Goal: Task Accomplishment & Management: Manage account settings

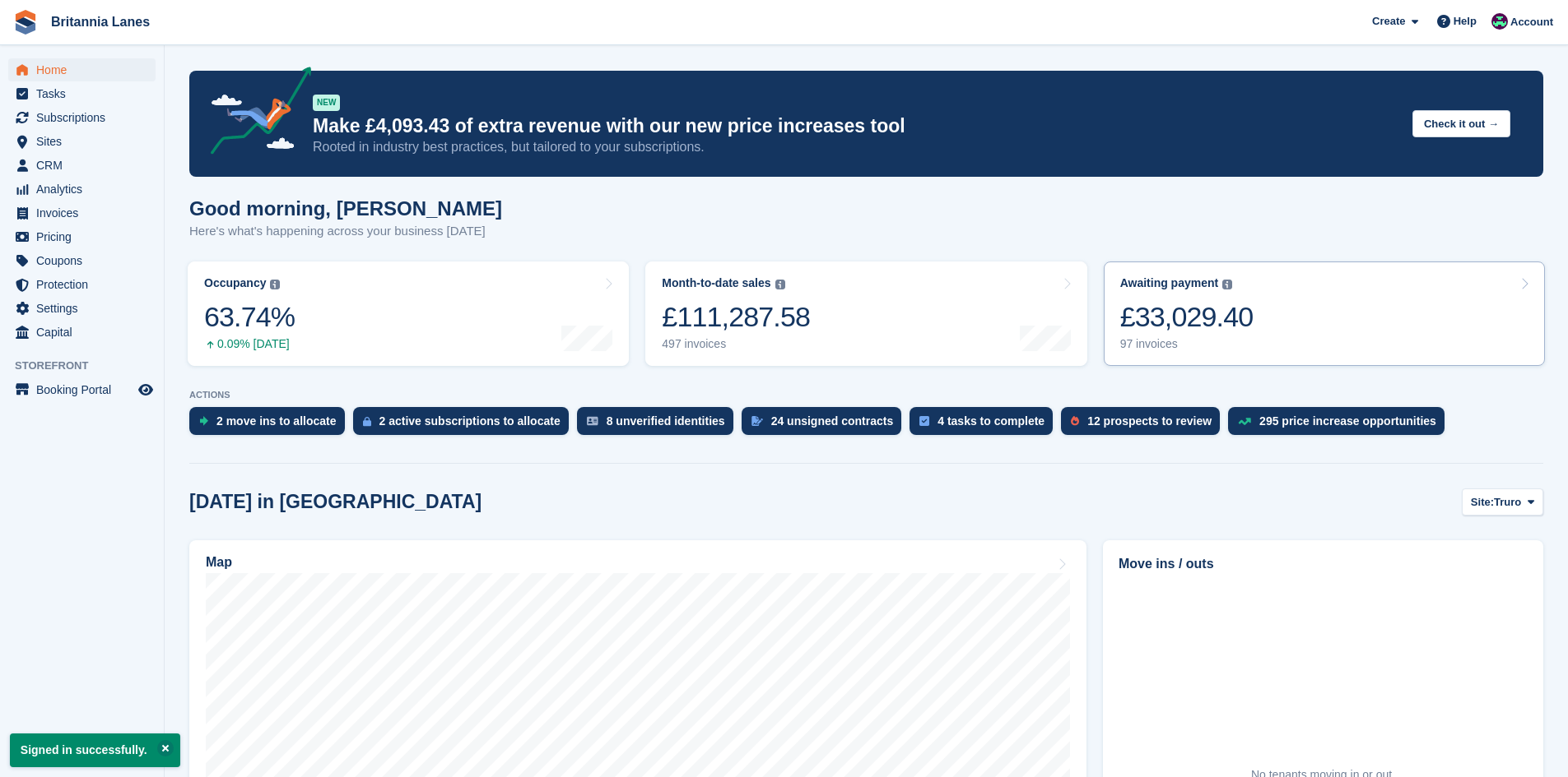
drag, startPoint x: 1200, startPoint y: 294, endPoint x: 1161, endPoint y: 302, distance: 39.8
click at [1200, 294] on div "Awaiting payment The total outstanding balance on all open invoices. £33,029.40…" at bounding box center [1187, 314] width 134 height 75
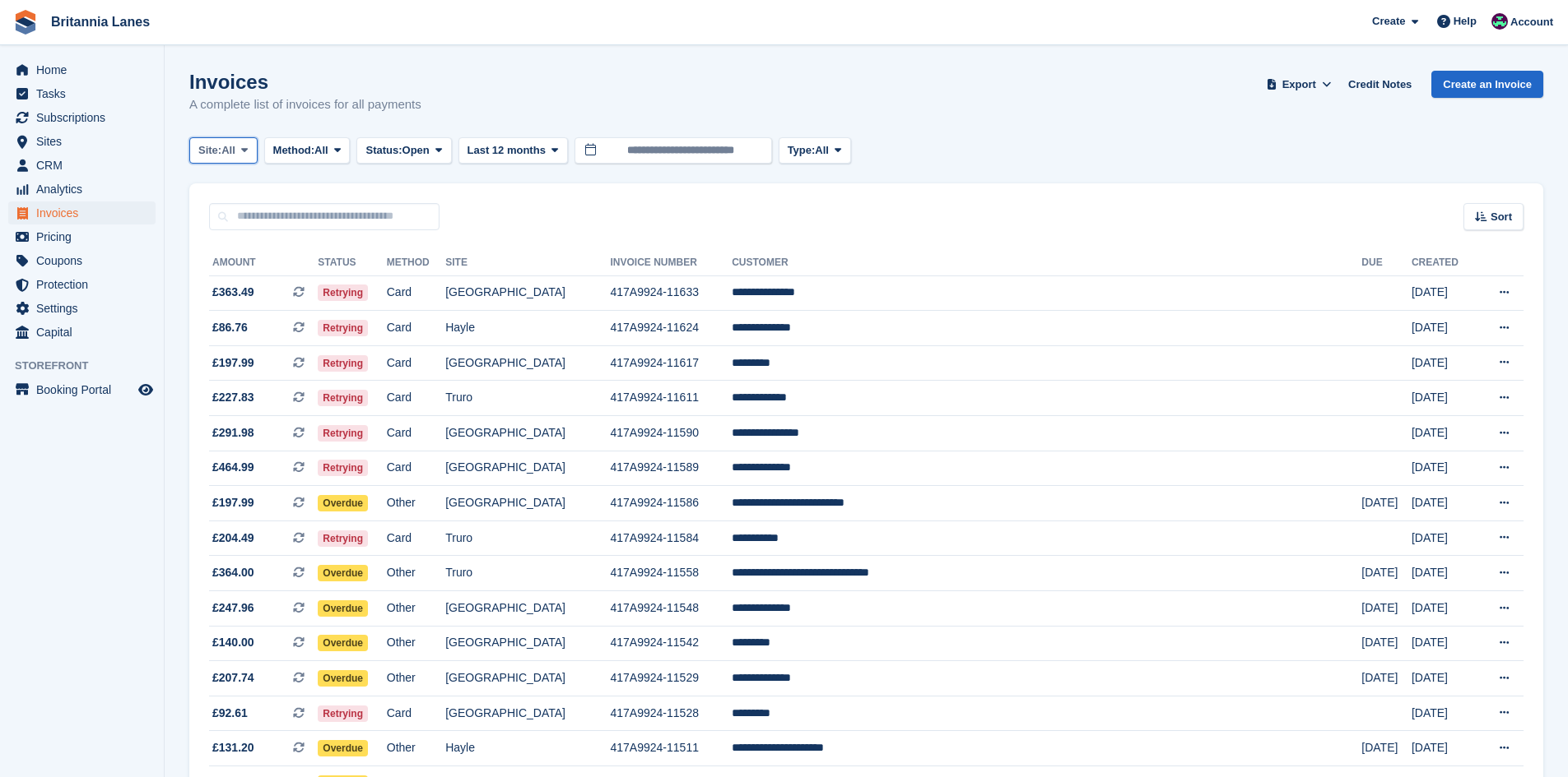
click at [221, 154] on span "Site:" at bounding box center [209, 151] width 23 height 16
click at [223, 241] on link "Falmouth" at bounding box center [271, 248] width 148 height 30
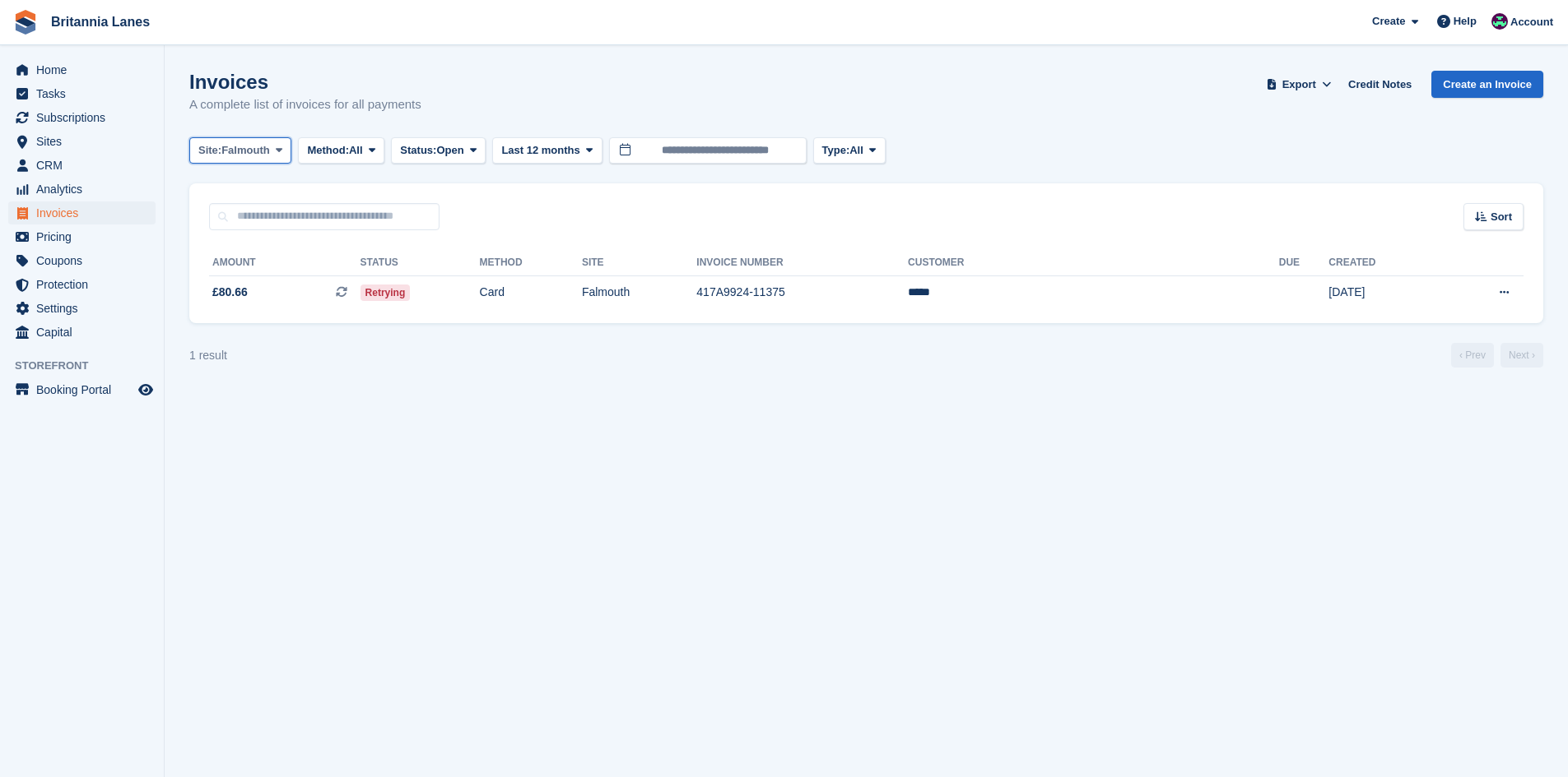
click at [207, 152] on span "Site:" at bounding box center [209, 151] width 23 height 16
click at [240, 314] on link "Hayle" at bounding box center [271, 307] width 148 height 30
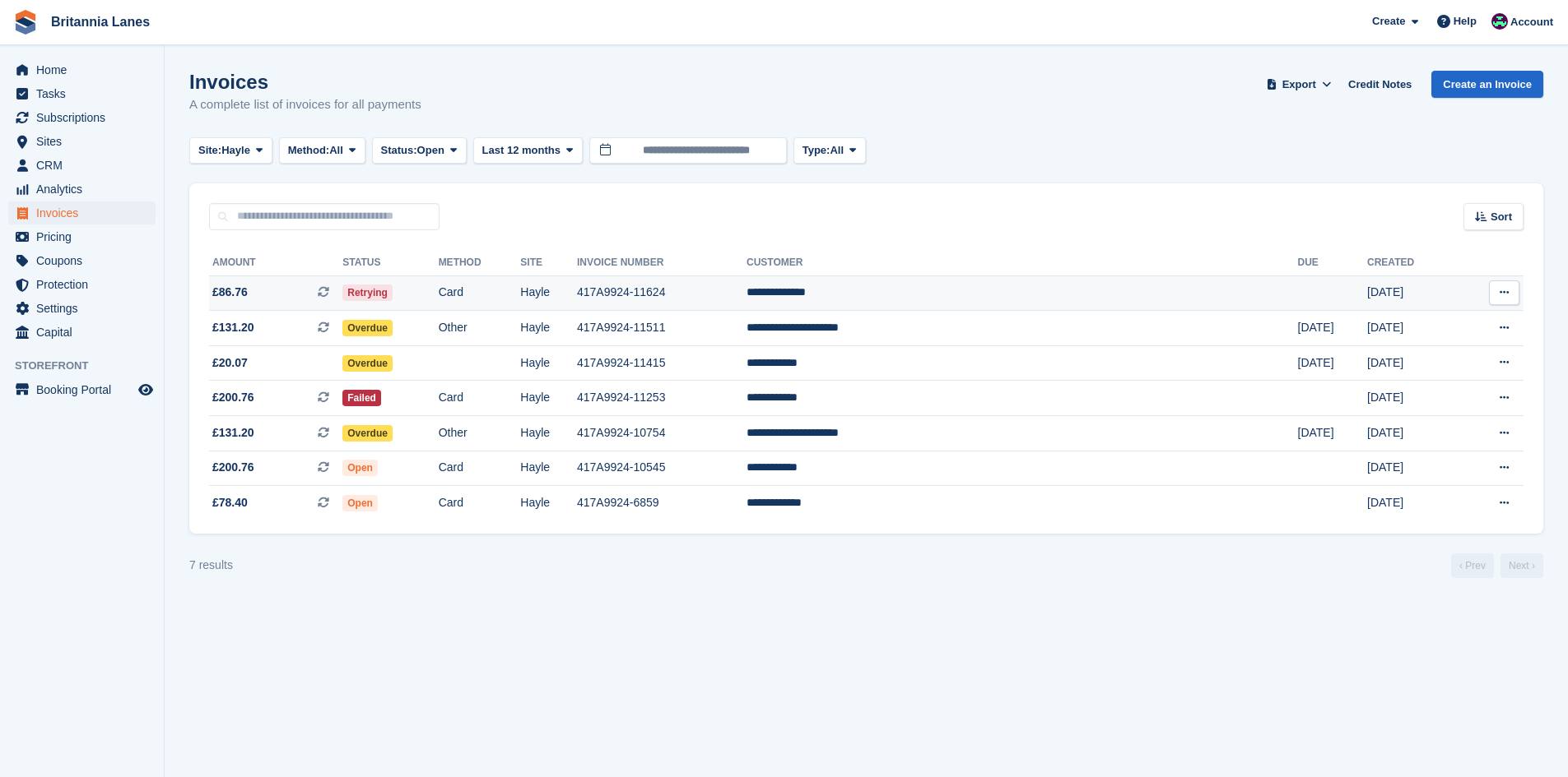
click at [957, 300] on td "**********" at bounding box center [1021, 293] width 550 height 35
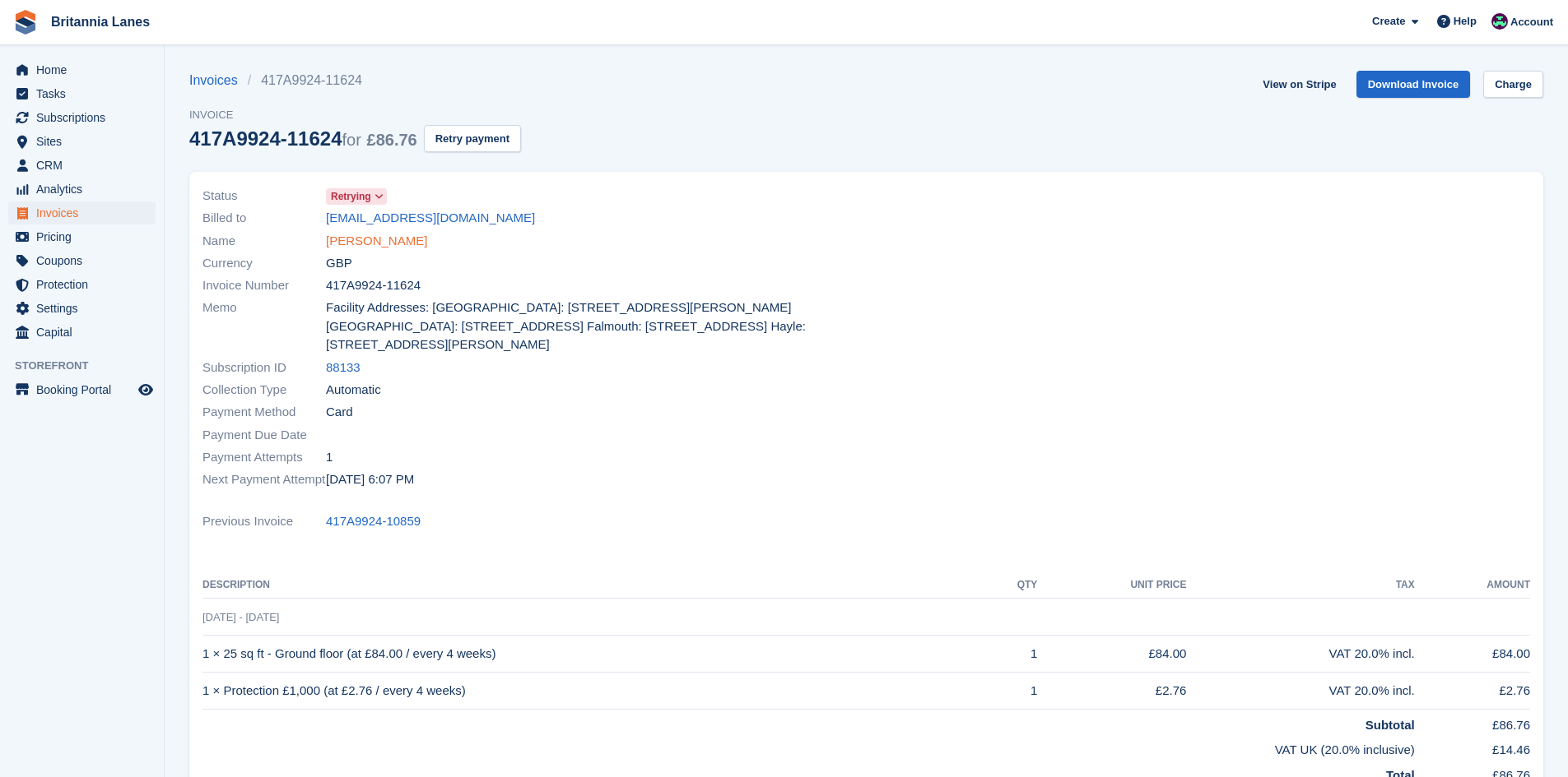
click at [399, 239] on link "[PERSON_NAME]" at bounding box center [377, 241] width 101 height 19
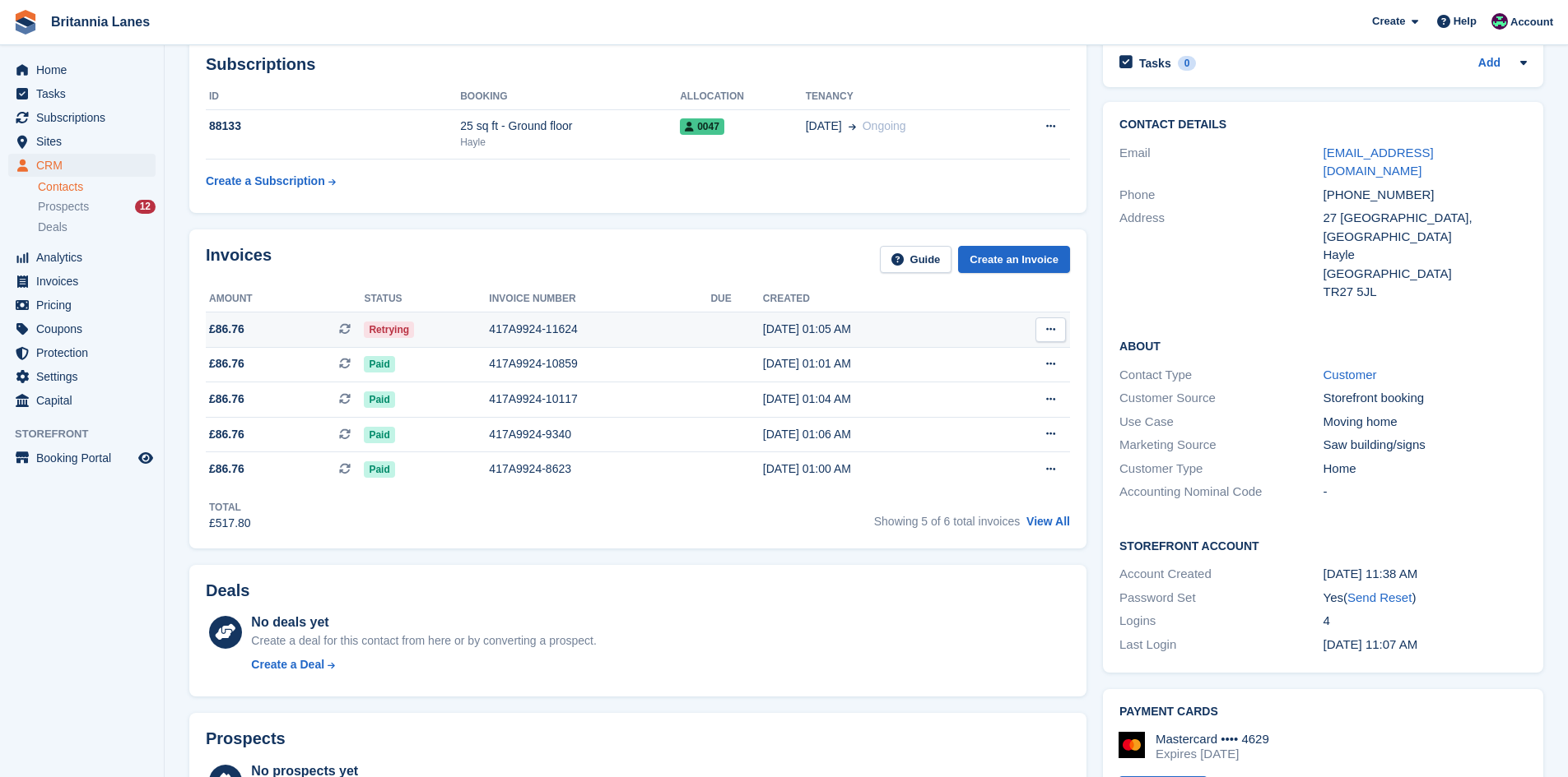
scroll to position [82, 0]
click at [514, 317] on td "417A9924-11624" at bounding box center [599, 330] width 221 height 35
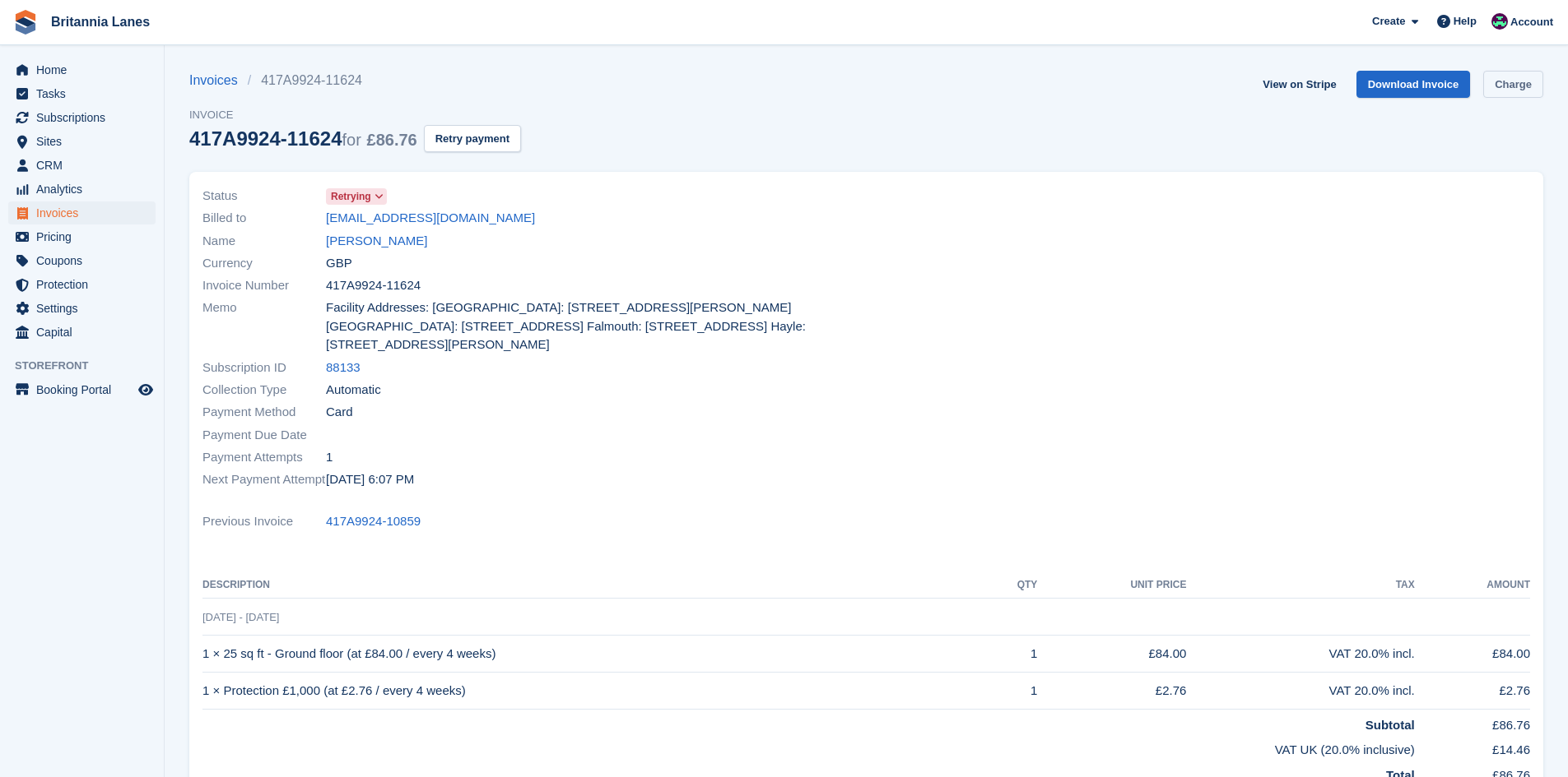
click at [1505, 94] on link "Charge" at bounding box center [1513, 84] width 60 height 27
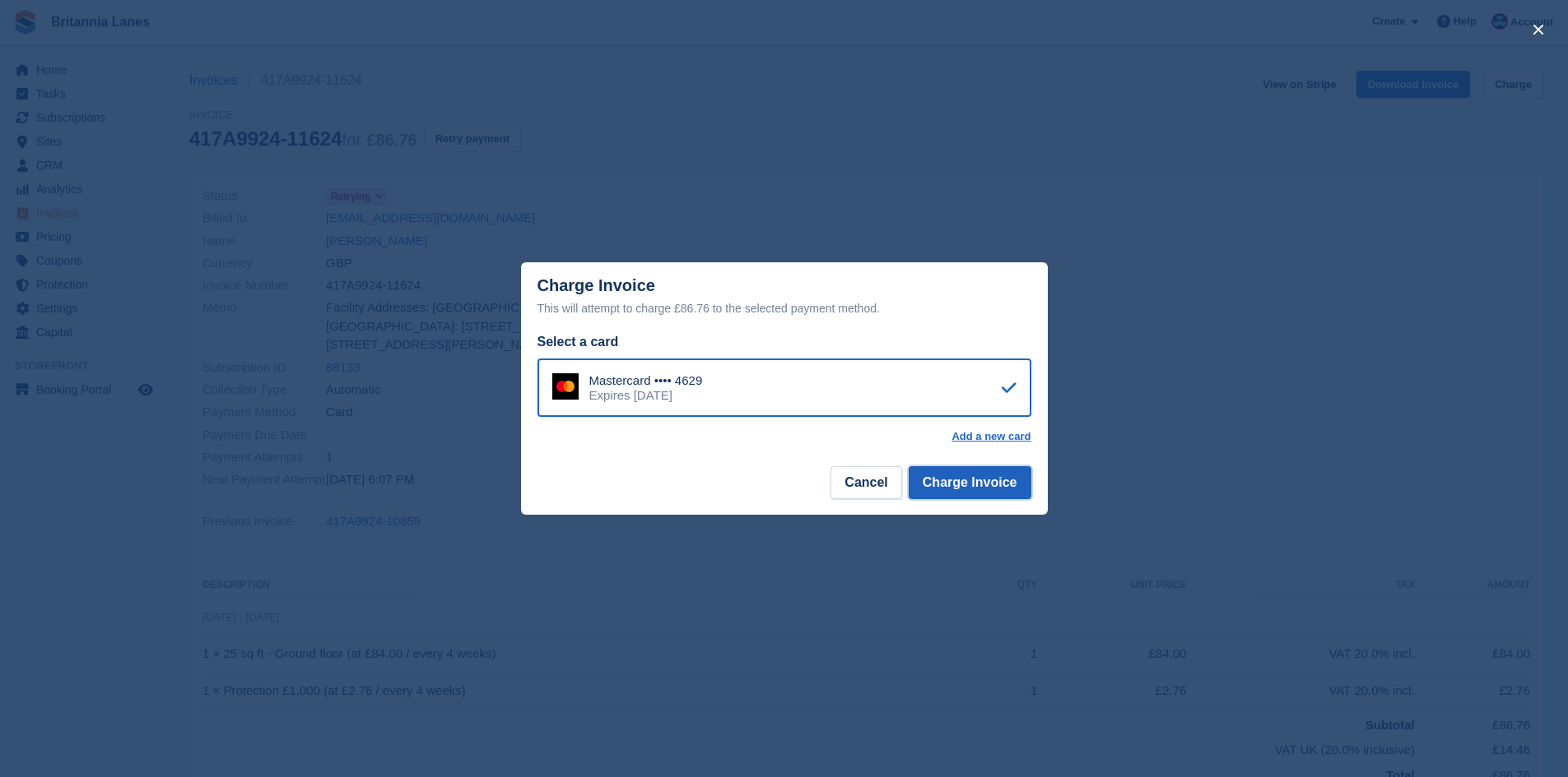
click at [1007, 483] on button "Charge Invoice" at bounding box center [970, 482] width 123 height 33
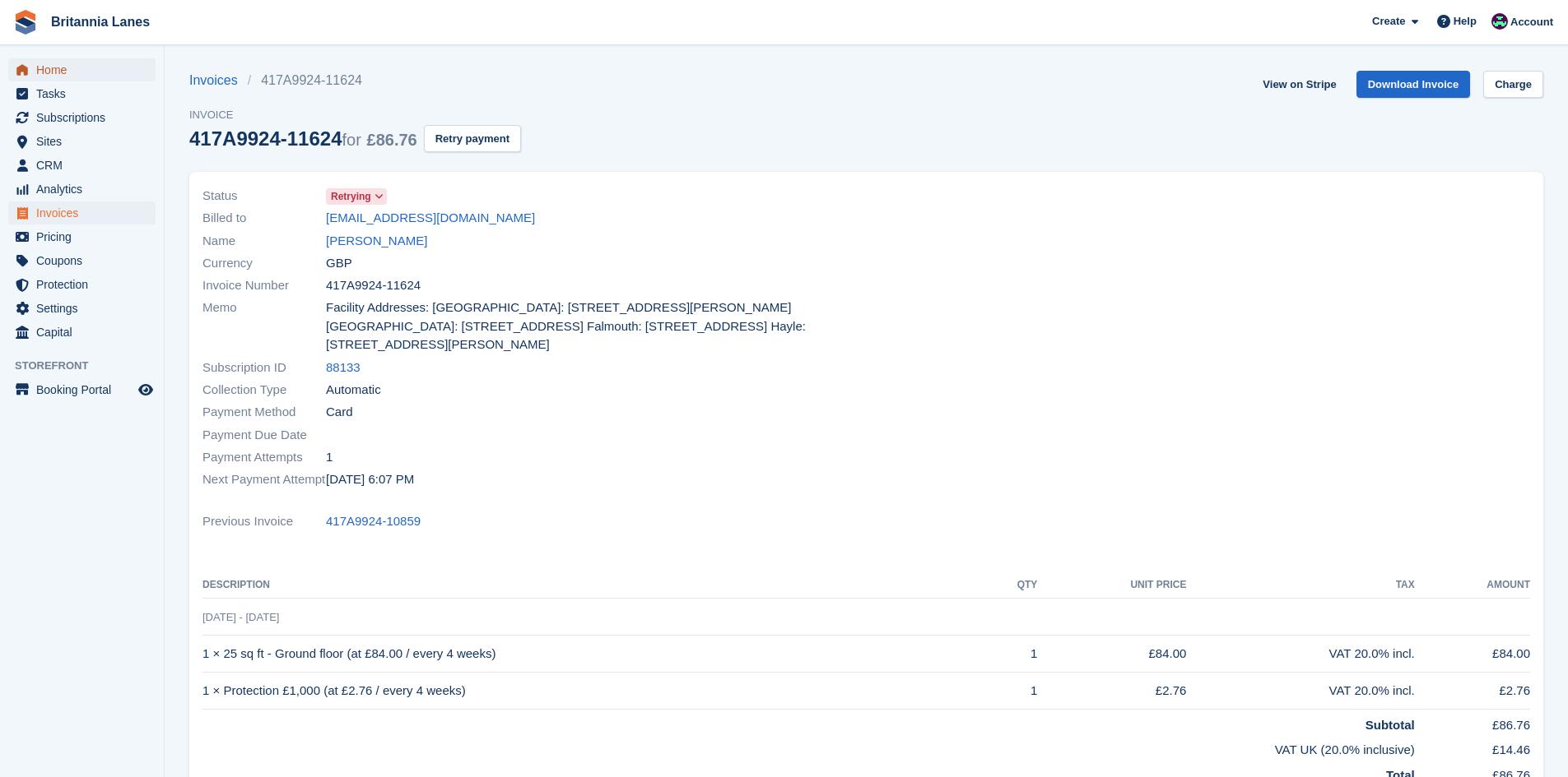
click at [60, 70] on span "Home" at bounding box center [85, 70] width 99 height 23
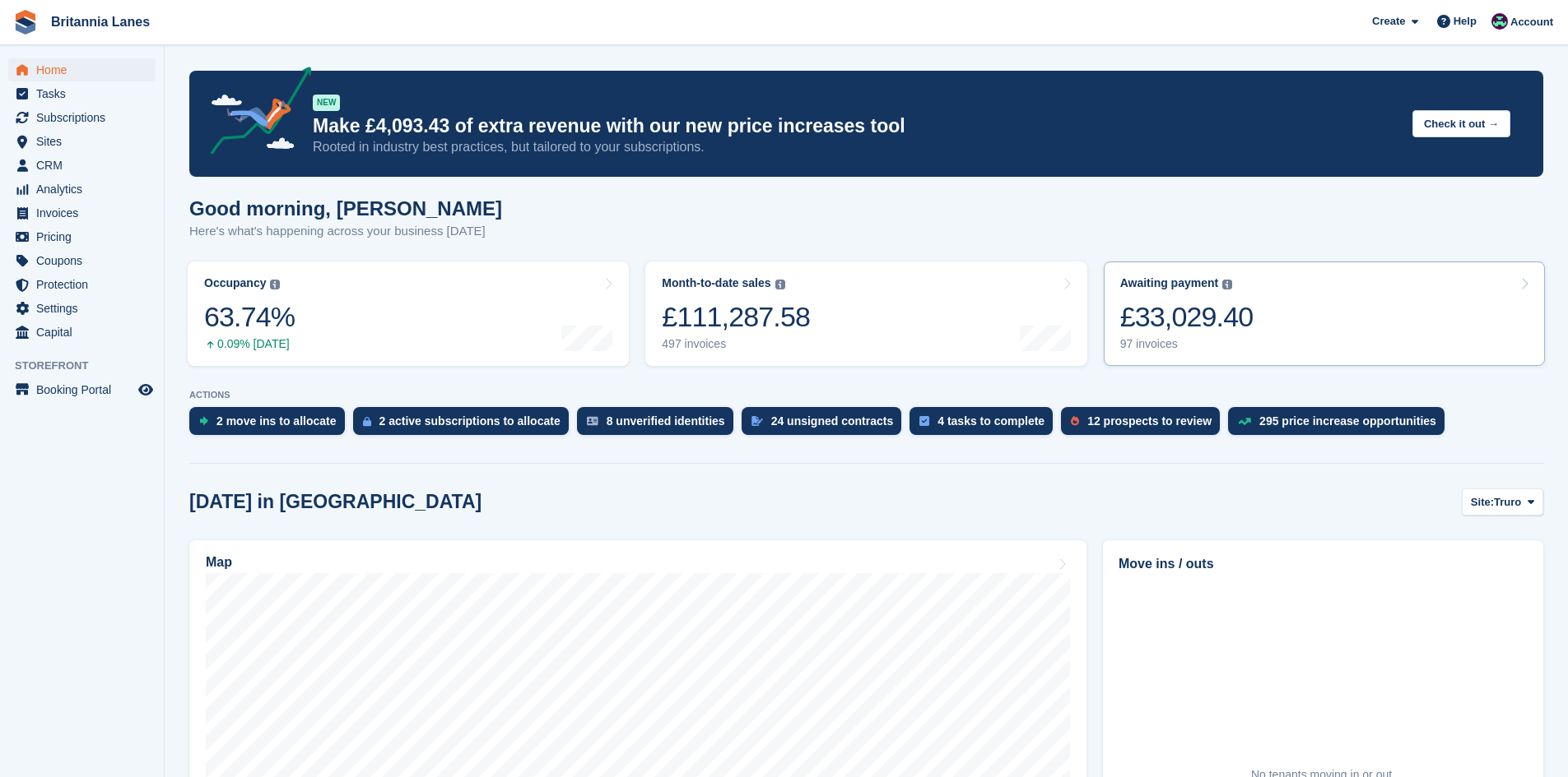
click at [1154, 348] on div "97 invoices" at bounding box center [1187, 343] width 134 height 14
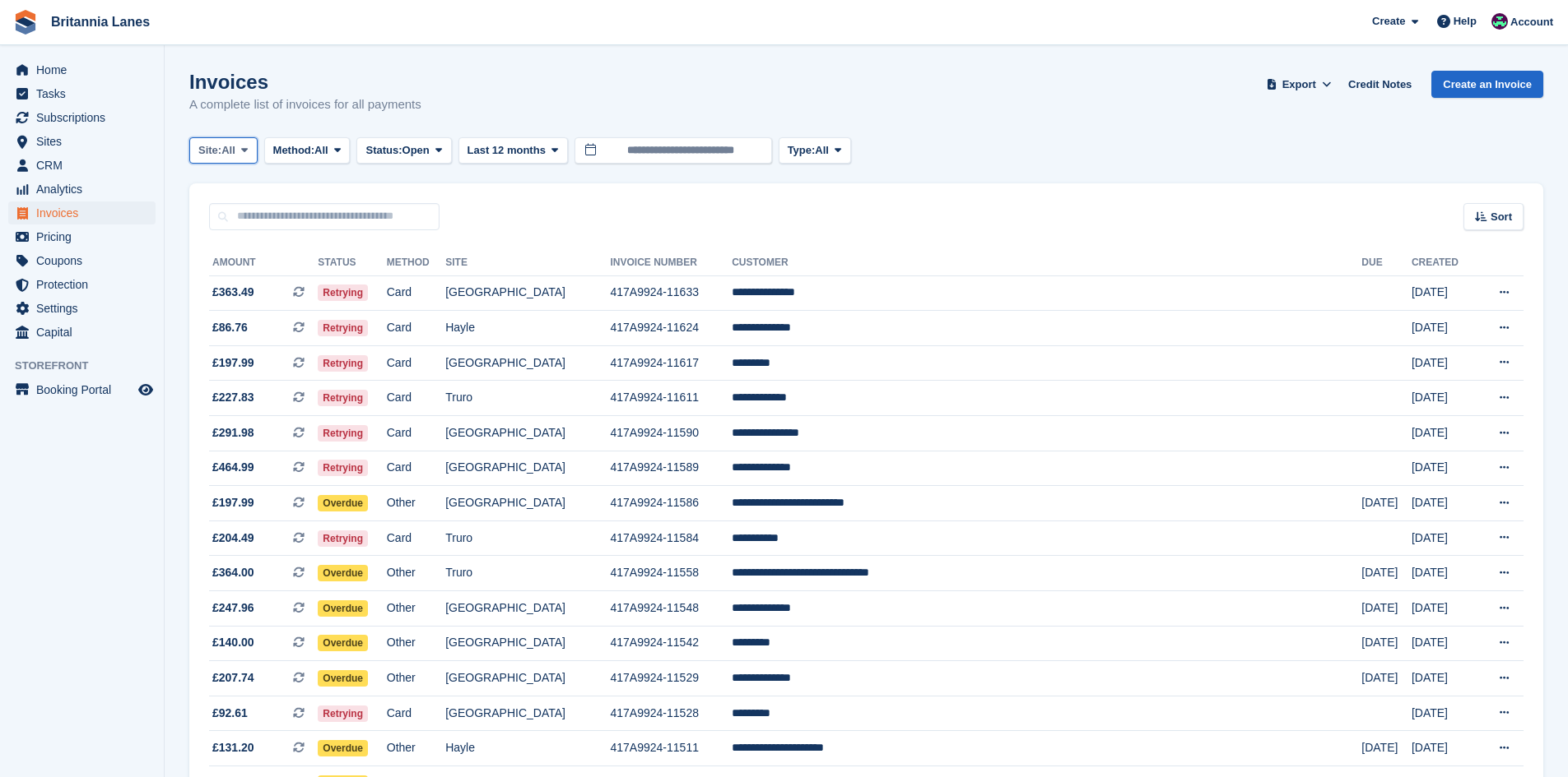
click at [217, 154] on span "Site:" at bounding box center [209, 151] width 23 height 16
click at [229, 221] on link "Truro" at bounding box center [271, 219] width 148 height 30
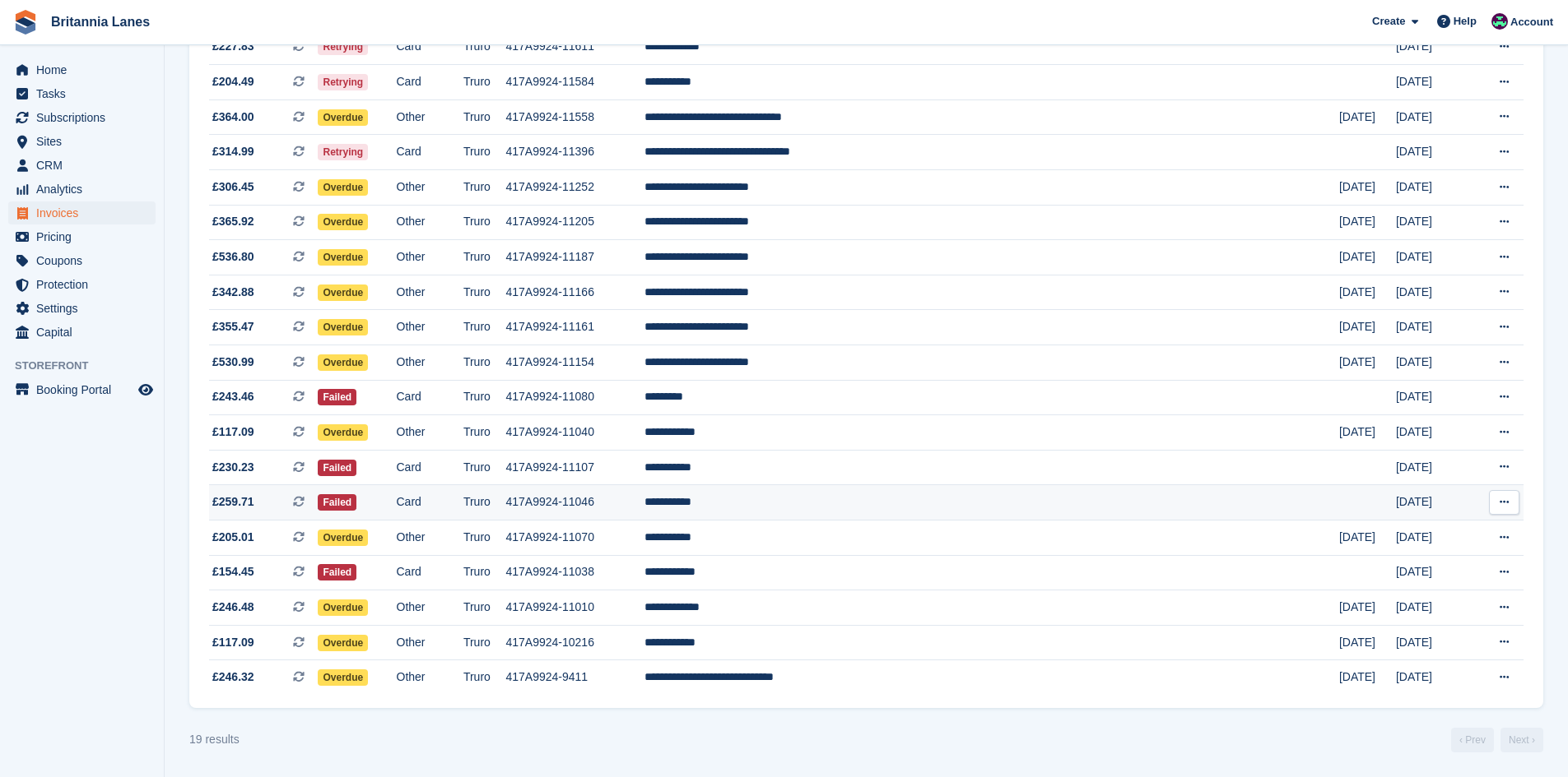
scroll to position [164, 0]
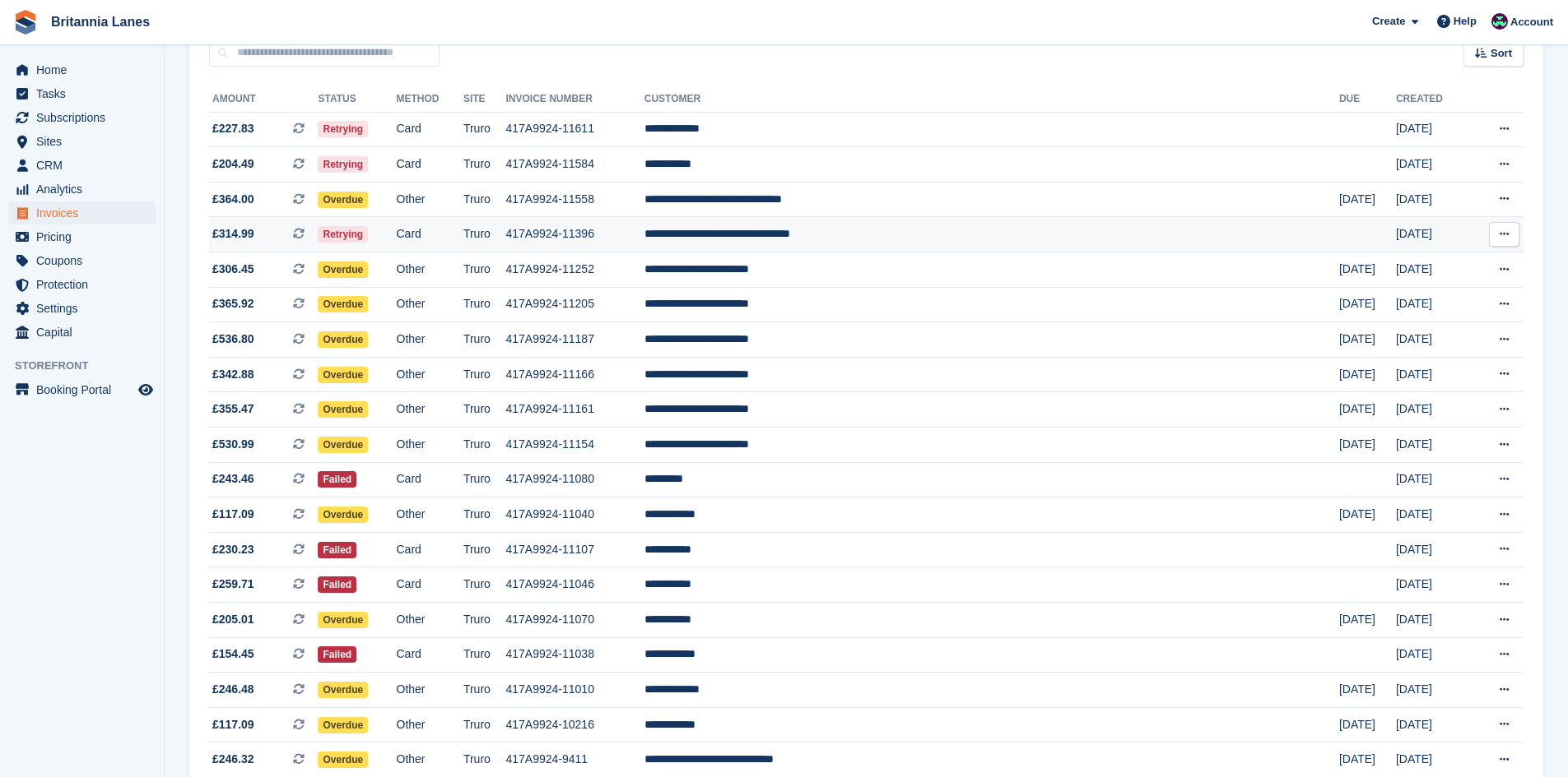
click at [941, 234] on td "**********" at bounding box center [991, 234] width 694 height 35
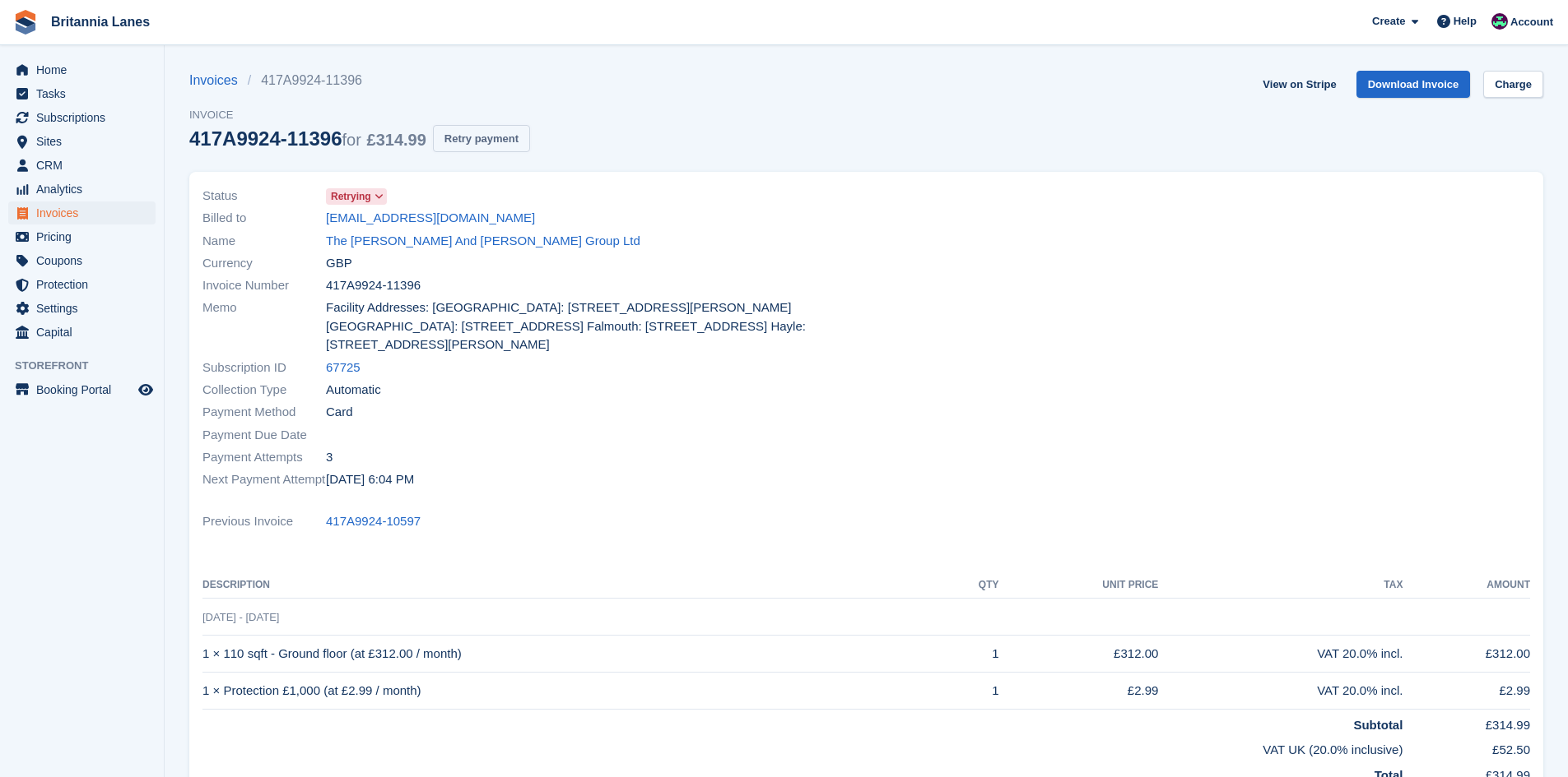
click at [483, 139] on button "Retry payment" at bounding box center [481, 138] width 97 height 27
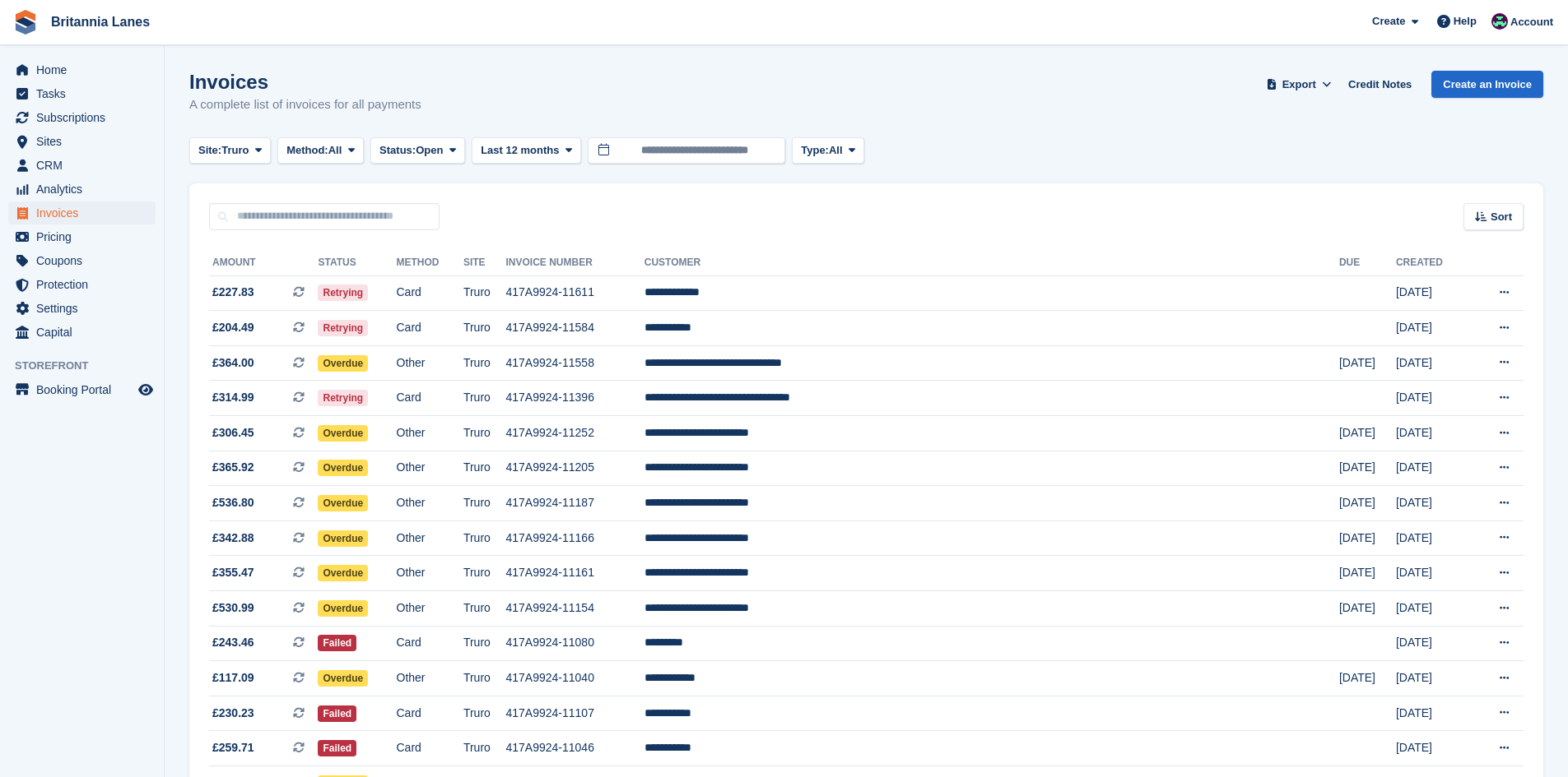
scroll to position [164, 0]
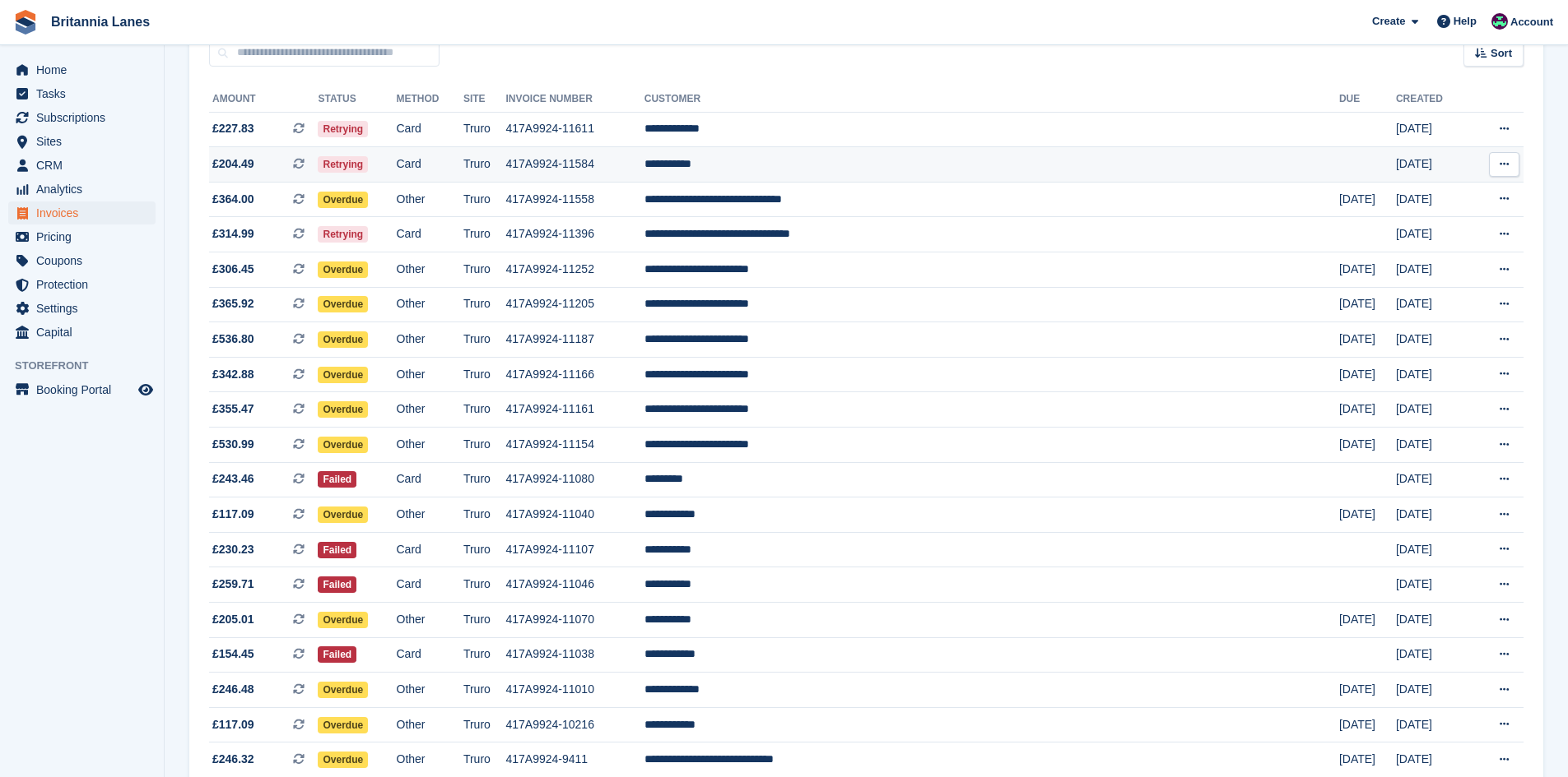
click at [864, 152] on td "**********" at bounding box center [991, 164] width 694 height 35
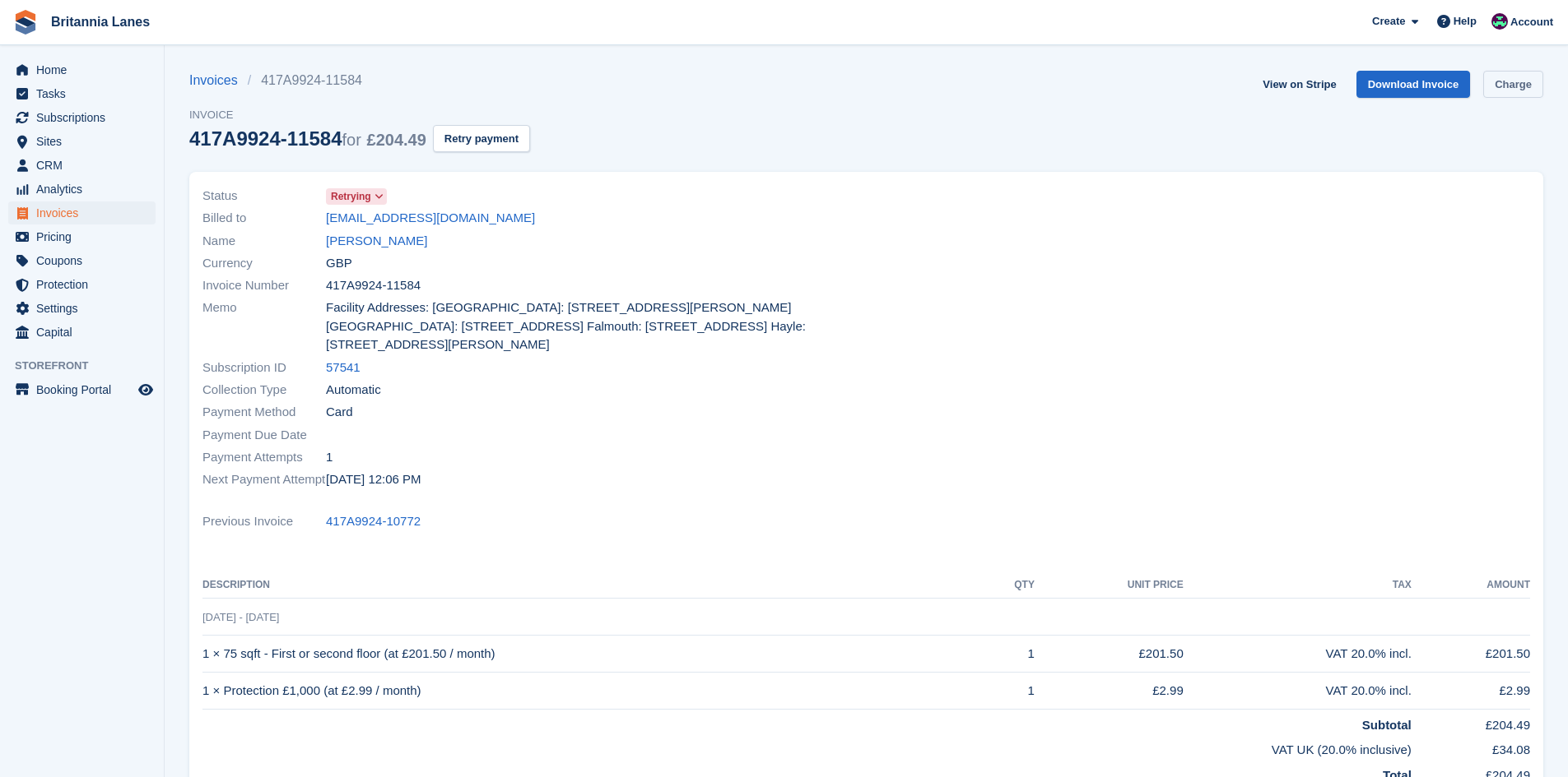
click at [1513, 84] on link "Charge" at bounding box center [1513, 84] width 60 height 27
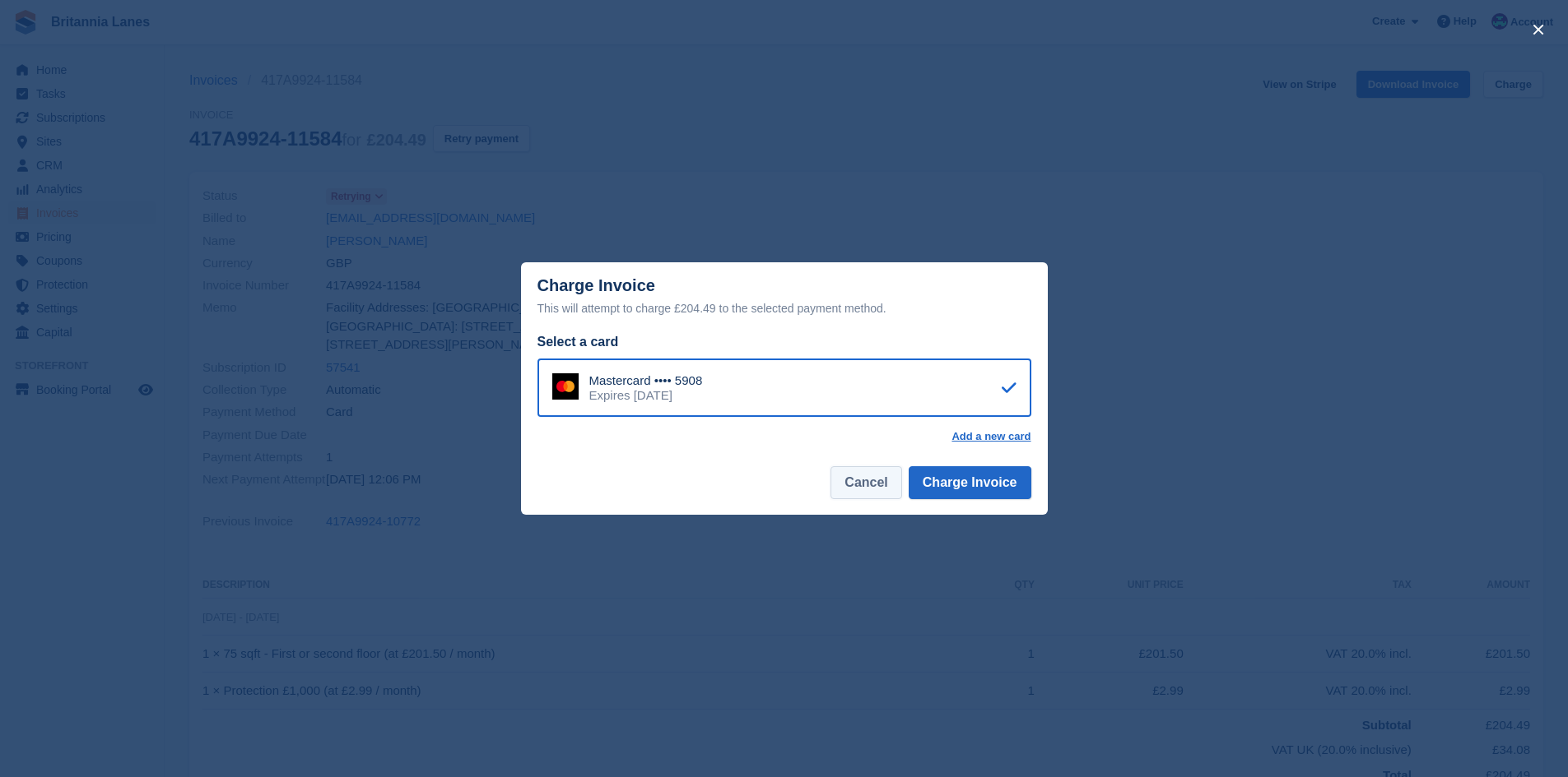
click at [872, 486] on button "Cancel" at bounding box center [866, 482] width 70 height 33
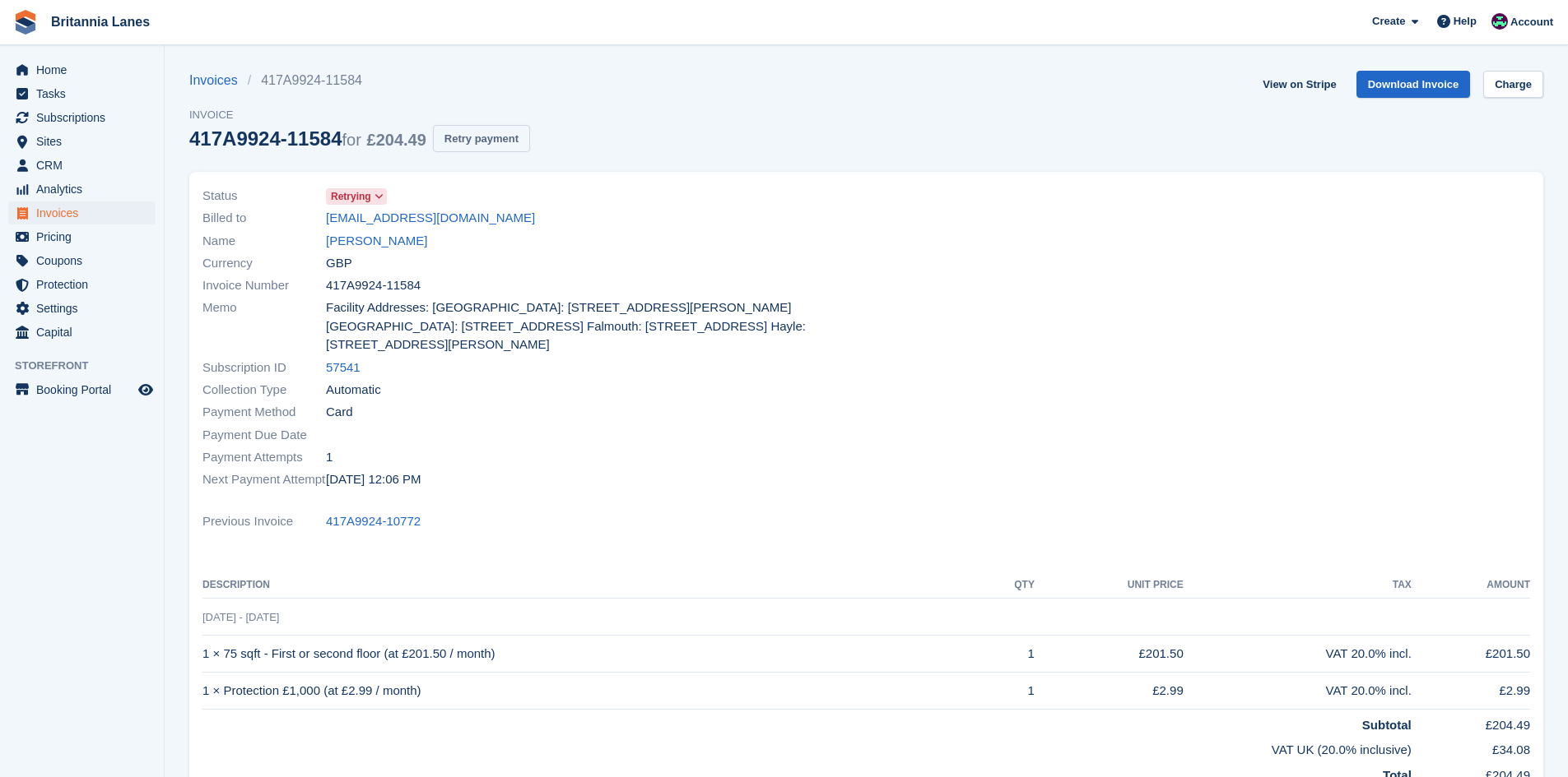
click at [460, 130] on button "Retry payment" at bounding box center [481, 138] width 97 height 27
click at [74, 73] on span "Home" at bounding box center [85, 70] width 99 height 23
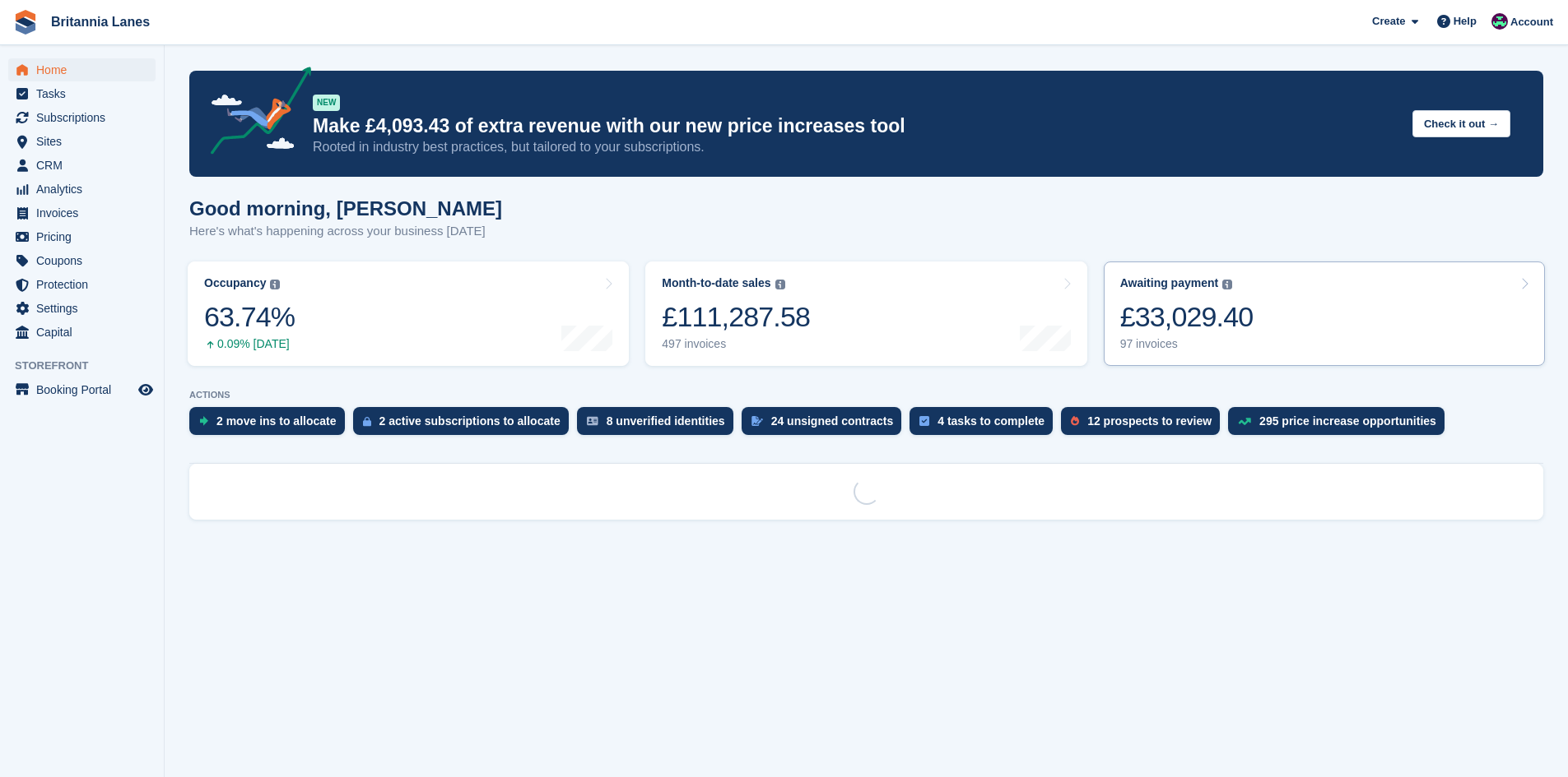
click at [1154, 294] on div "Awaiting payment The total outstanding balance on all open invoices. £33,029.40…" at bounding box center [1187, 314] width 134 height 75
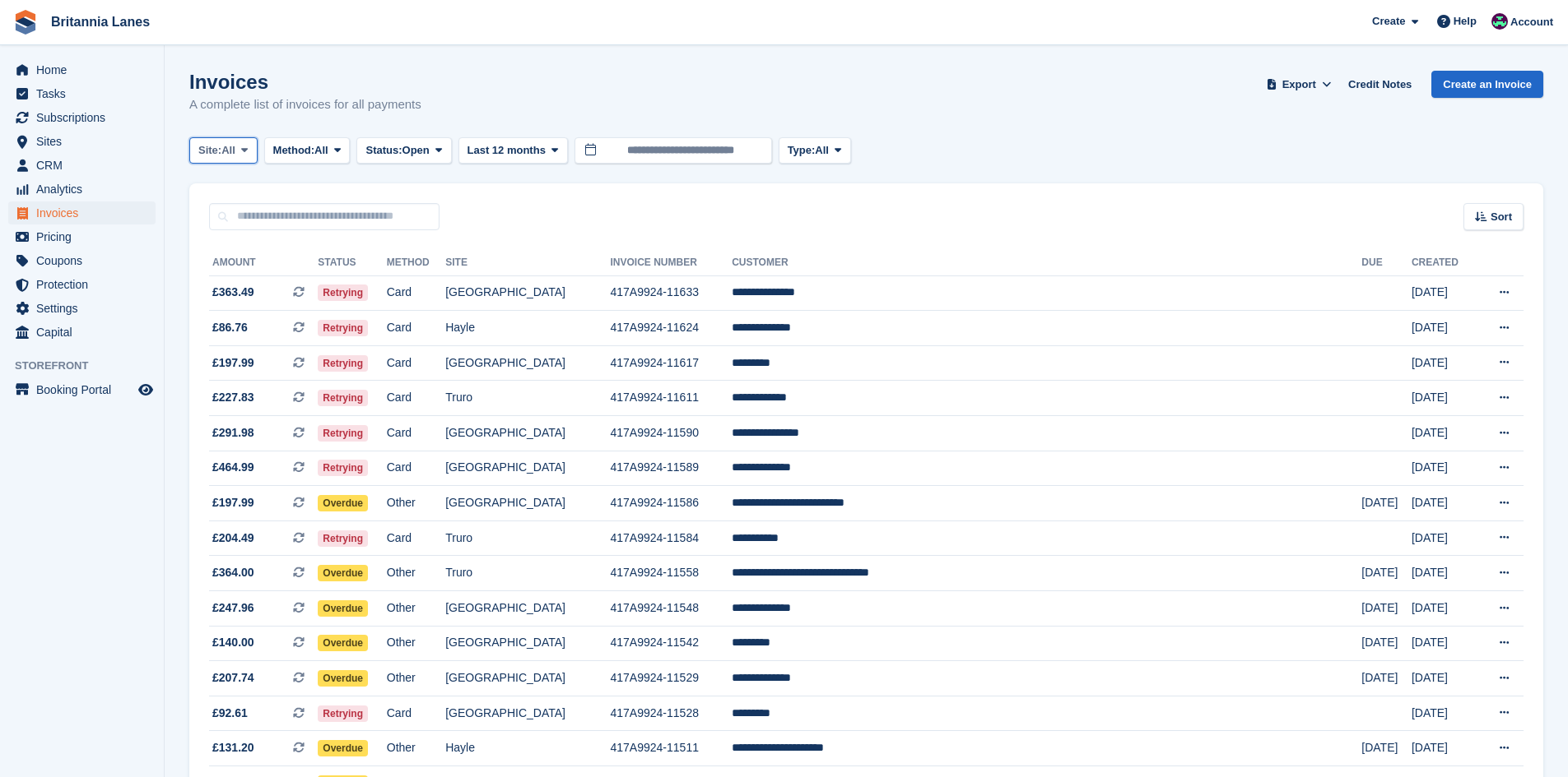
click at [221, 156] on span "Site:" at bounding box center [209, 151] width 23 height 16
click at [242, 211] on link "Truro" at bounding box center [271, 219] width 148 height 30
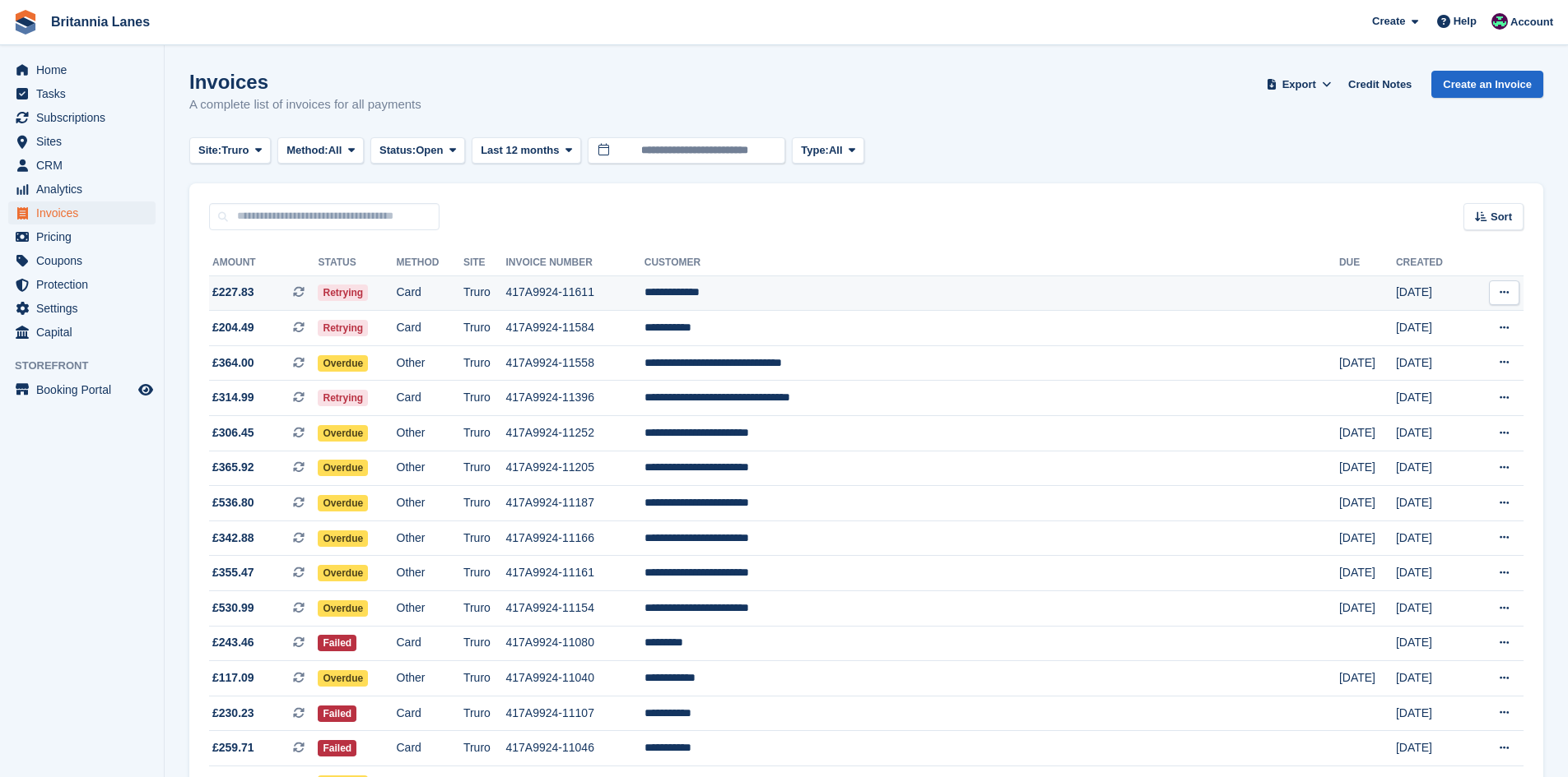
click at [898, 298] on td "**********" at bounding box center [991, 293] width 694 height 35
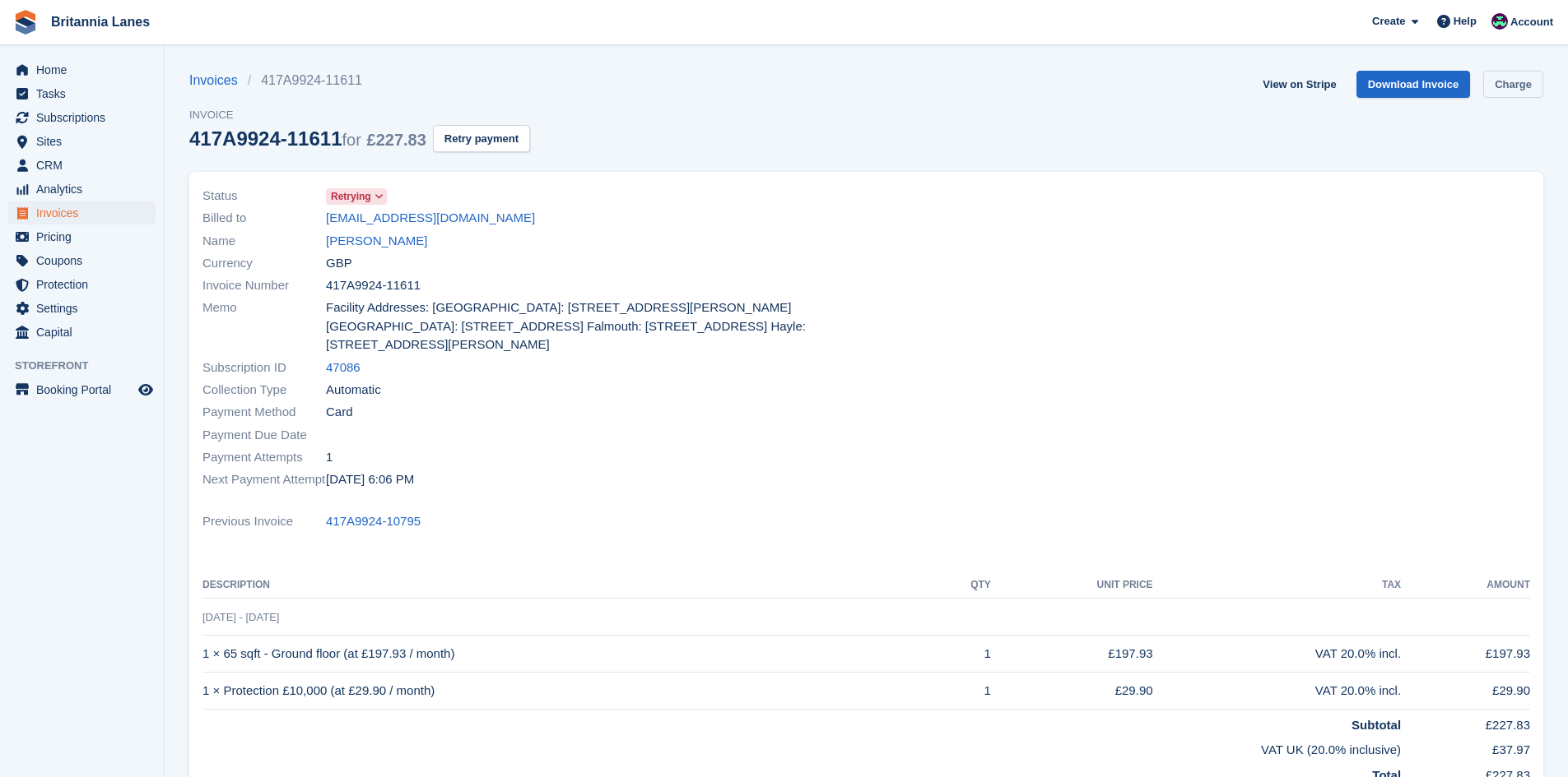
click at [1514, 81] on link "Charge" at bounding box center [1513, 84] width 60 height 27
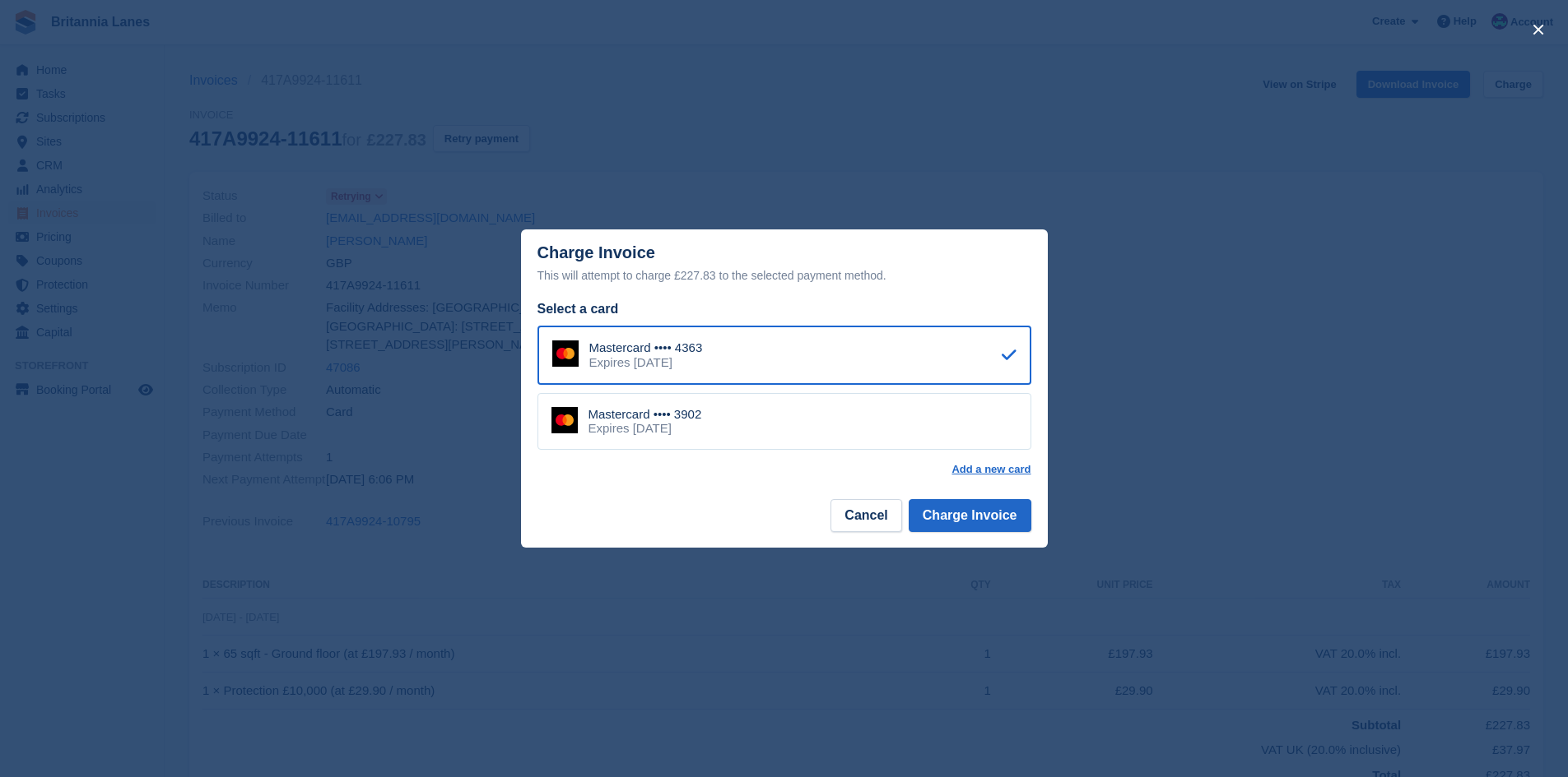
click at [856, 418] on div "Mastercard •••• 3902 Expires January 2027" at bounding box center [784, 422] width 493 height 58
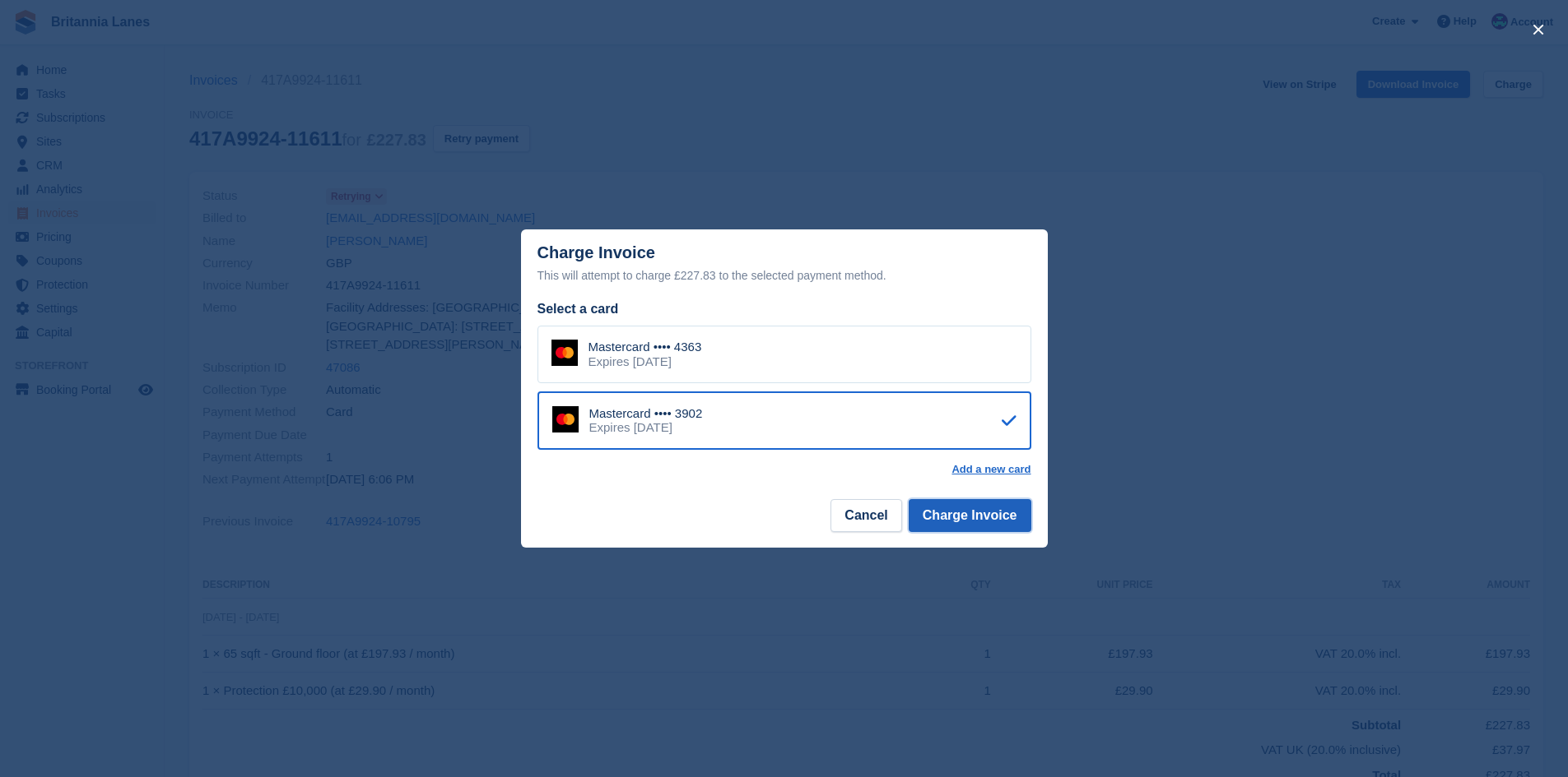
click at [990, 528] on button "Charge Invoice" at bounding box center [970, 516] width 123 height 33
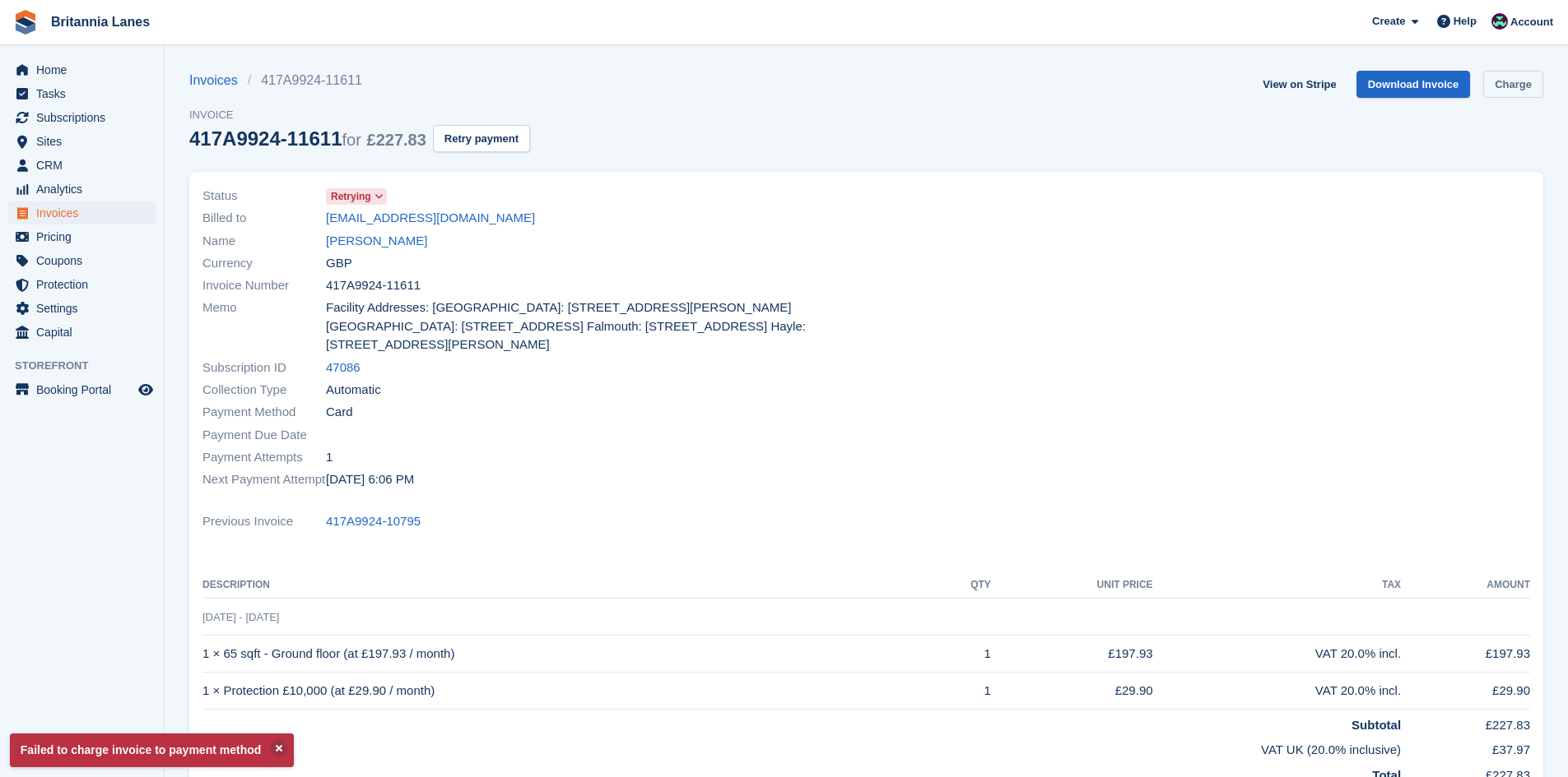
click at [1527, 87] on link "Charge" at bounding box center [1513, 84] width 60 height 27
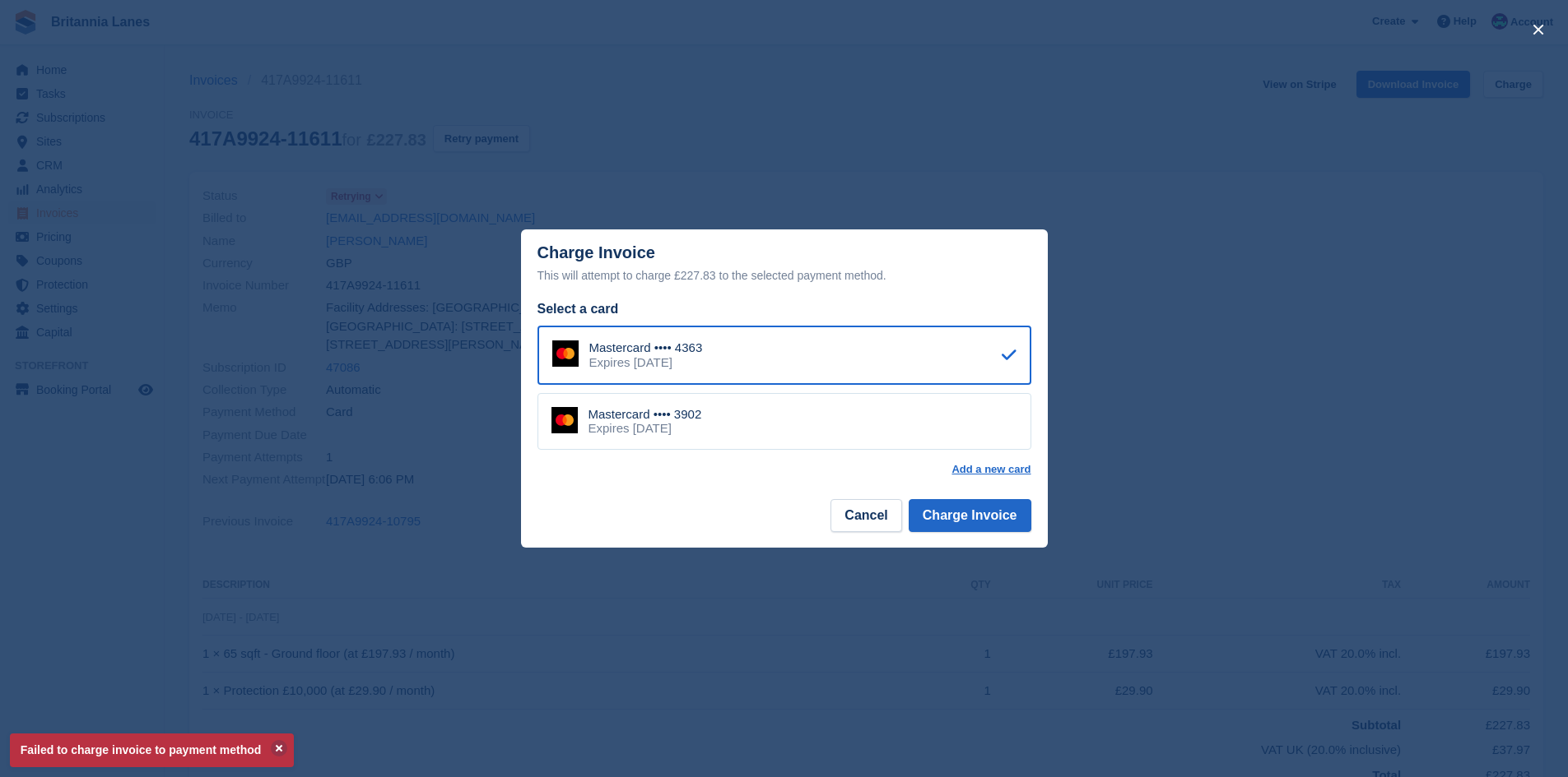
click at [912, 360] on div "Mastercard •••• 4363 Expires March 2030" at bounding box center [784, 356] width 493 height 60
click at [1025, 532] on button "Charge Invoice" at bounding box center [970, 516] width 123 height 33
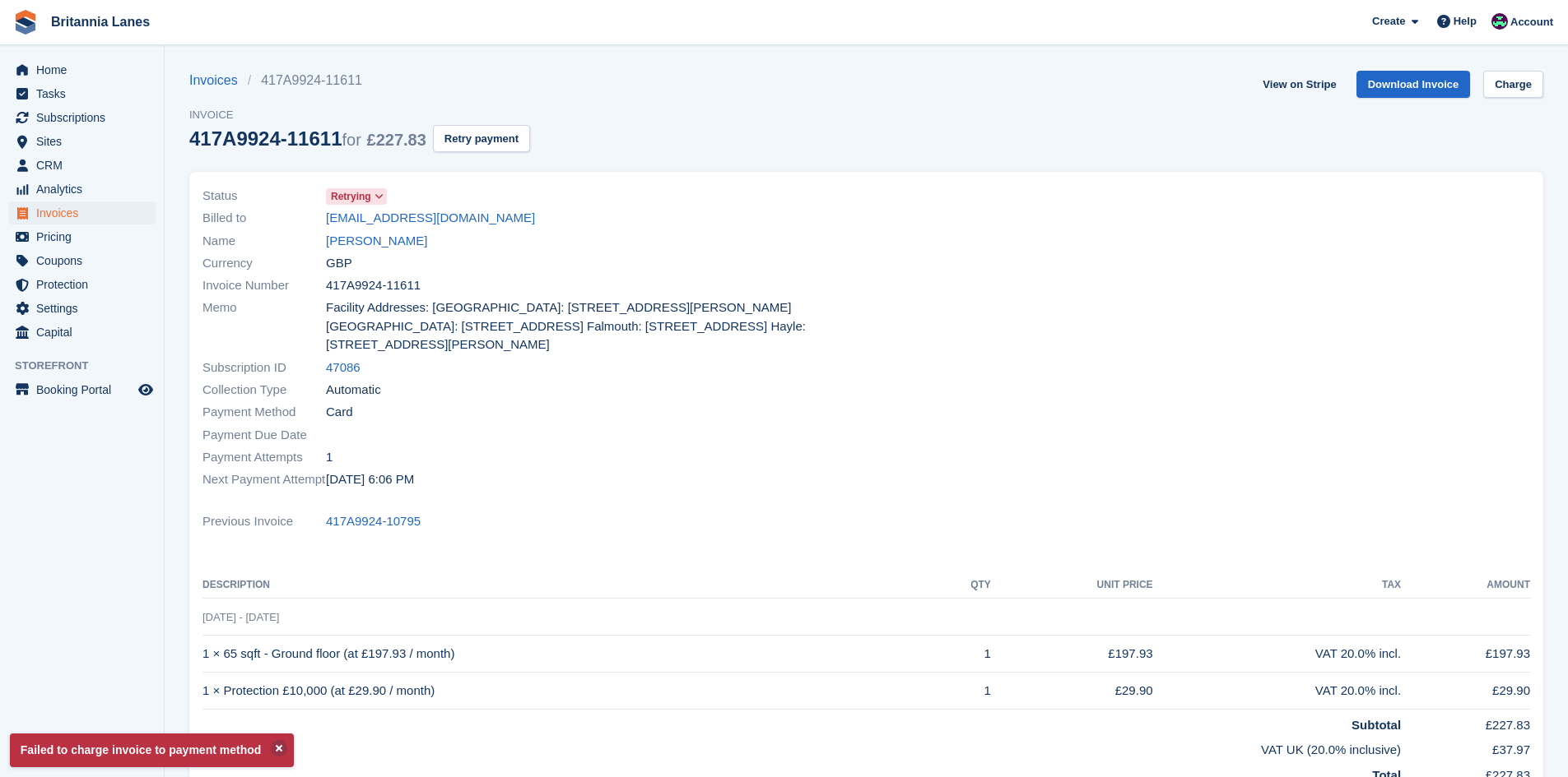
click at [45, 81] on ul "Home" at bounding box center [81, 70] width 164 height 23
click at [42, 69] on span "Home" at bounding box center [85, 70] width 99 height 23
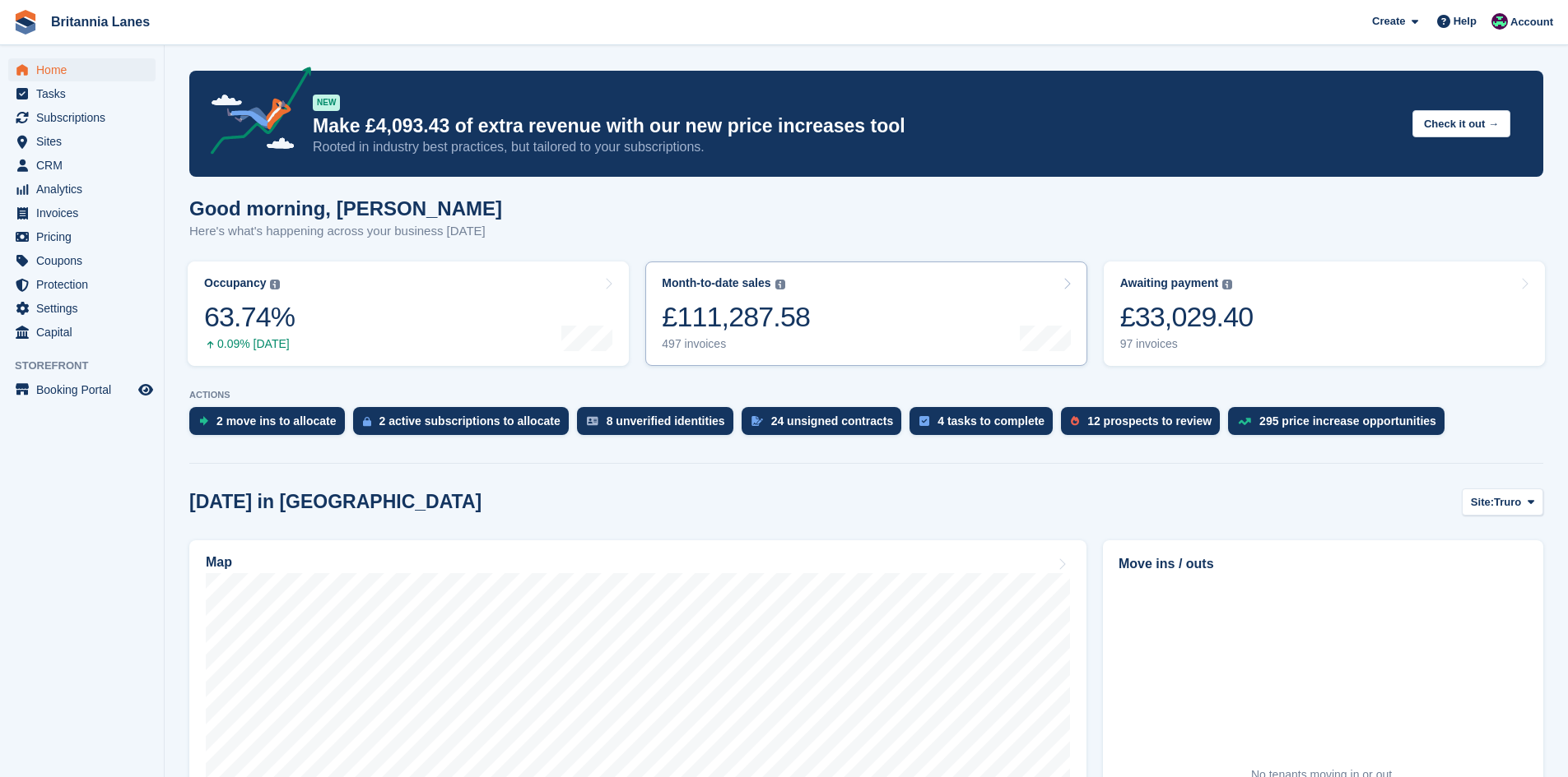
click at [769, 321] on div "£111,287.58" at bounding box center [736, 316] width 148 height 33
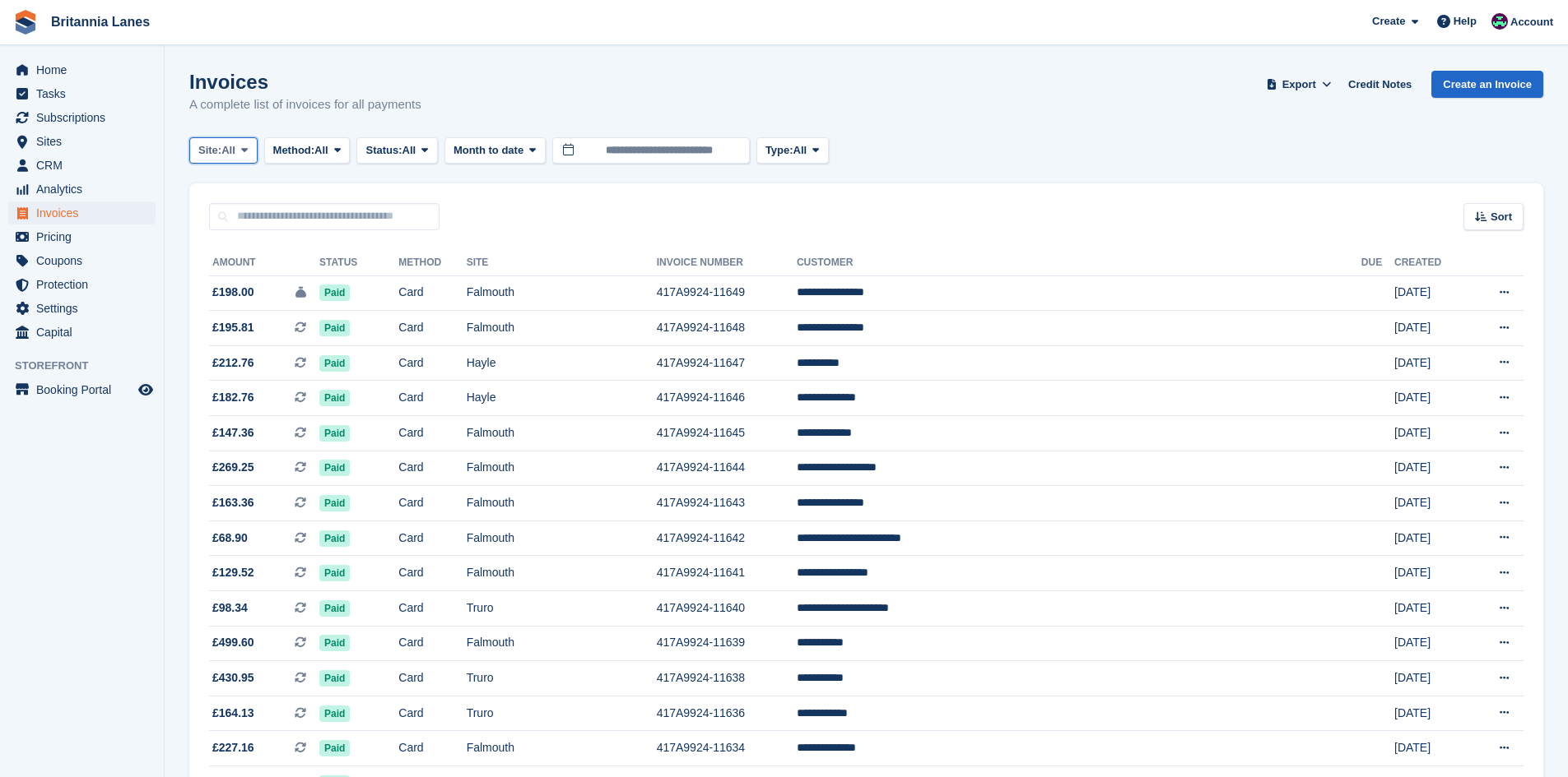
click at [229, 156] on span "All" at bounding box center [228, 151] width 14 height 16
click at [80, 75] on span "Home" at bounding box center [85, 70] width 99 height 23
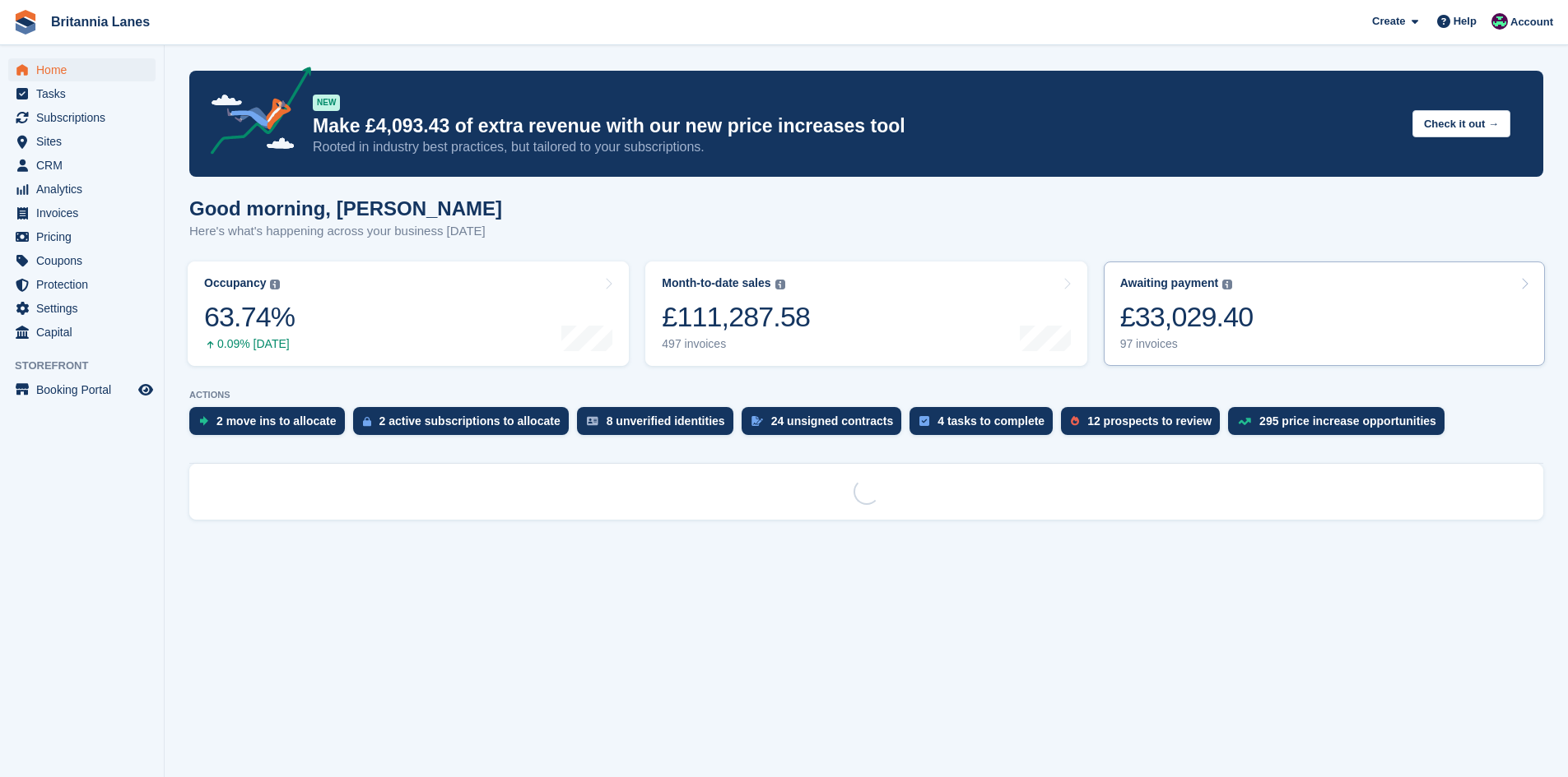
click at [1318, 306] on link "Awaiting payment The total outstanding balance on all open invoices. £33,029.40…" at bounding box center [1324, 314] width 441 height 105
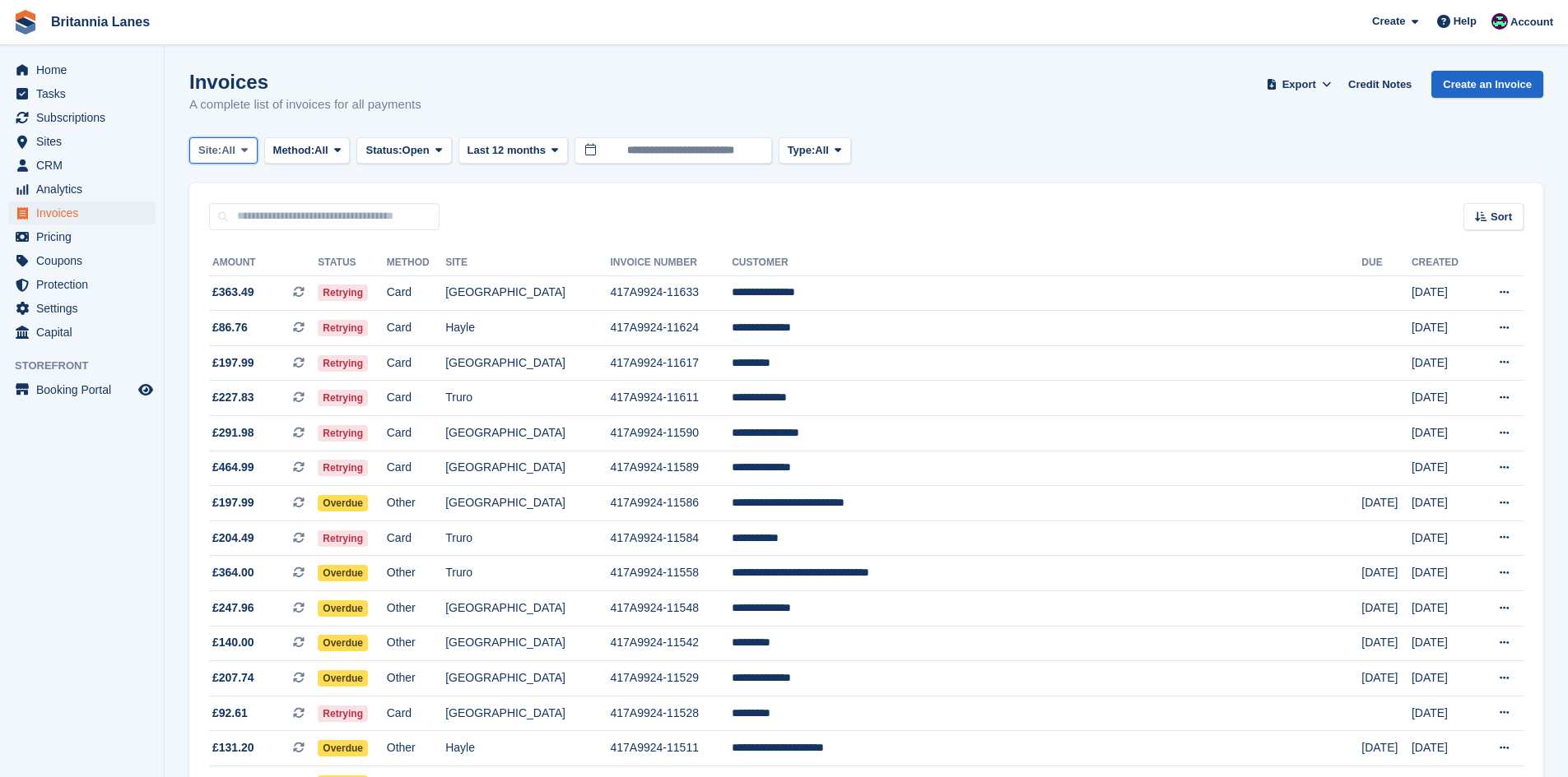
click at [222, 159] on button "Site: All" at bounding box center [223, 151] width 69 height 27
click at [248, 225] on link "Truro" at bounding box center [271, 219] width 148 height 30
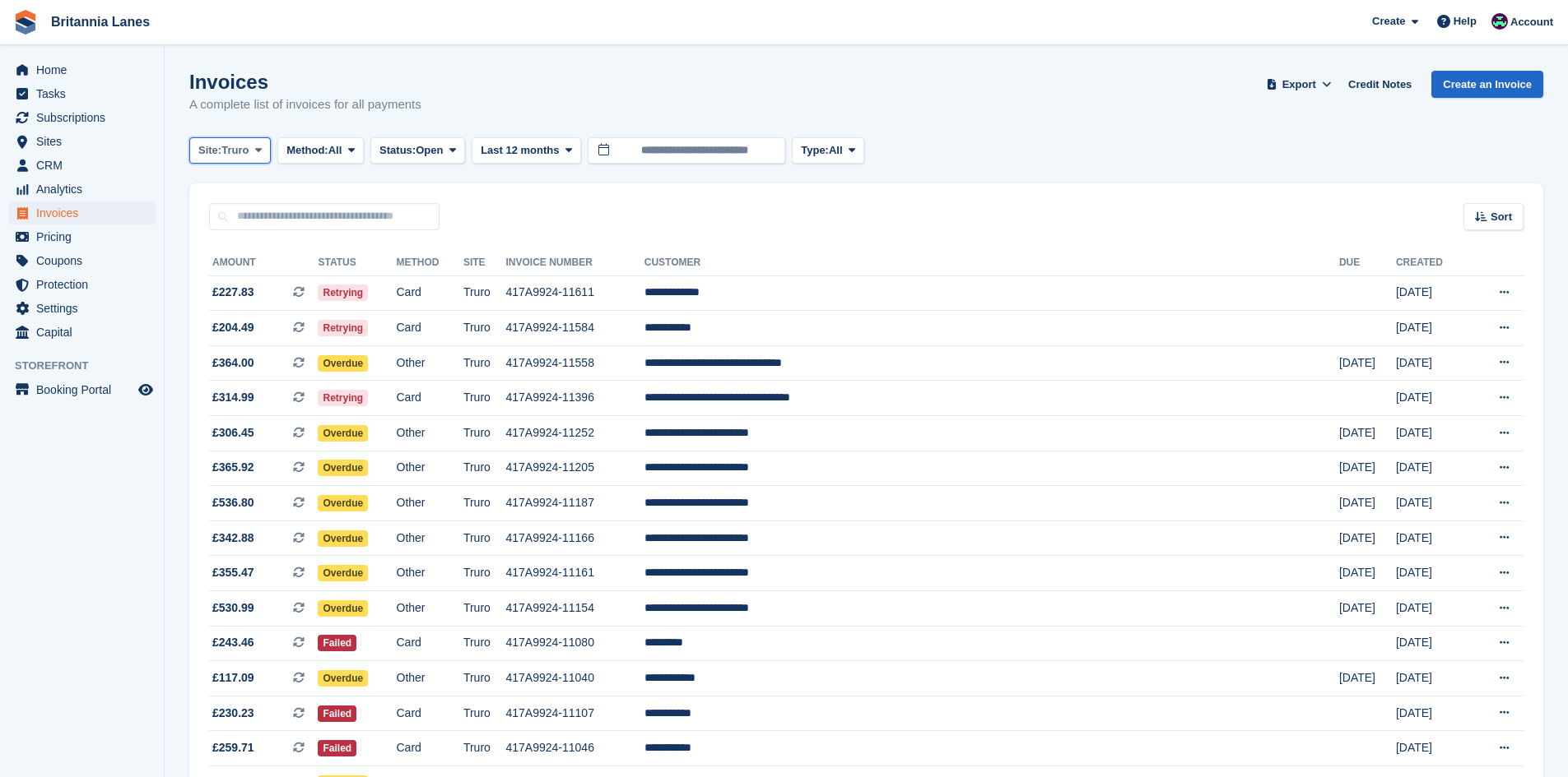
click at [233, 155] on span "Truro" at bounding box center [235, 151] width 27 height 16
click at [232, 286] on link "[GEOGRAPHIC_DATA]" at bounding box center [271, 277] width 148 height 30
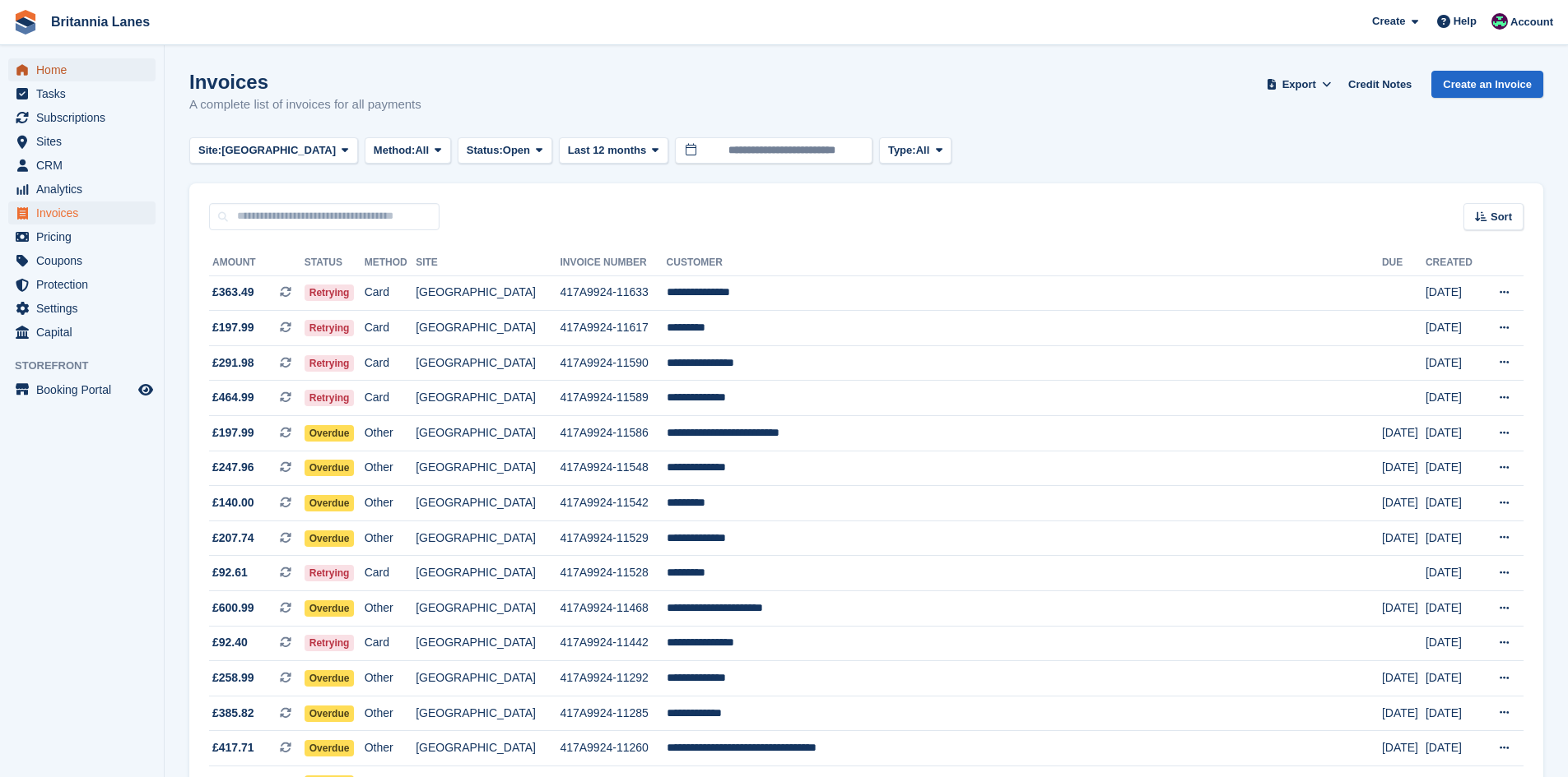
click at [117, 70] on span "Home" at bounding box center [85, 70] width 99 height 23
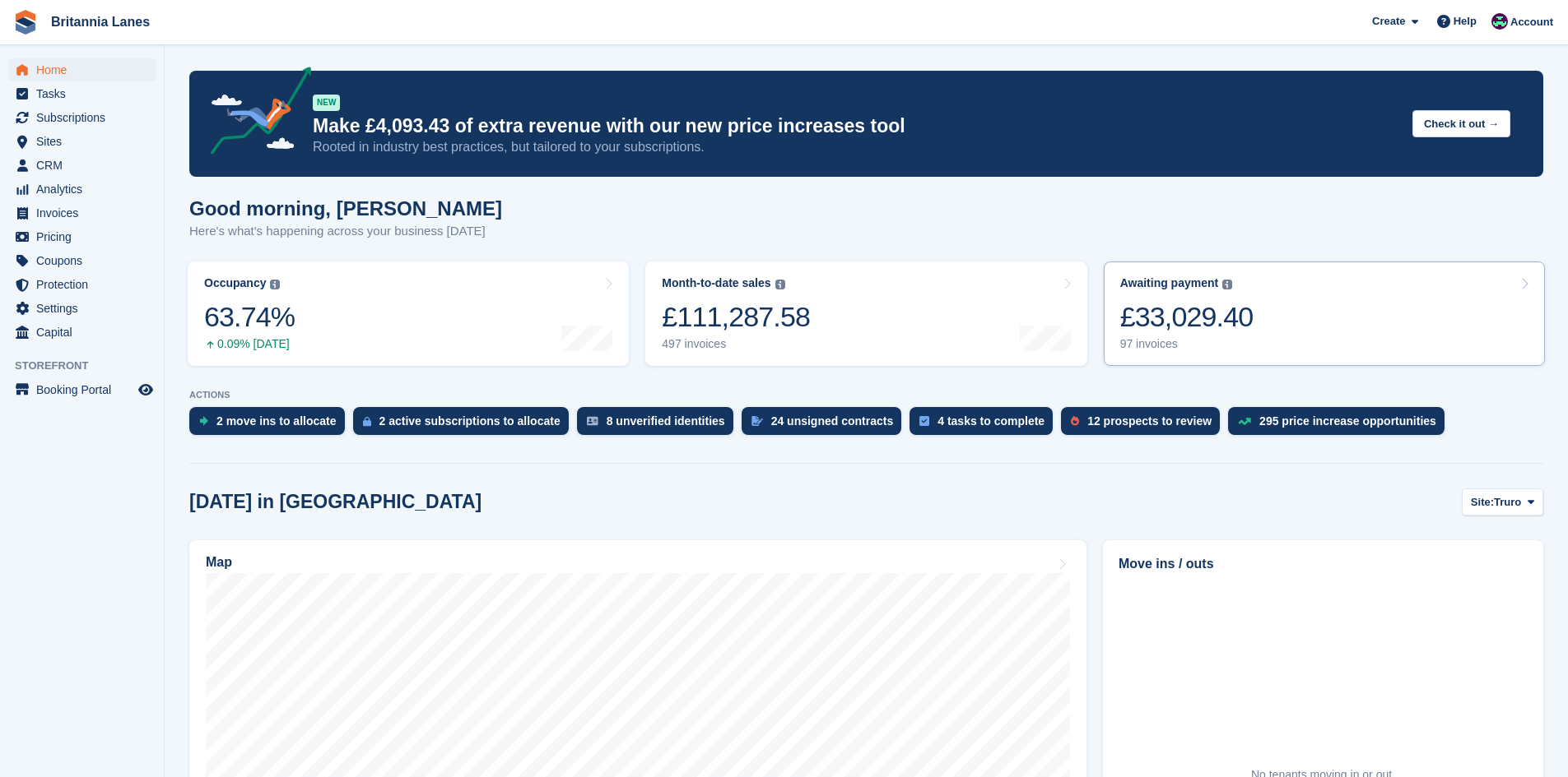
click at [1163, 320] on div "£33,029.40" at bounding box center [1187, 316] width 134 height 33
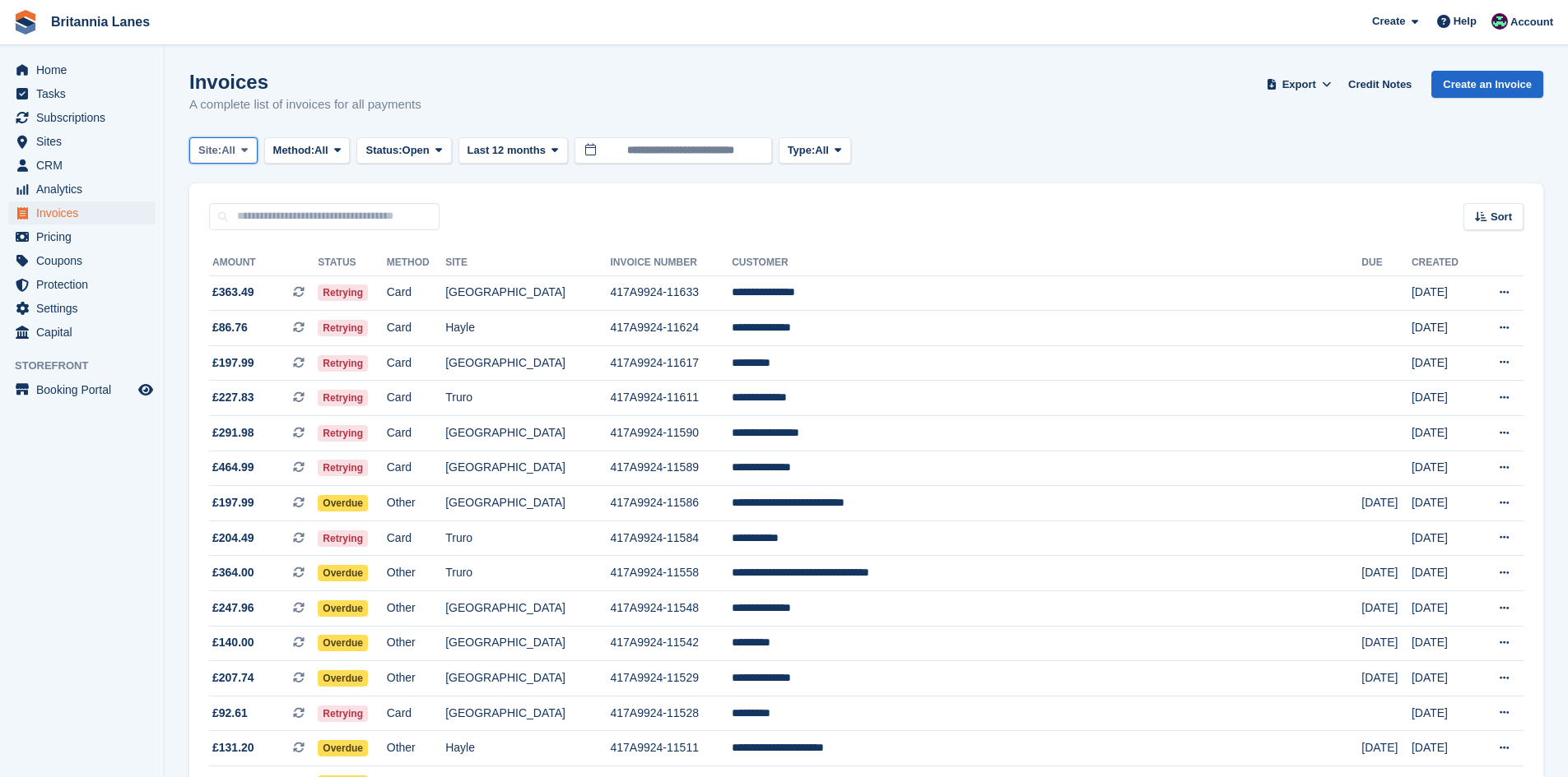
drag, startPoint x: 240, startPoint y: 154, endPoint x: 262, endPoint y: 222, distance: 71.5
click at [240, 153] on span at bounding box center [244, 150] width 14 height 14
click at [254, 244] on link "Falmouth" at bounding box center [271, 248] width 148 height 30
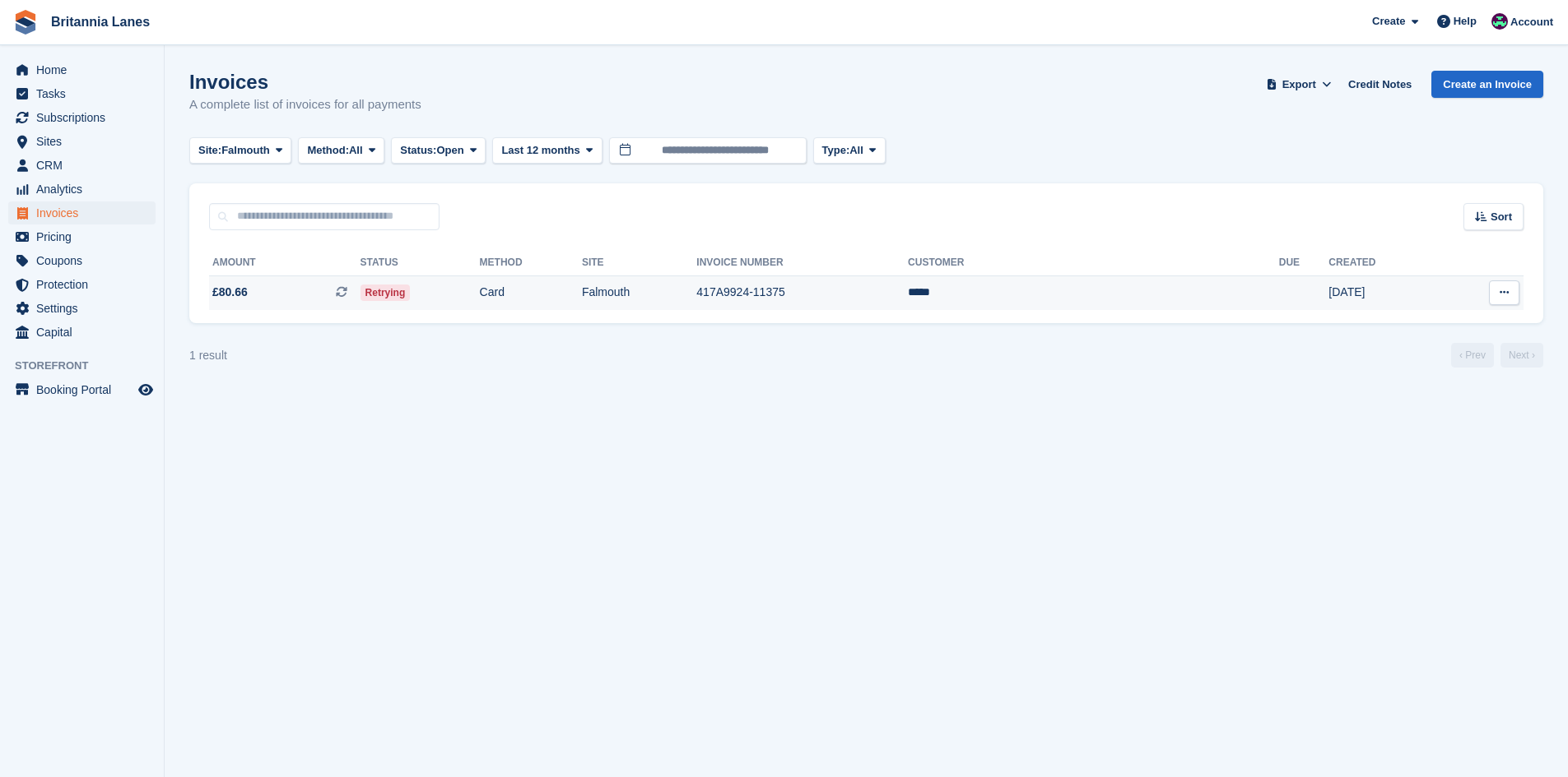
click at [854, 292] on td "417A9924-11375" at bounding box center [802, 293] width 211 height 34
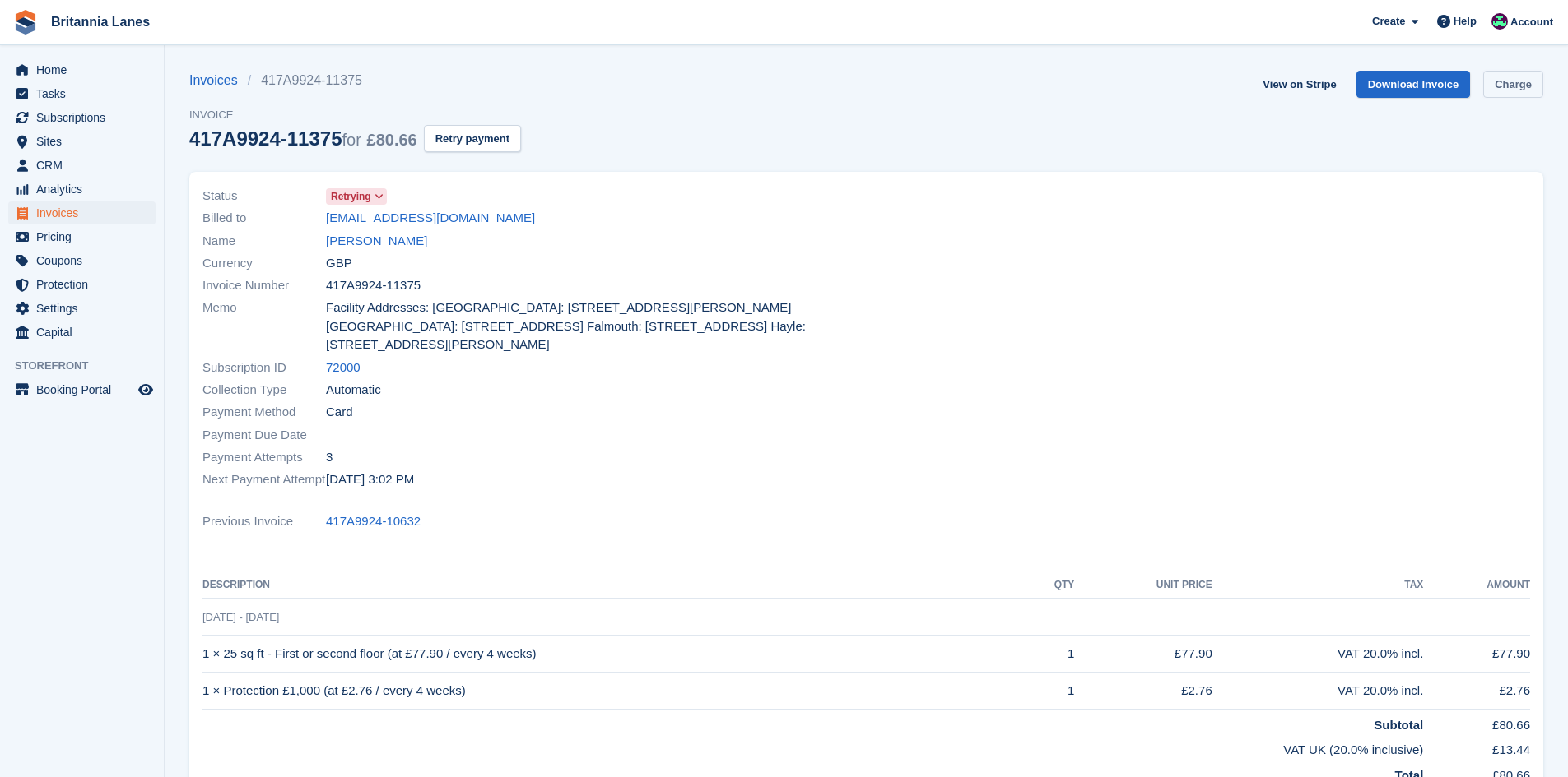
click at [1532, 81] on link "Charge" at bounding box center [1513, 84] width 60 height 27
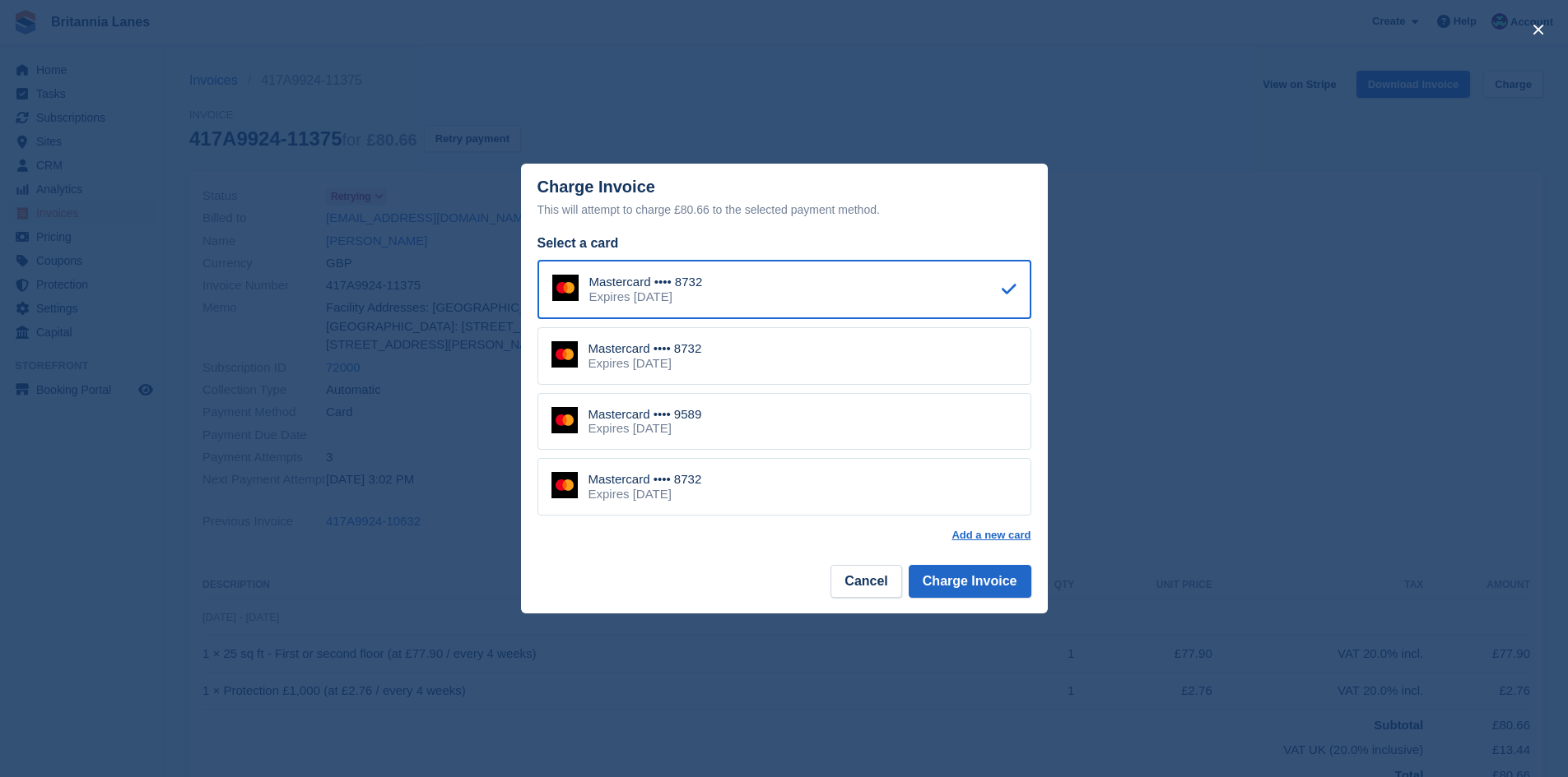
click at [825, 444] on div "Mastercard •••• 9589 Expires [DATE]" at bounding box center [784, 422] width 493 height 58
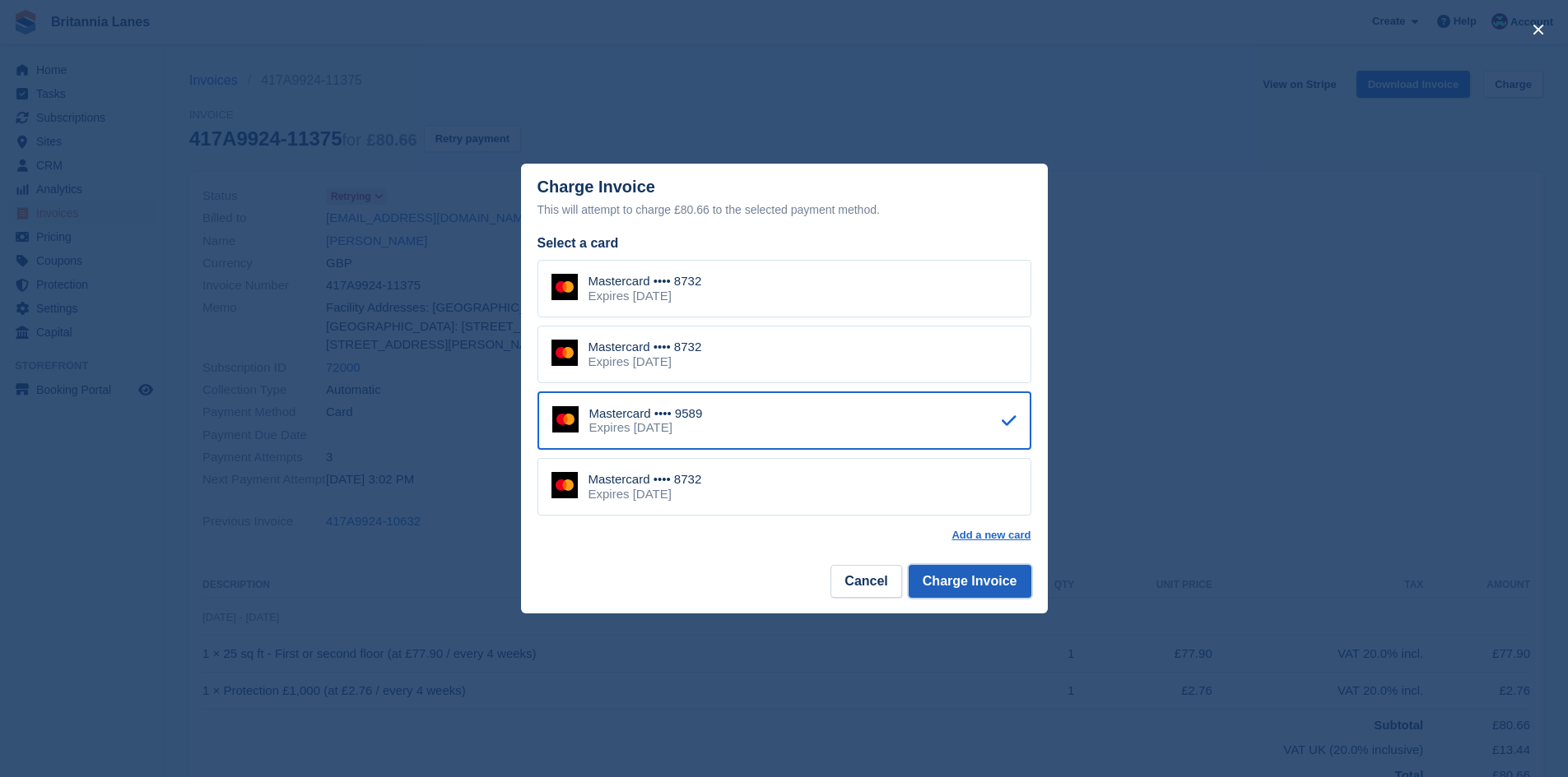
click at [1019, 587] on button "Charge Invoice" at bounding box center [970, 582] width 123 height 33
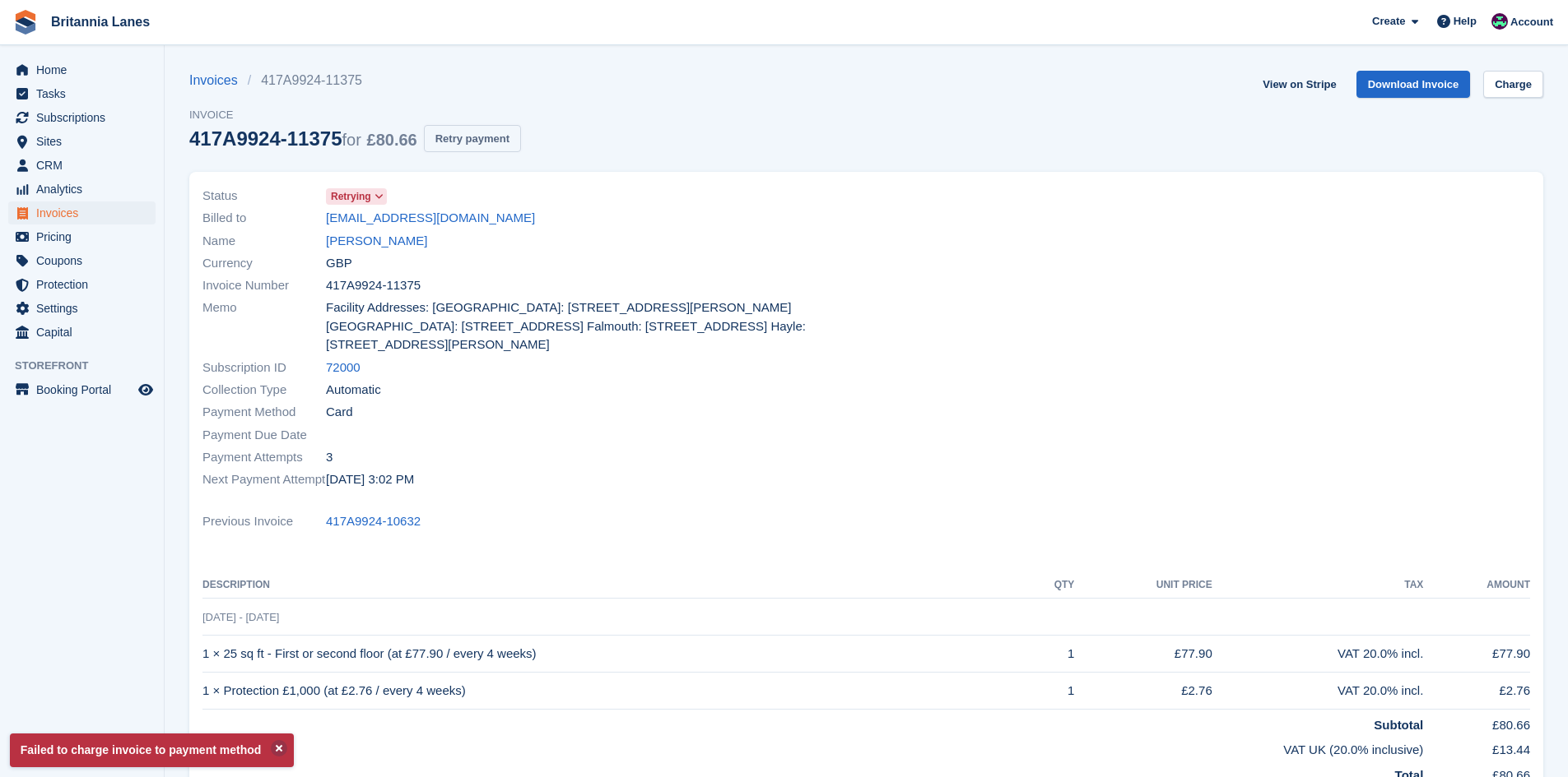
click at [448, 140] on button "Retry payment" at bounding box center [472, 138] width 97 height 27
click at [71, 66] on span "Home" at bounding box center [85, 70] width 99 height 23
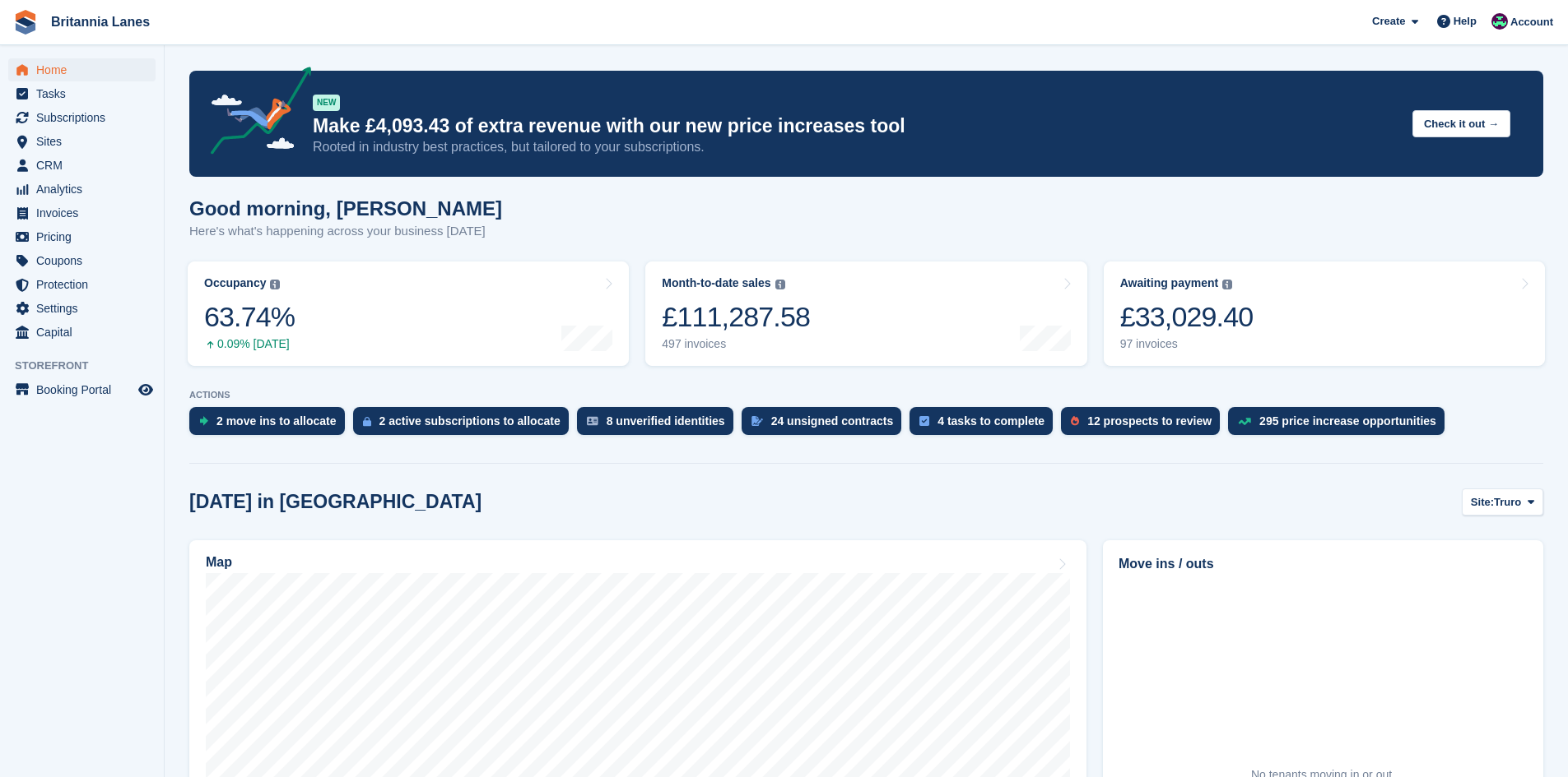
click at [1287, 296] on link "Awaiting payment The total outstanding balance on all open invoices. £33,029.40…" at bounding box center [1324, 314] width 441 height 105
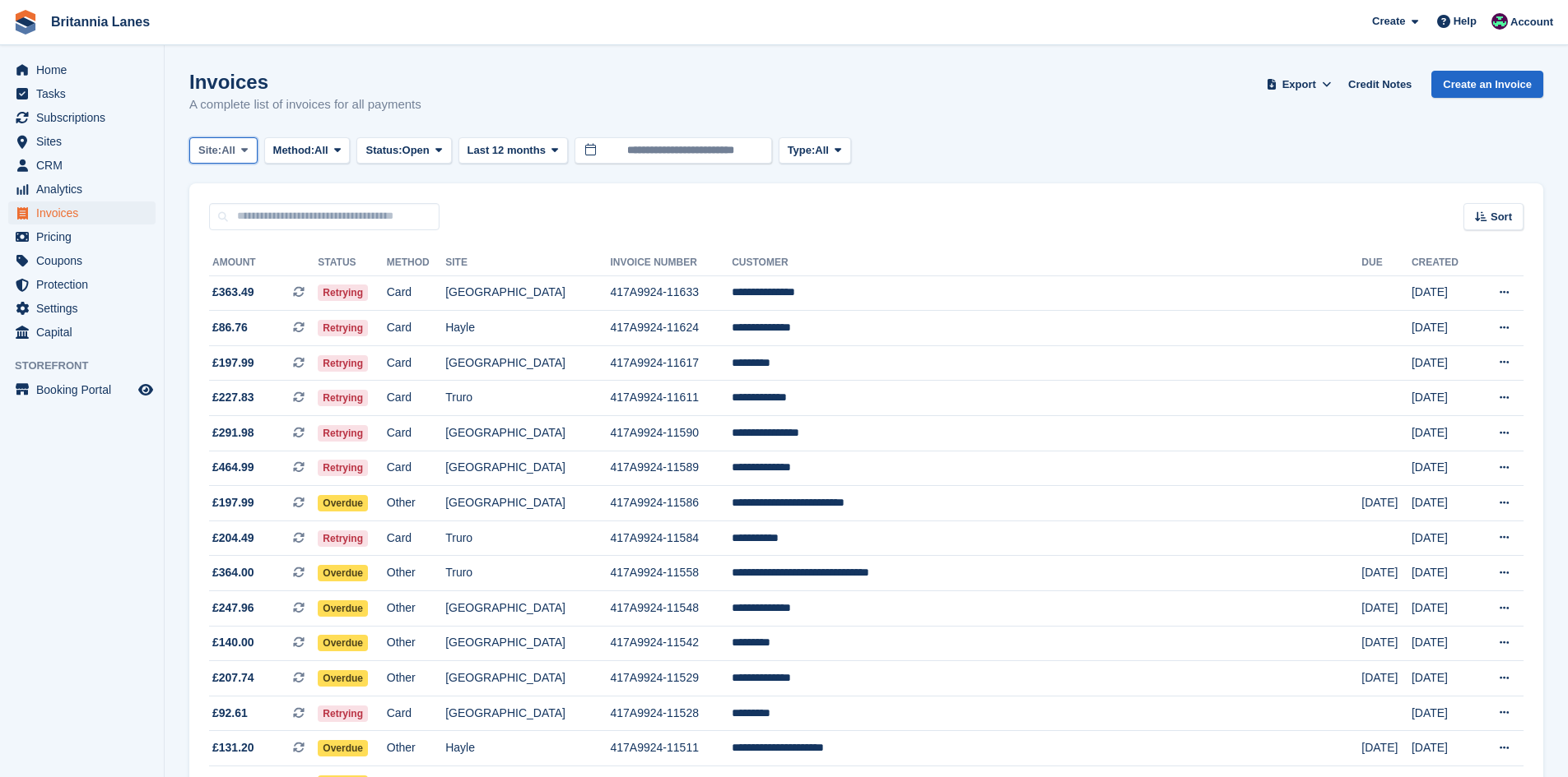
click at [227, 146] on span "All" at bounding box center [228, 151] width 14 height 16
click at [253, 216] on link "Truro" at bounding box center [271, 219] width 148 height 30
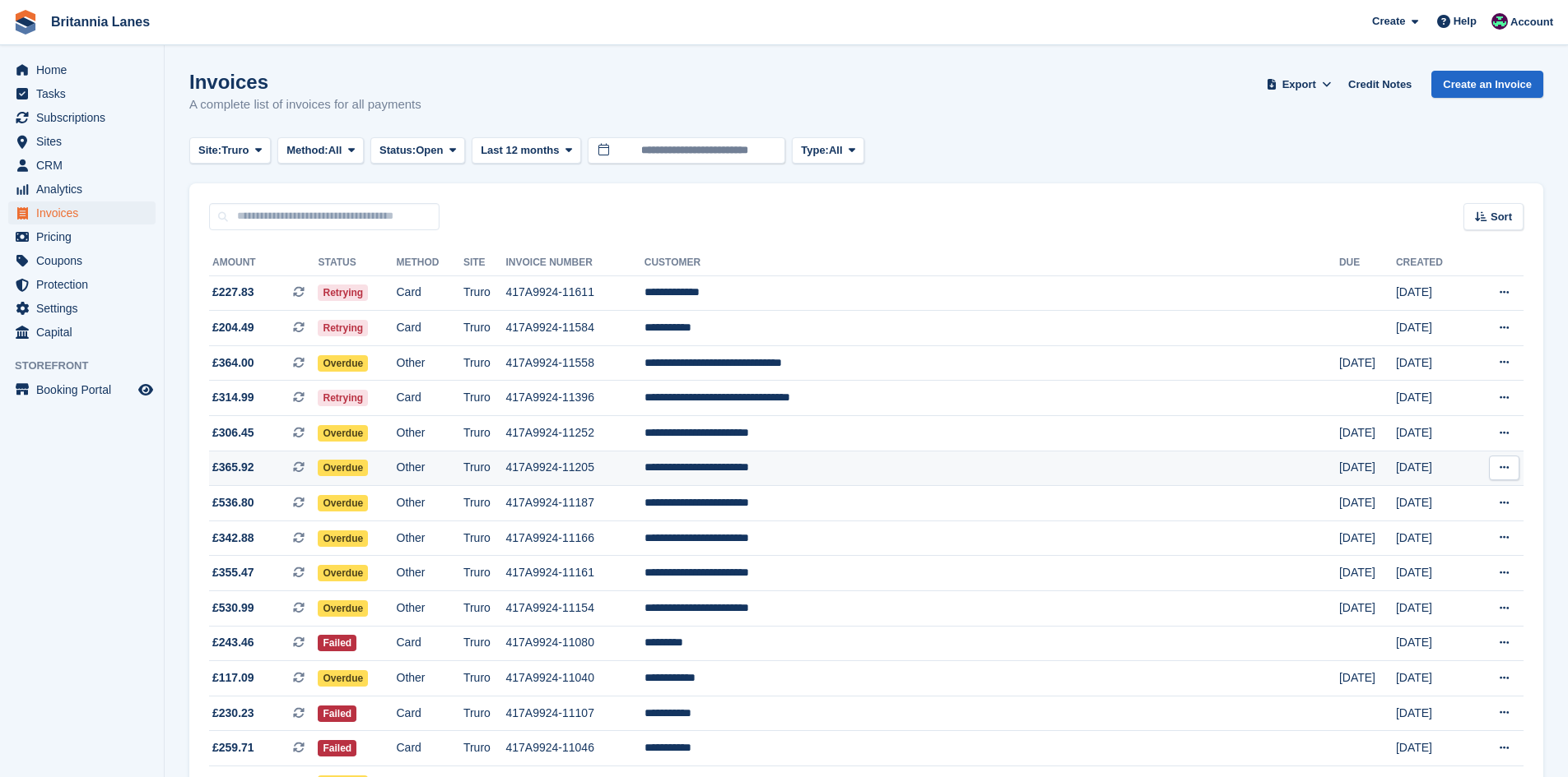
scroll to position [164, 0]
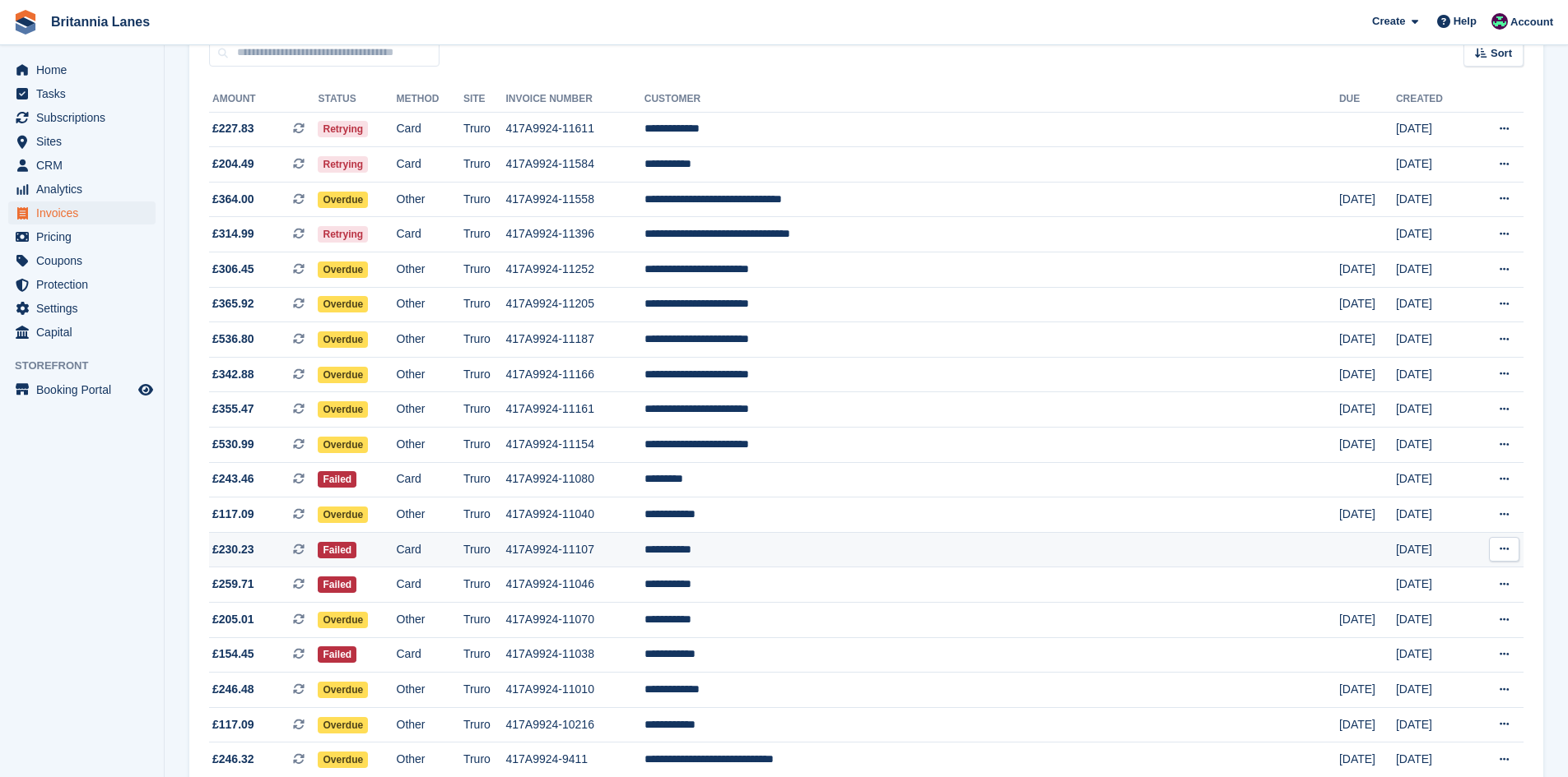
click at [875, 544] on td "**********" at bounding box center [991, 549] width 694 height 35
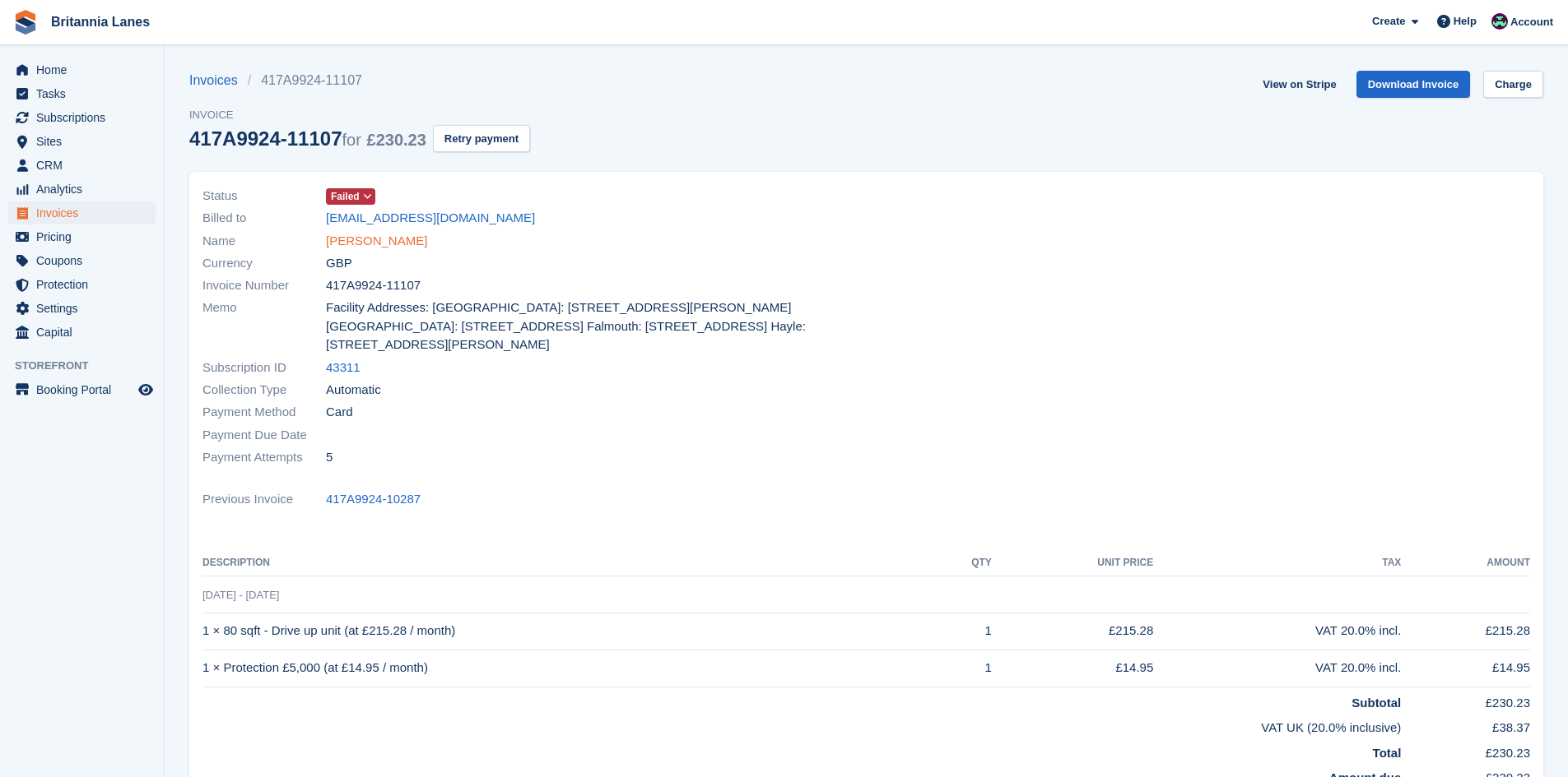
click at [382, 233] on link "[PERSON_NAME]" at bounding box center [377, 241] width 101 height 19
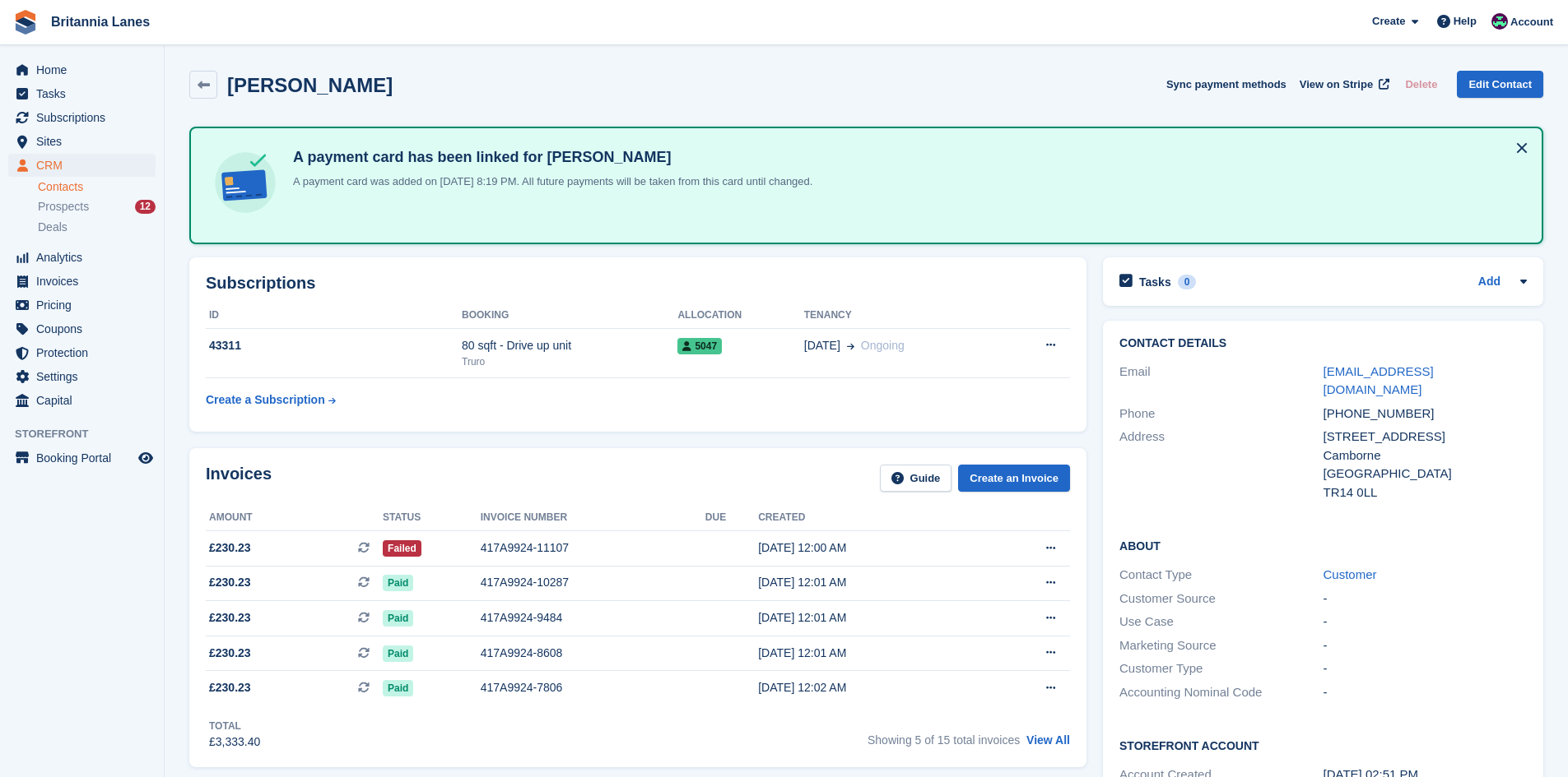
scroll to position [82, 0]
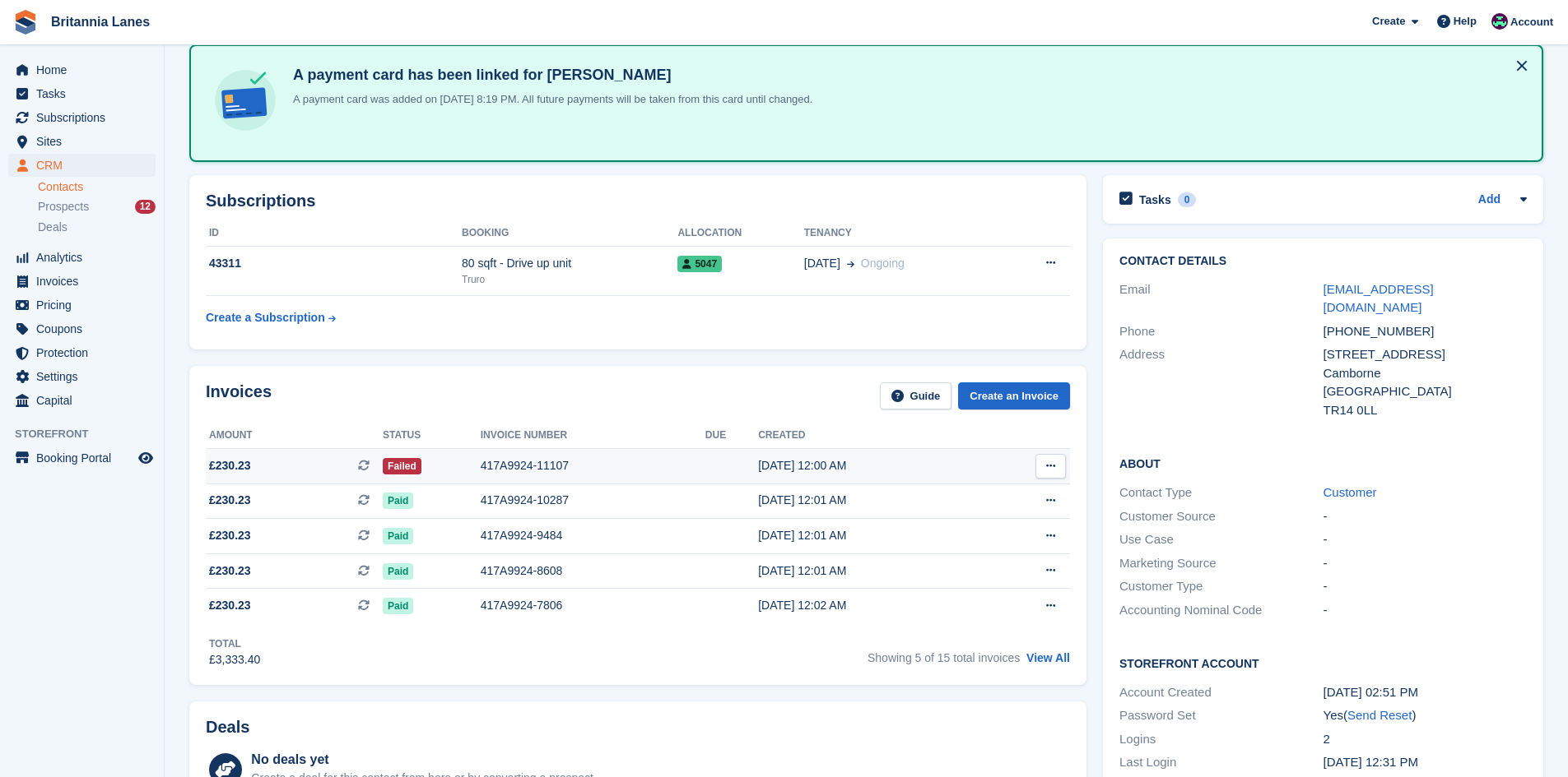
click at [446, 471] on div "Failed" at bounding box center [431, 465] width 98 height 17
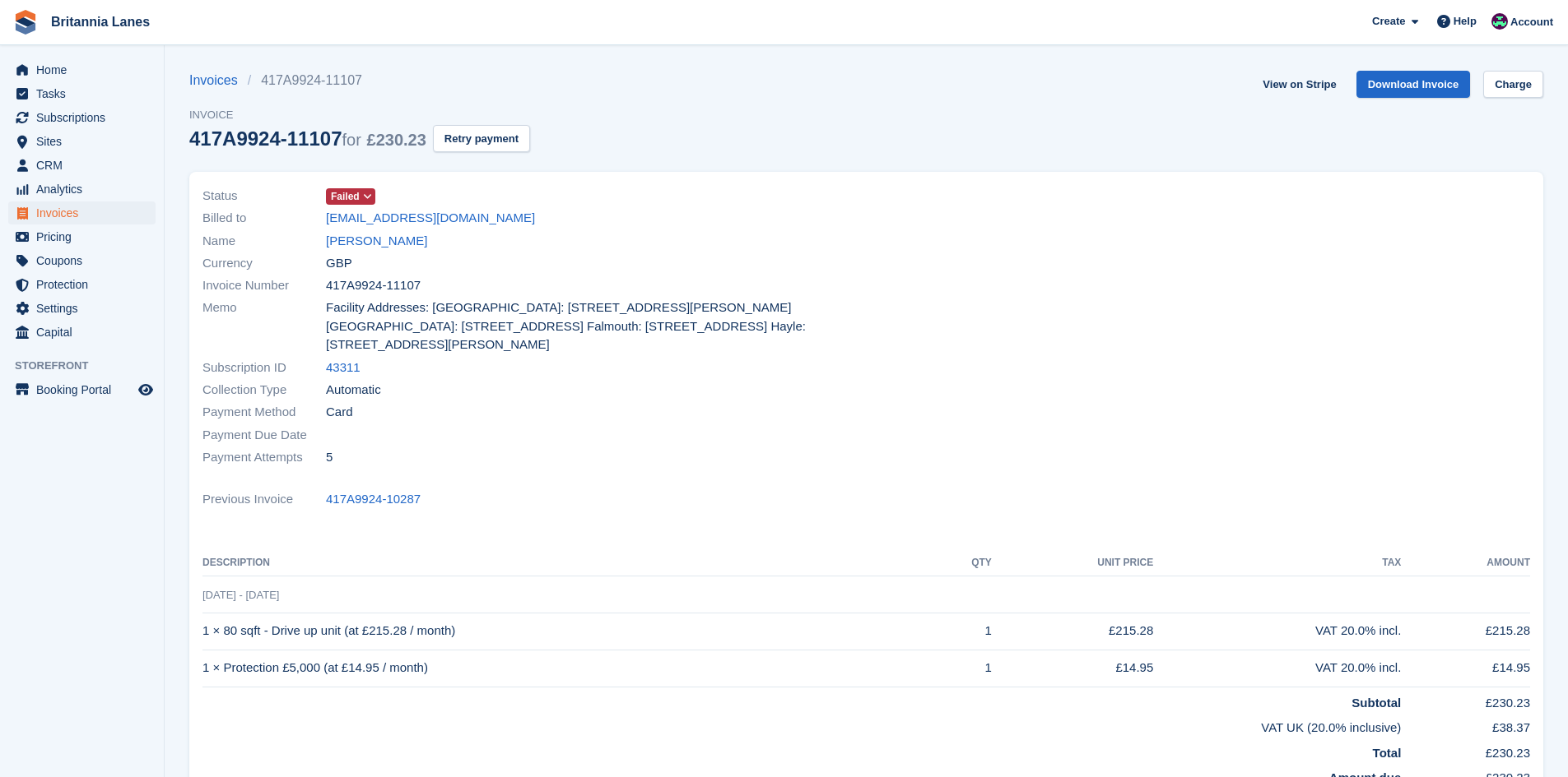
click at [358, 198] on span "Failed" at bounding box center [345, 196] width 29 height 14
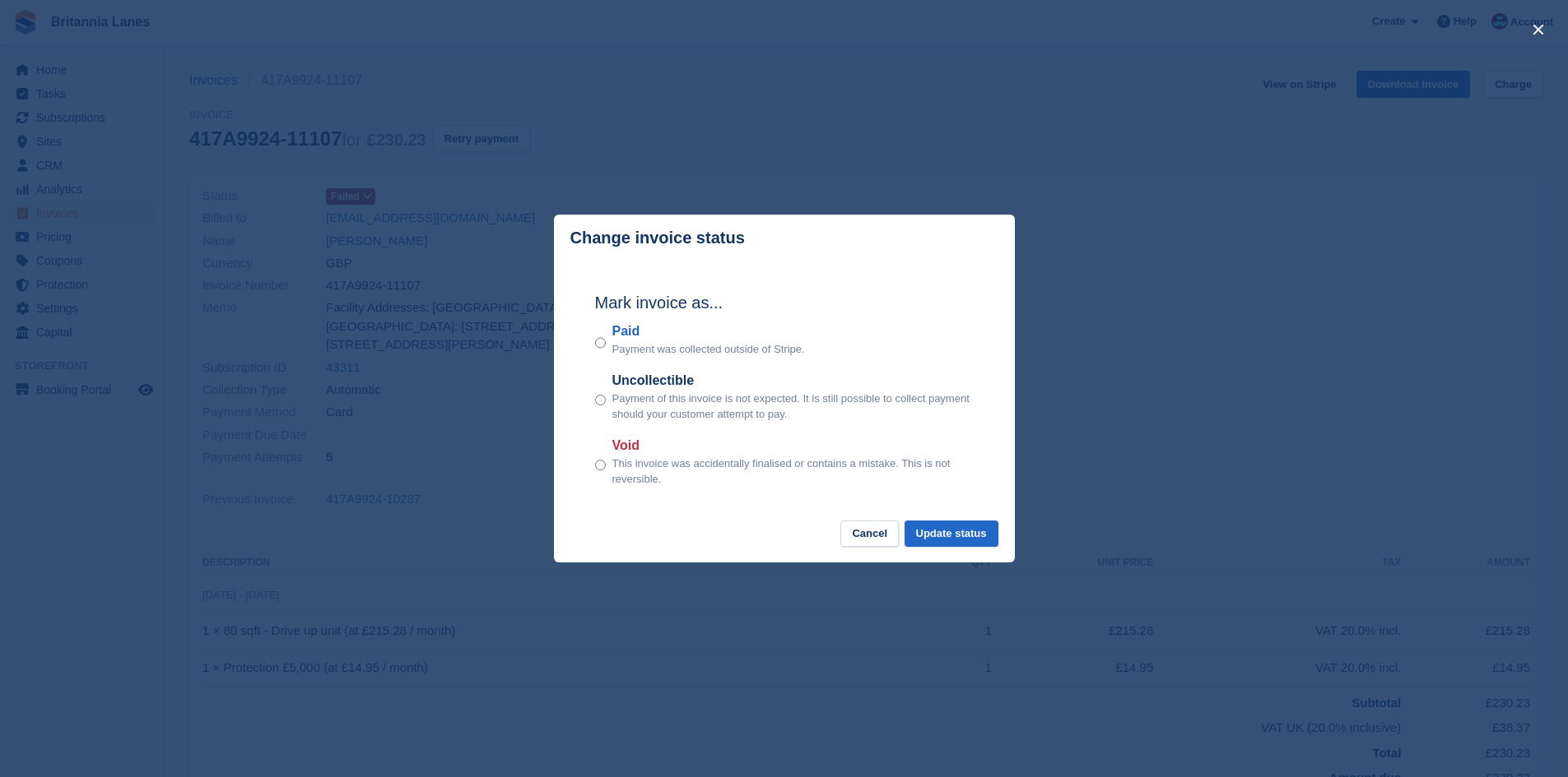
click at [633, 335] on label "Paid" at bounding box center [708, 332] width 192 height 20
click at [982, 532] on button "Update status" at bounding box center [952, 534] width 94 height 27
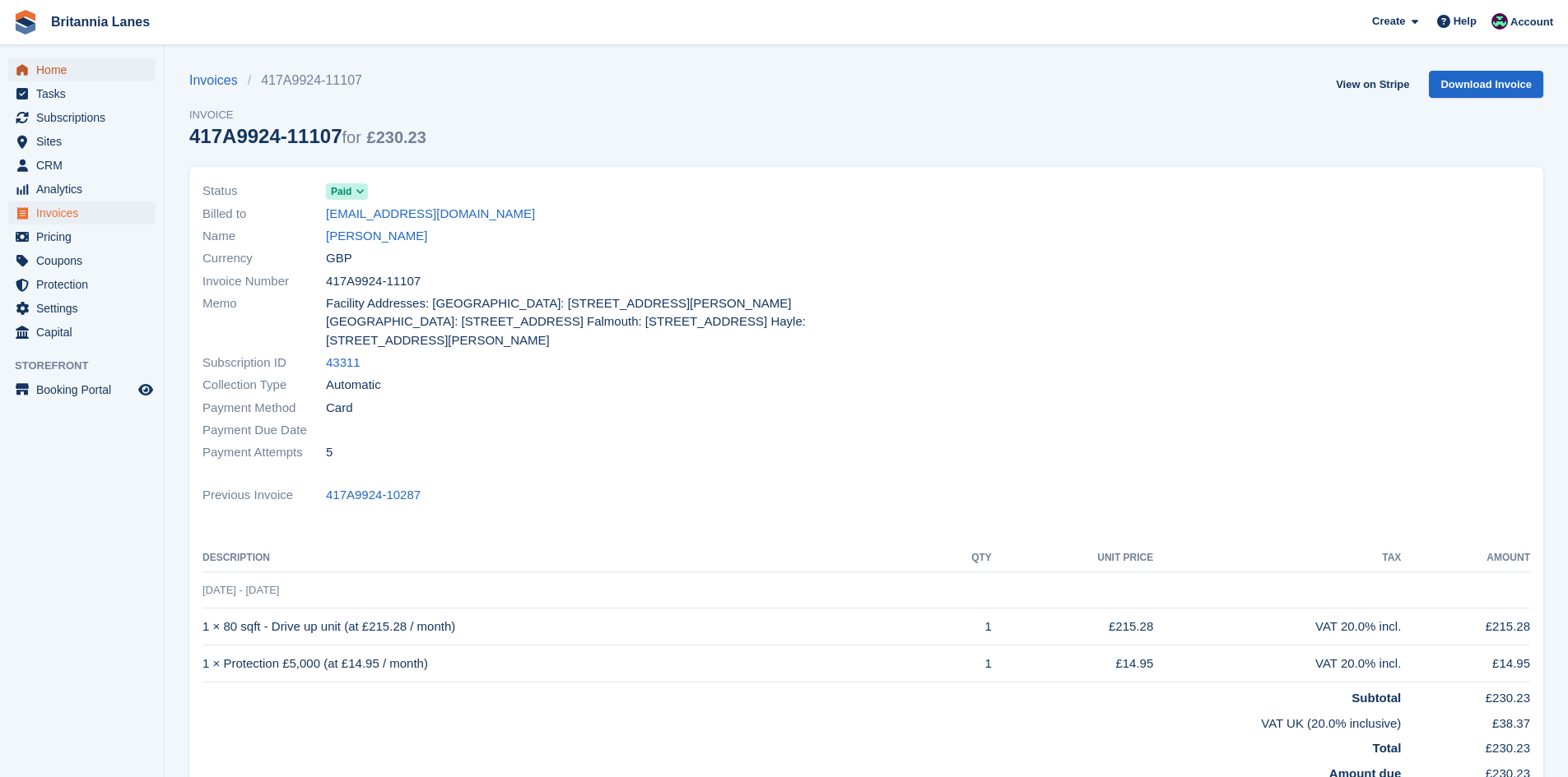
click at [87, 61] on span "Home" at bounding box center [85, 70] width 99 height 23
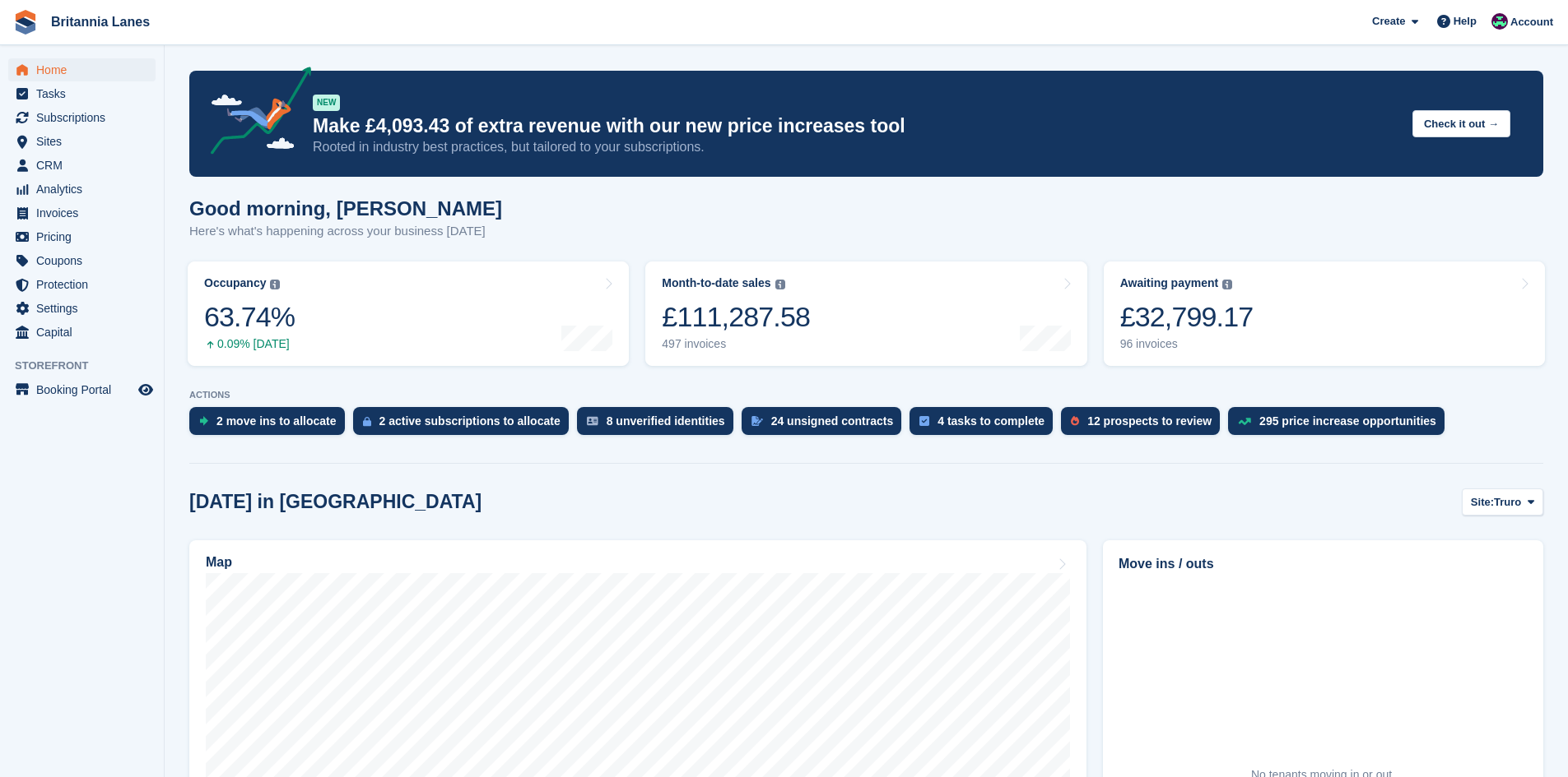
click at [54, 57] on div "Home Tasks Subscriptions Subscriptions Subscriptions Contracts Price increases …" at bounding box center [81, 198] width 164 height 293
click at [49, 65] on span "Home" at bounding box center [85, 70] width 99 height 23
click at [1232, 305] on div "£32,198.18" at bounding box center [1187, 316] width 134 height 33
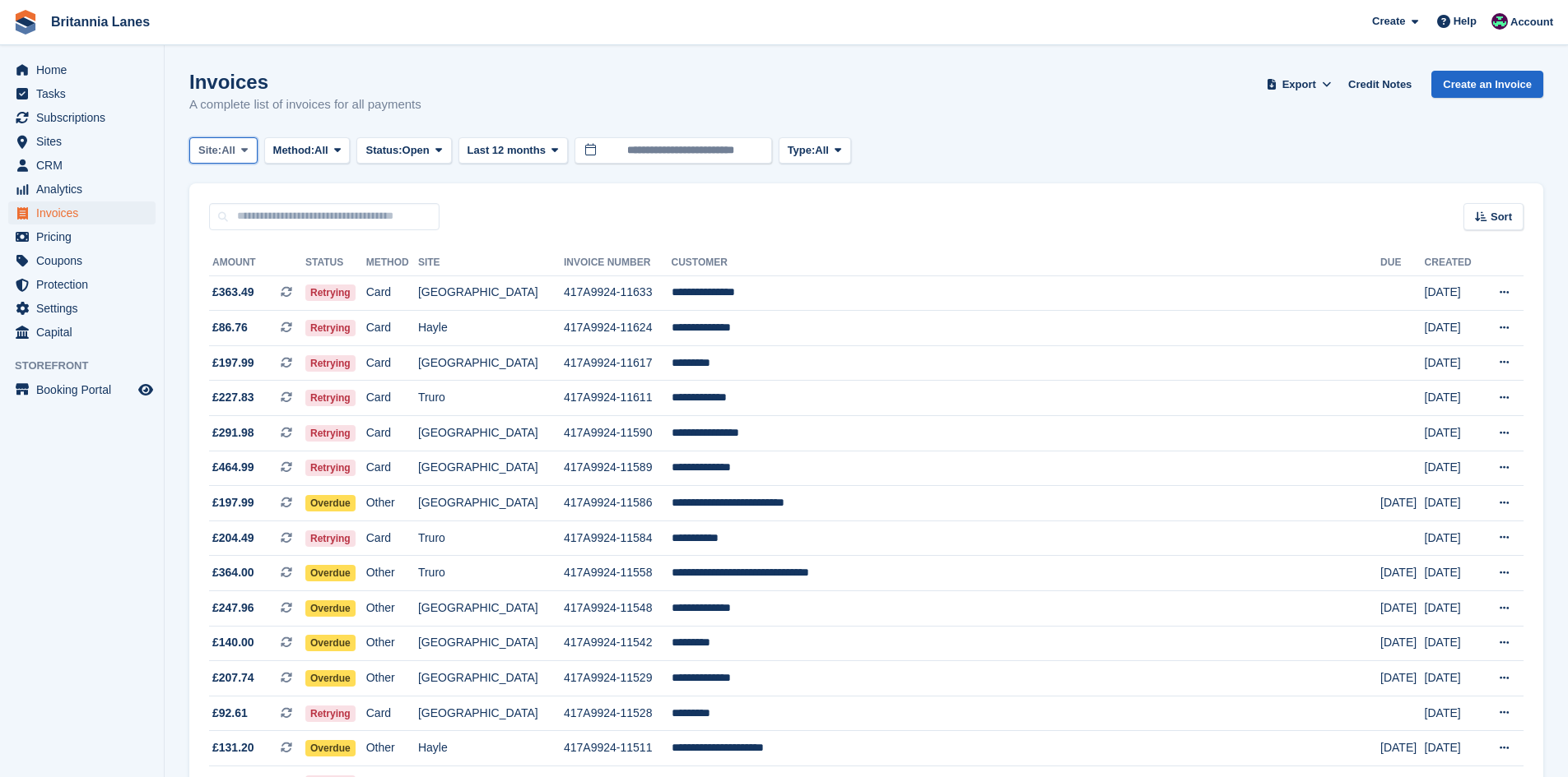
click at [221, 153] on span "Site:" at bounding box center [209, 151] width 23 height 16
drag, startPoint x: 239, startPoint y: 252, endPoint x: 246, endPoint y: 187, distance: 65.4
click at [238, 250] on link "Falmouth" at bounding box center [271, 248] width 148 height 30
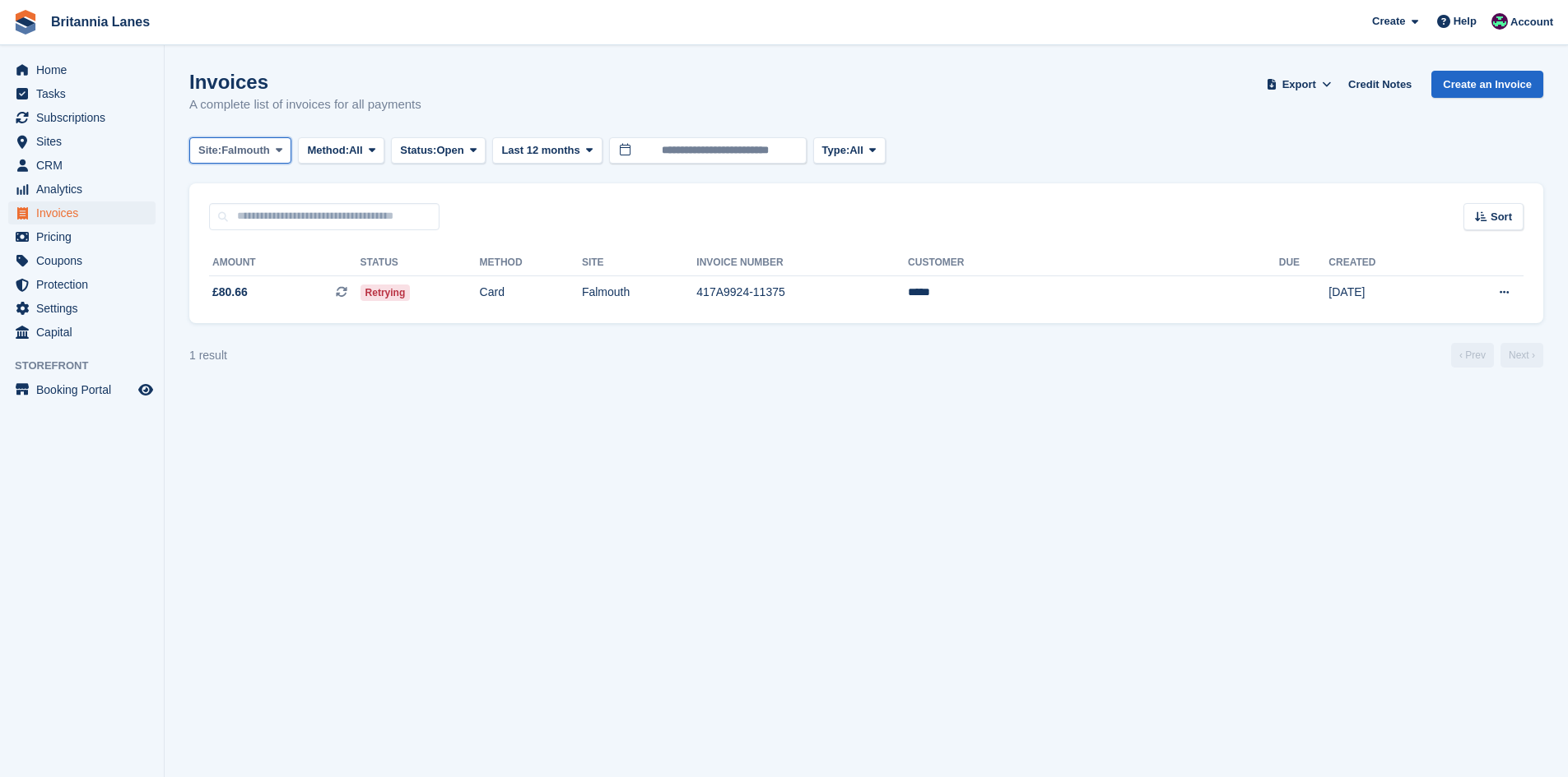
click at [236, 153] on span "Falmouth" at bounding box center [246, 151] width 49 height 16
click at [323, 301] on link "Hayle" at bounding box center [271, 307] width 148 height 30
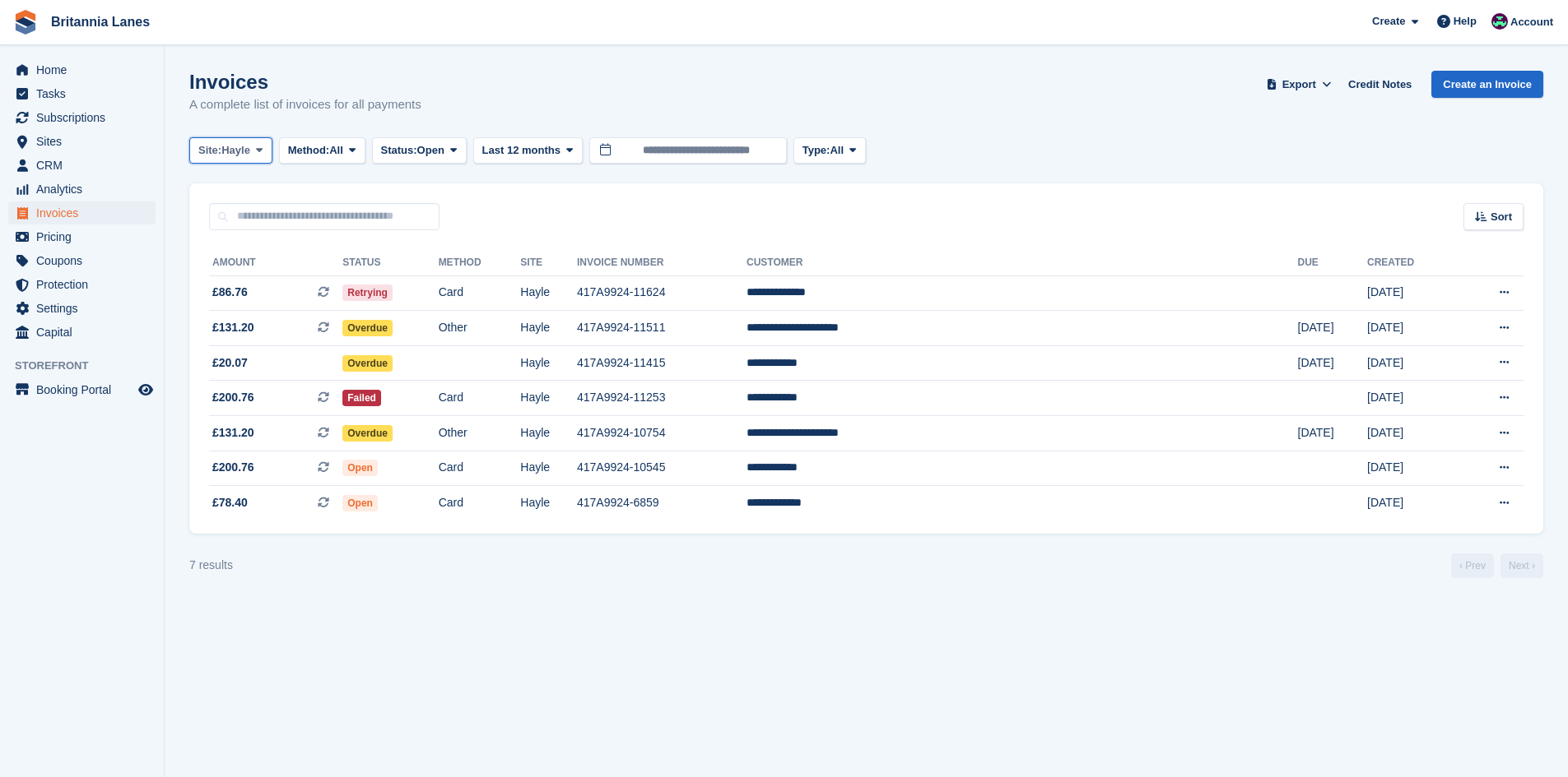
click at [259, 140] on button "Site: Hayle" at bounding box center [230, 151] width 83 height 27
click at [249, 216] on link "Truro" at bounding box center [271, 219] width 148 height 30
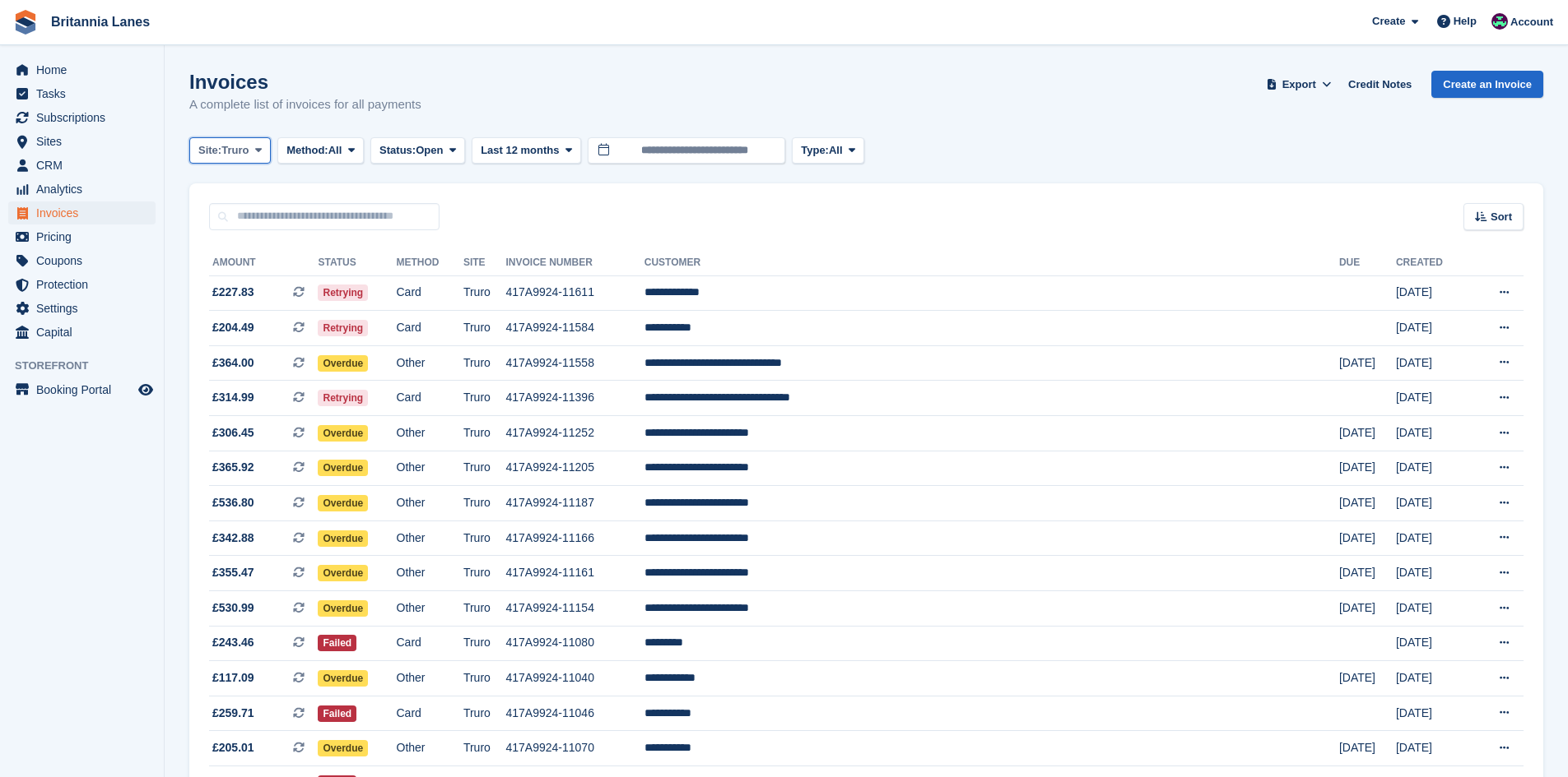
click at [246, 152] on span "Truro" at bounding box center [235, 151] width 27 height 16
click at [248, 276] on link "[GEOGRAPHIC_DATA]" at bounding box center [271, 277] width 148 height 30
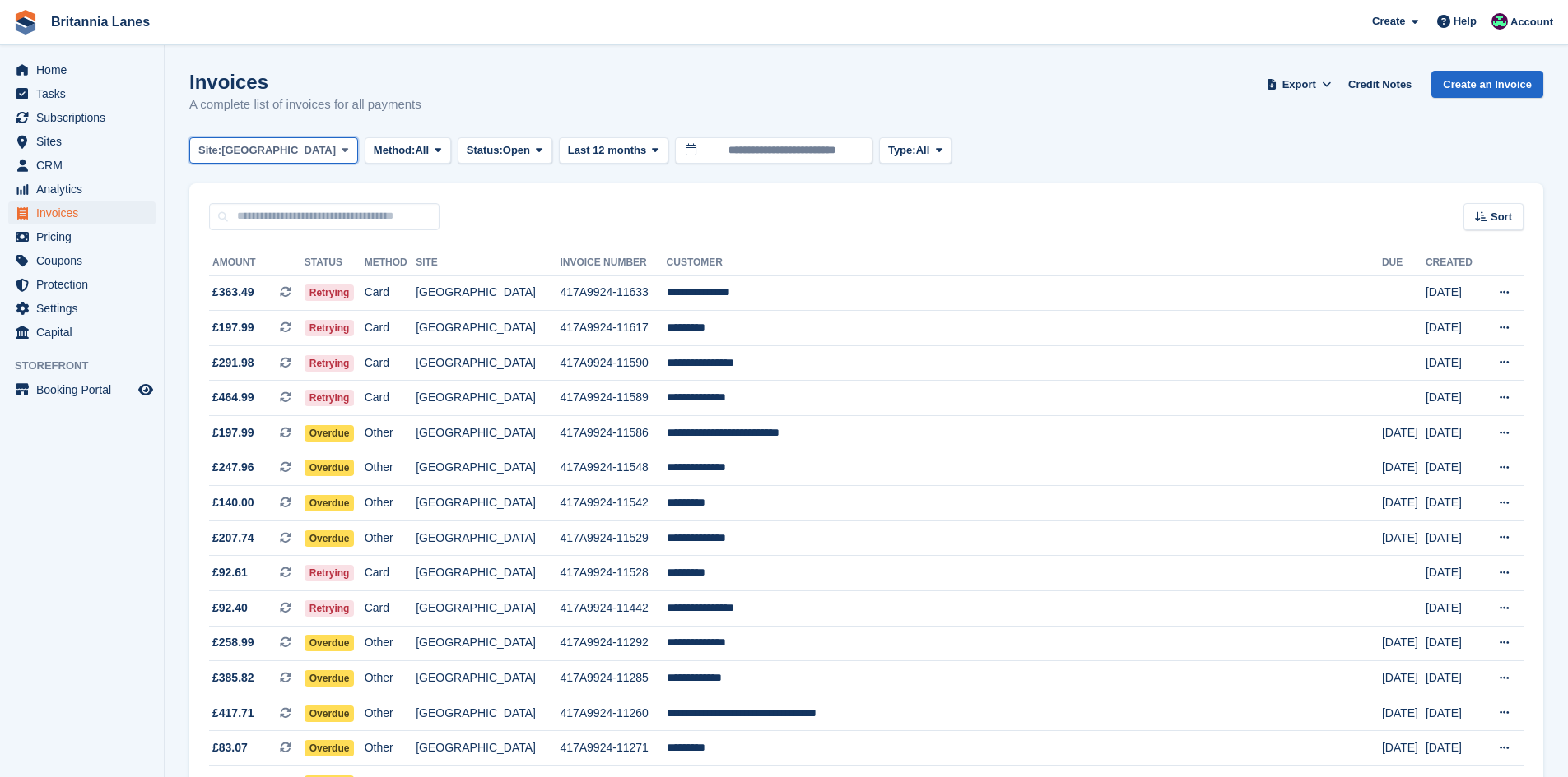
click at [253, 157] on span "[GEOGRAPHIC_DATA]" at bounding box center [278, 151] width 115 height 16
click at [80, 69] on span "Home" at bounding box center [85, 70] width 99 height 23
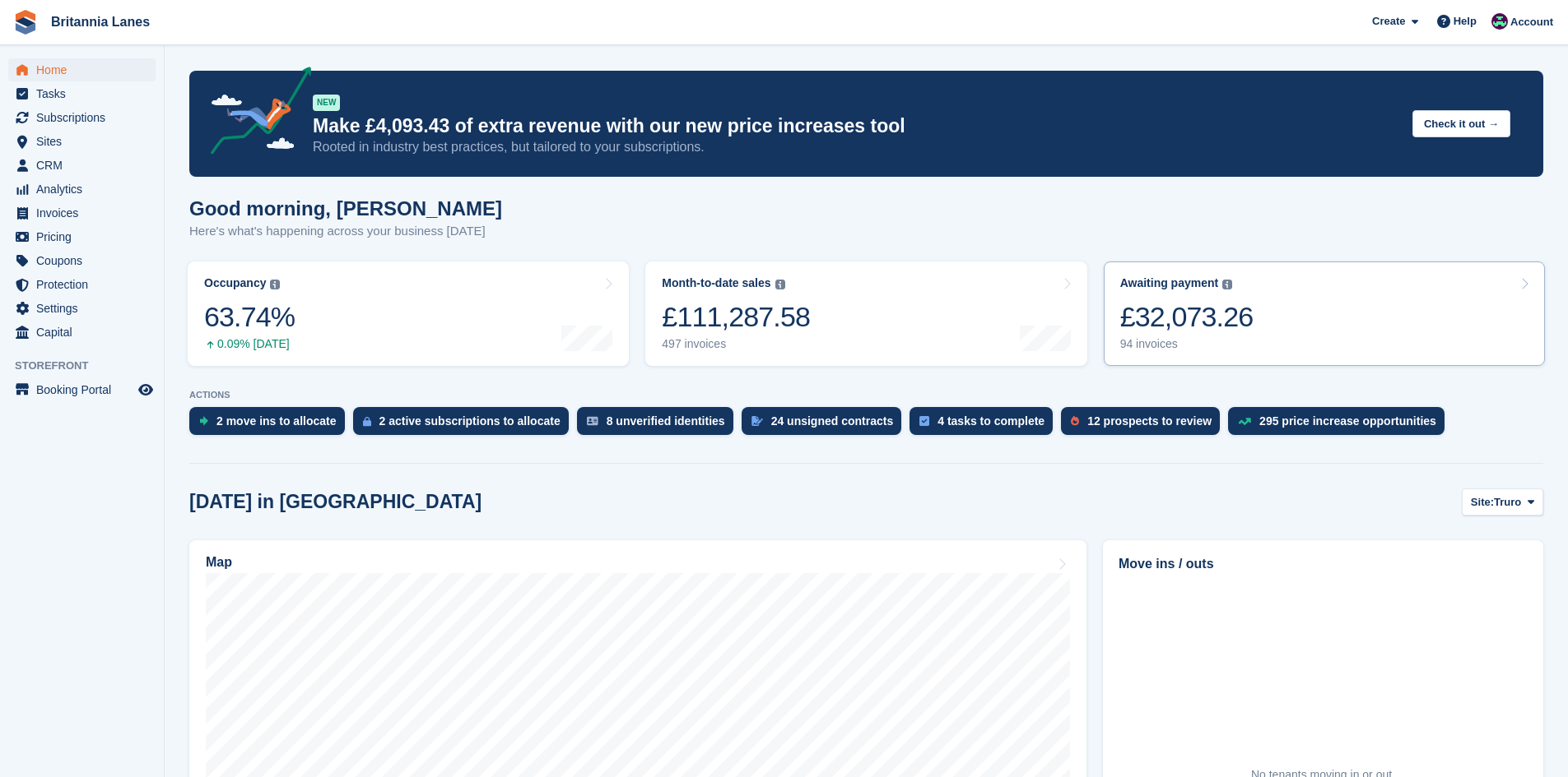
click at [1337, 295] on link "Awaiting payment The total outstanding balance on all open invoices. £32,073.26…" at bounding box center [1324, 314] width 441 height 105
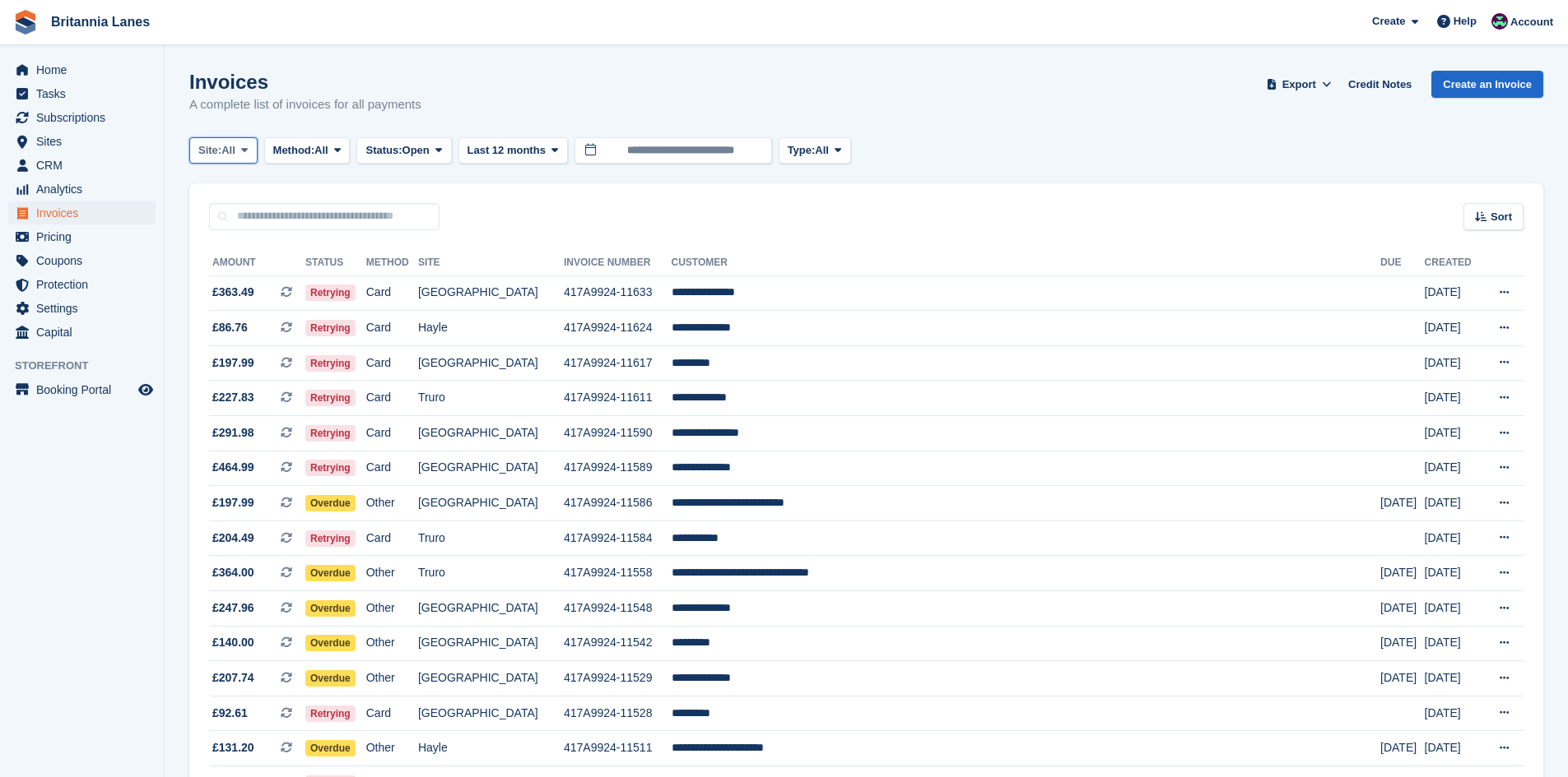
click at [230, 160] on button "Site: All" at bounding box center [223, 151] width 69 height 27
click at [229, 304] on link "Hayle" at bounding box center [271, 307] width 148 height 30
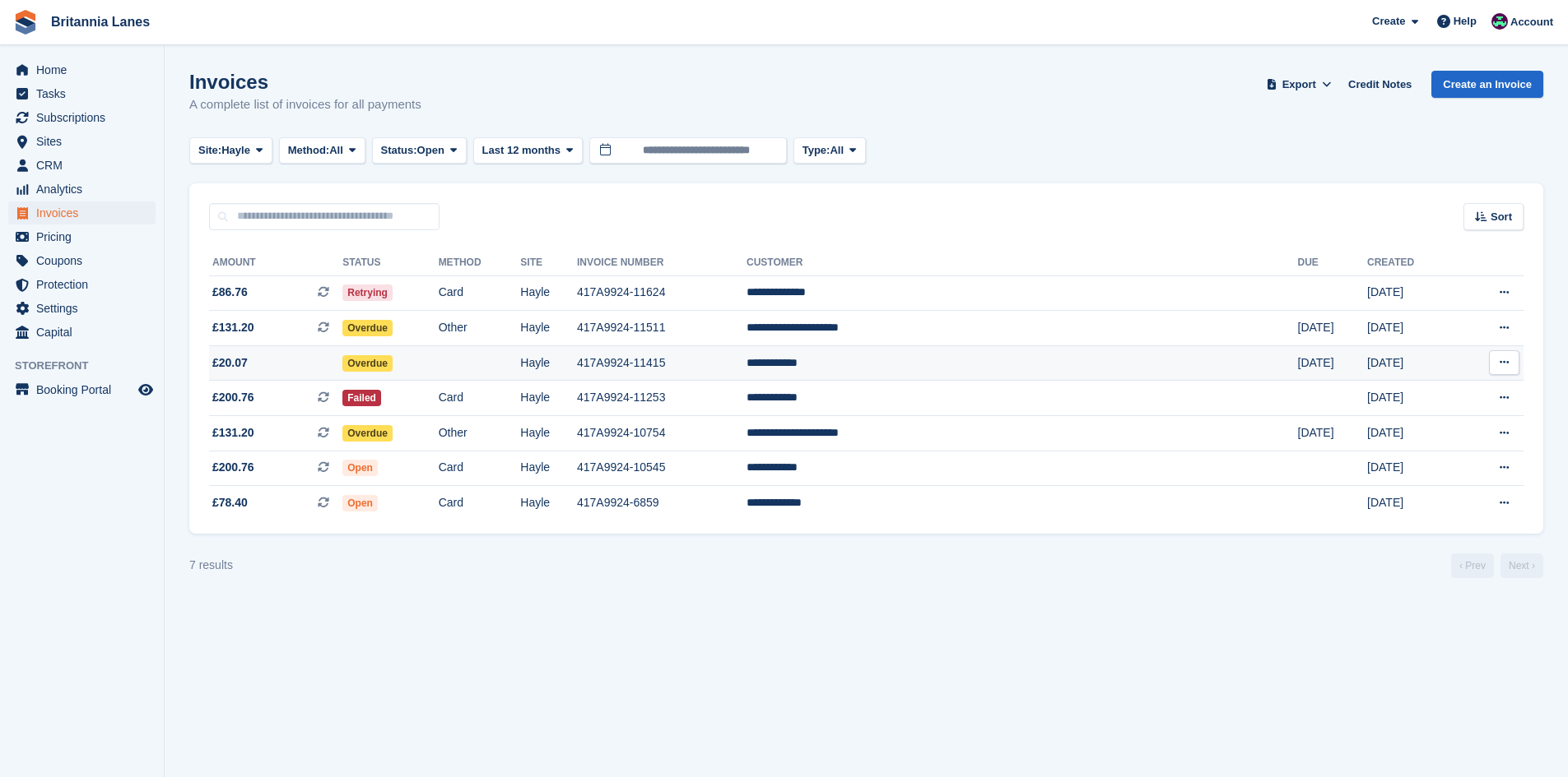
click at [971, 374] on td "**********" at bounding box center [1021, 362] width 550 height 35
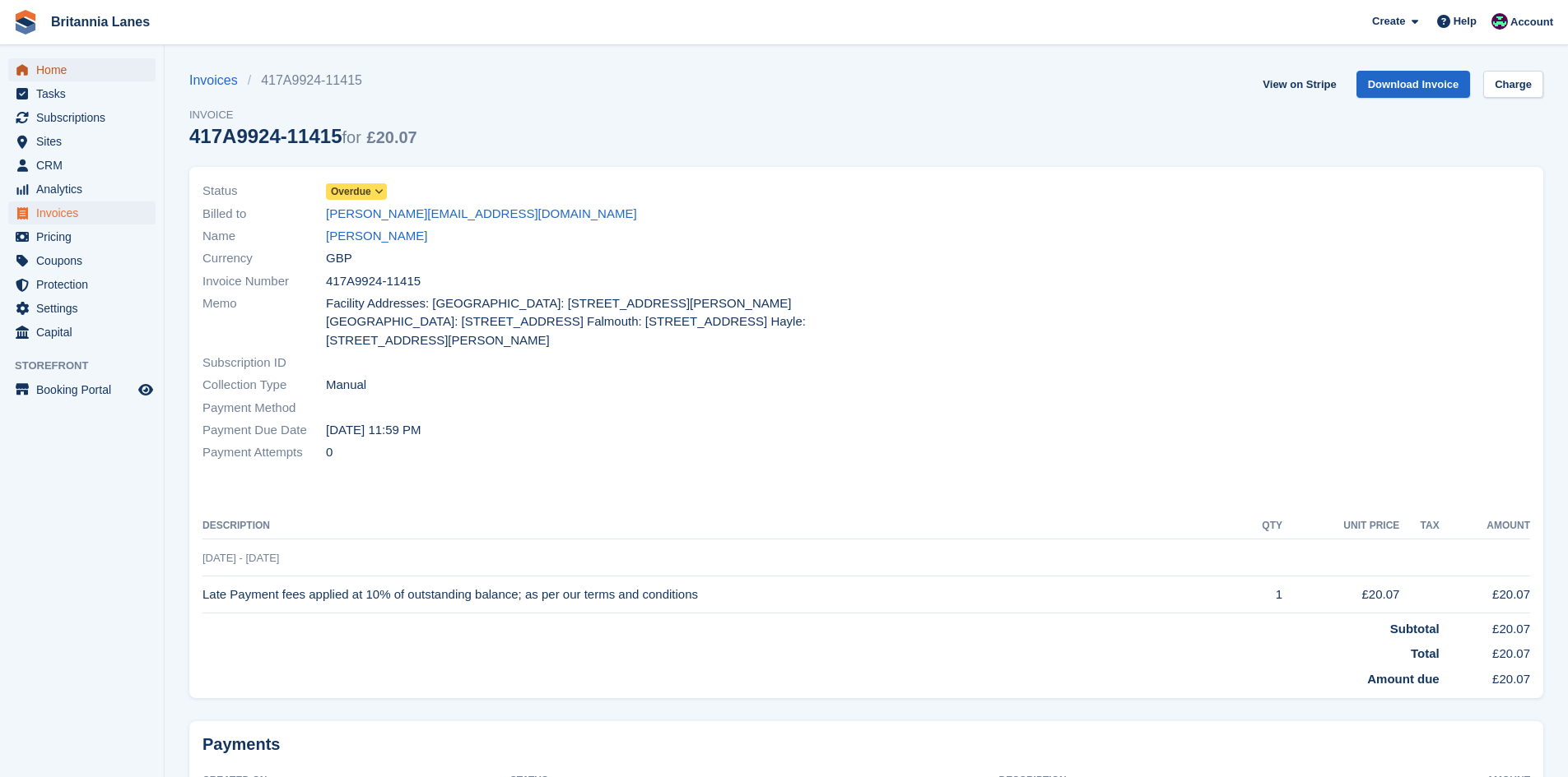
click at [70, 70] on span "Home" at bounding box center [85, 70] width 99 height 23
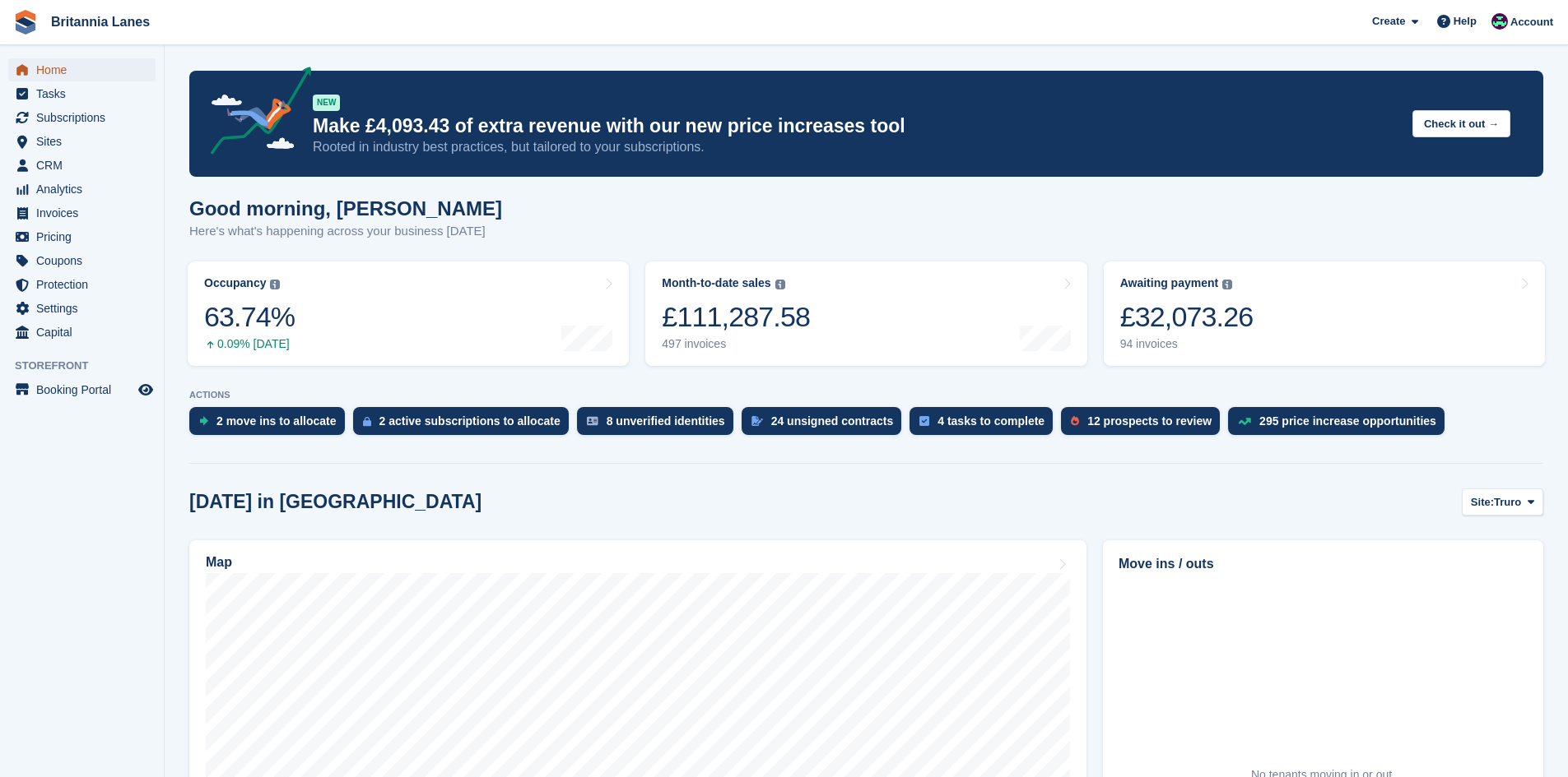
drag, startPoint x: 62, startPoint y: 70, endPoint x: 412, endPoint y: 107, distance: 352.0
click at [62, 70] on span "Home" at bounding box center [85, 70] width 99 height 23
click at [42, 63] on span "Home" at bounding box center [85, 70] width 99 height 23
click at [1313, 335] on link "Awaiting payment The total outstanding balance on all open invoices. £32,073.26…" at bounding box center [1324, 314] width 441 height 105
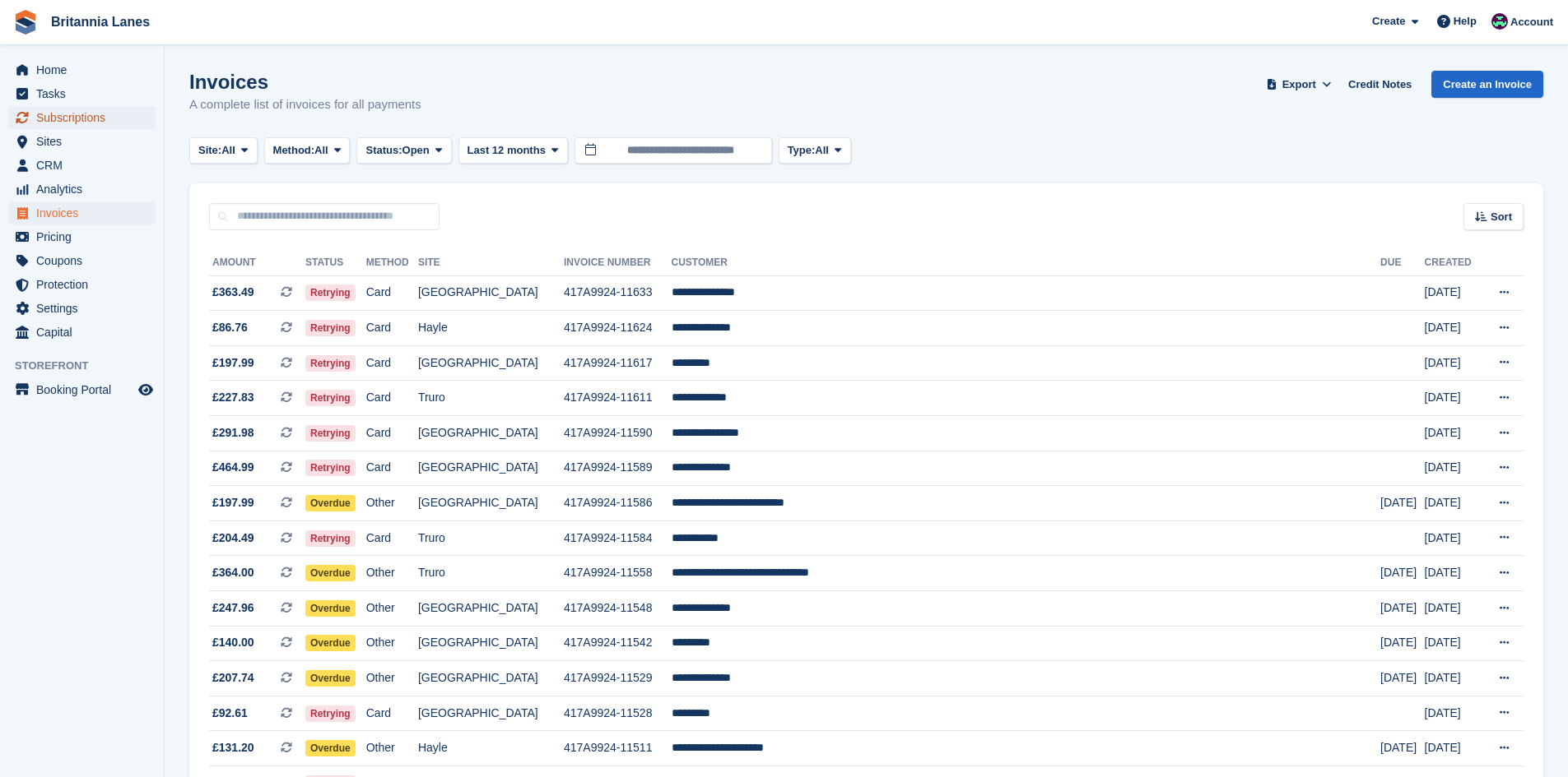
click at [81, 113] on span "Subscriptions" at bounding box center [85, 117] width 99 height 23
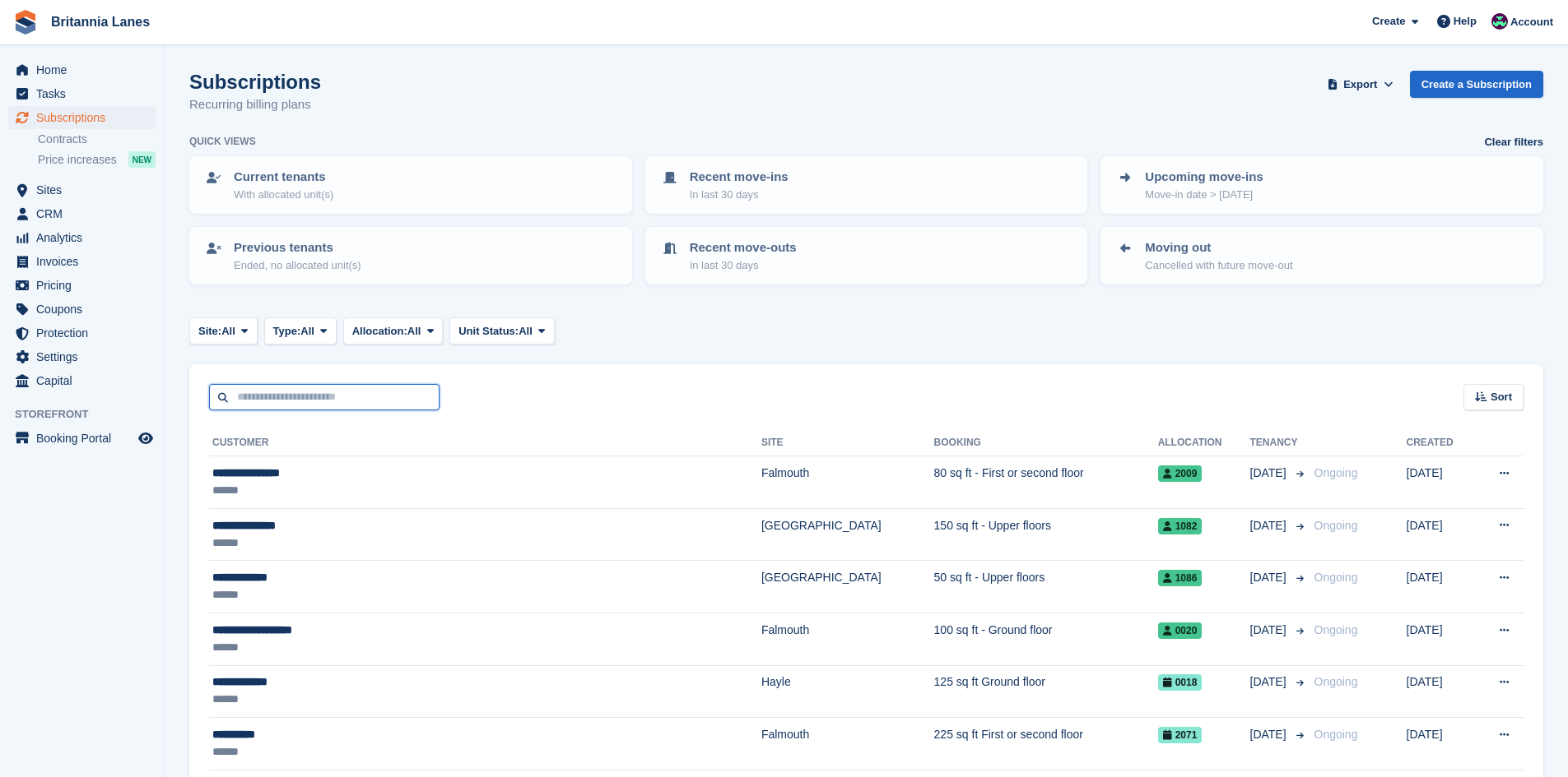
click at [241, 400] on input "text" at bounding box center [324, 398] width 230 height 27
type input "******"
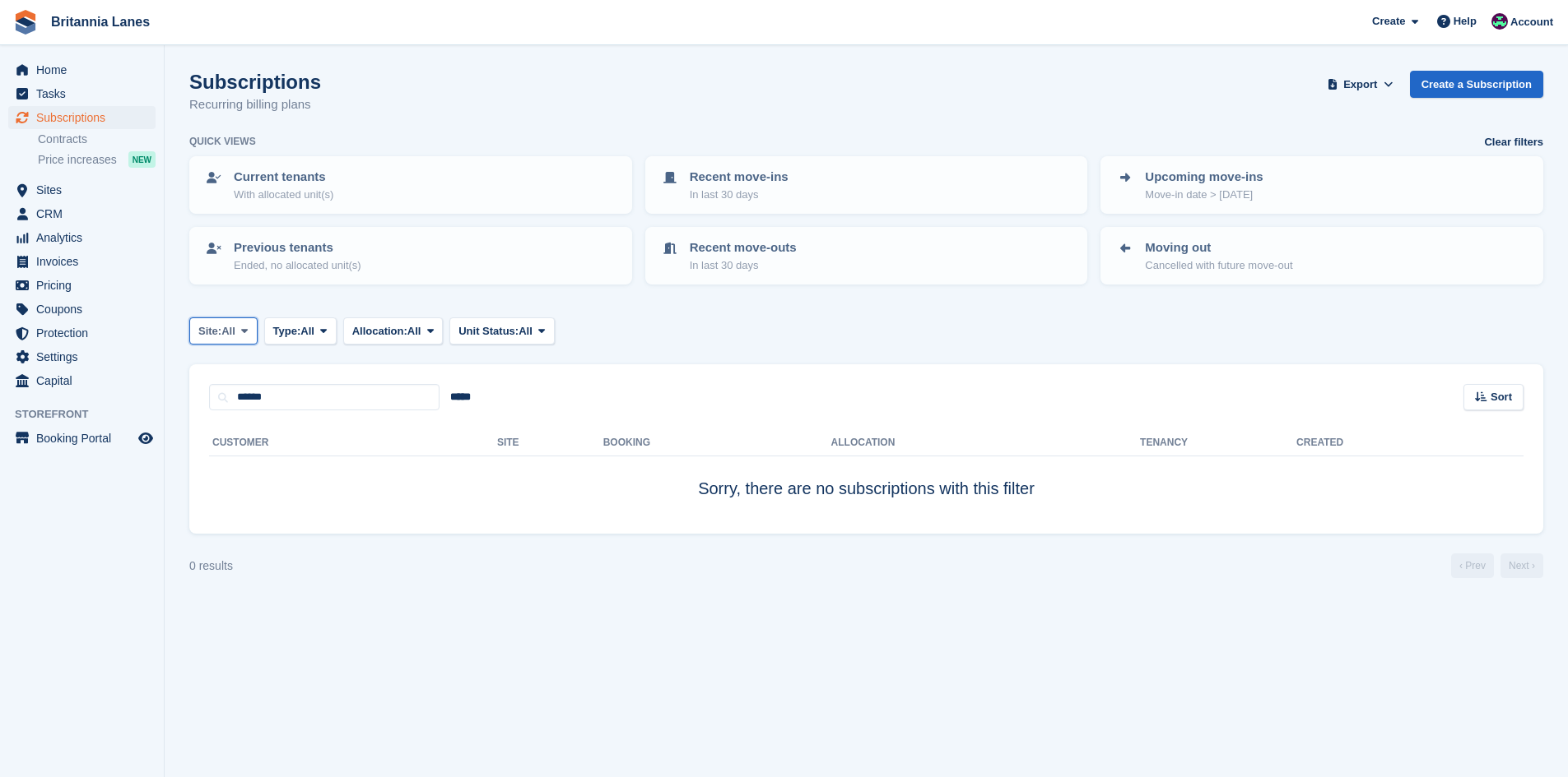
click at [211, 335] on span "Site:" at bounding box center [209, 332] width 23 height 16
drag, startPoint x: 228, startPoint y: 424, endPoint x: 280, endPoint y: 424, distance: 52.0
click at [229, 424] on link "Falmouth" at bounding box center [271, 429] width 148 height 30
click at [473, 399] on input "*****" at bounding box center [460, 398] width 42 height 27
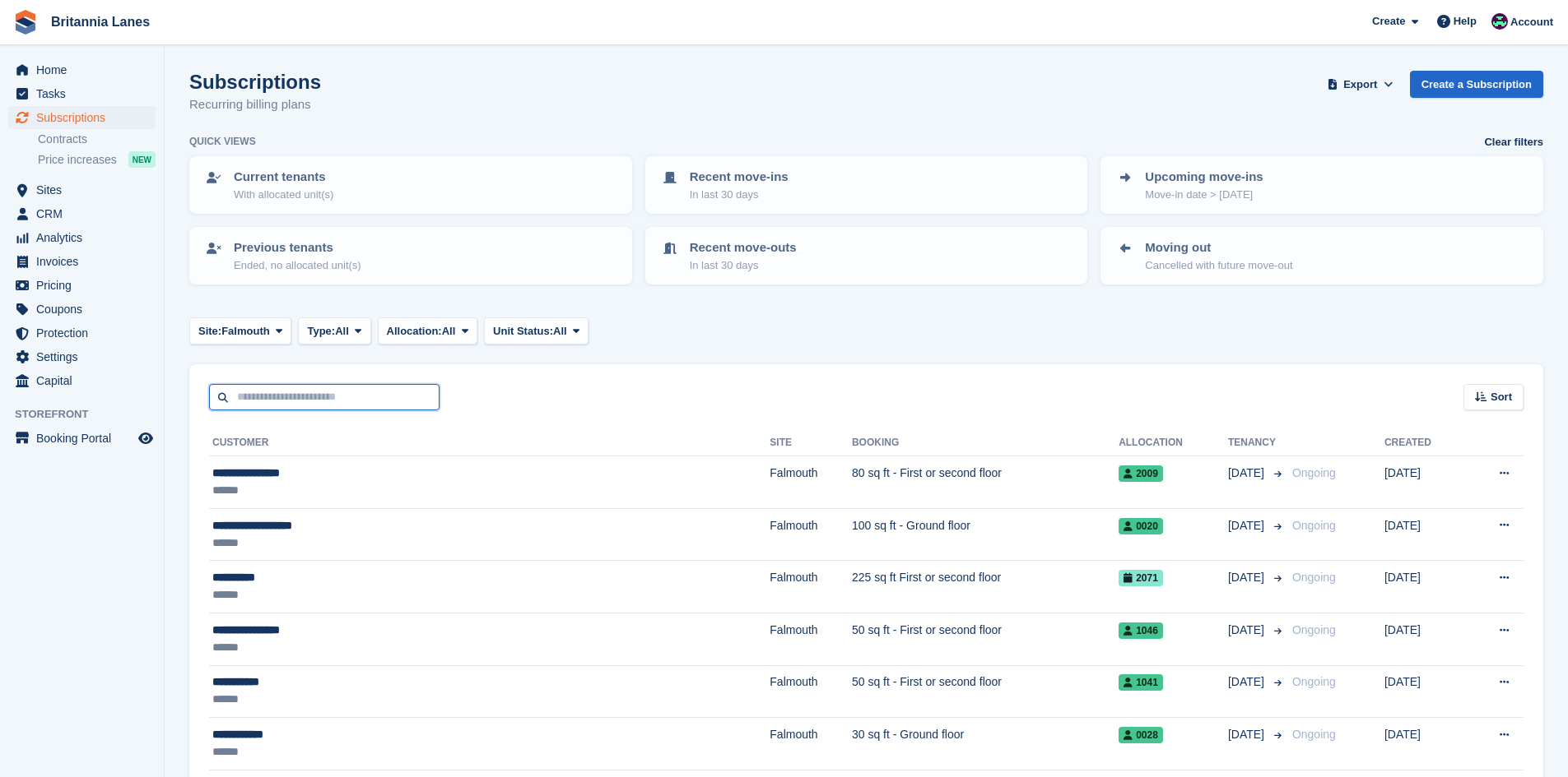
drag, startPoint x: 294, startPoint y: 398, endPoint x: 277, endPoint y: 397, distance: 17.0
click at [293, 398] on input "text" at bounding box center [324, 398] width 230 height 27
type input "*****"
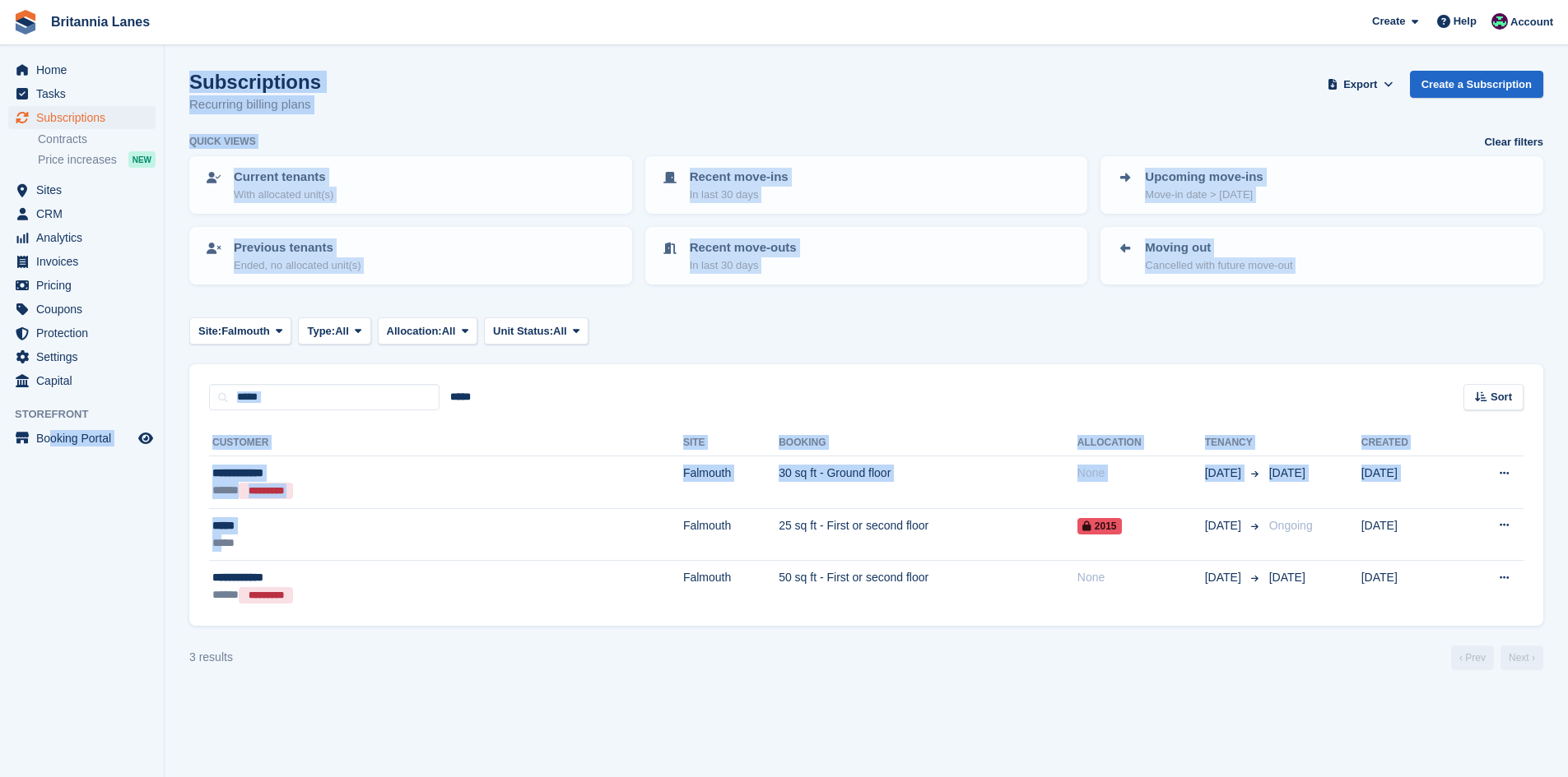
drag, startPoint x: 224, startPoint y: 538, endPoint x: 51, endPoint y: 557, distance: 174.0
click at [51, 557] on div "Home Tasks Subscriptions Subscriptions Subscriptions Contracts Price increases …" at bounding box center [784, 388] width 1568 height 777
click at [52, 555] on aside "Home Tasks Subscriptions Subscriptions Subscriptions Contracts Price increases …" at bounding box center [81, 392] width 164 height 695
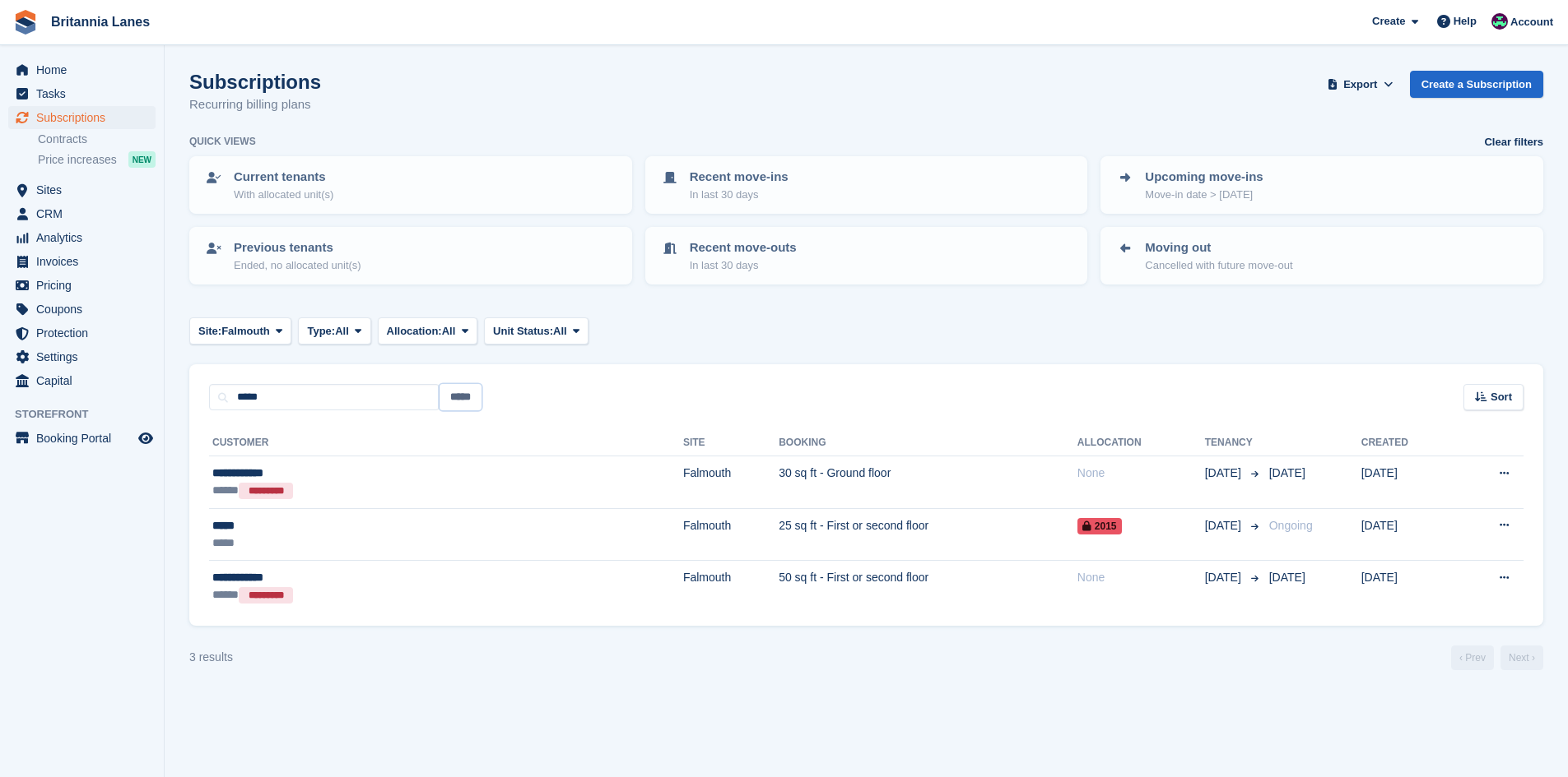
click at [468, 401] on input "*****" at bounding box center [460, 398] width 42 height 27
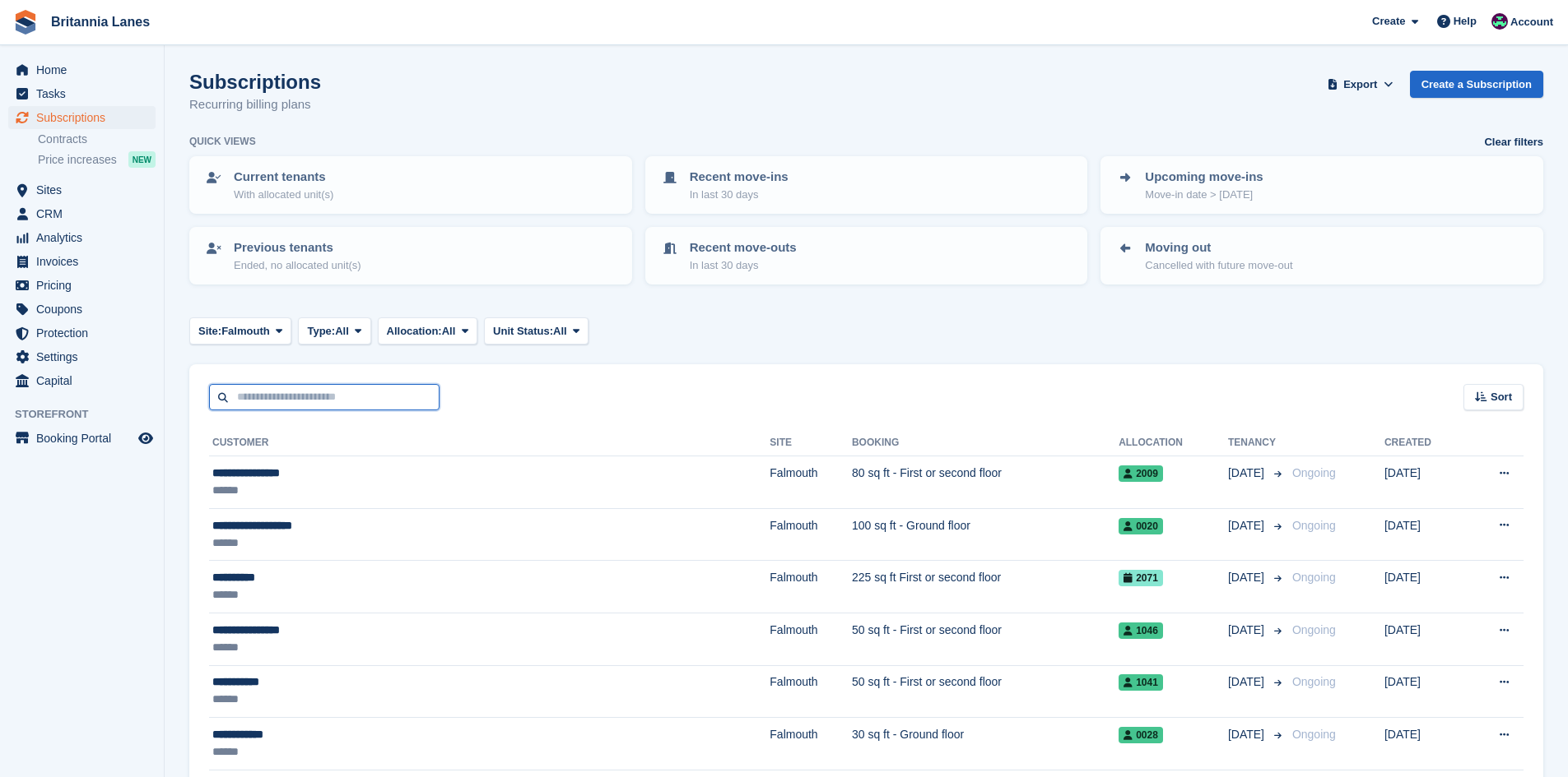
click at [282, 399] on input "text" at bounding box center [324, 398] width 230 height 27
type input "******"
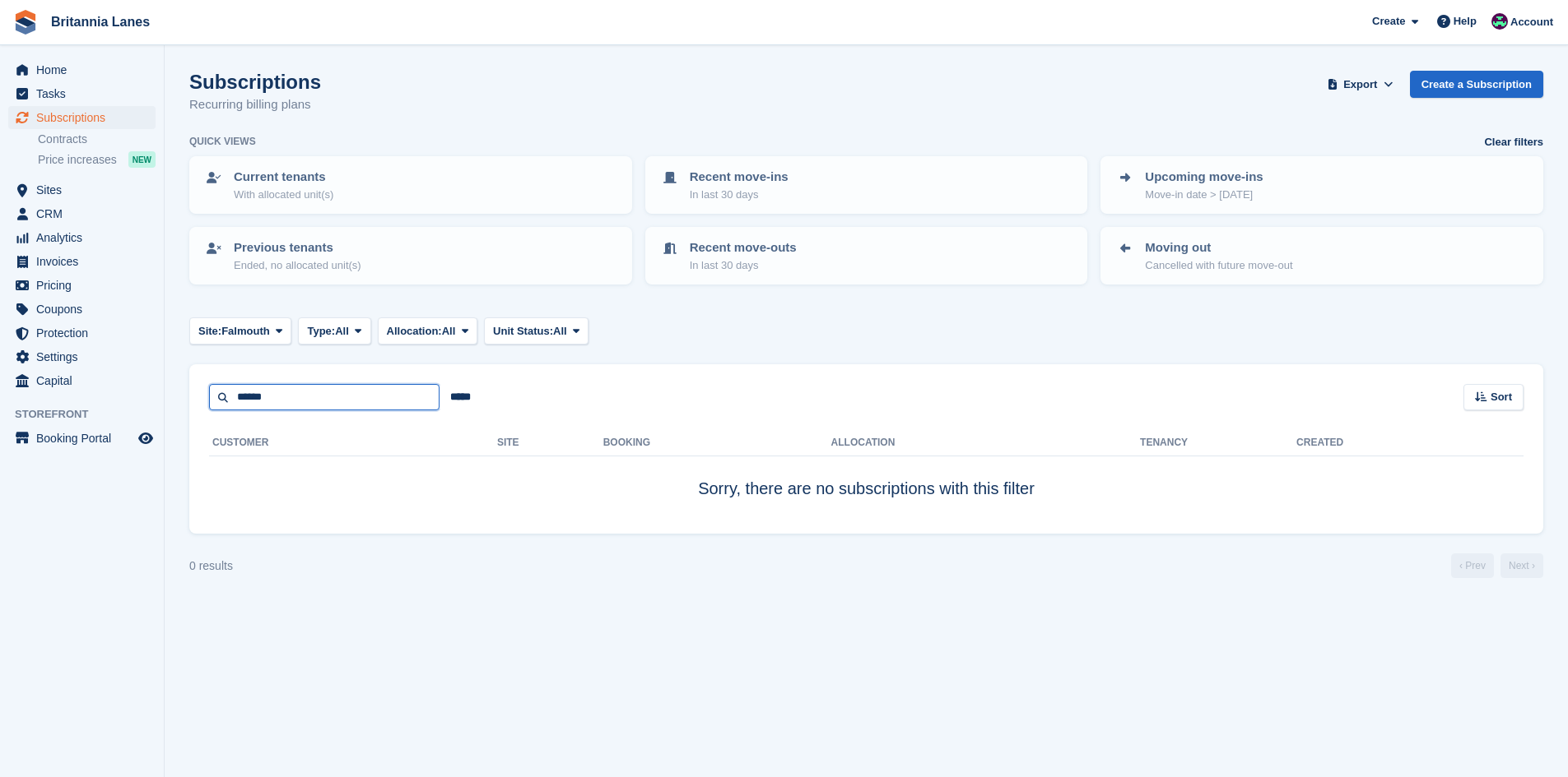
drag, startPoint x: 280, startPoint y: 398, endPoint x: 219, endPoint y: 396, distance: 61.0
click at [219, 396] on input "******" at bounding box center [324, 398] width 230 height 27
click at [55, 71] on span "Home" at bounding box center [85, 70] width 99 height 23
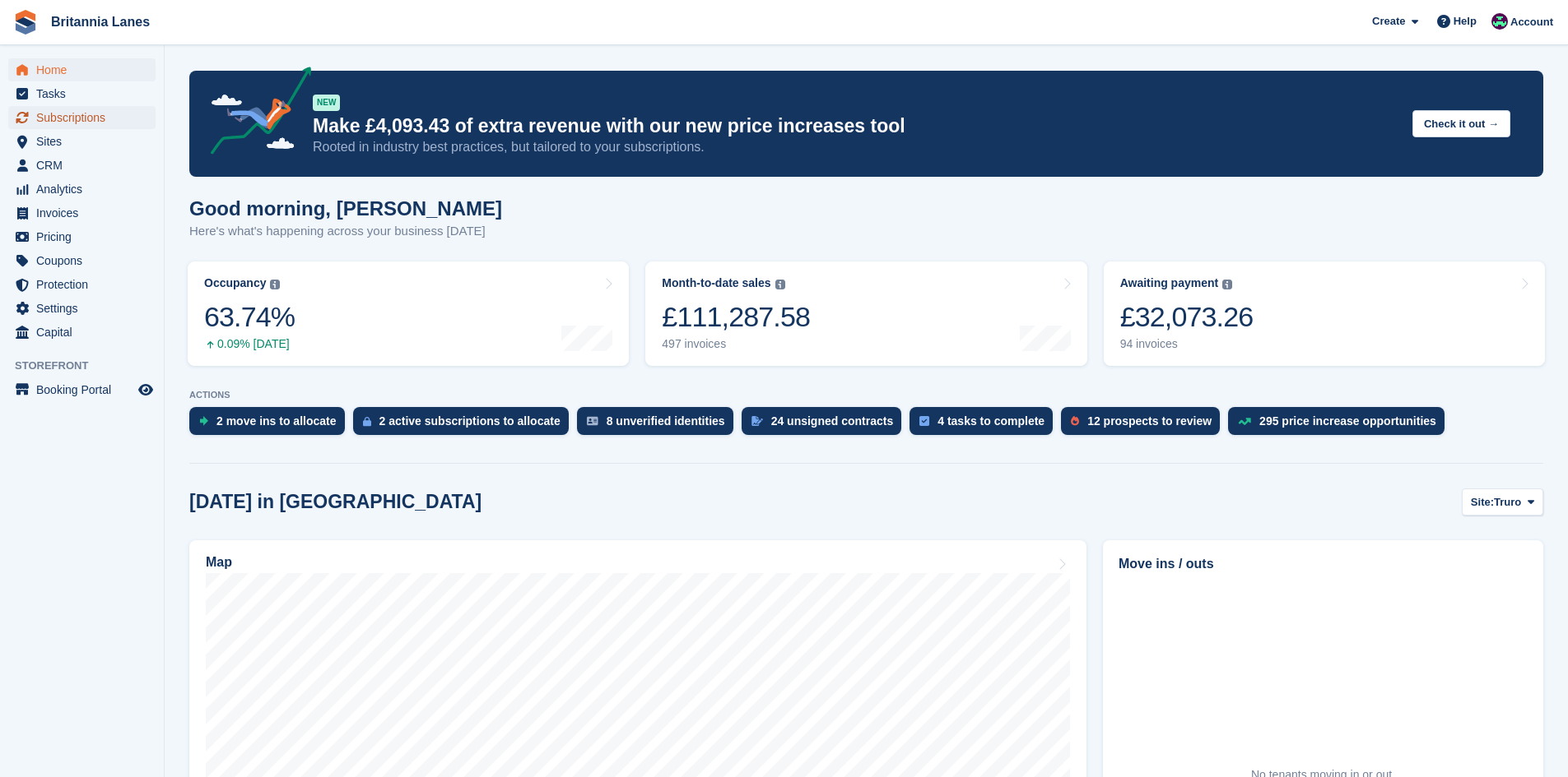
click at [86, 122] on span "Subscriptions" at bounding box center [85, 117] width 99 height 23
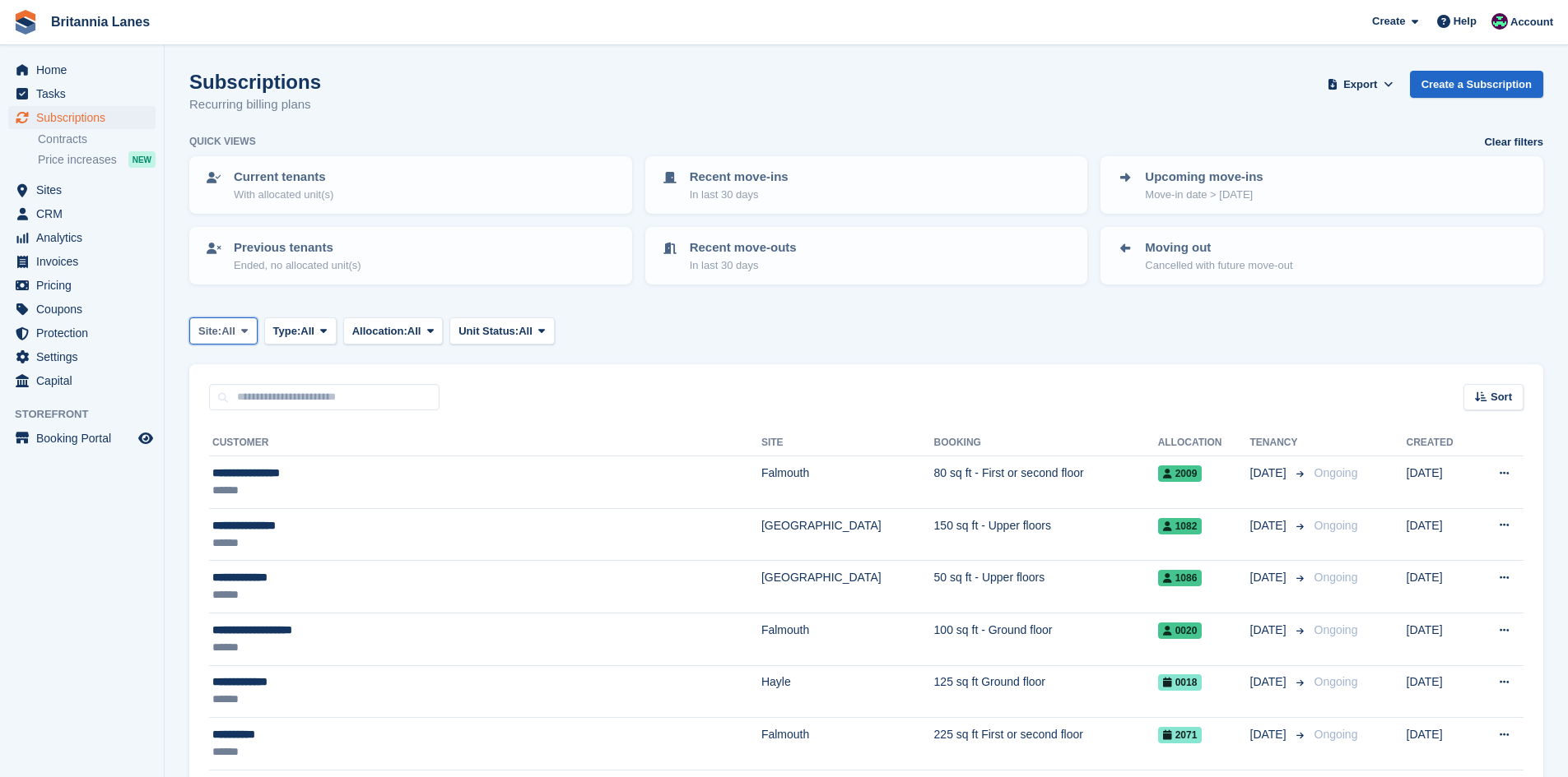
click at [211, 319] on button "Site: All" at bounding box center [223, 331] width 69 height 27
click at [237, 422] on link "Falmouth" at bounding box center [271, 429] width 148 height 30
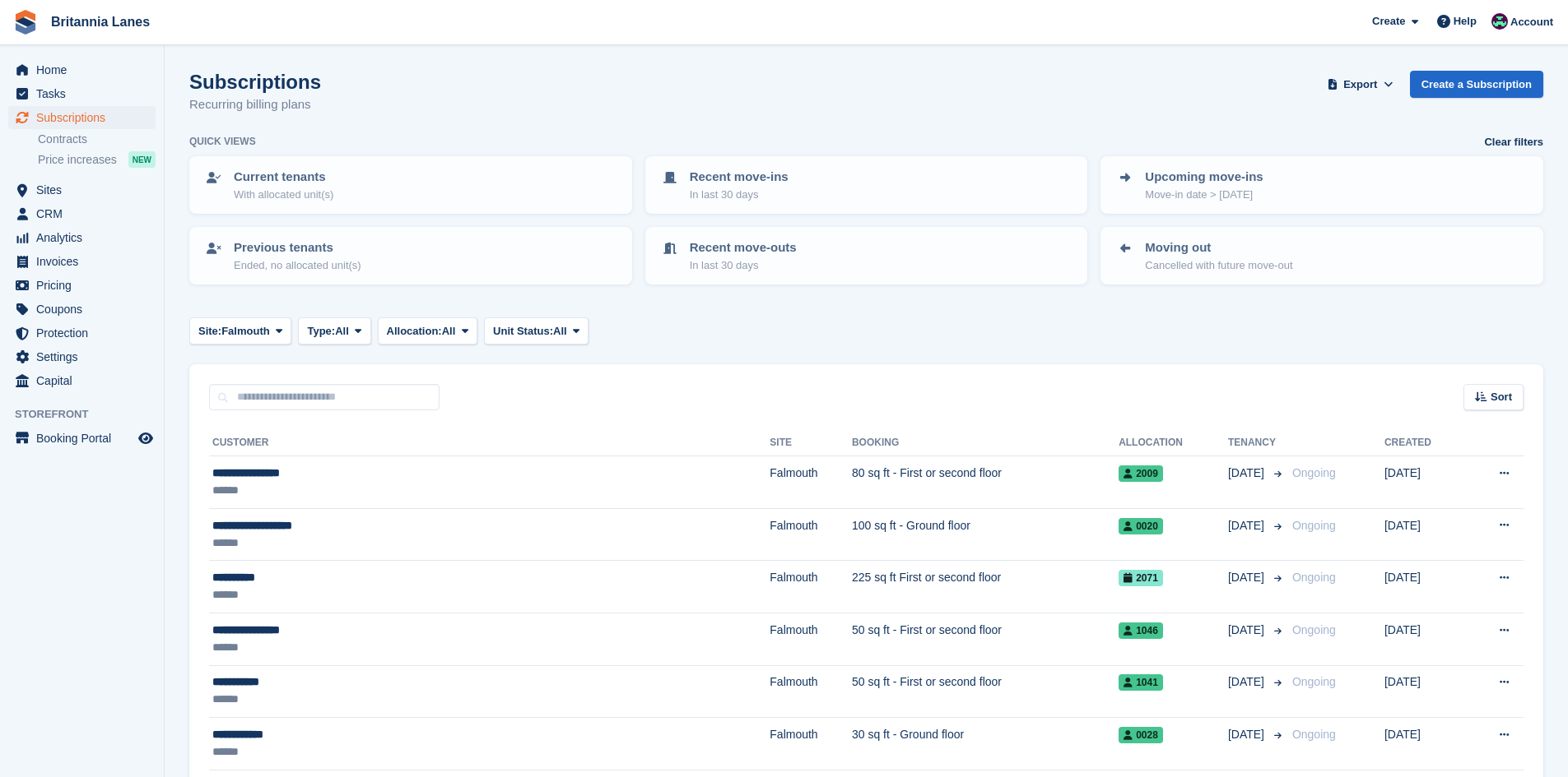
click at [299, 391] on input "text" at bounding box center [324, 398] width 230 height 27
type input "*****"
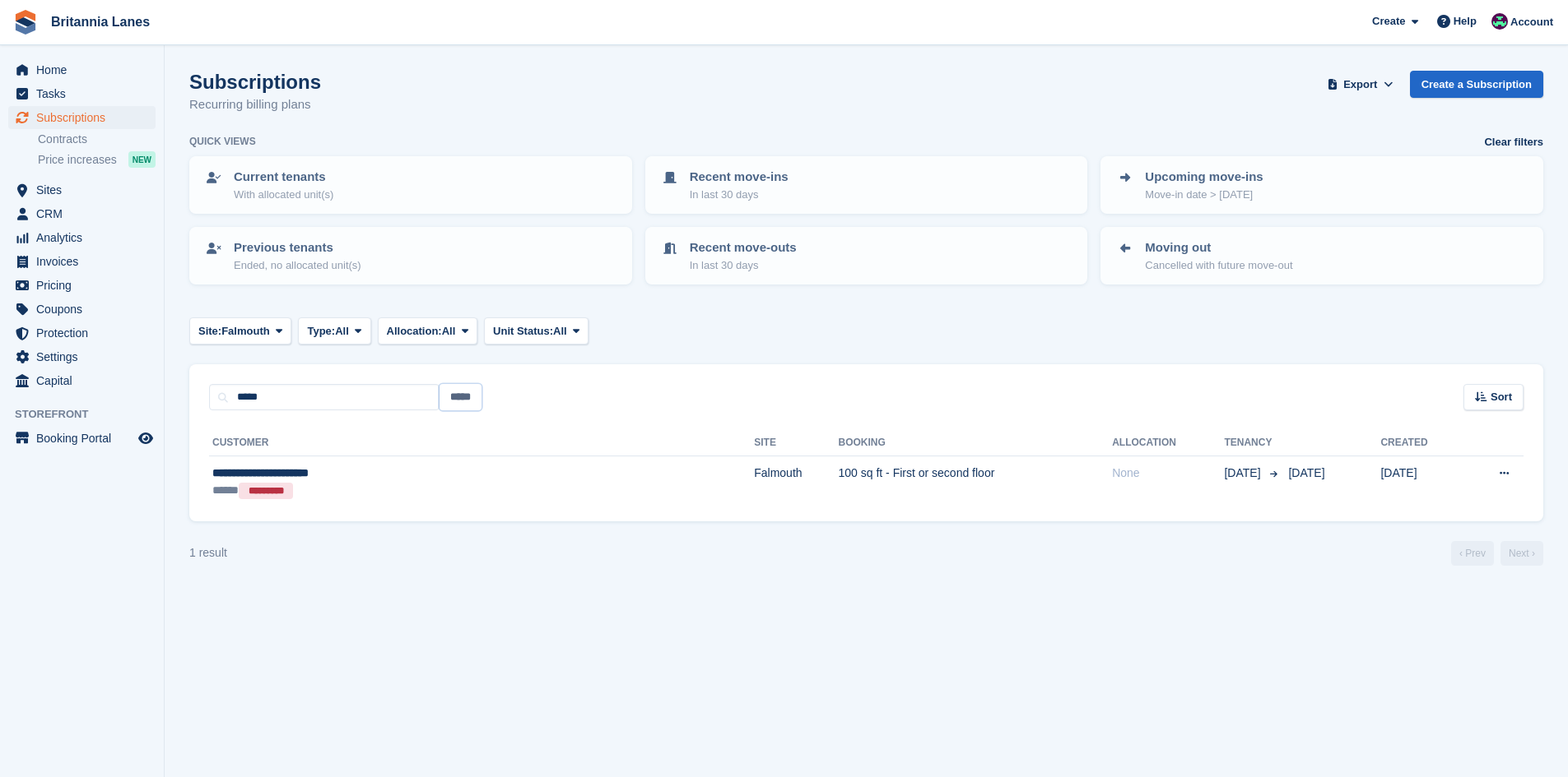
click at [455, 399] on input "*****" at bounding box center [460, 398] width 42 height 27
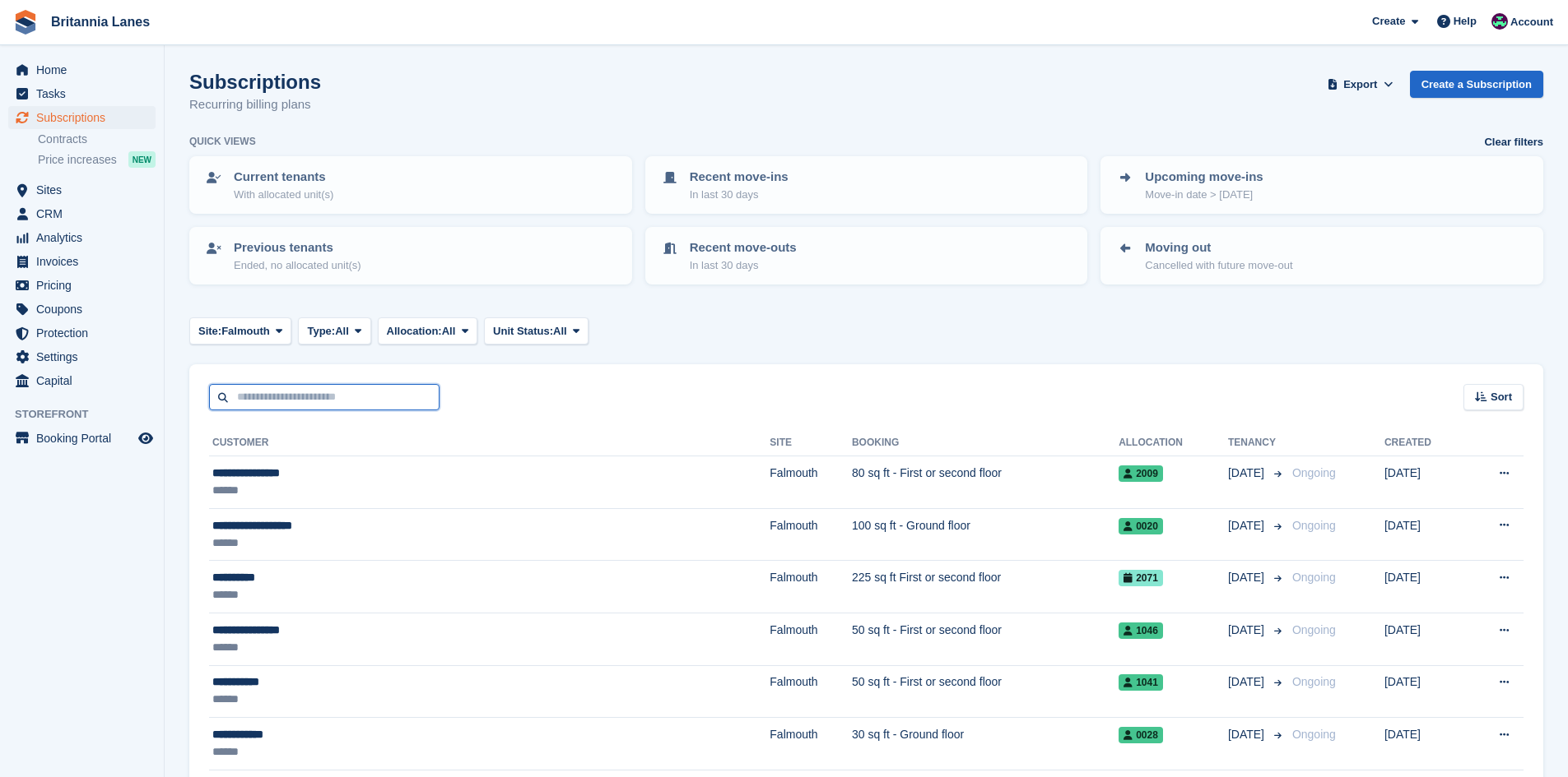
click at [280, 398] on input "text" at bounding box center [324, 398] width 230 height 27
click at [335, 397] on input "text" at bounding box center [324, 398] width 230 height 27
type input "******"
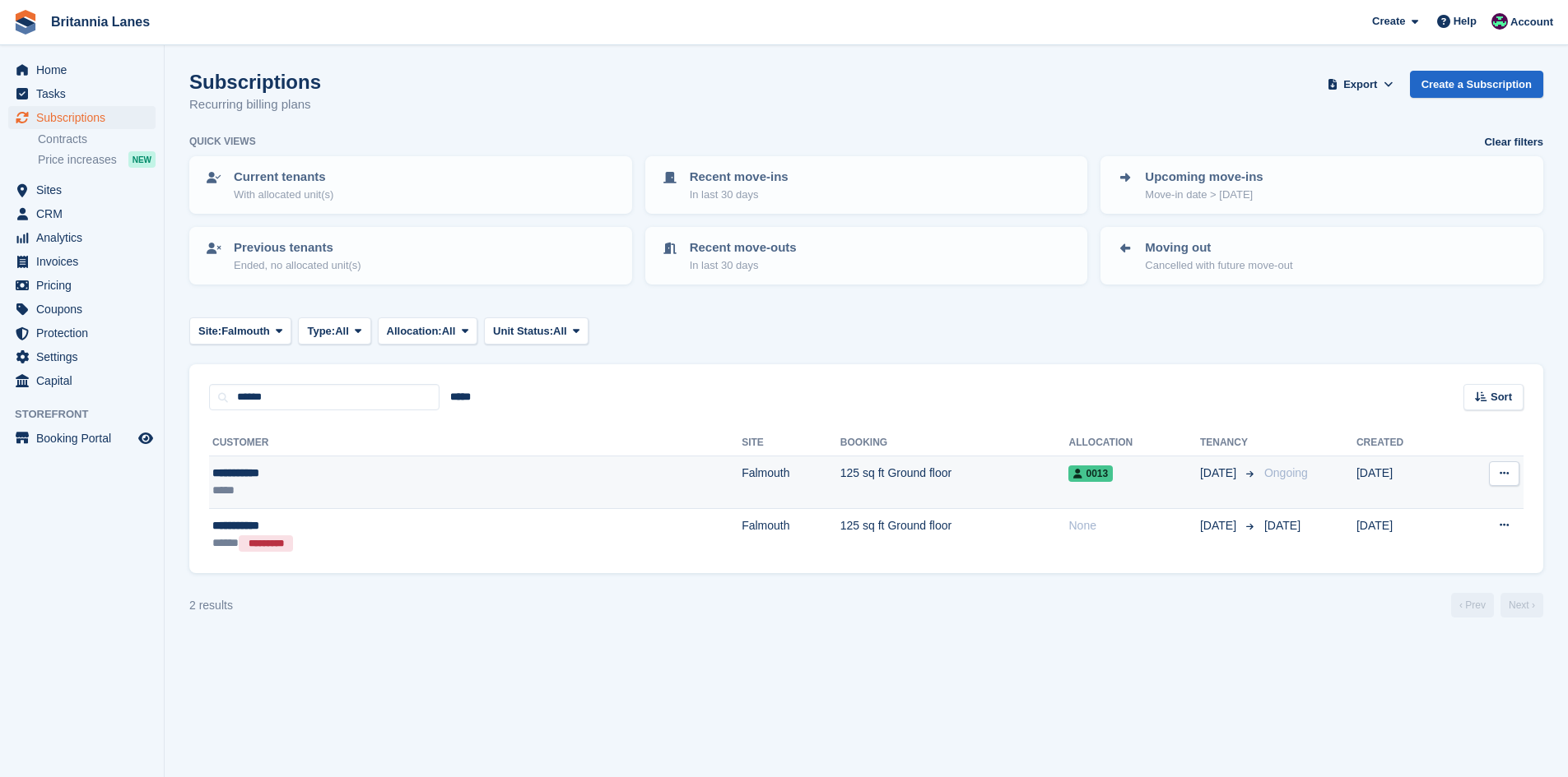
click at [281, 481] on div "**********" at bounding box center [341, 473] width 257 height 17
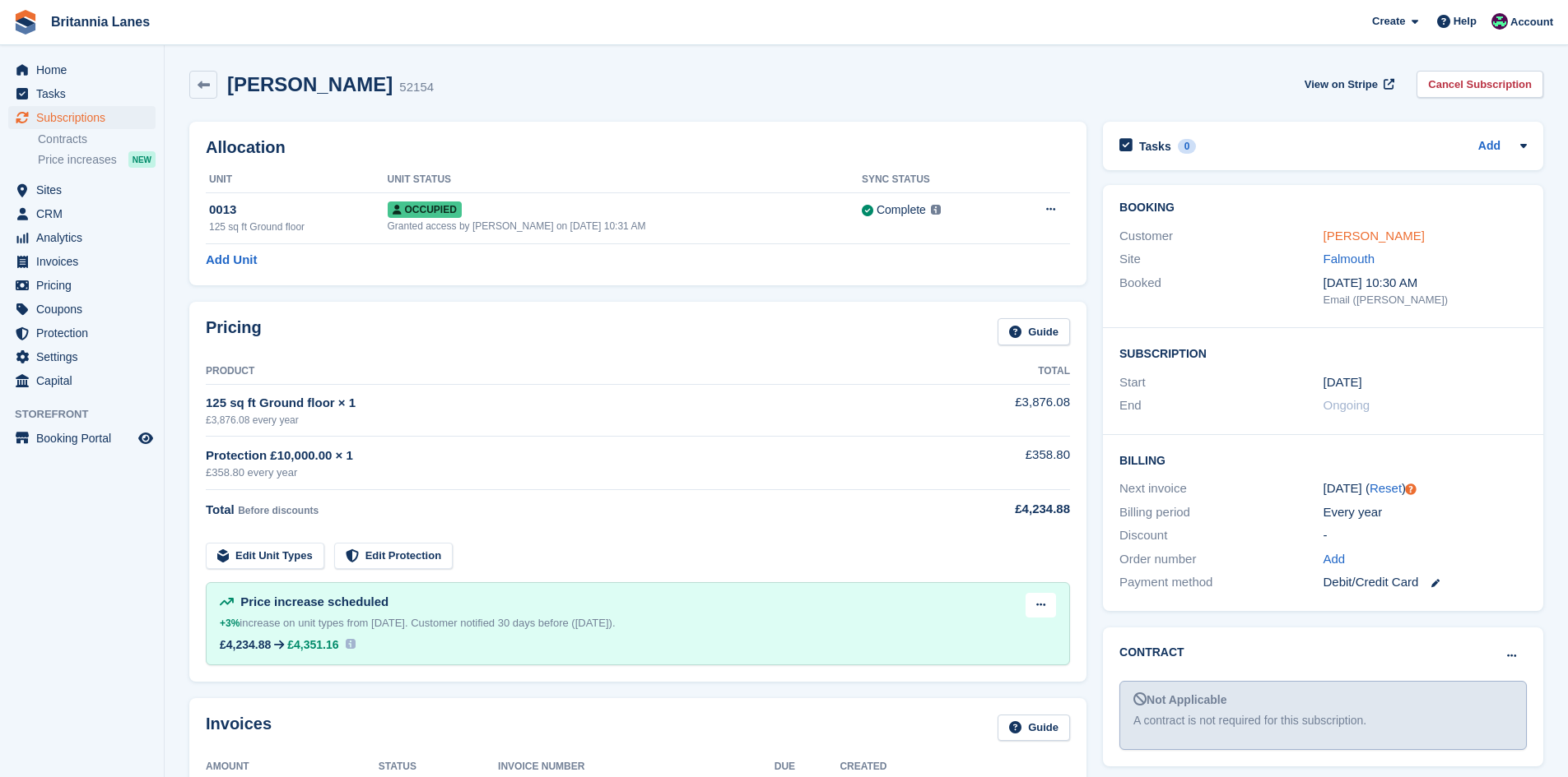
drag, startPoint x: 1369, startPoint y: 229, endPoint x: 1347, endPoint y: 240, distance: 24.6
click at [1368, 229] on link "Luis Rivero" at bounding box center [1374, 235] width 101 height 14
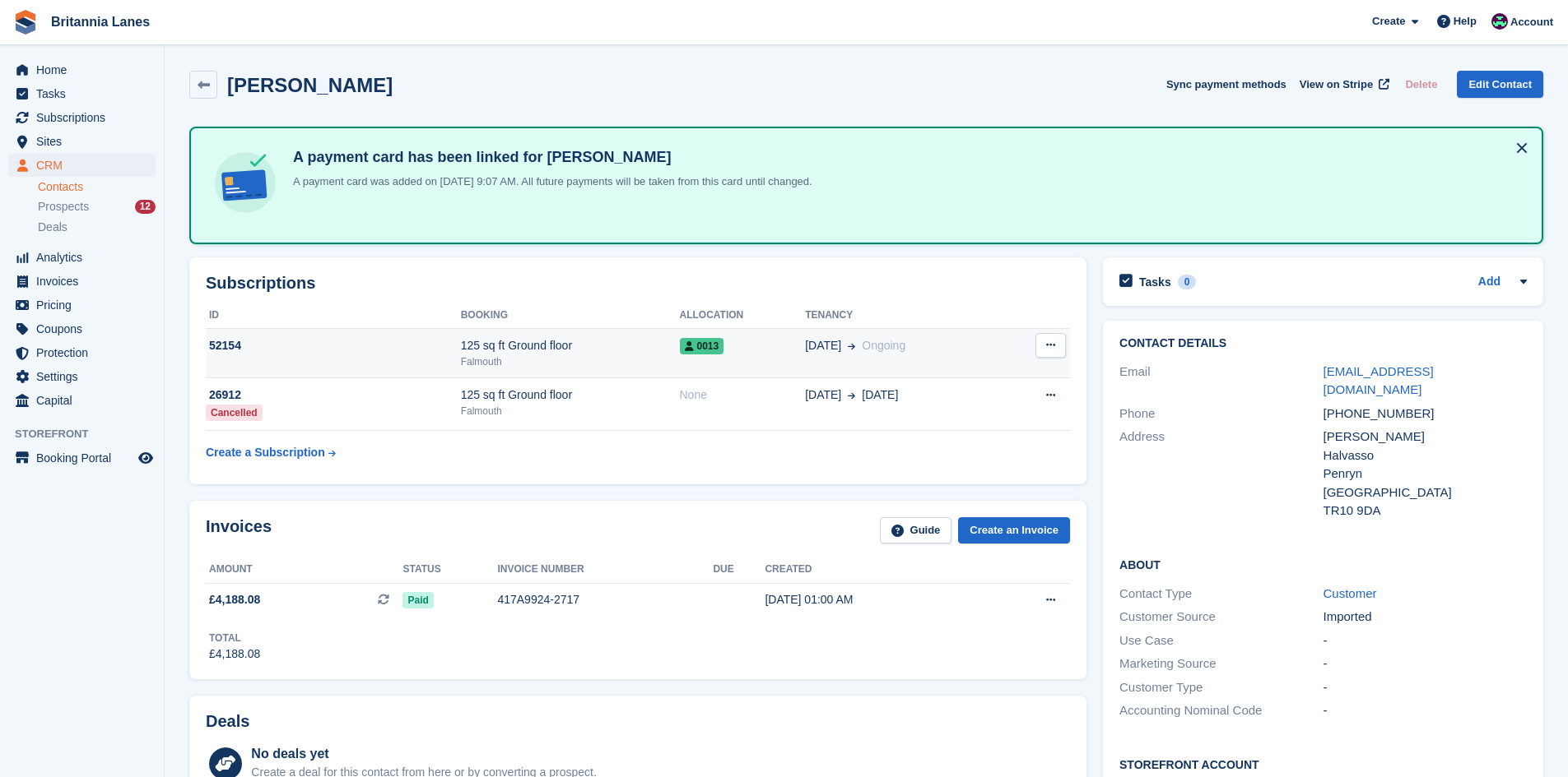
click at [472, 339] on div "125 sq ft Ground floor" at bounding box center [570, 345] width 219 height 17
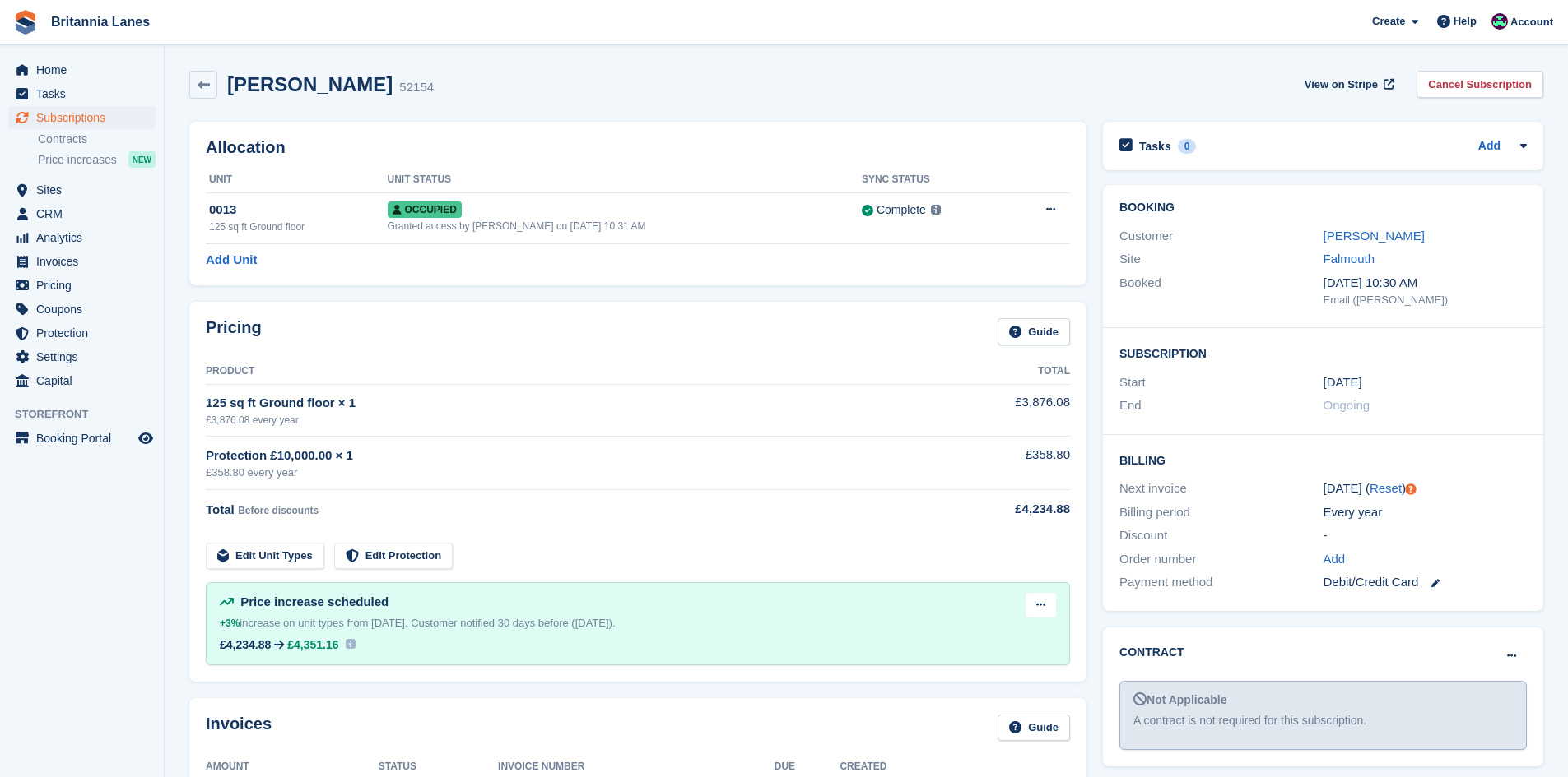
click at [1353, 246] on div "Customer [PERSON_NAME]" at bounding box center [1322, 237] width 408 height 23
click at [1338, 236] on link "[PERSON_NAME]" at bounding box center [1374, 235] width 101 height 14
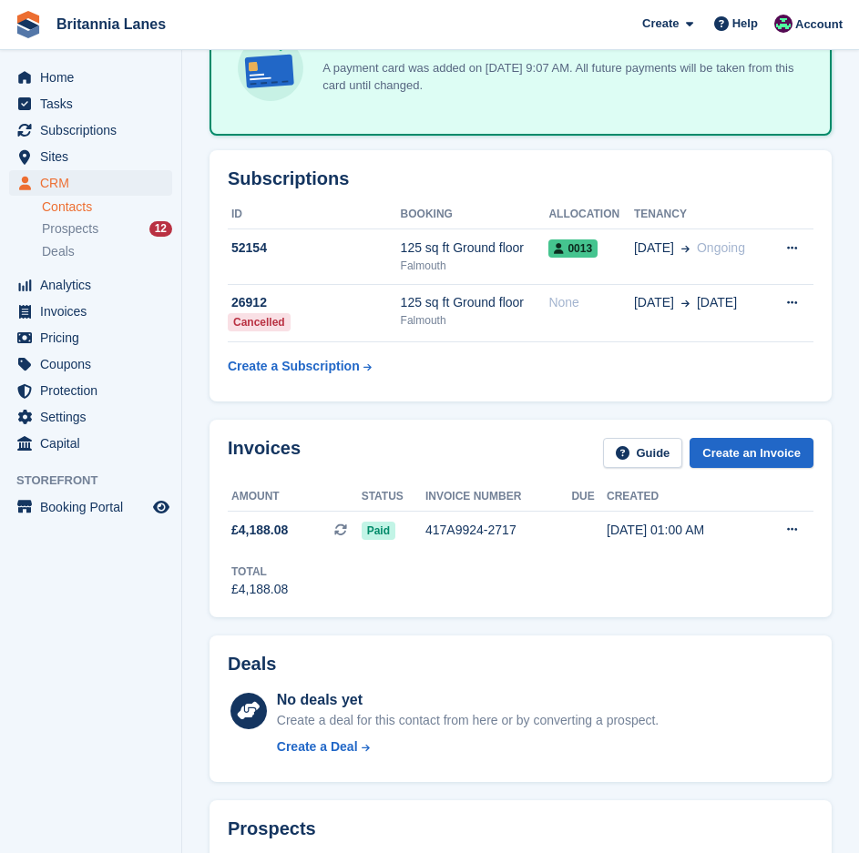
scroll to position [182, 0]
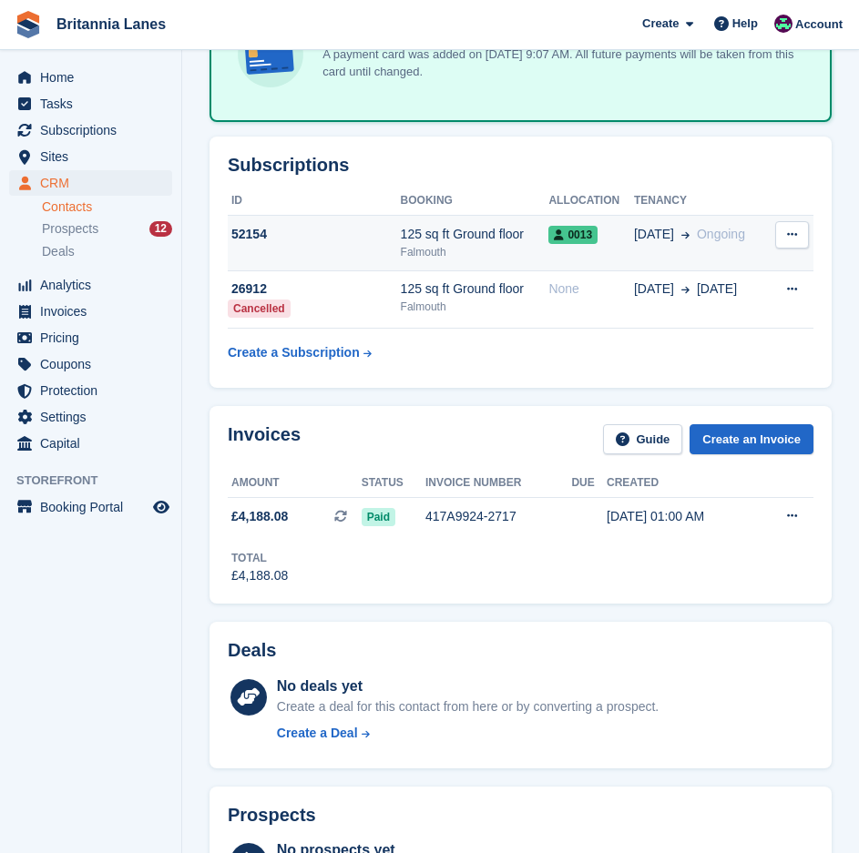
click at [444, 244] on div "Falmouth" at bounding box center [475, 252] width 148 height 16
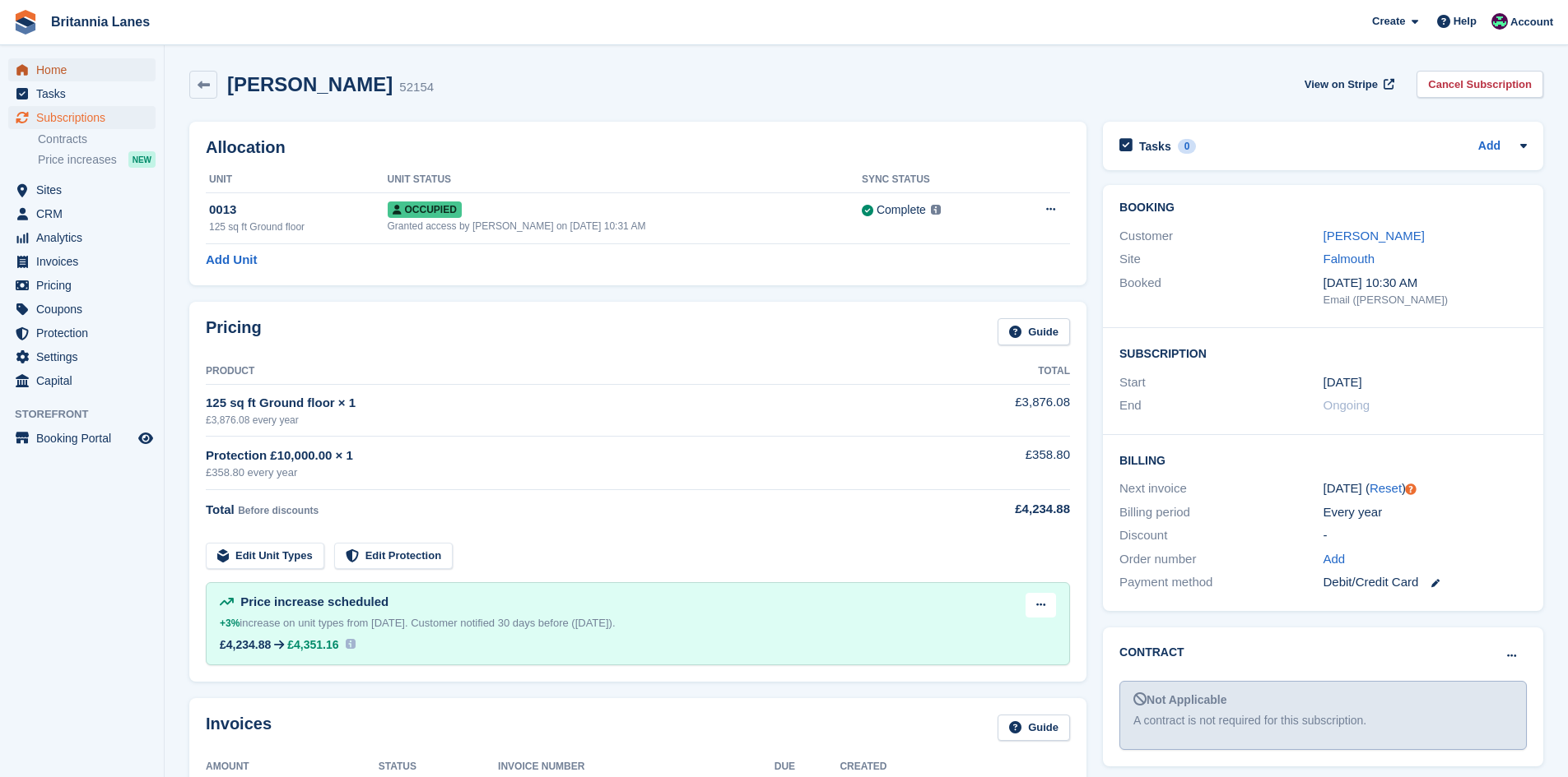
drag, startPoint x: 46, startPoint y: 72, endPoint x: 296, endPoint y: 152, distance: 262.5
click at [46, 72] on span "Home" at bounding box center [85, 70] width 99 height 23
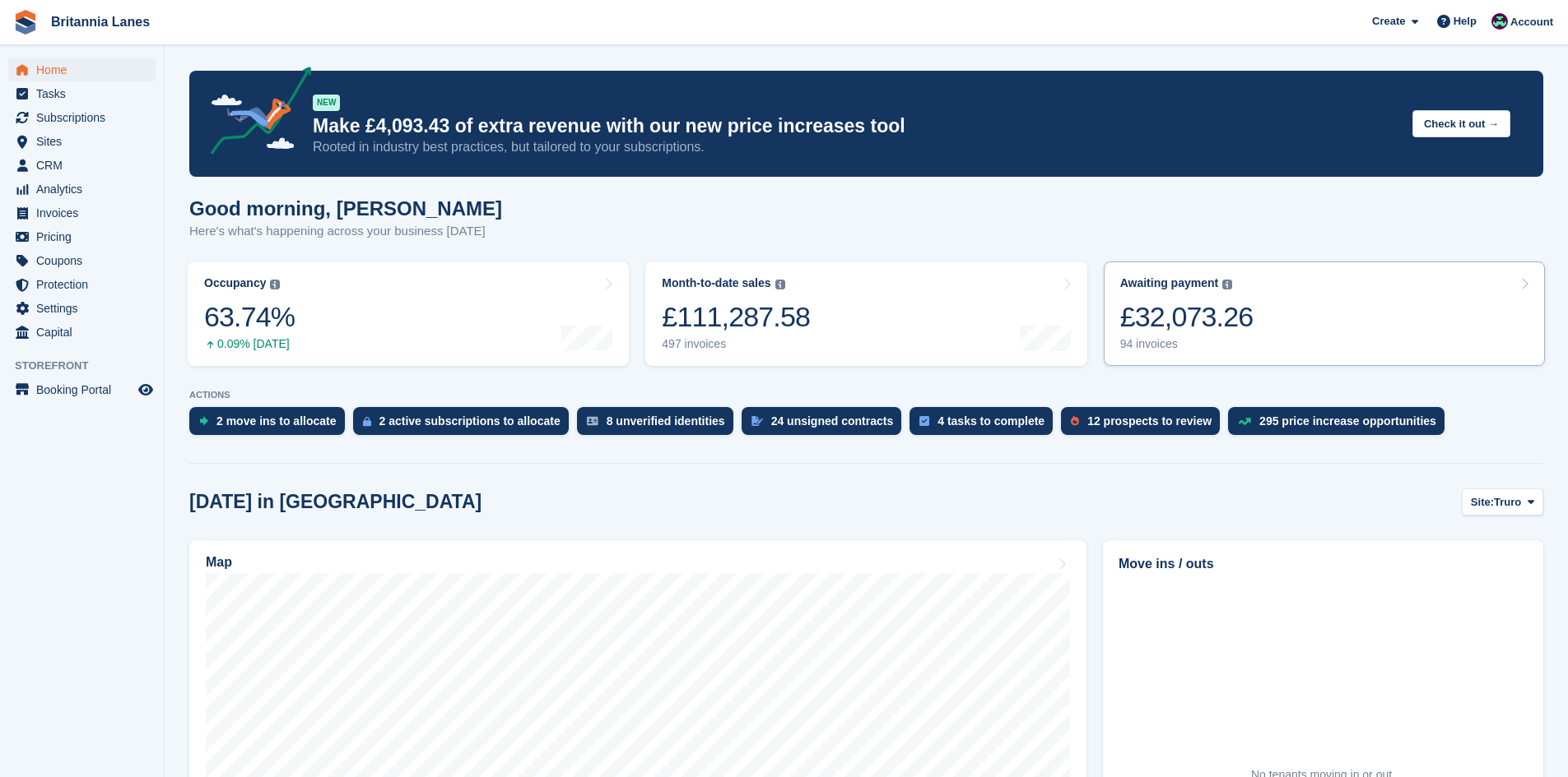
click at [1204, 341] on div "94 invoices" at bounding box center [1187, 343] width 134 height 14
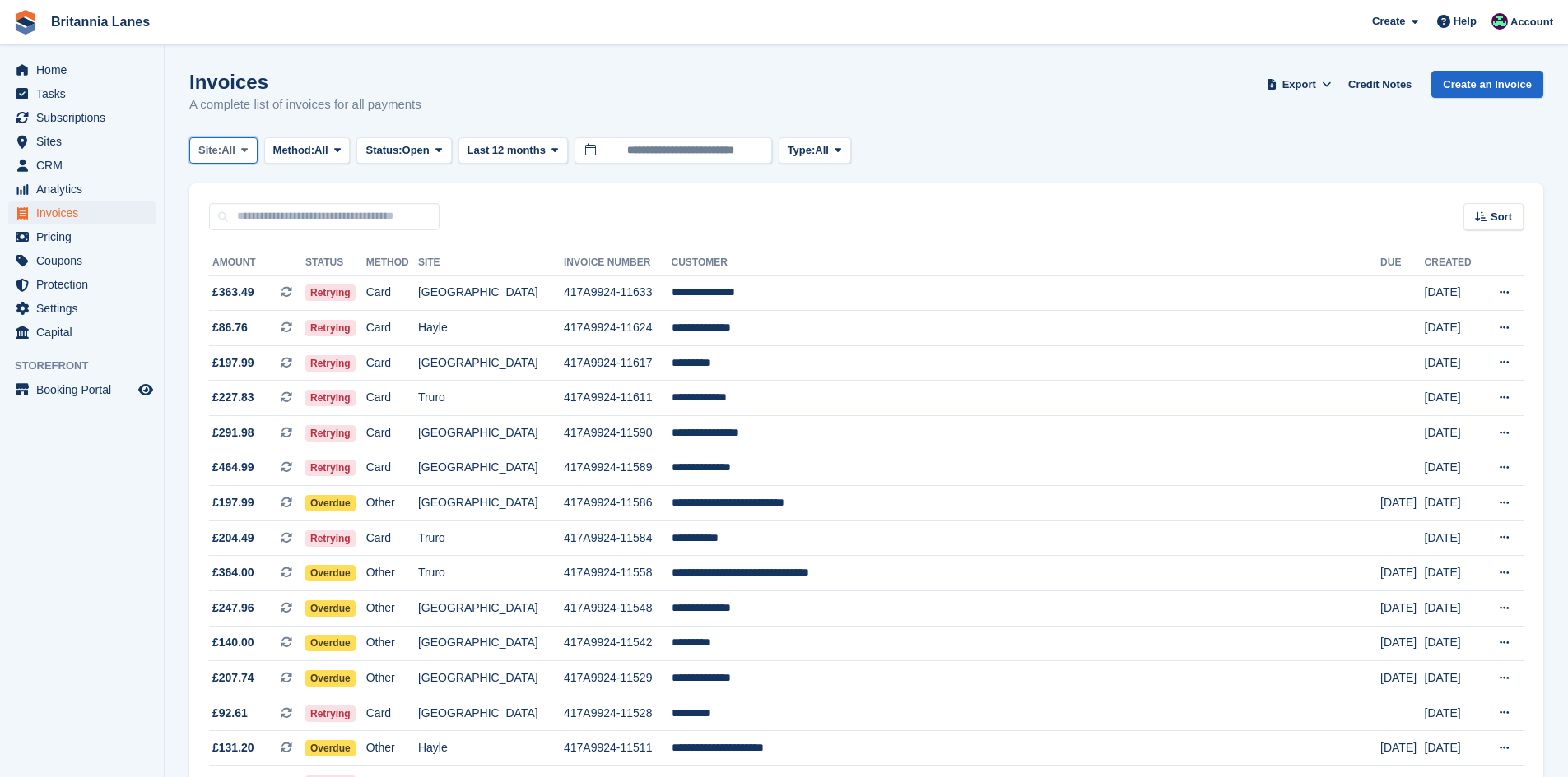
click at [249, 159] on button "Site: All" at bounding box center [223, 151] width 69 height 27
click at [221, 209] on link "Truro" at bounding box center [271, 219] width 148 height 30
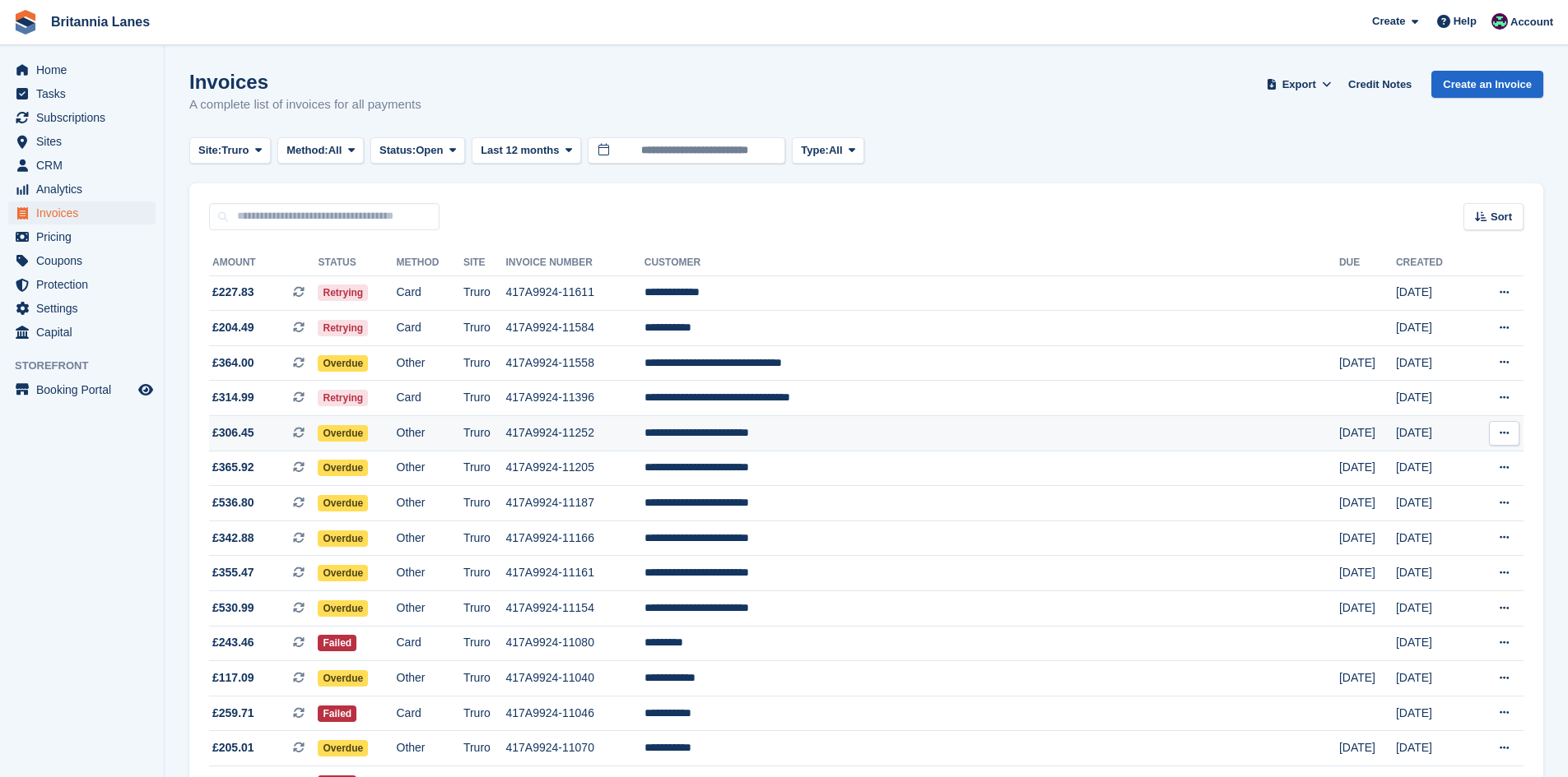
click at [878, 436] on td "**********" at bounding box center [991, 434] width 694 height 35
click at [869, 473] on td "**********" at bounding box center [991, 468] width 694 height 35
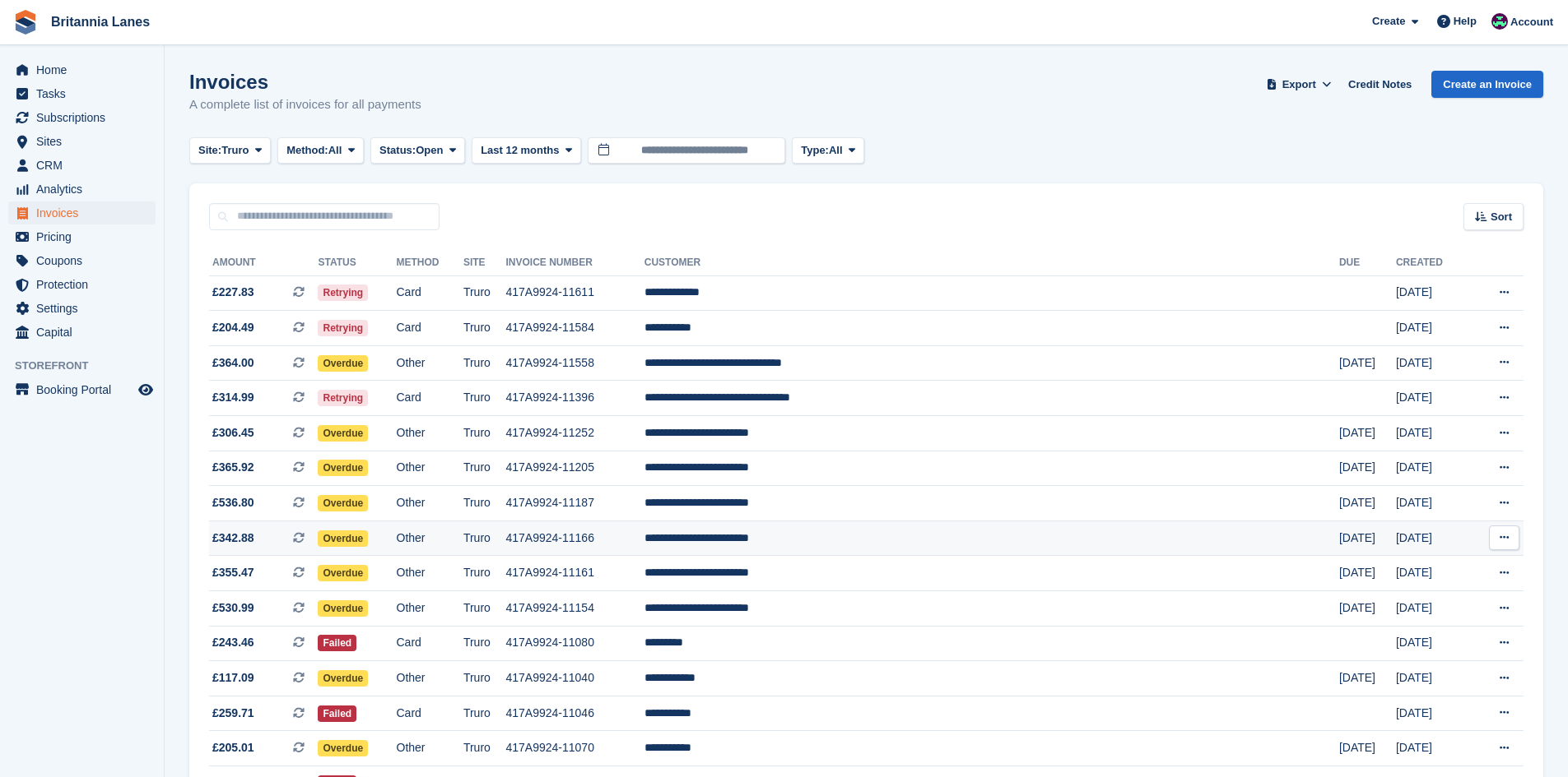
click at [875, 530] on td "**********" at bounding box center [991, 538] width 694 height 35
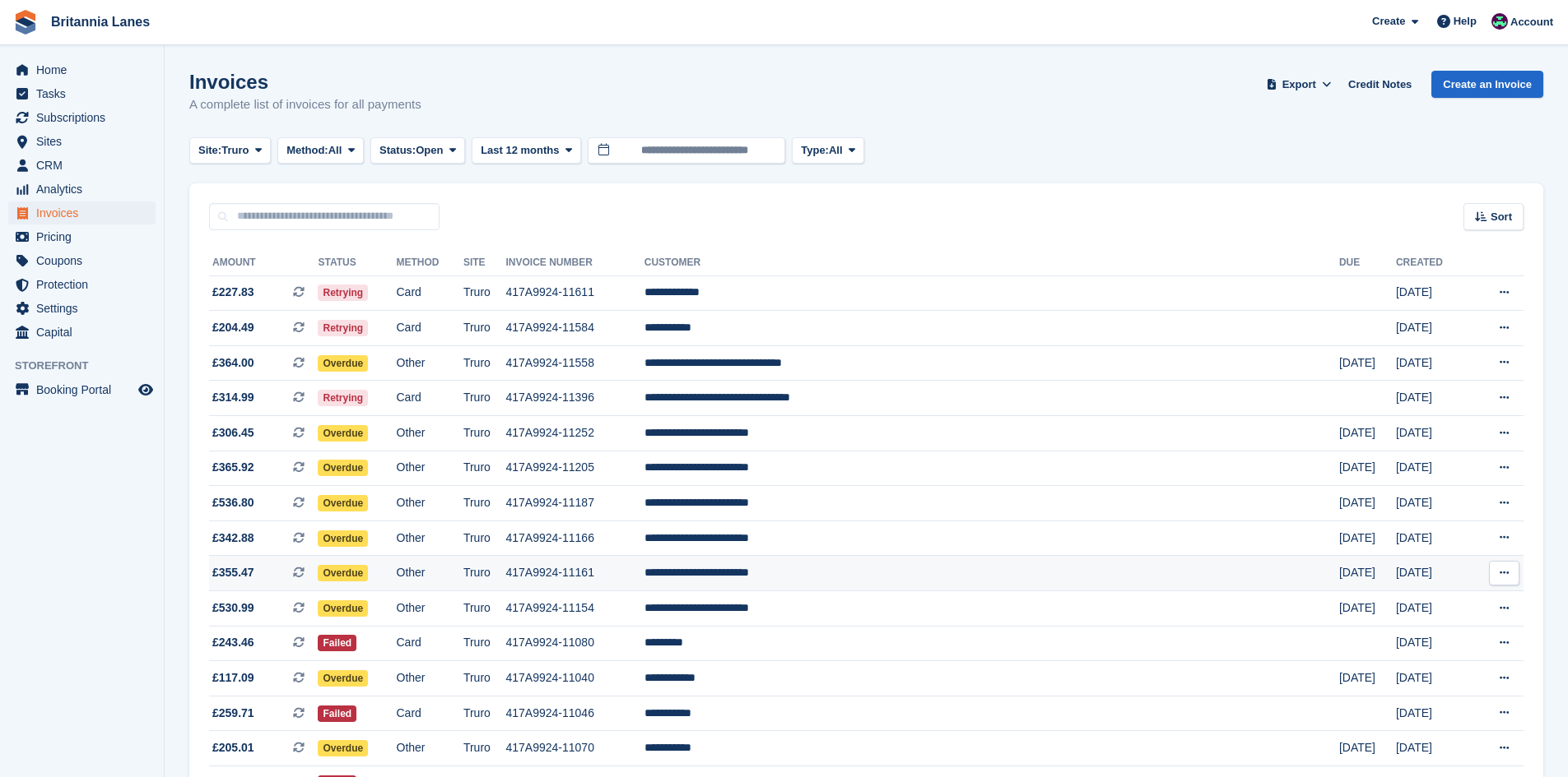
click at [887, 565] on td "**********" at bounding box center [991, 574] width 694 height 35
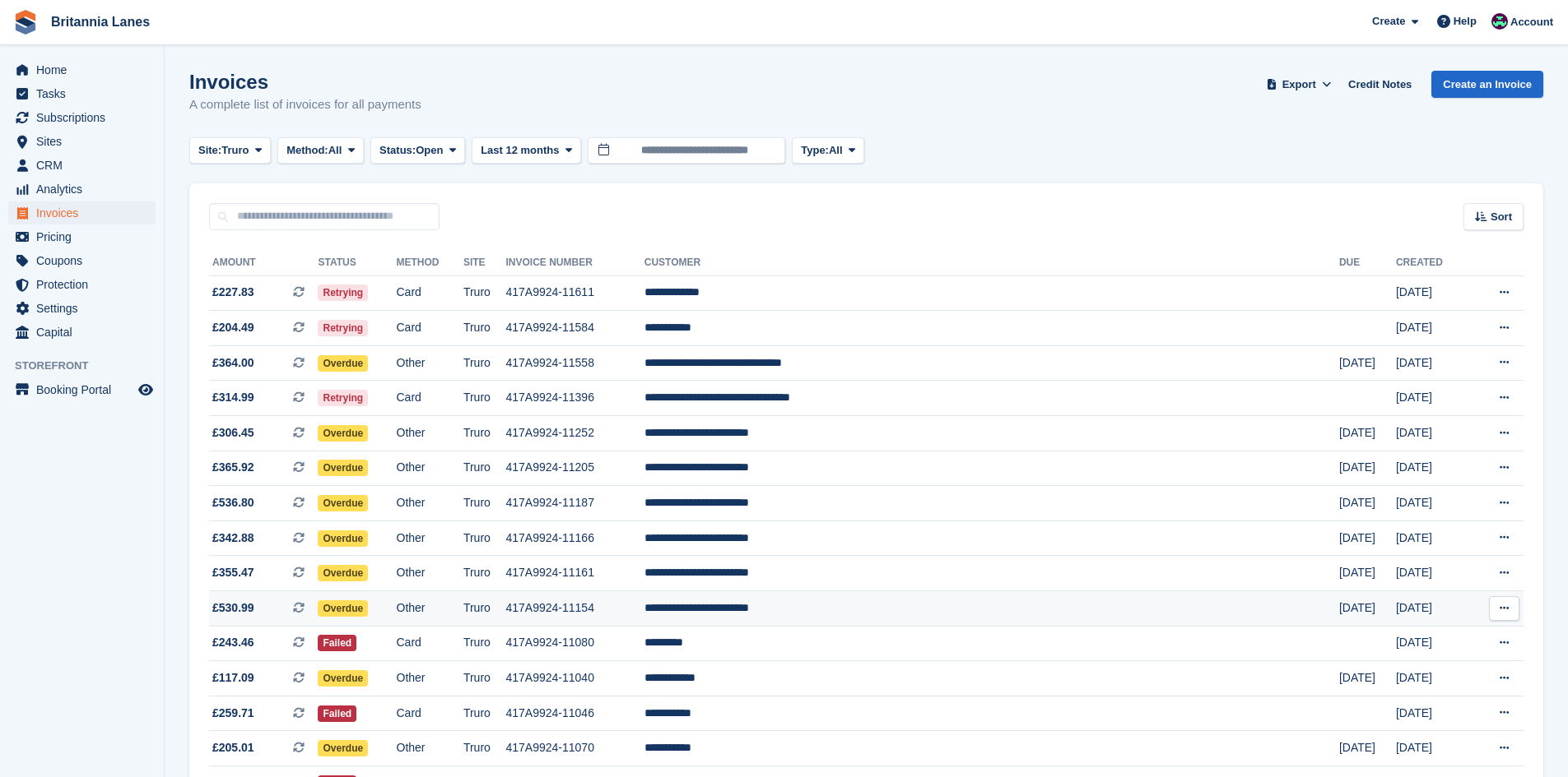
click at [904, 611] on td "**********" at bounding box center [991, 609] width 694 height 35
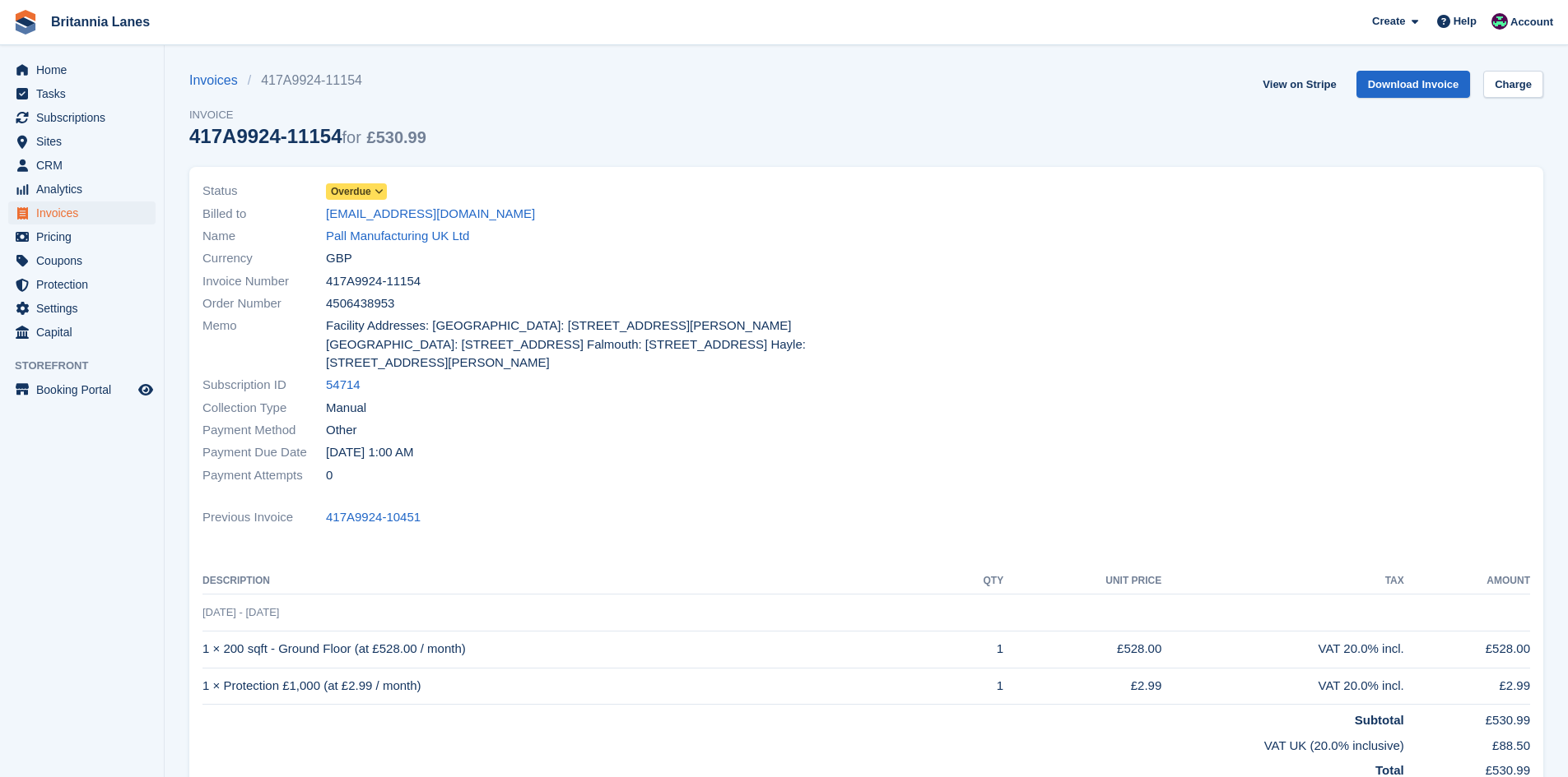
click at [472, 239] on div "Name Pall Manufacturing UK Ltd" at bounding box center [530, 236] width 654 height 23
click at [441, 238] on link "Pall Manufacturing UK Ltd" at bounding box center [398, 236] width 143 height 19
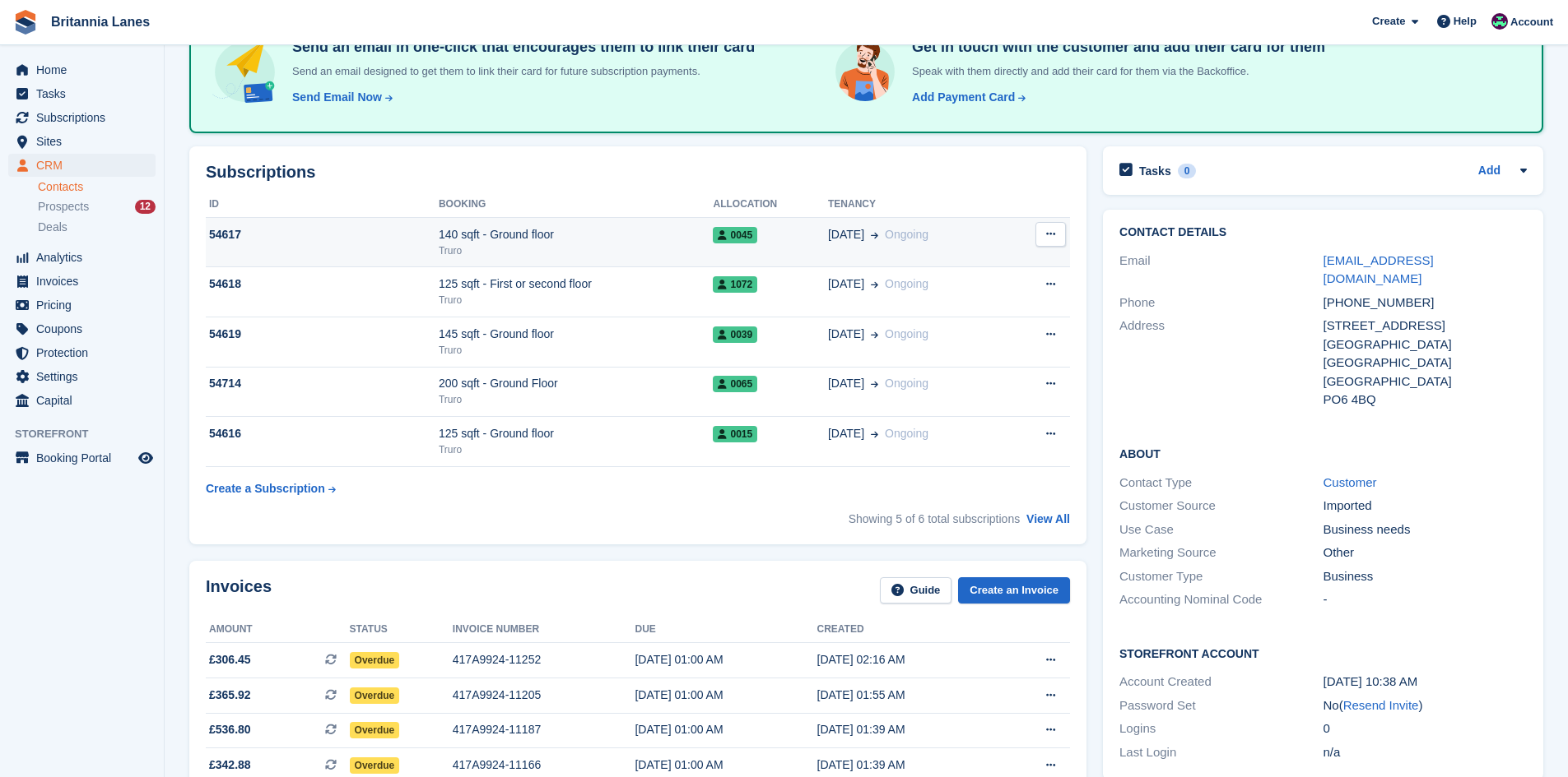
scroll to position [247, 0]
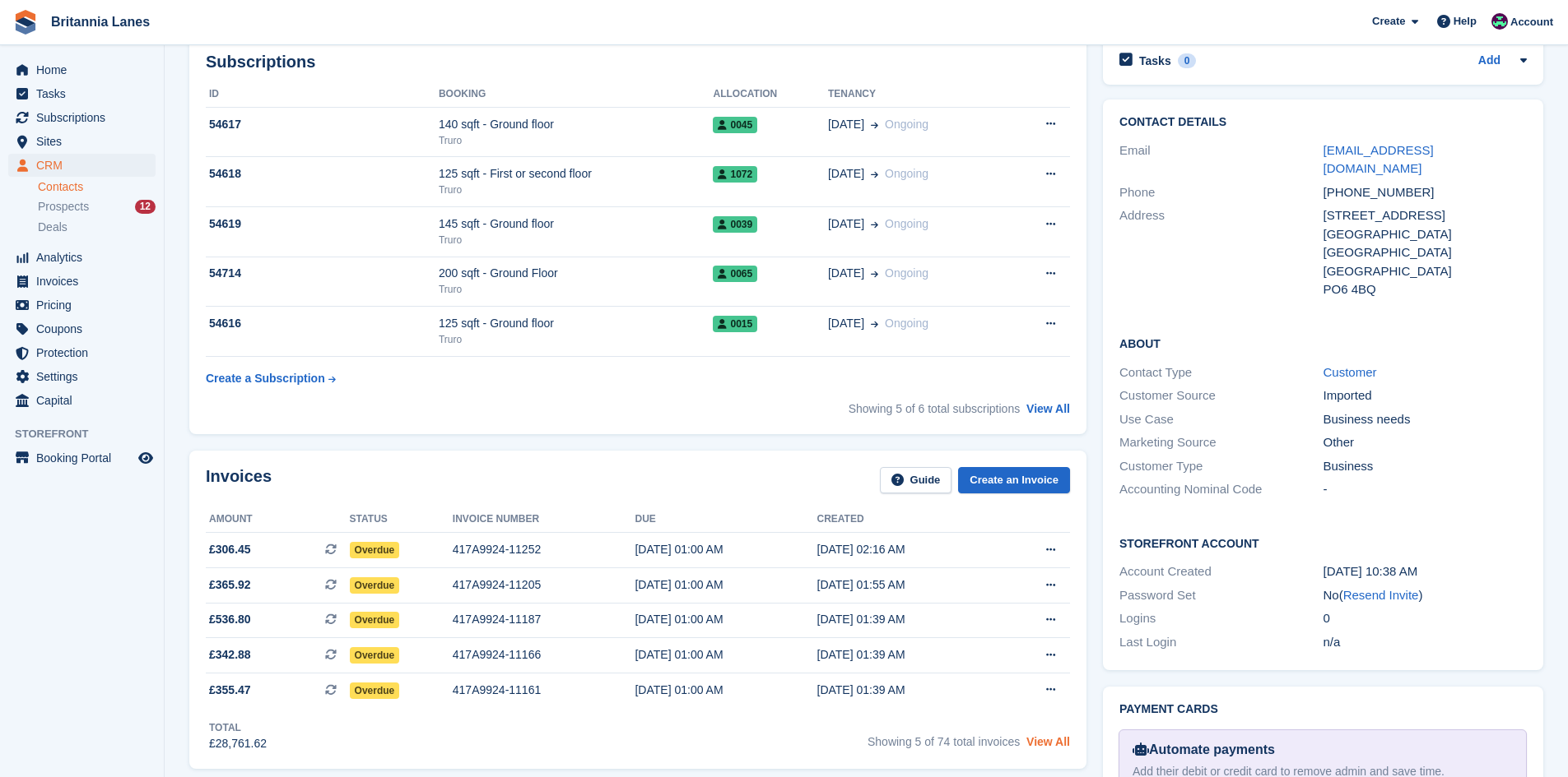
click at [1064, 744] on link "View All" at bounding box center [1047, 742] width 43 height 14
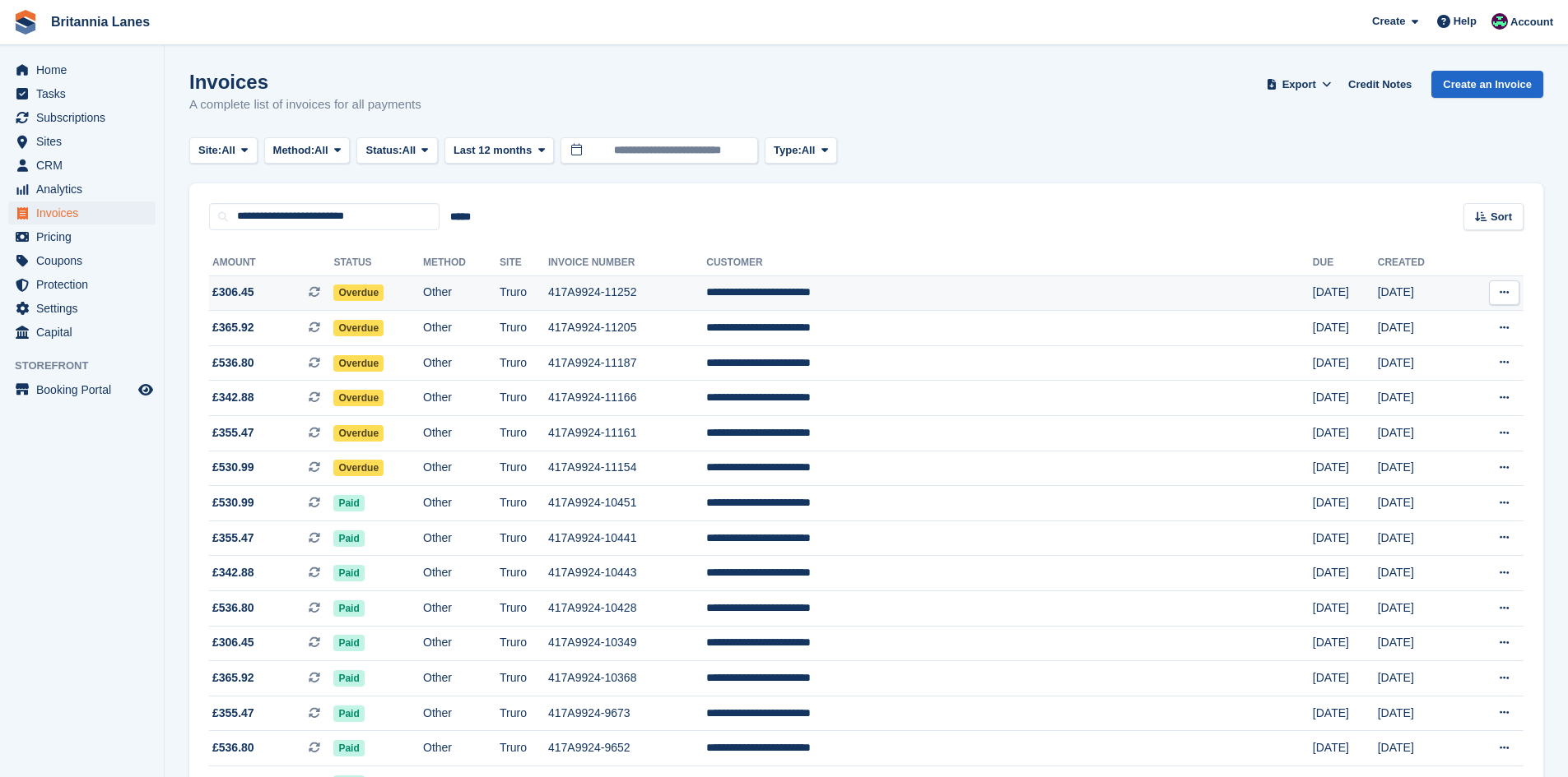
click at [706, 284] on td "417A9924-11252" at bounding box center [626, 293] width 158 height 35
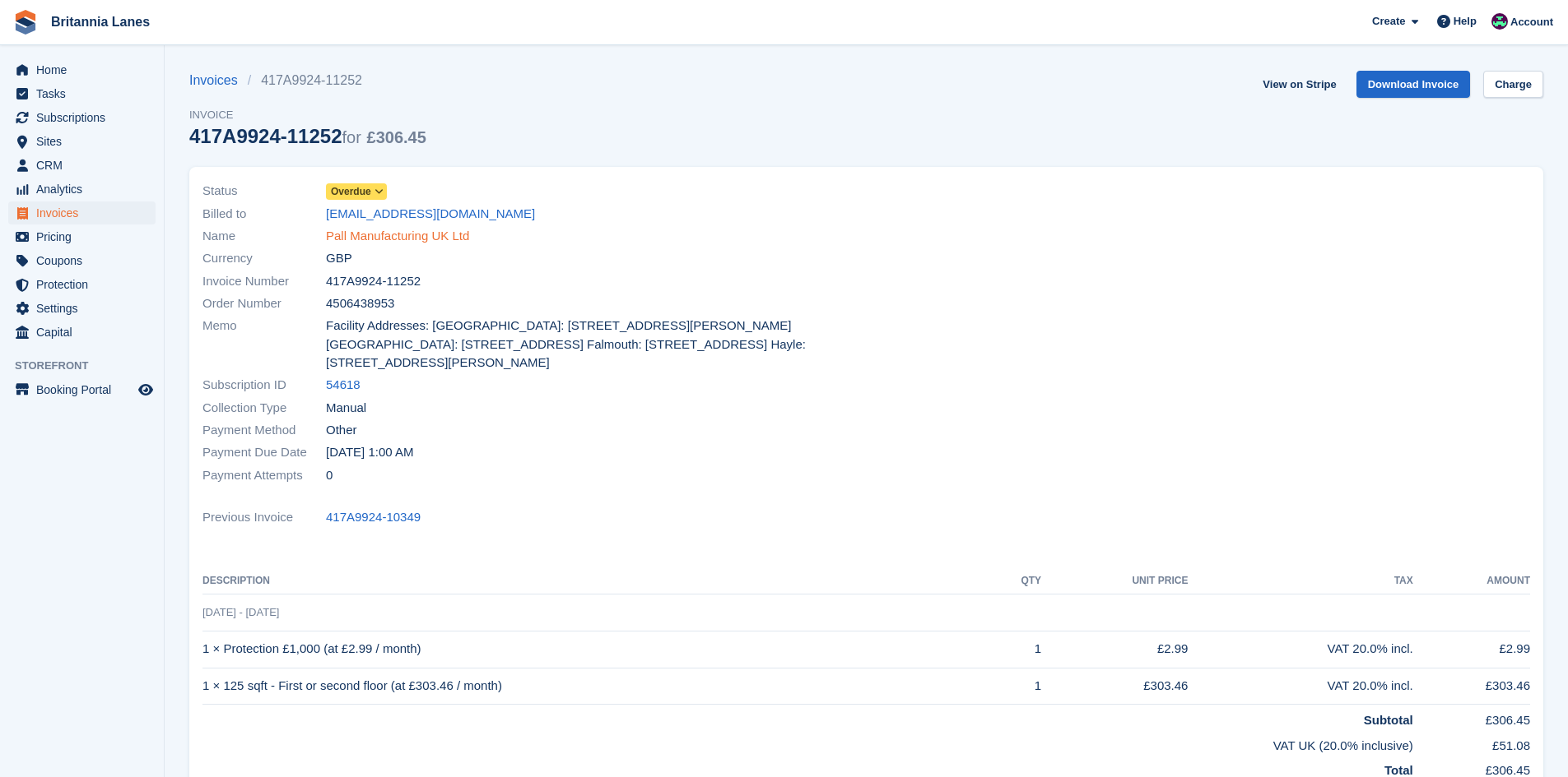
click at [422, 242] on link "Pall Manufacturing UK Ltd" at bounding box center [398, 236] width 143 height 19
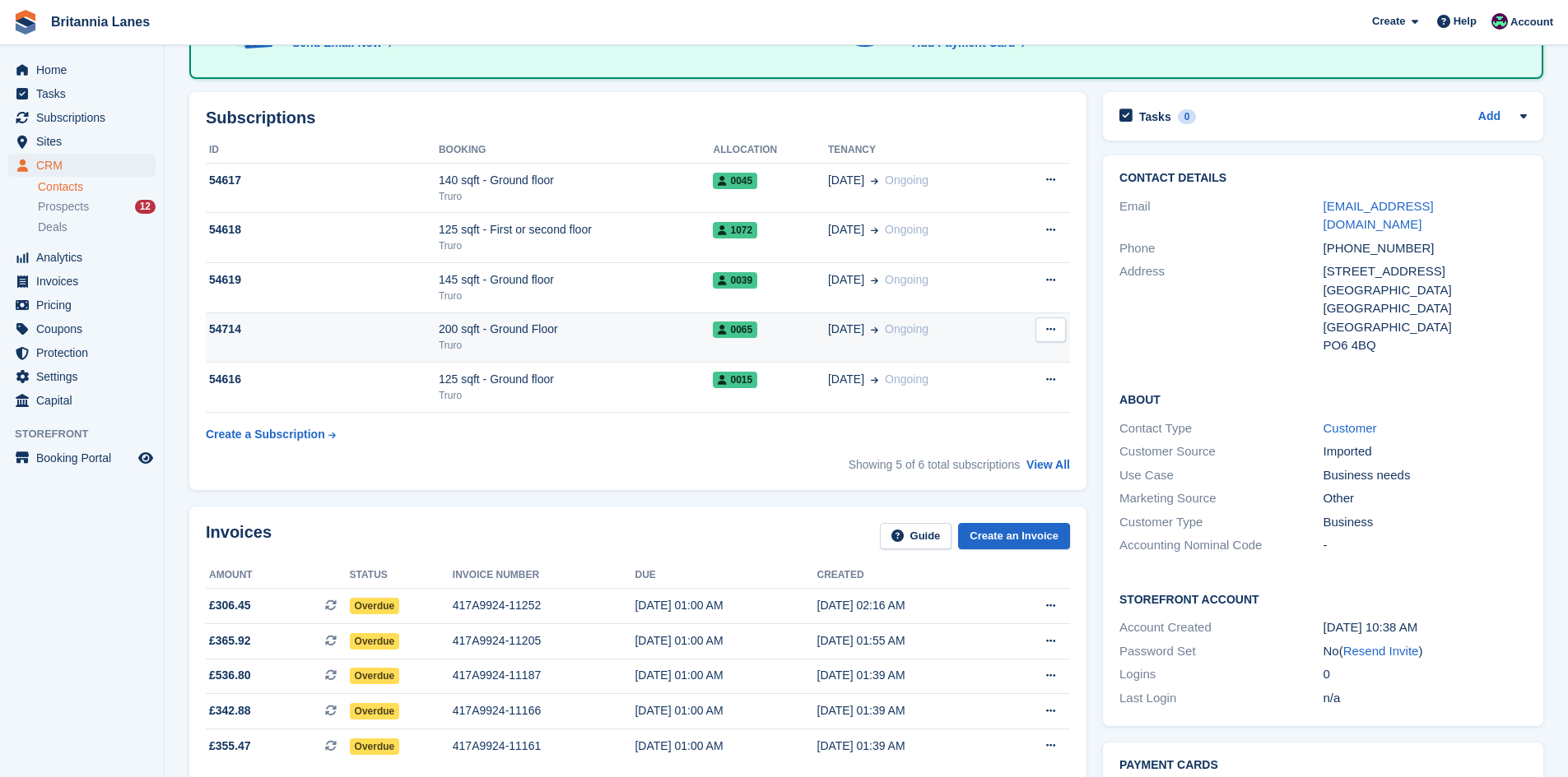
scroll to position [329, 0]
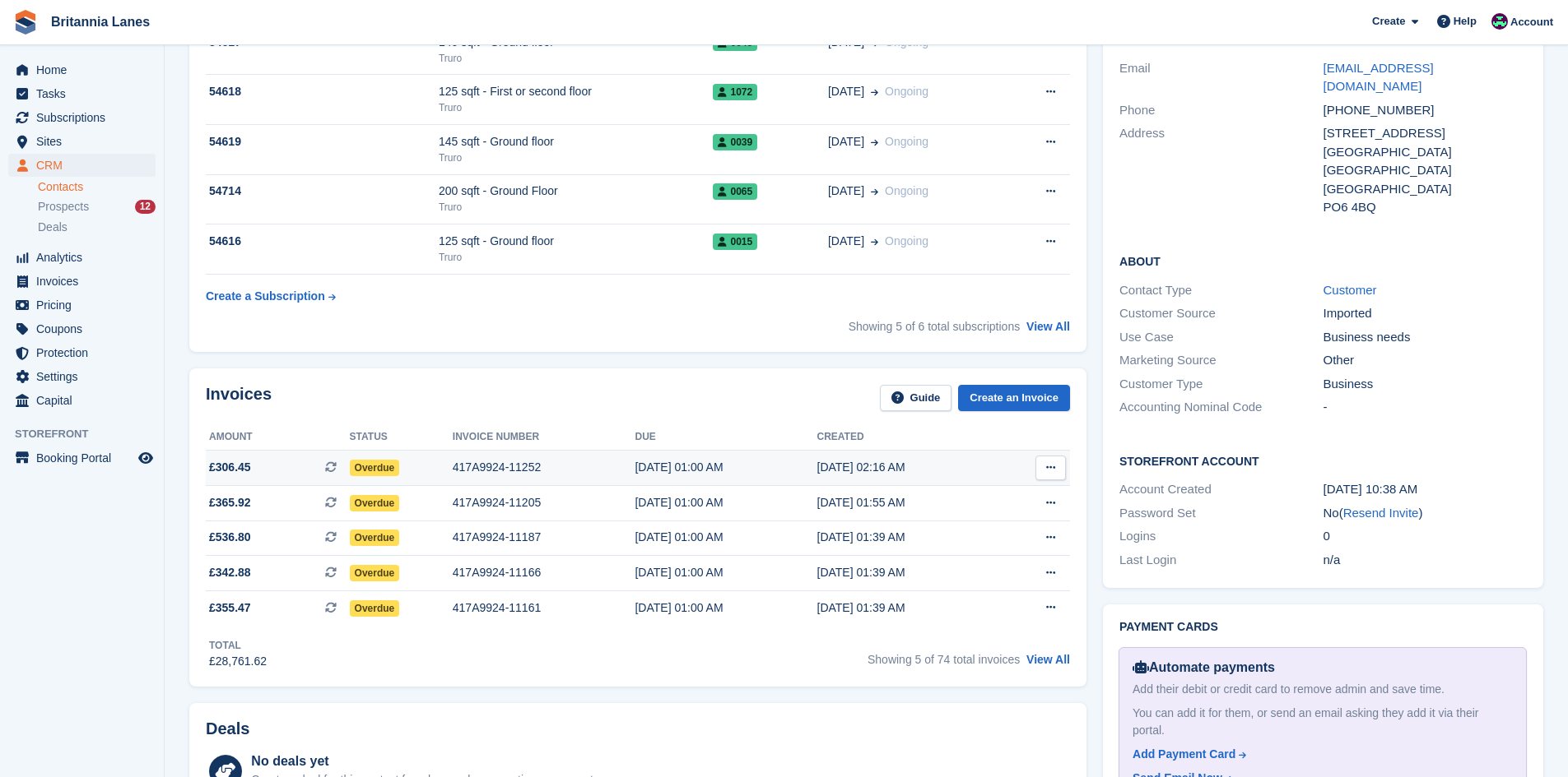
click at [480, 481] on td "417A9924-11252" at bounding box center [544, 468] width 183 height 35
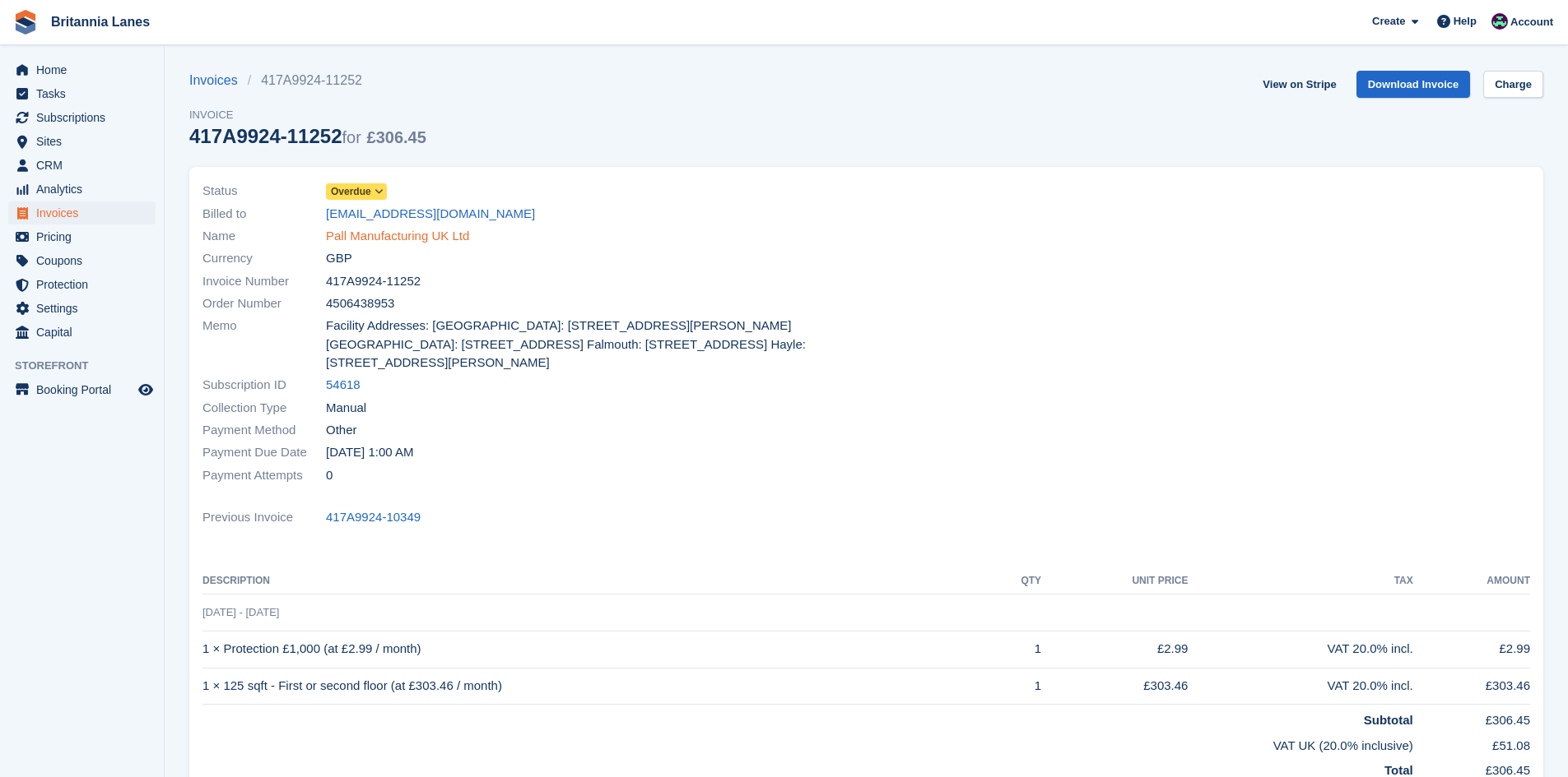
click at [390, 233] on link "Pall Manufacturing UK Ltd" at bounding box center [398, 236] width 143 height 19
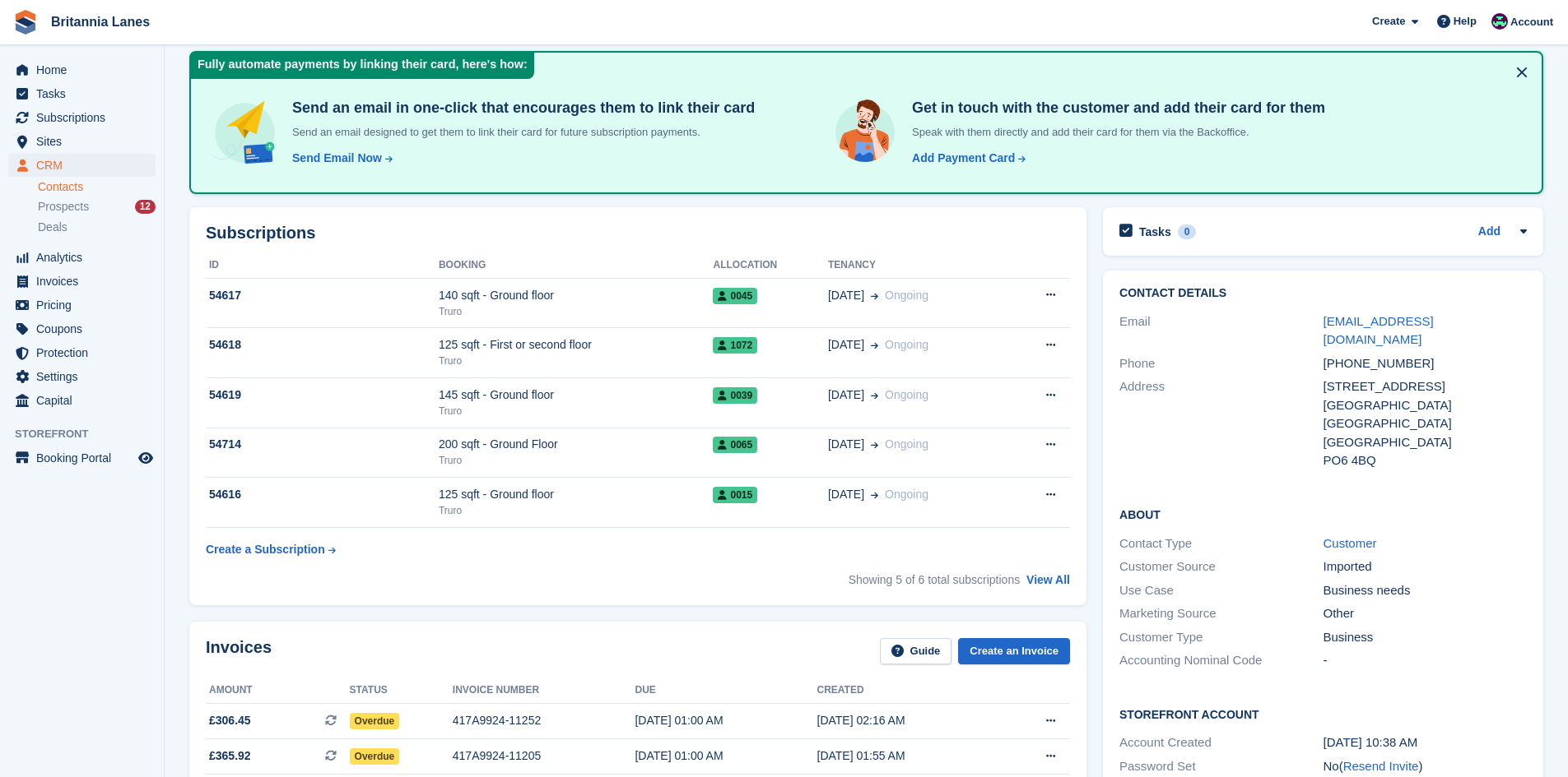
scroll to position [164, 0]
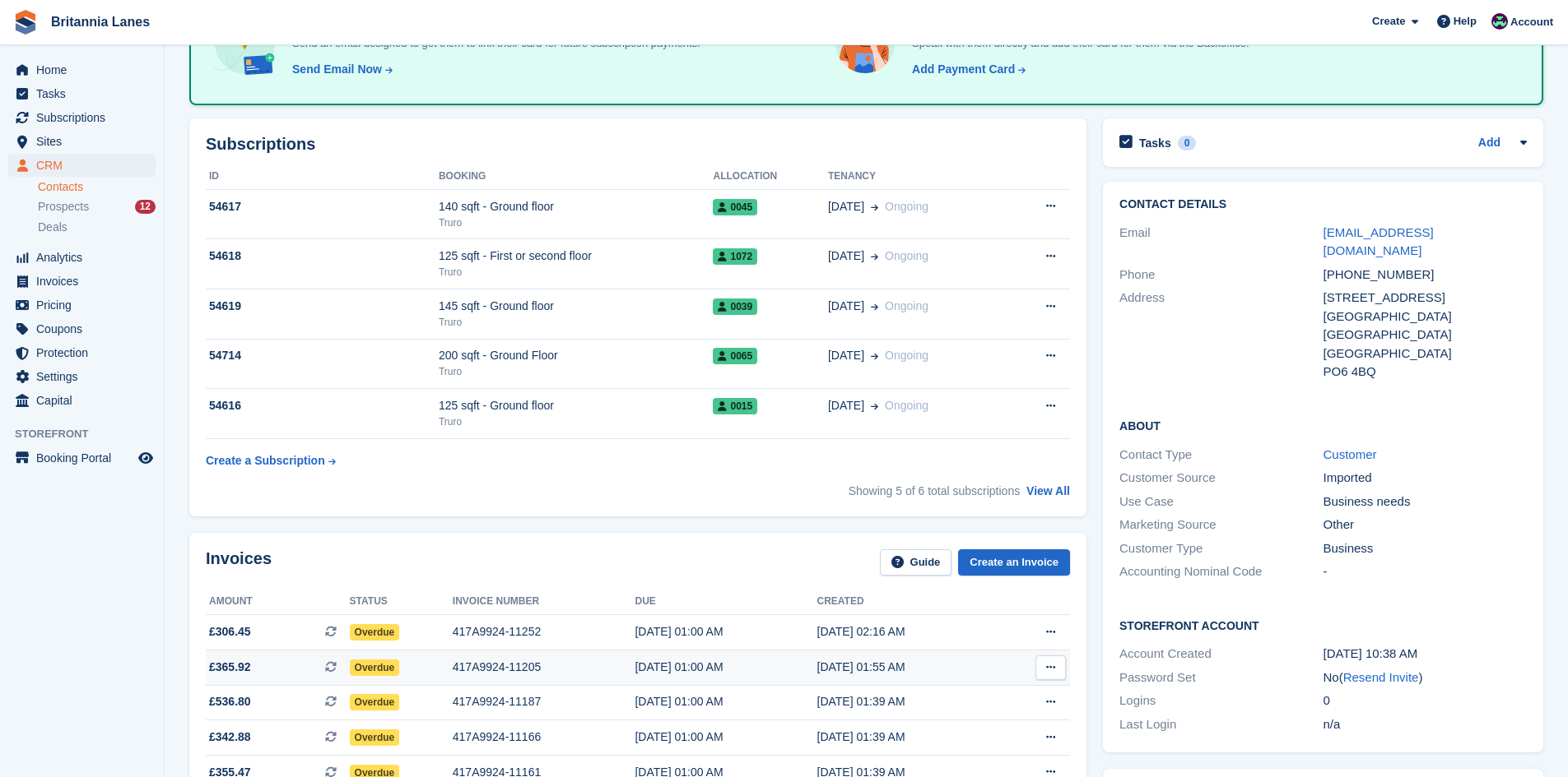
click at [528, 662] on div "417A9924-11205" at bounding box center [544, 667] width 183 height 17
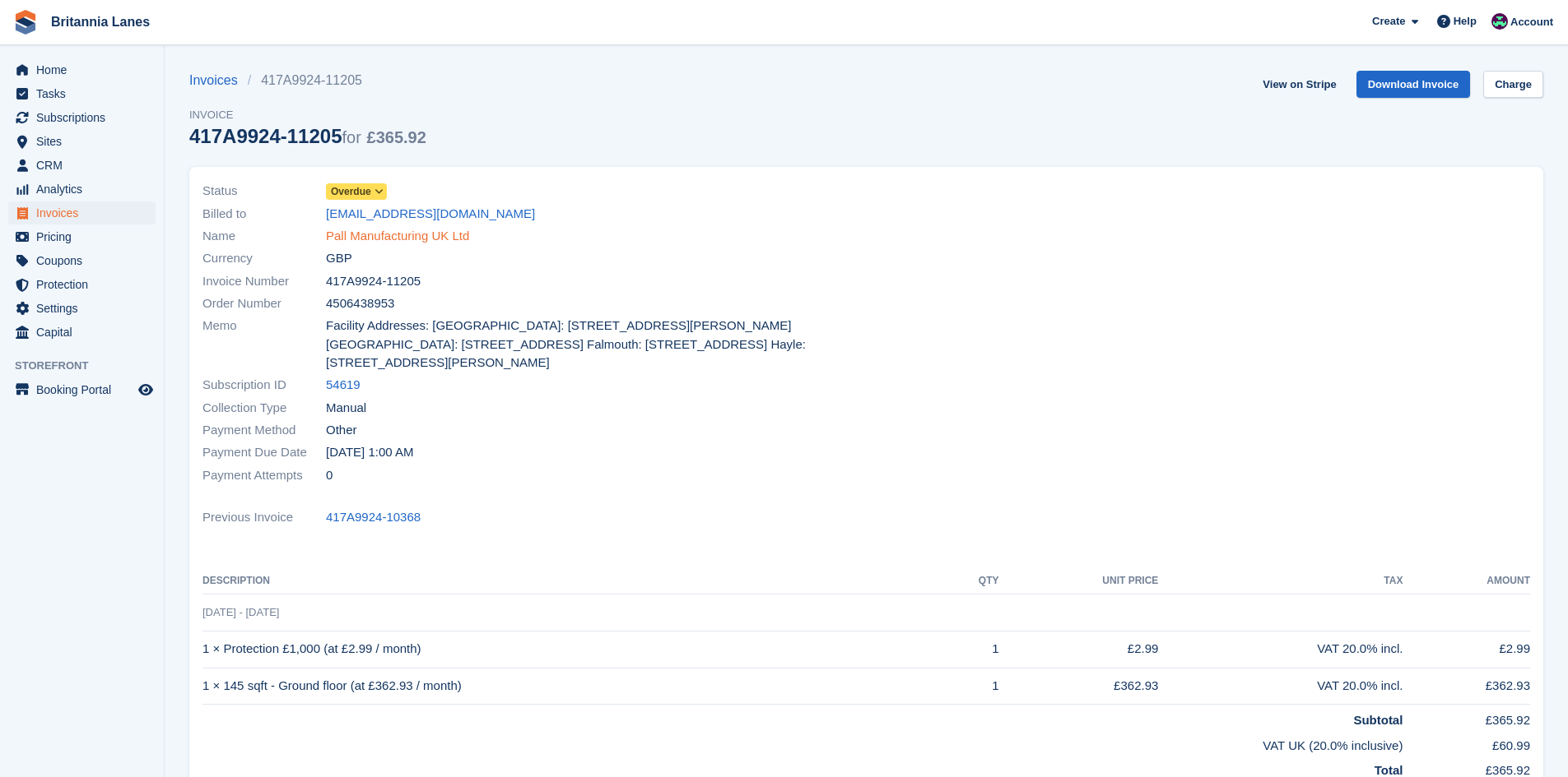
click at [372, 235] on link "Pall Manufacturing UK Ltd" at bounding box center [398, 236] width 143 height 19
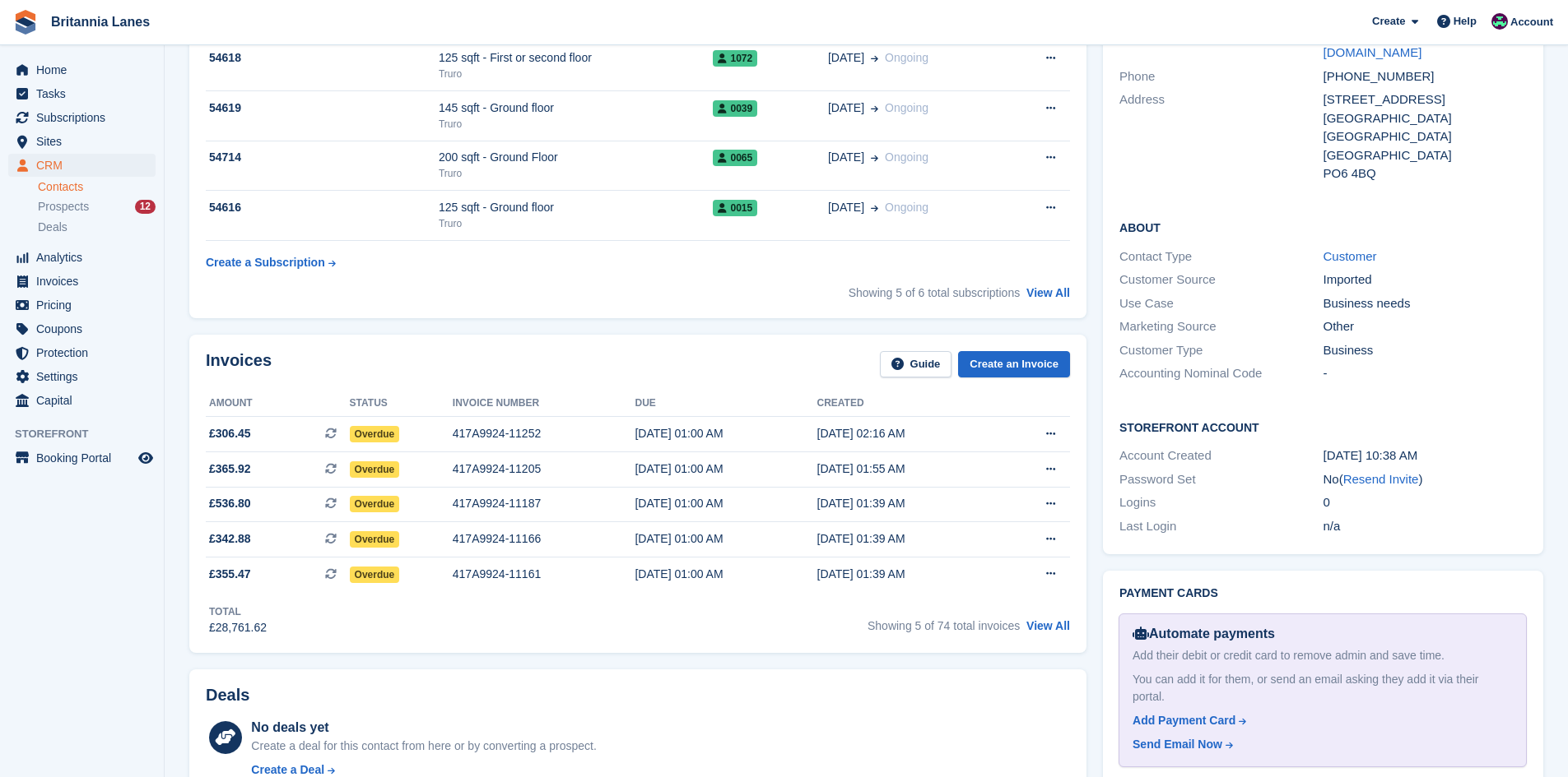
scroll to position [411, 0]
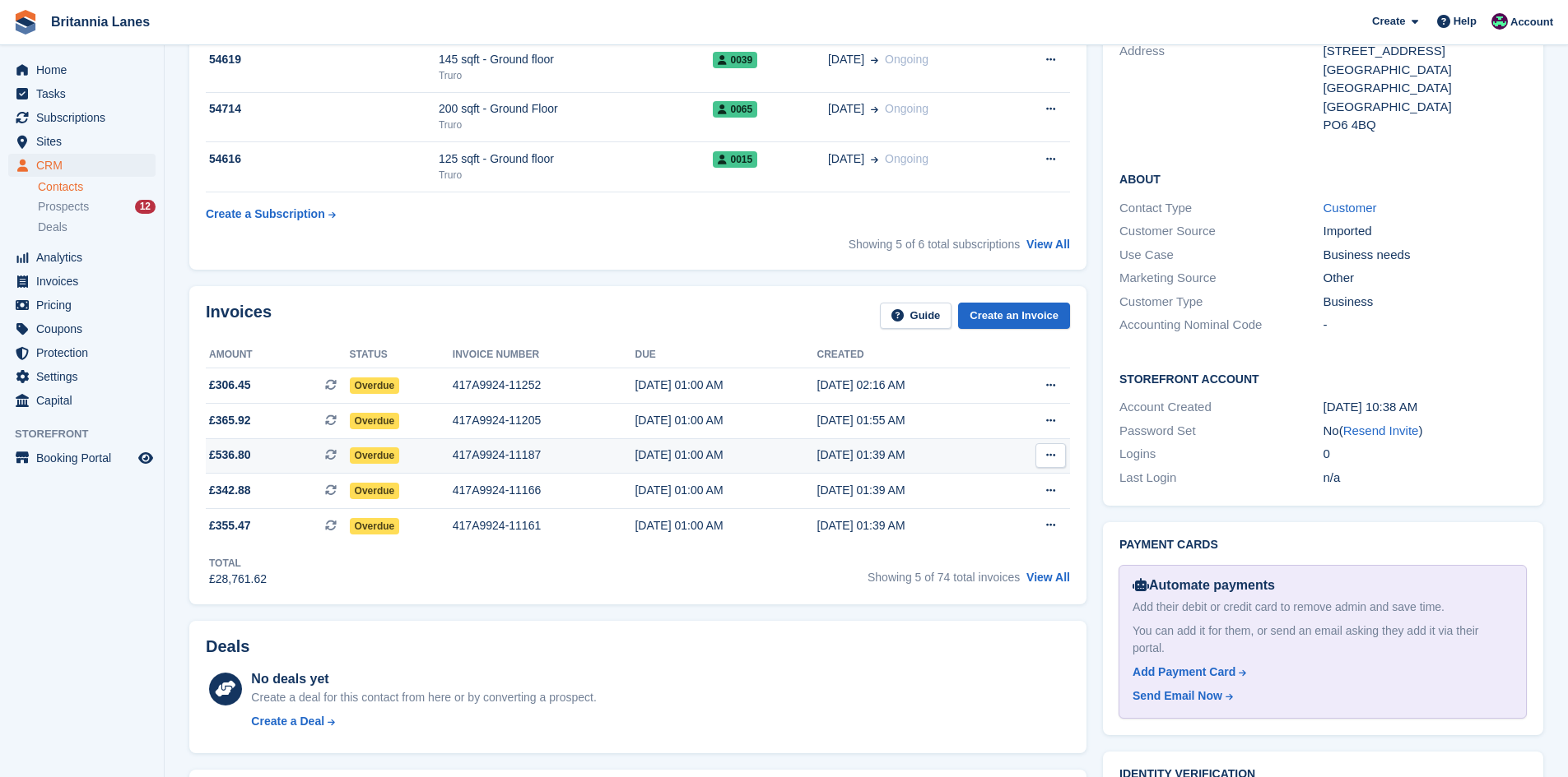
click at [515, 447] on div "417A9924-11187" at bounding box center [544, 454] width 183 height 17
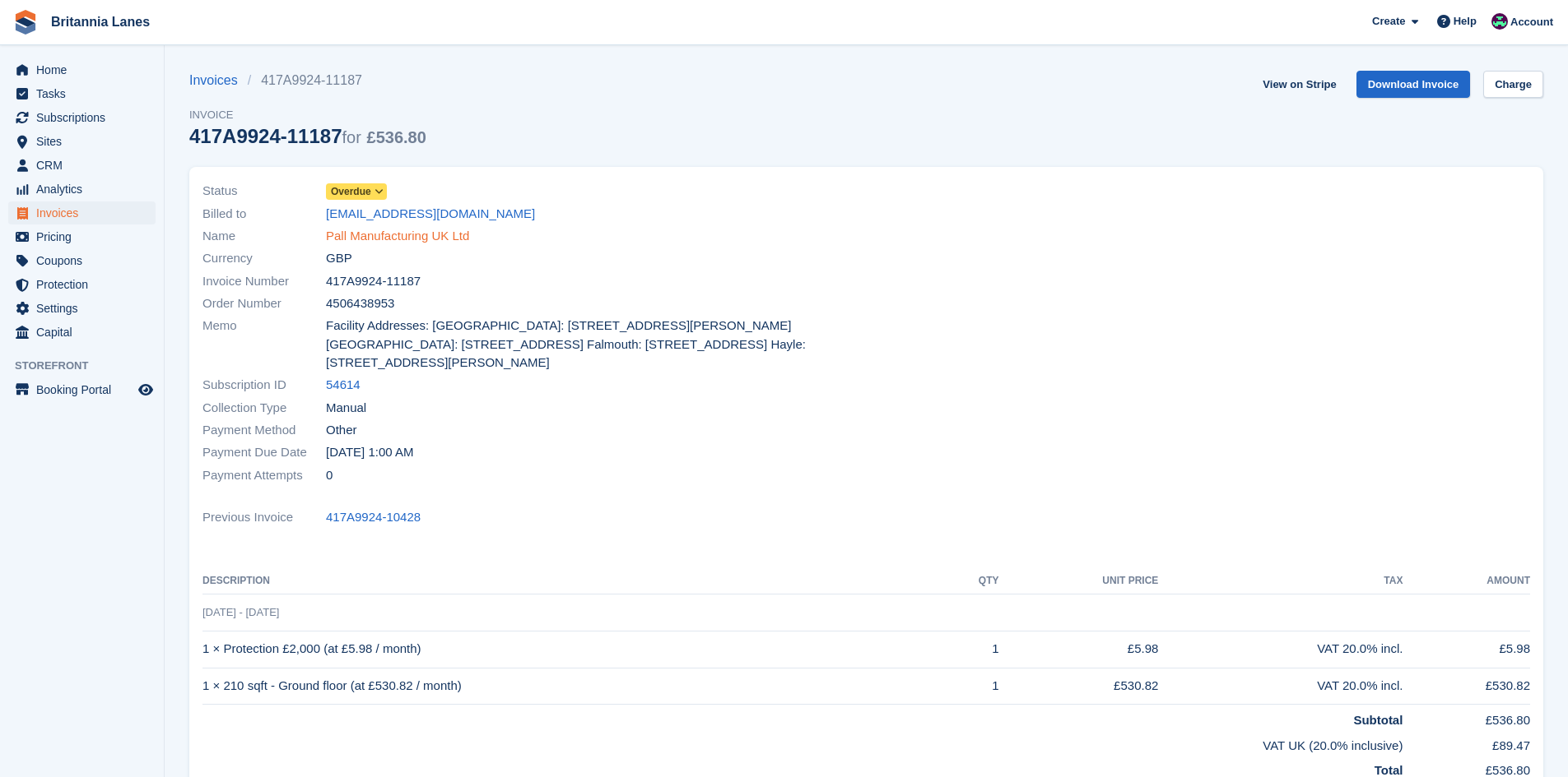
click at [389, 234] on link "Pall Manufacturing UK Ltd" at bounding box center [398, 236] width 143 height 19
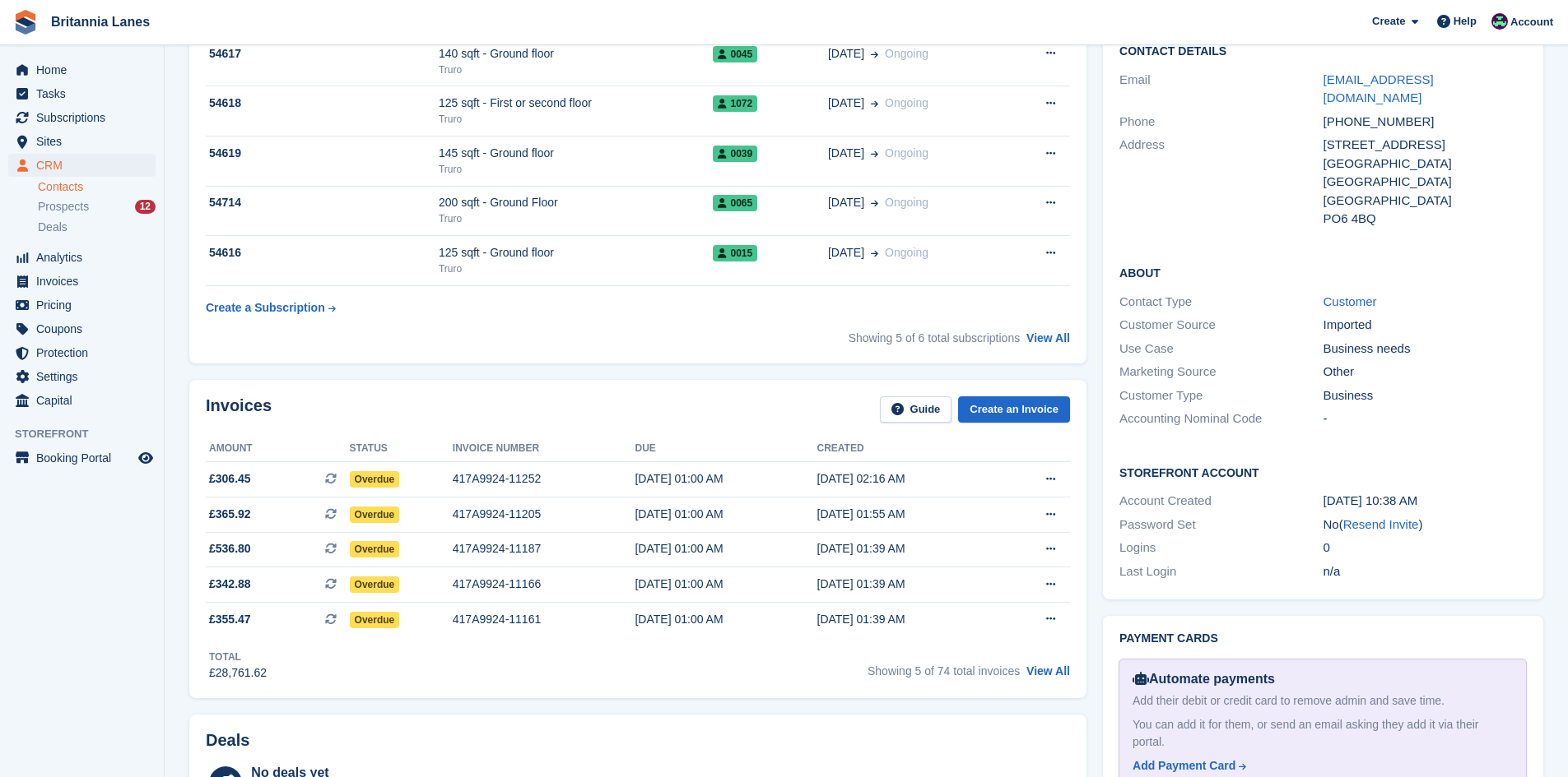
scroll to position [329, 0]
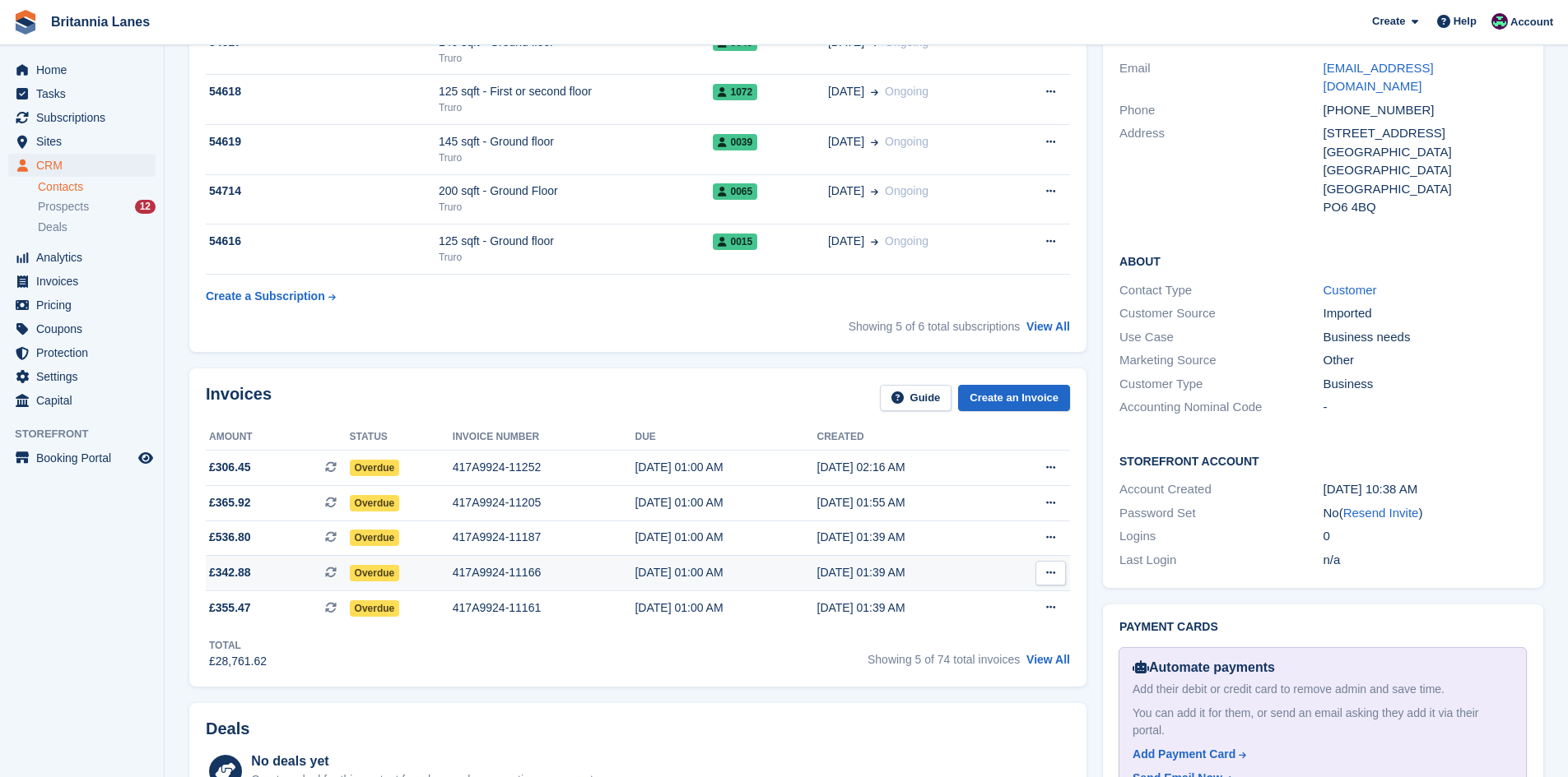
click at [500, 561] on td "417A9924-11166" at bounding box center [544, 574] width 183 height 35
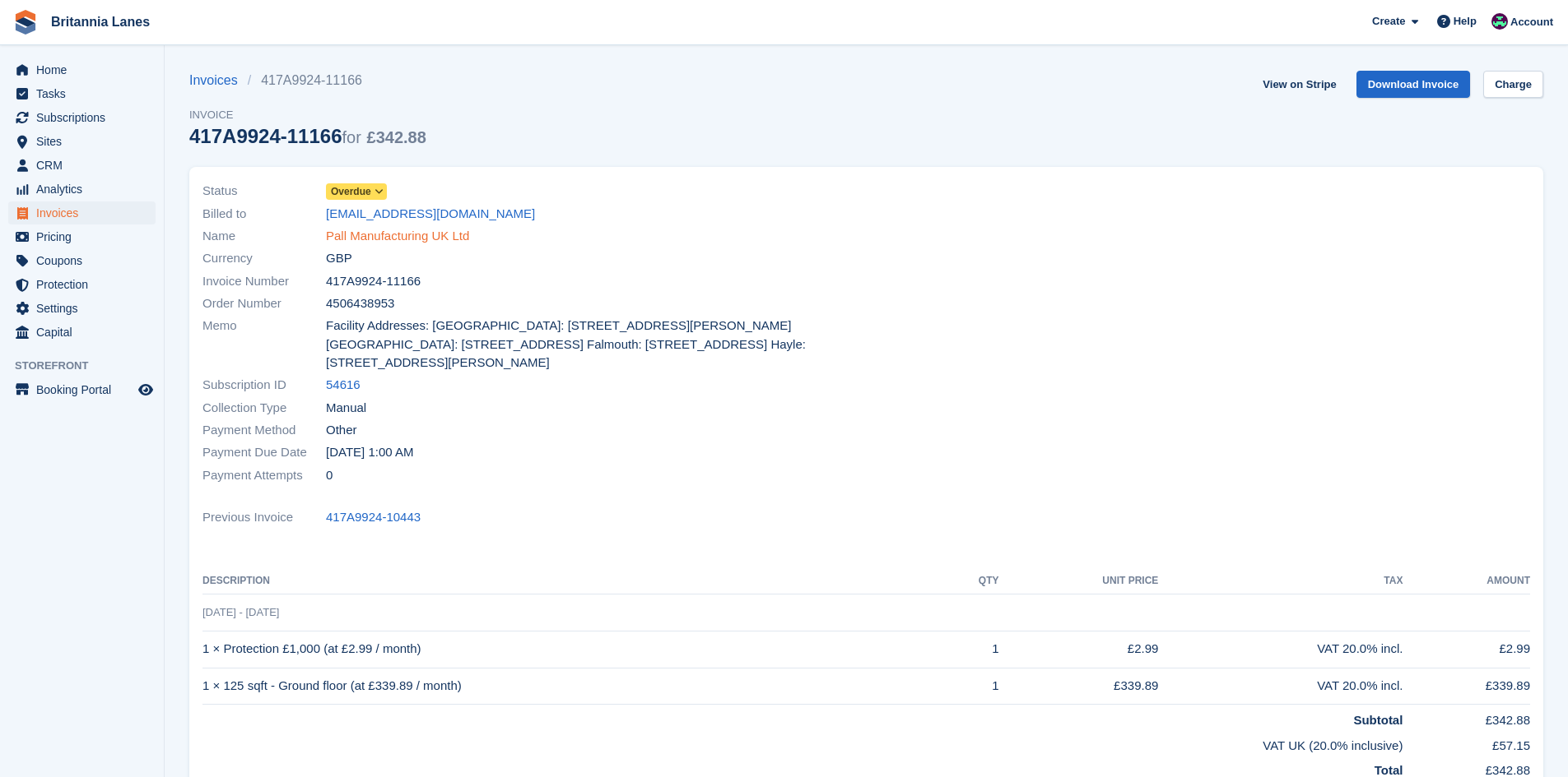
click at [392, 237] on link "Pall Manufacturing UK Ltd" at bounding box center [398, 236] width 143 height 19
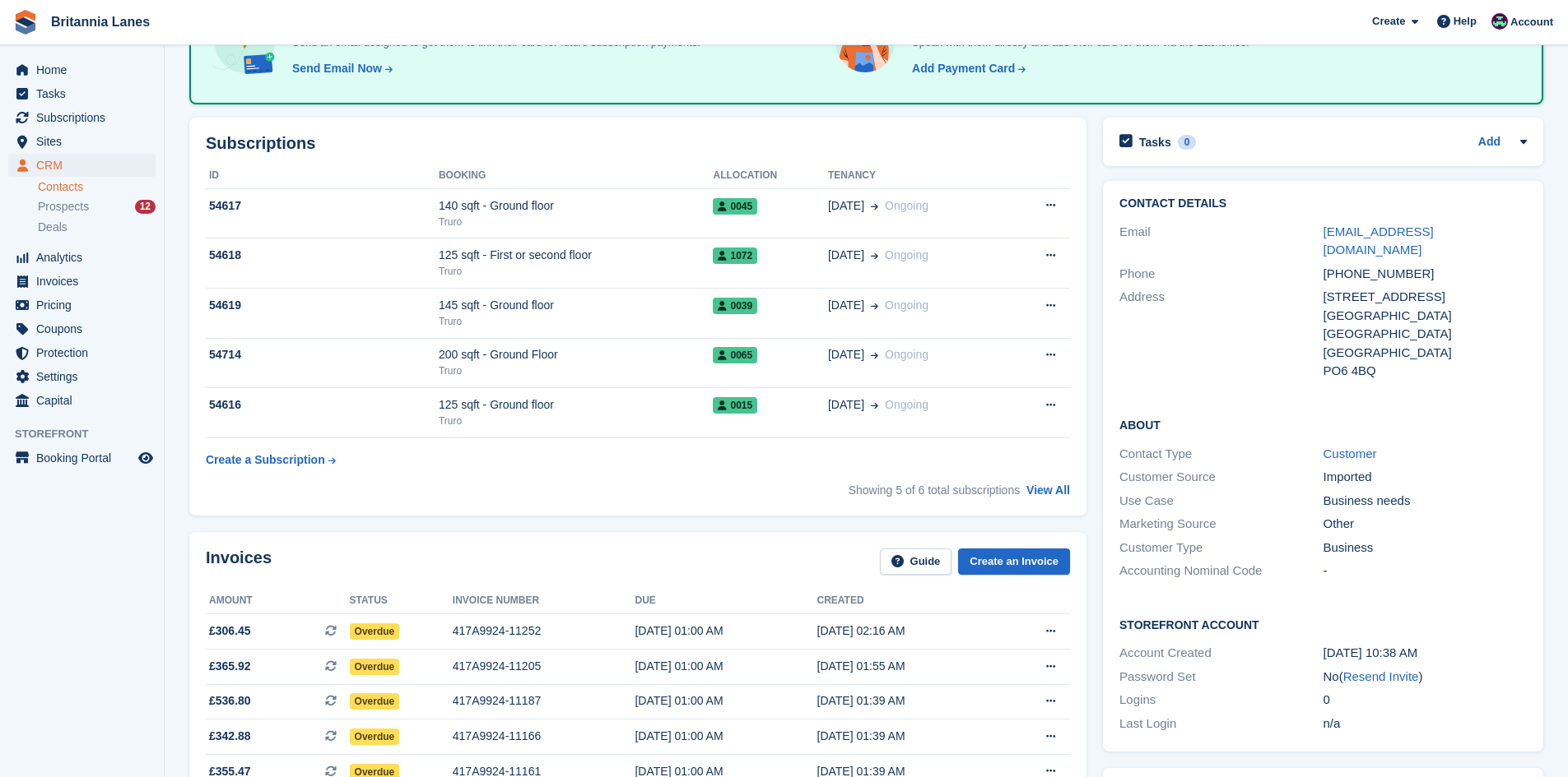
scroll to position [329, 0]
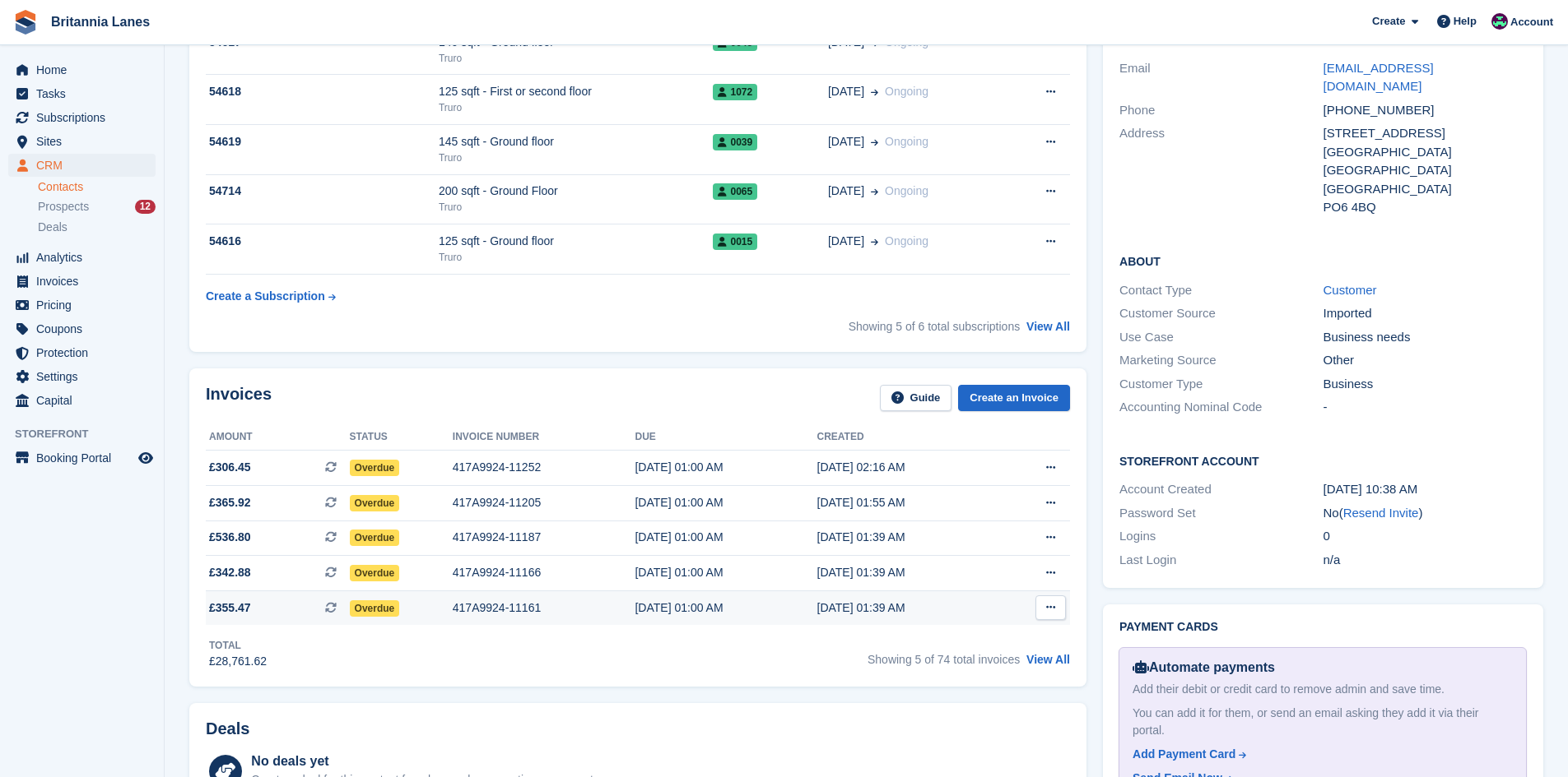
click at [548, 603] on div "417A9924-11161" at bounding box center [544, 608] width 183 height 17
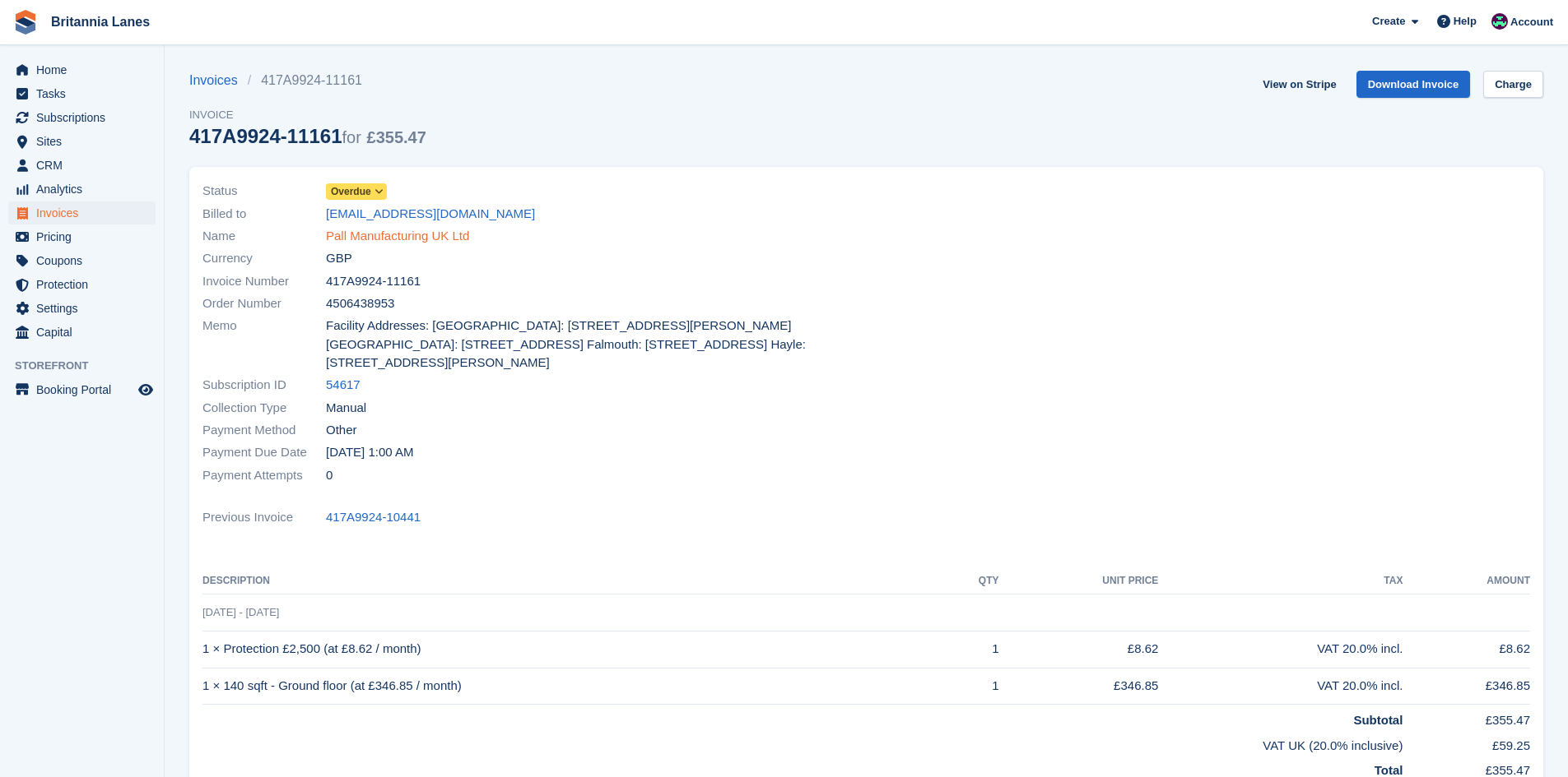
click at [386, 232] on link "Pall Manufacturing UK Ltd" at bounding box center [398, 236] width 143 height 19
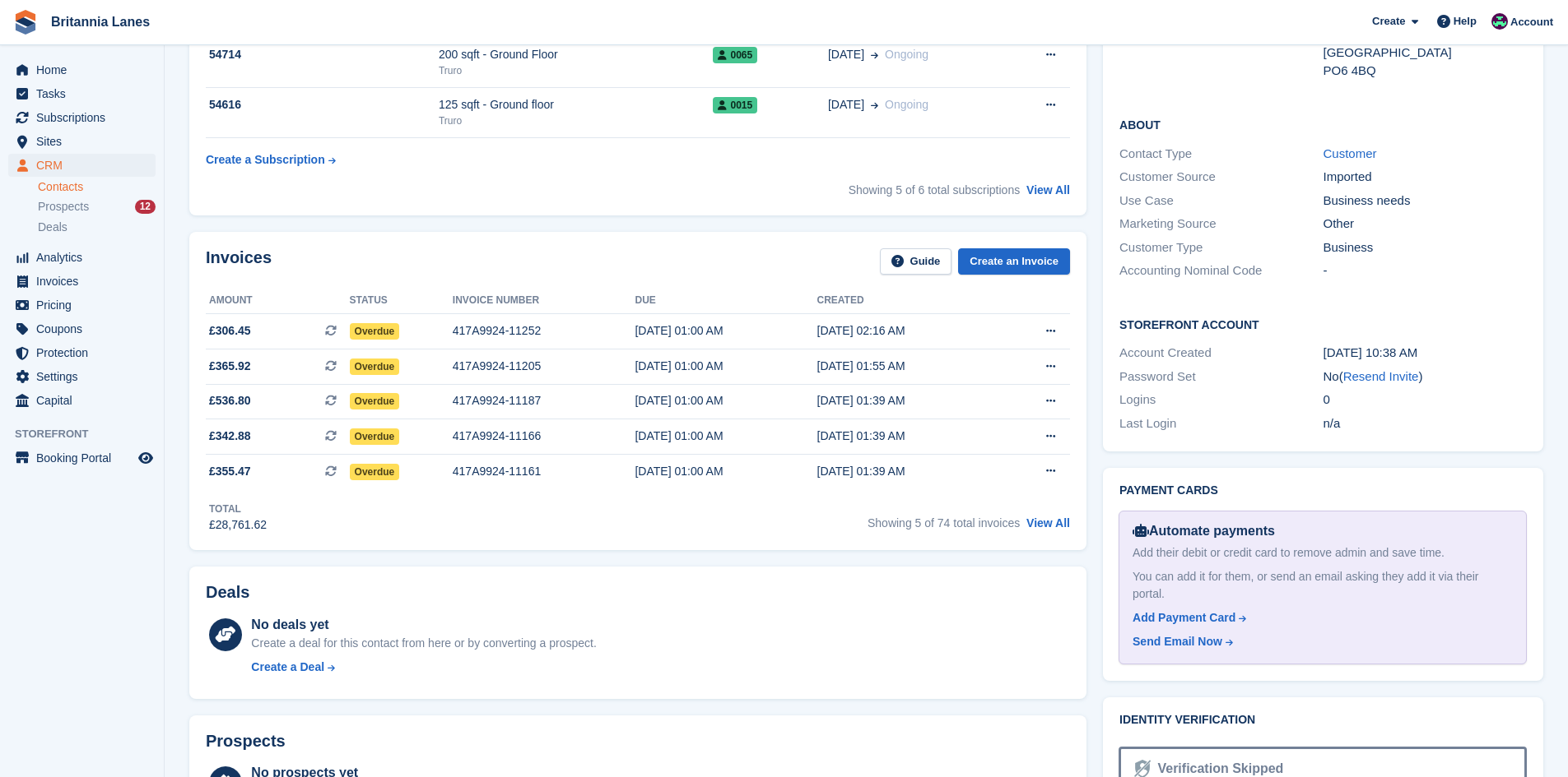
scroll to position [493, 0]
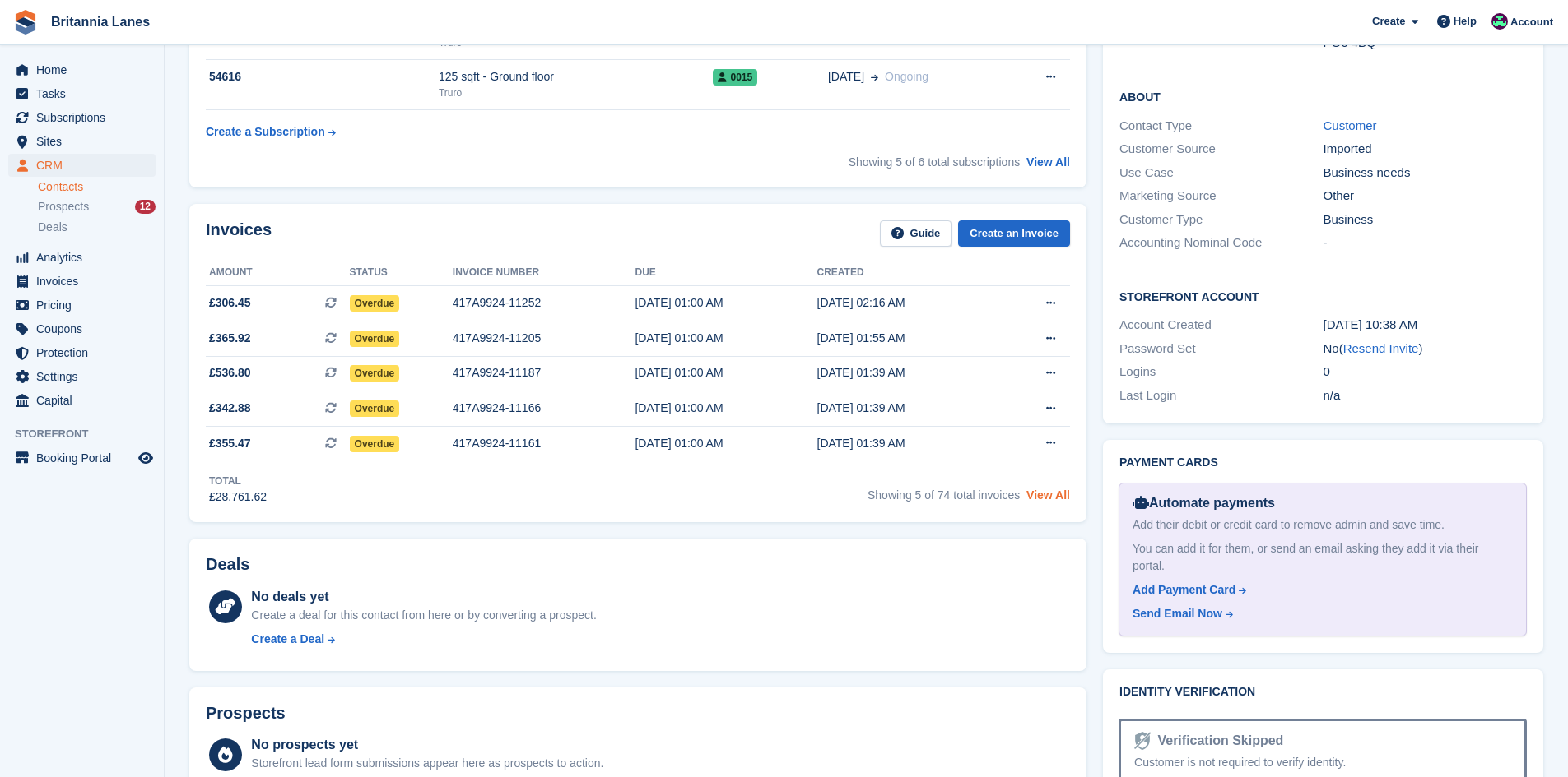
click at [1049, 496] on link "View All" at bounding box center [1047, 495] width 43 height 14
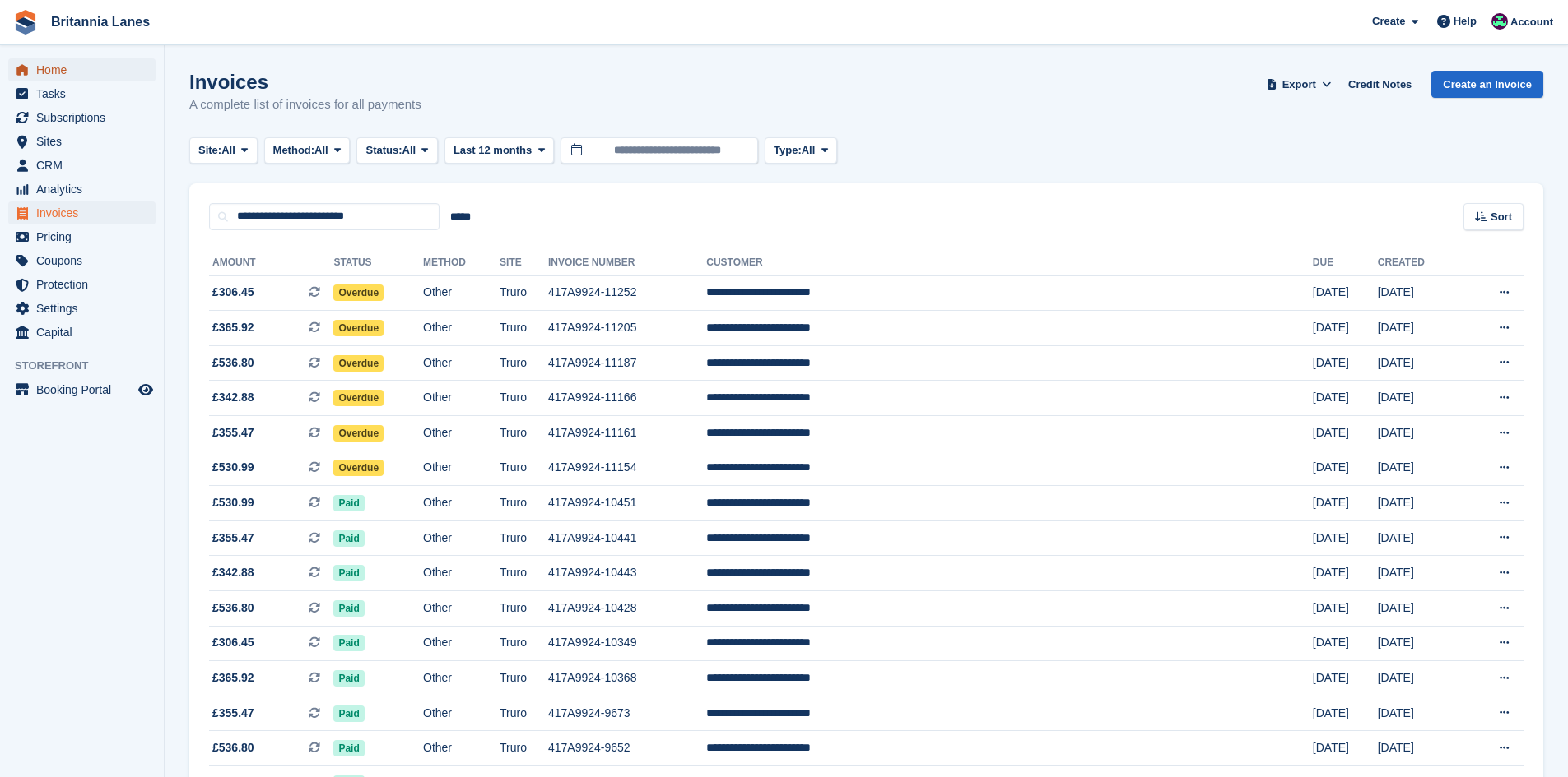
click at [56, 69] on span "Home" at bounding box center [85, 70] width 99 height 23
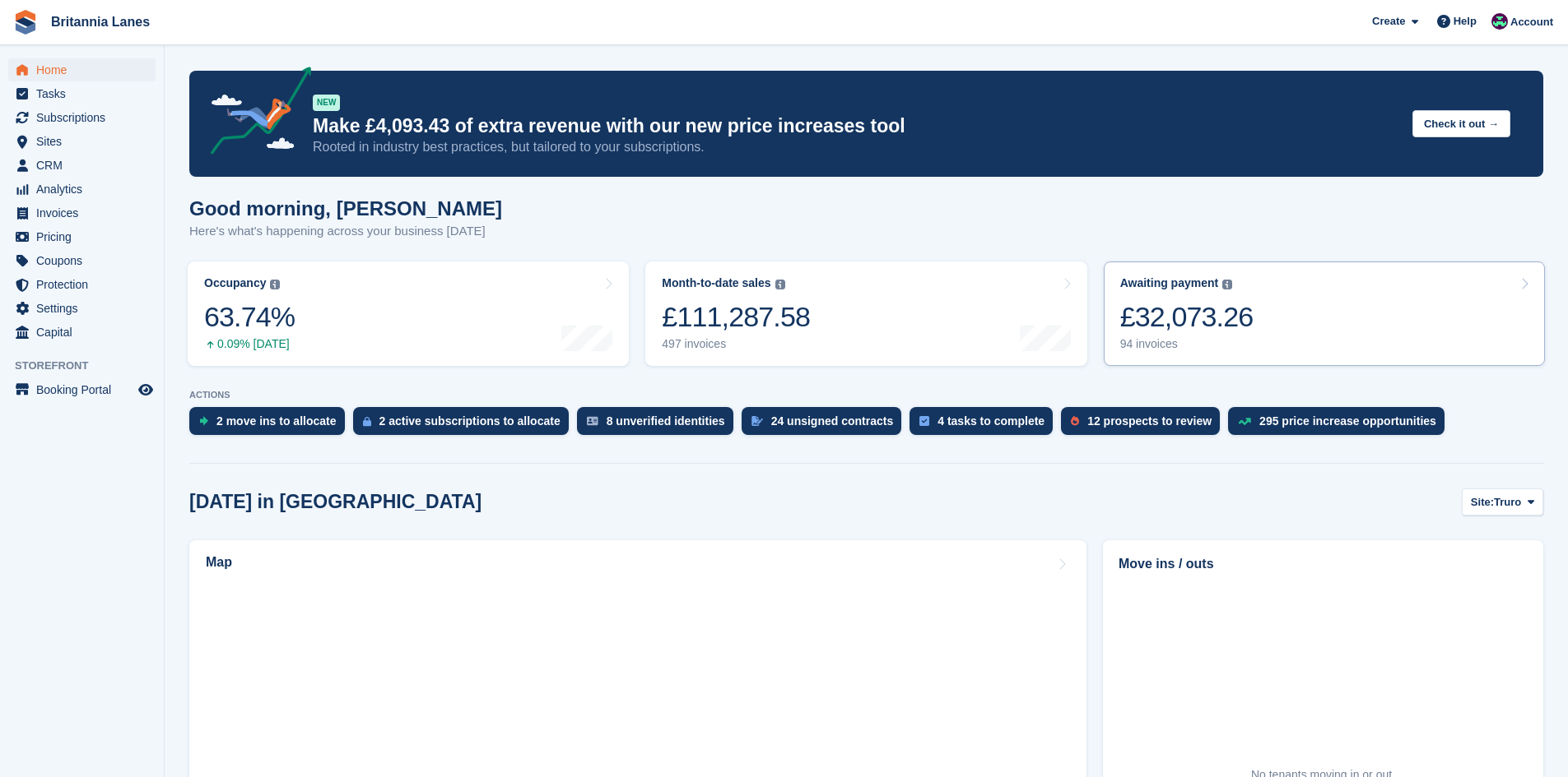
click at [1284, 340] on link "Awaiting payment The total outstanding balance on all open invoices. £32,073.26…" at bounding box center [1324, 314] width 441 height 105
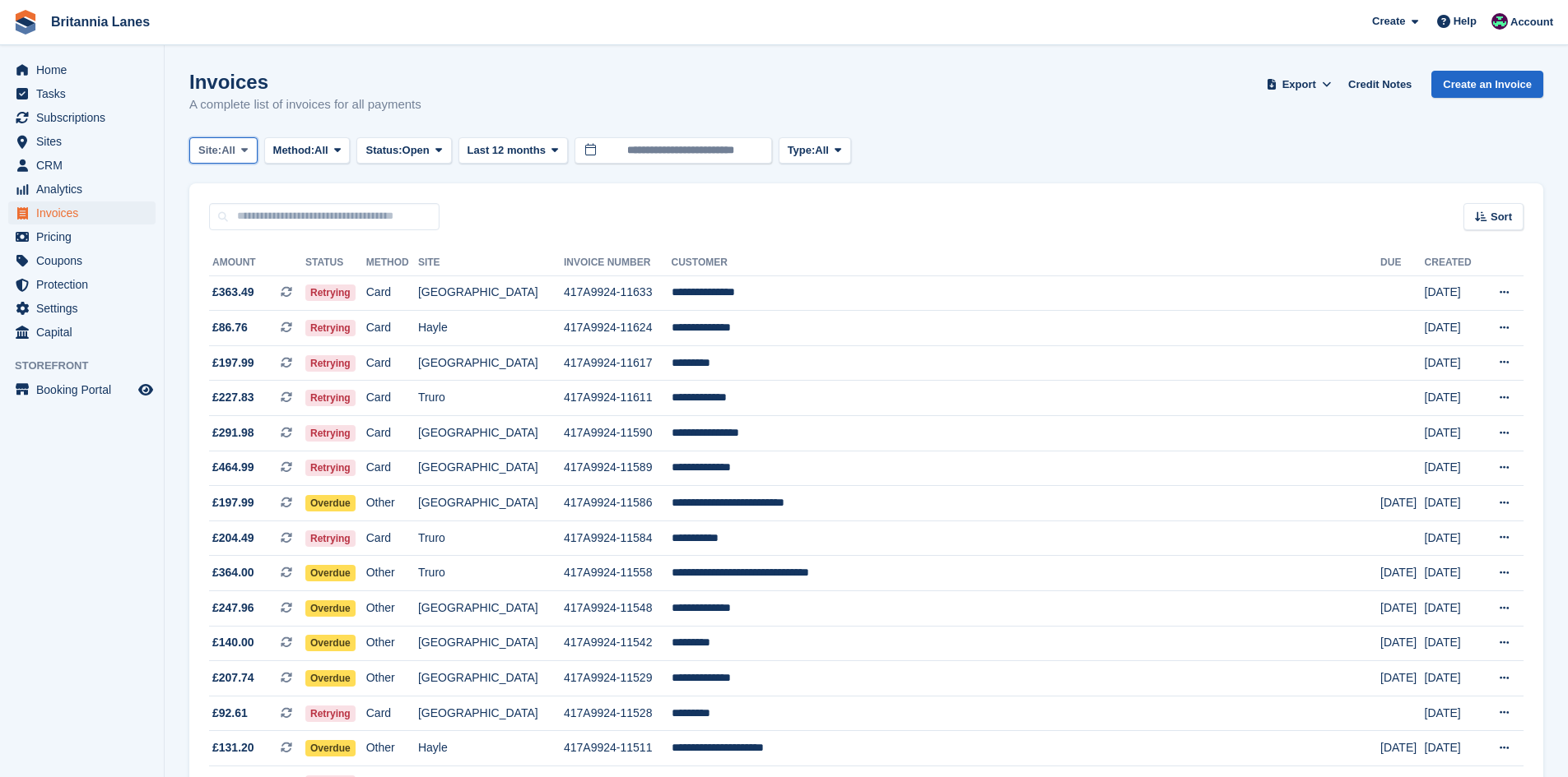
click at [226, 144] on span "All" at bounding box center [228, 151] width 14 height 16
click at [230, 227] on link "Truro" at bounding box center [271, 219] width 148 height 30
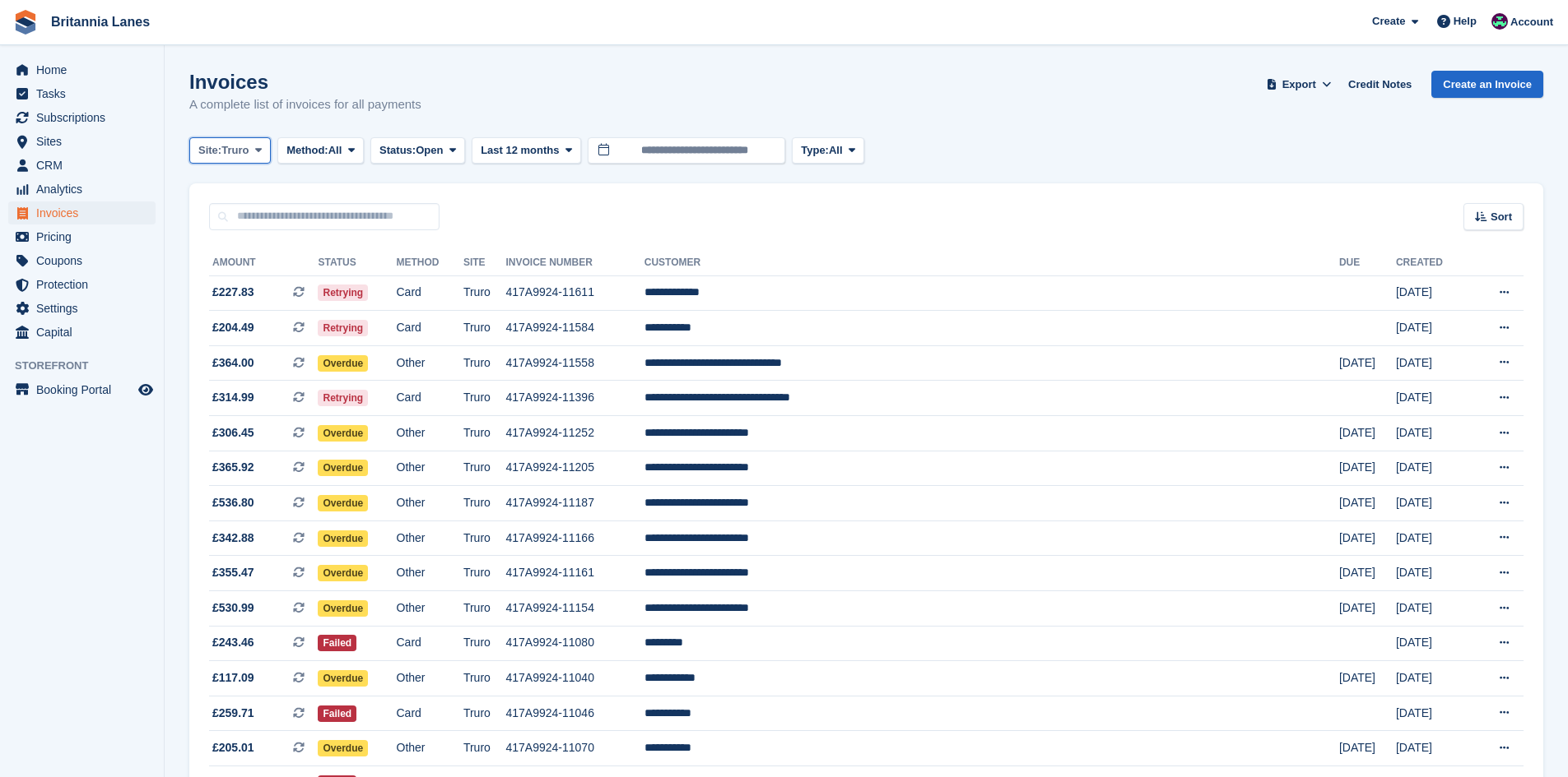
click at [209, 145] on span "Site:" at bounding box center [209, 151] width 23 height 16
click at [241, 263] on link "[GEOGRAPHIC_DATA]" at bounding box center [271, 277] width 148 height 30
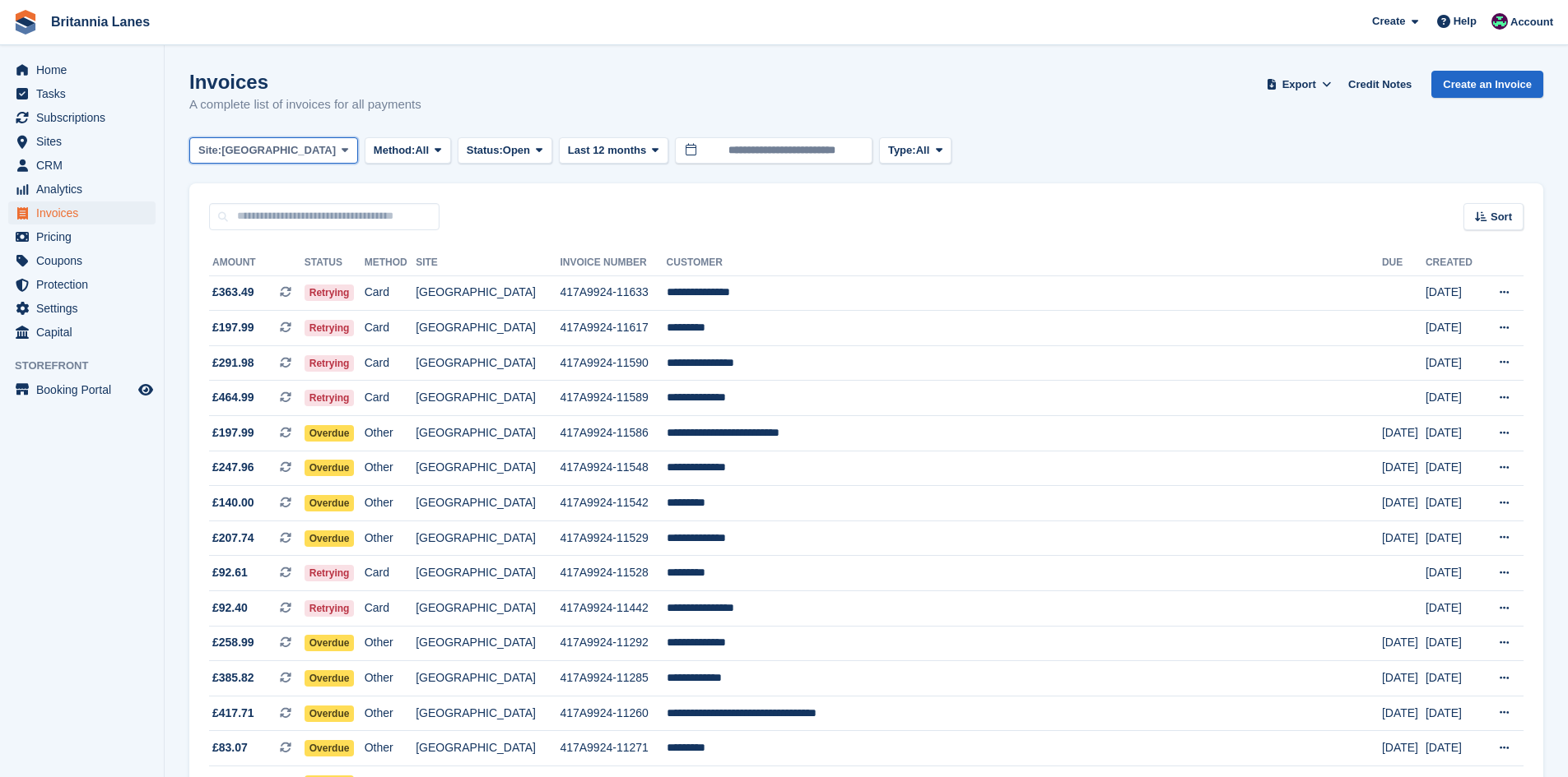
click at [234, 150] on span "[GEOGRAPHIC_DATA]" at bounding box center [278, 151] width 115 height 16
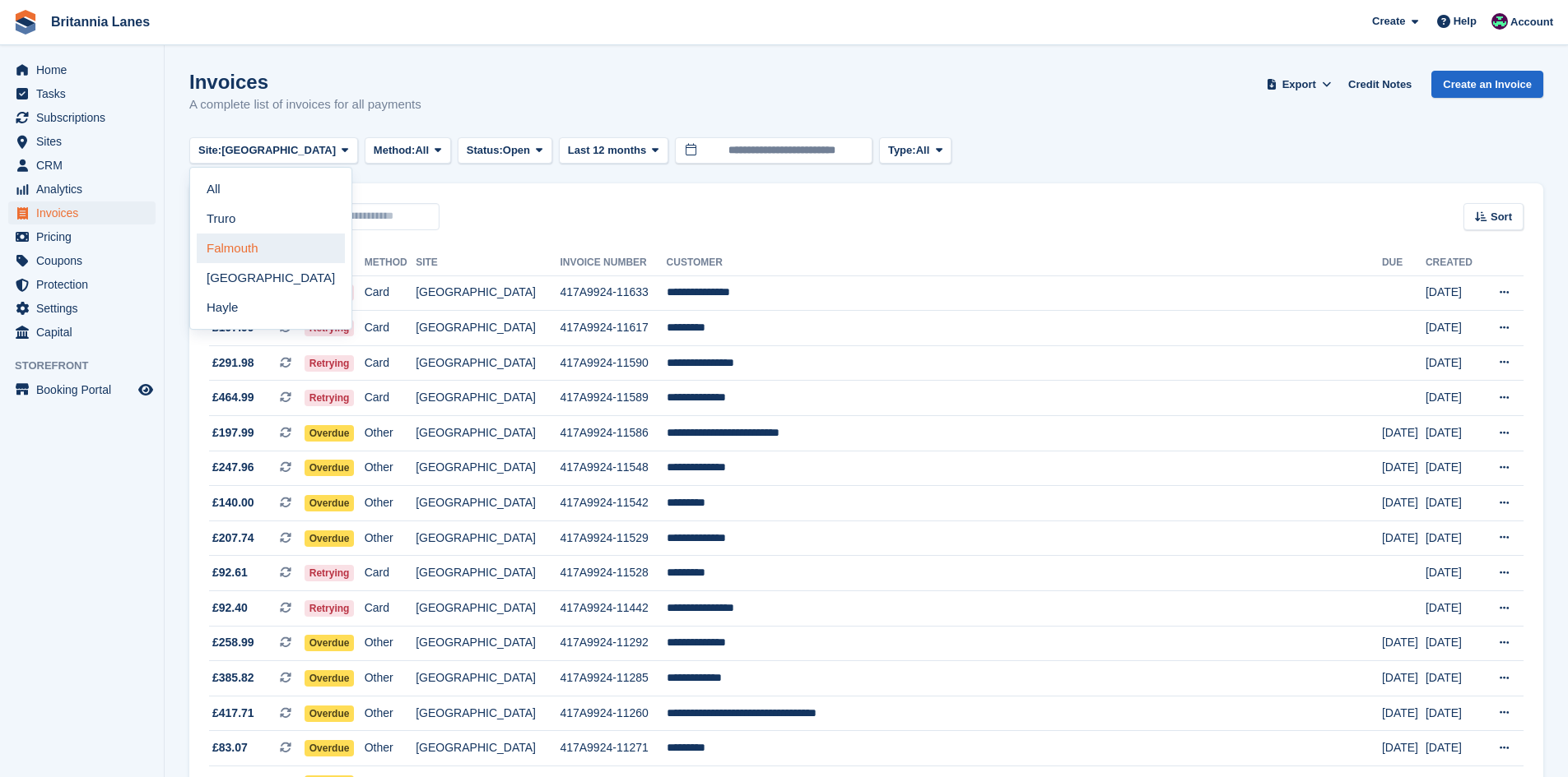
click at [235, 248] on link "Falmouth" at bounding box center [271, 248] width 148 height 30
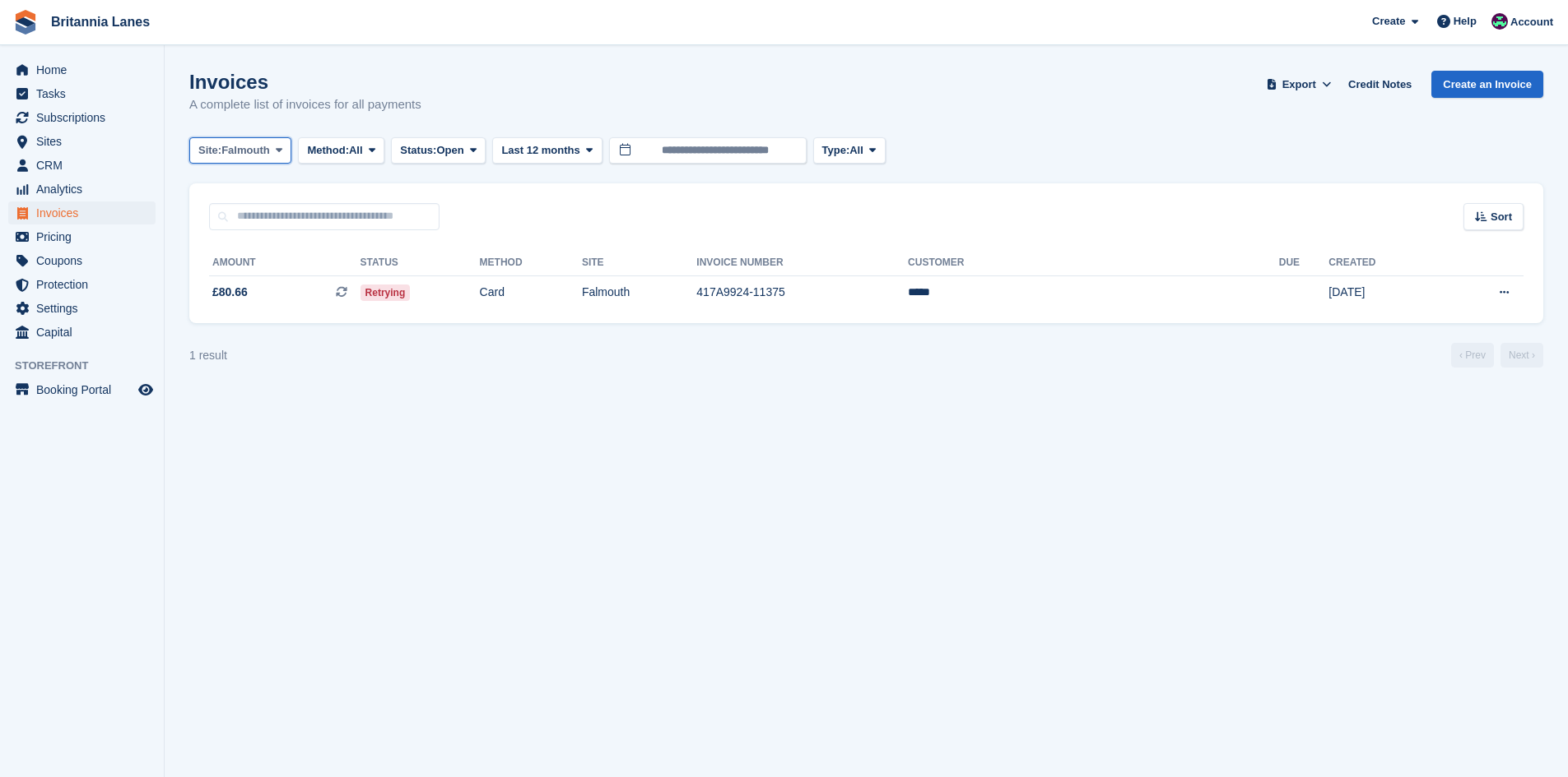
click at [258, 143] on span "Falmouth" at bounding box center [246, 151] width 49 height 16
drag, startPoint x: 211, startPoint y: 316, endPoint x: 308, endPoint y: 315, distance: 97.0
click at [211, 317] on link "Hayle" at bounding box center [271, 307] width 148 height 30
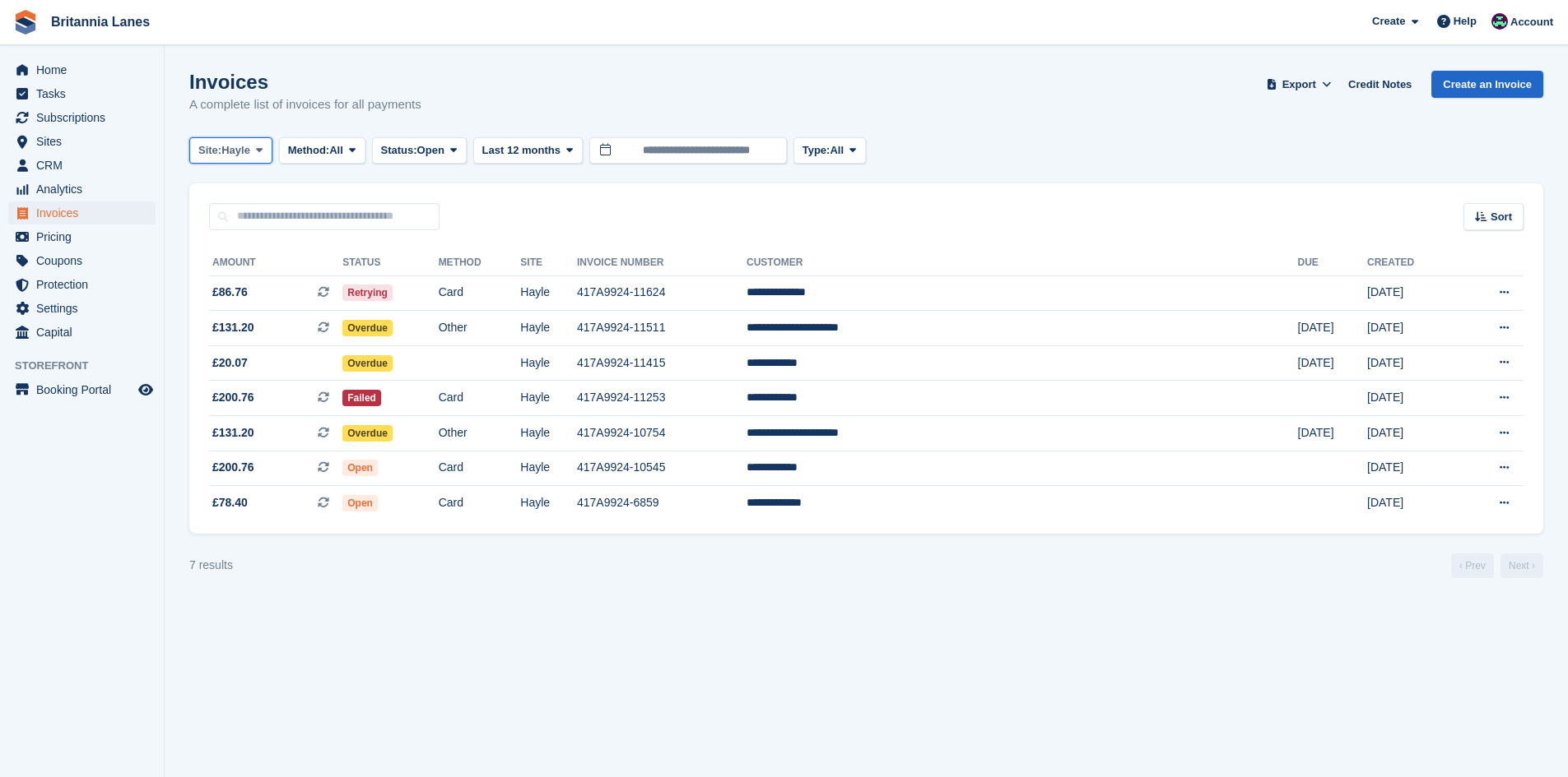
click at [255, 150] on span at bounding box center [259, 150] width 14 height 14
click at [247, 231] on link "Truro" at bounding box center [271, 219] width 148 height 30
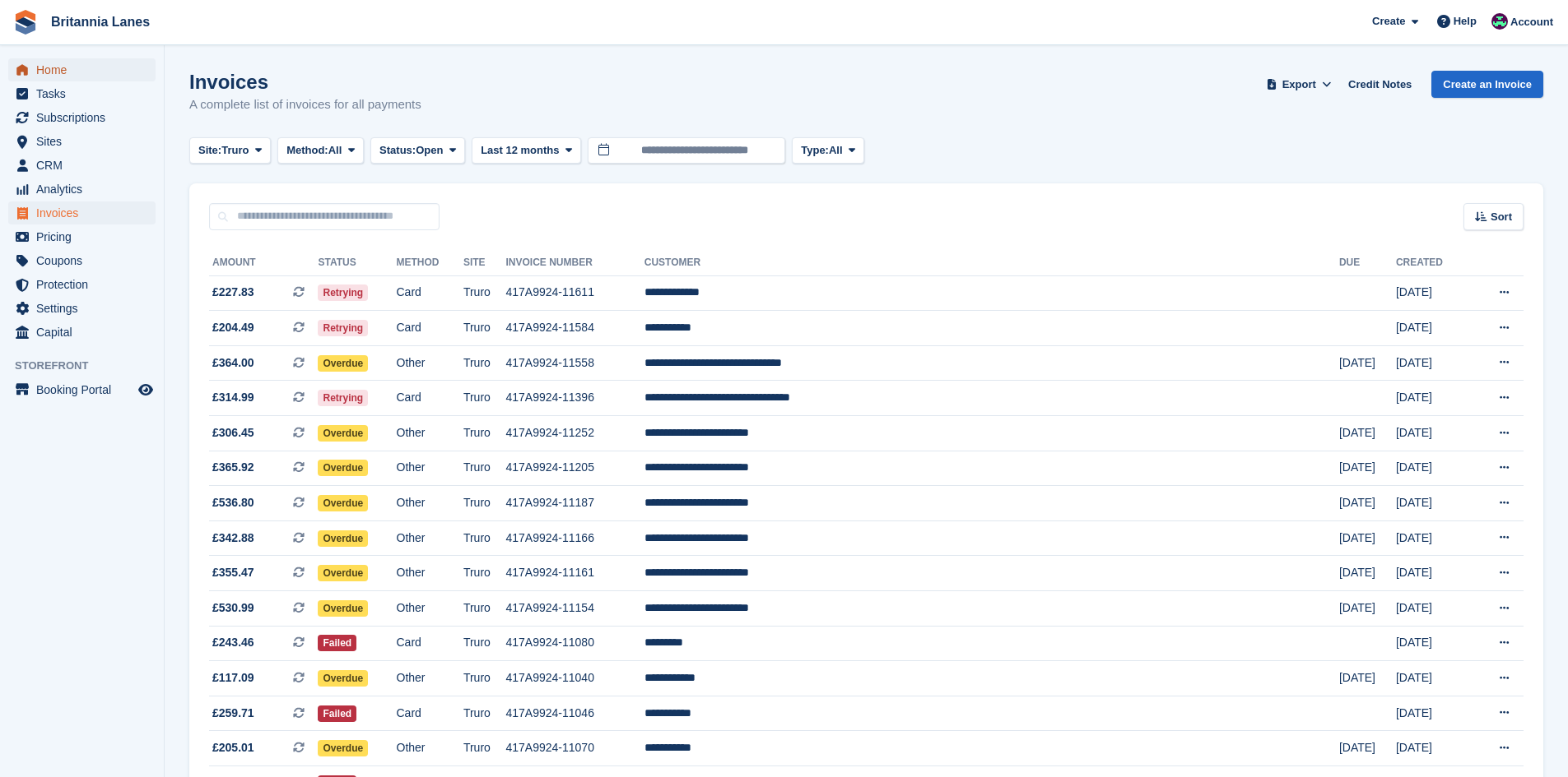
click at [18, 63] on span "menu" at bounding box center [23, 70] width 20 height 20
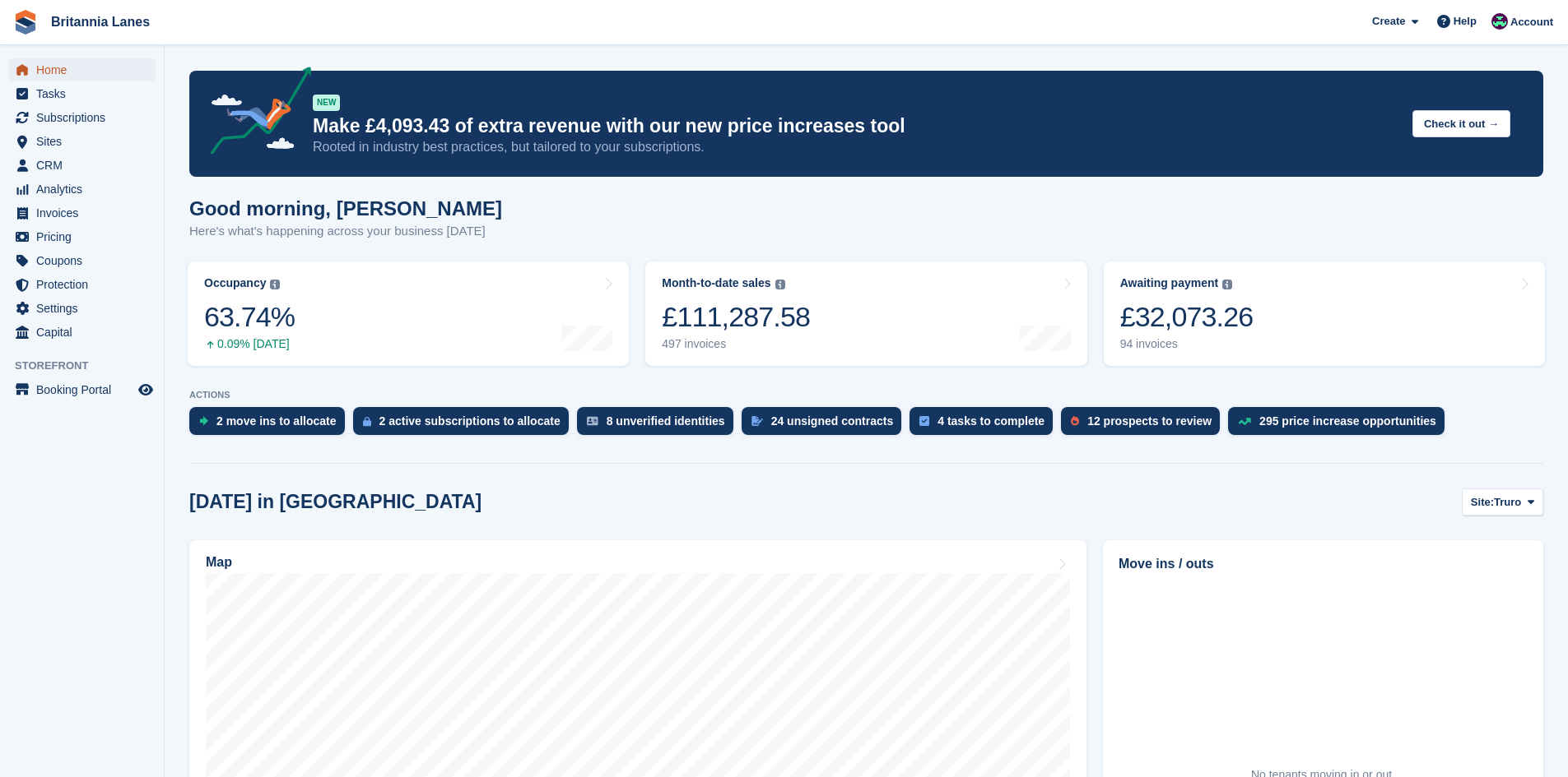
click at [75, 61] on span "Home" at bounding box center [85, 70] width 99 height 23
